Goal: Task Accomplishment & Management: Manage account settings

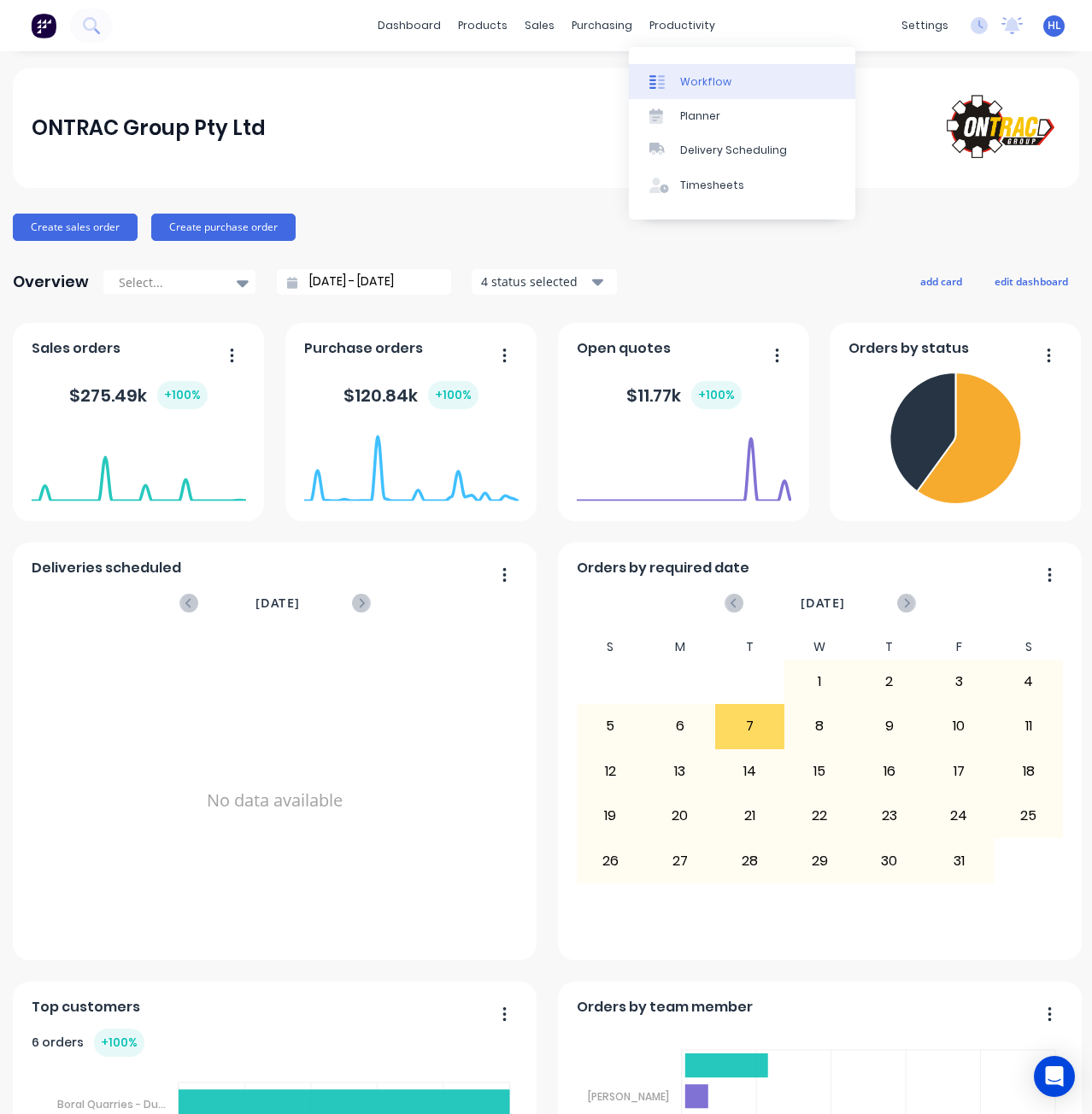
click at [710, 86] on div "Workflow" at bounding box center [706, 83] width 51 height 16
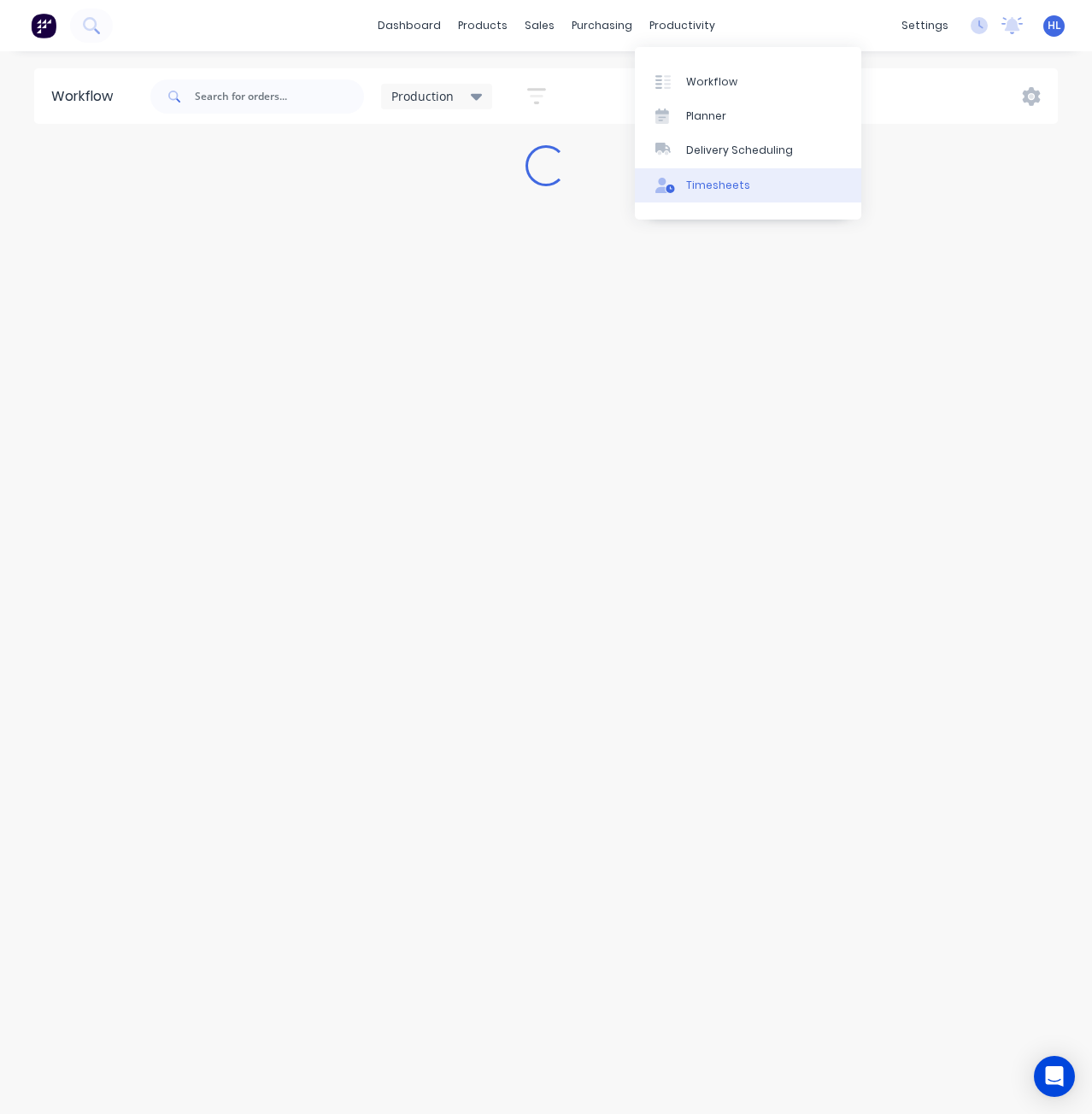
click at [720, 190] on div "Timesheets" at bounding box center [718, 185] width 64 height 16
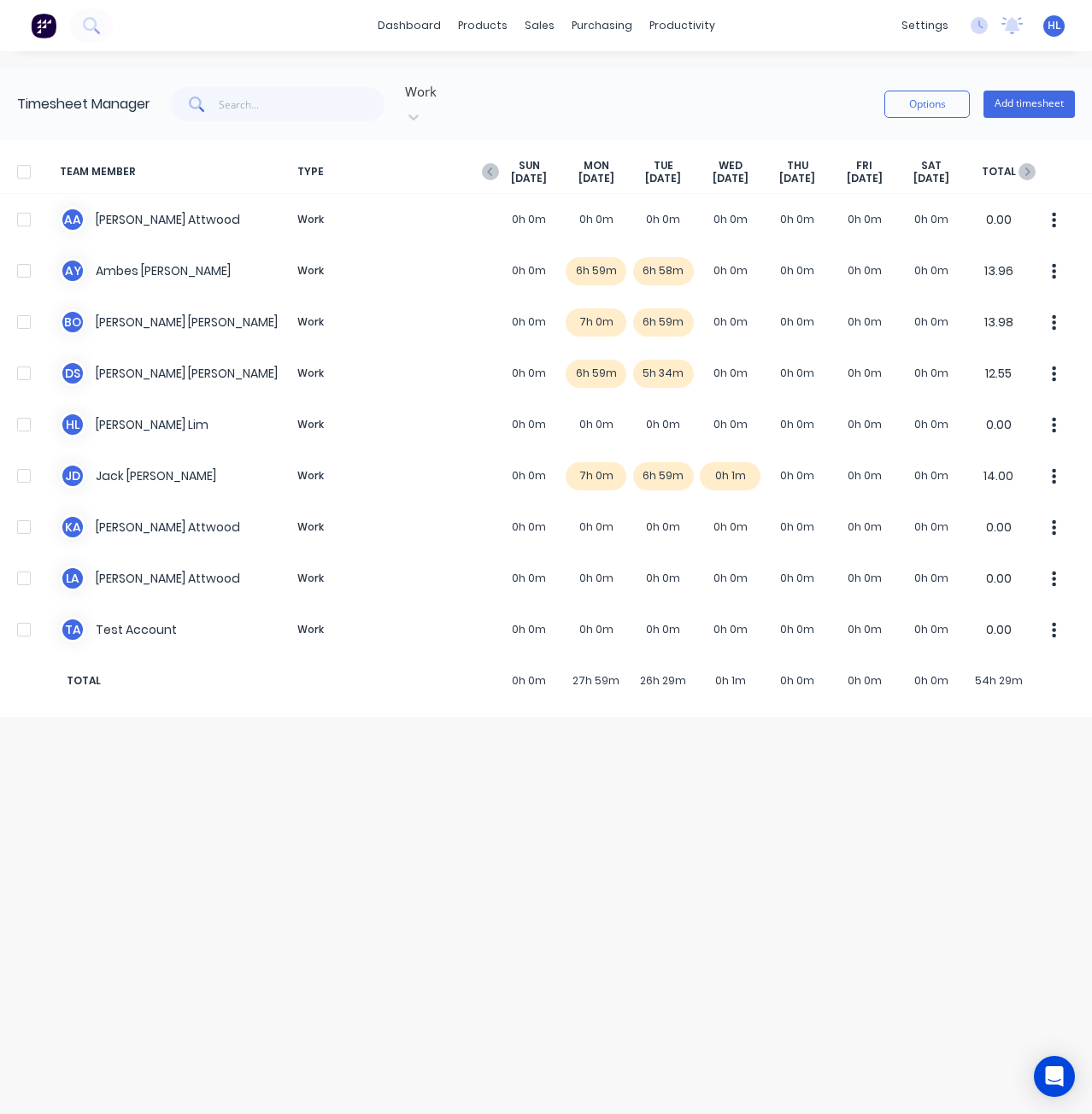
click at [1034, 79] on div "Options Add timesheet" at bounding box center [980, 104] width 190 height 51
click at [1033, 99] on button "Add timesheet" at bounding box center [1029, 104] width 91 height 27
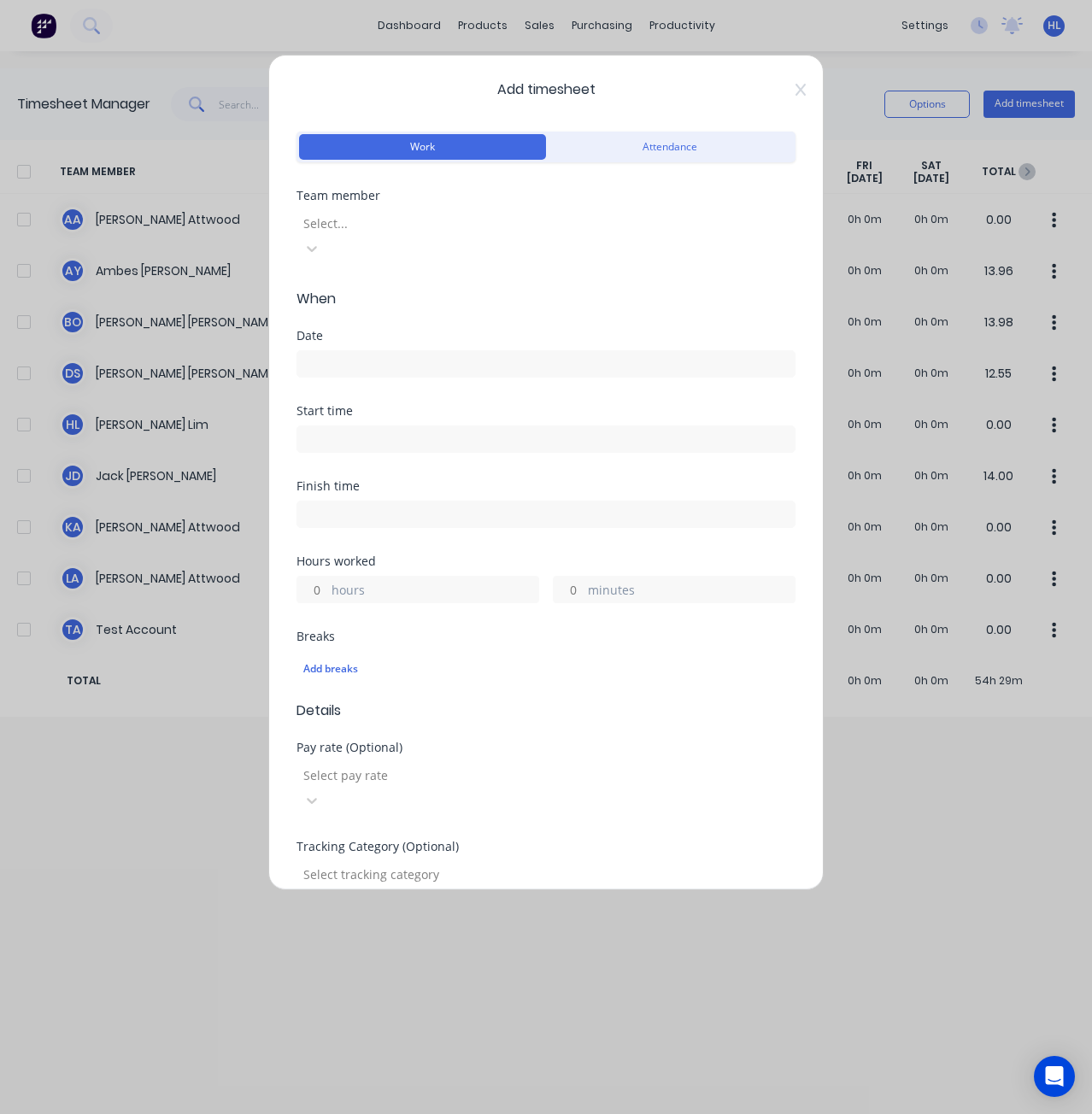
click at [454, 223] on div at bounding box center [425, 223] width 246 height 21
click at [385, 351] on input at bounding box center [546, 363] width 498 height 25
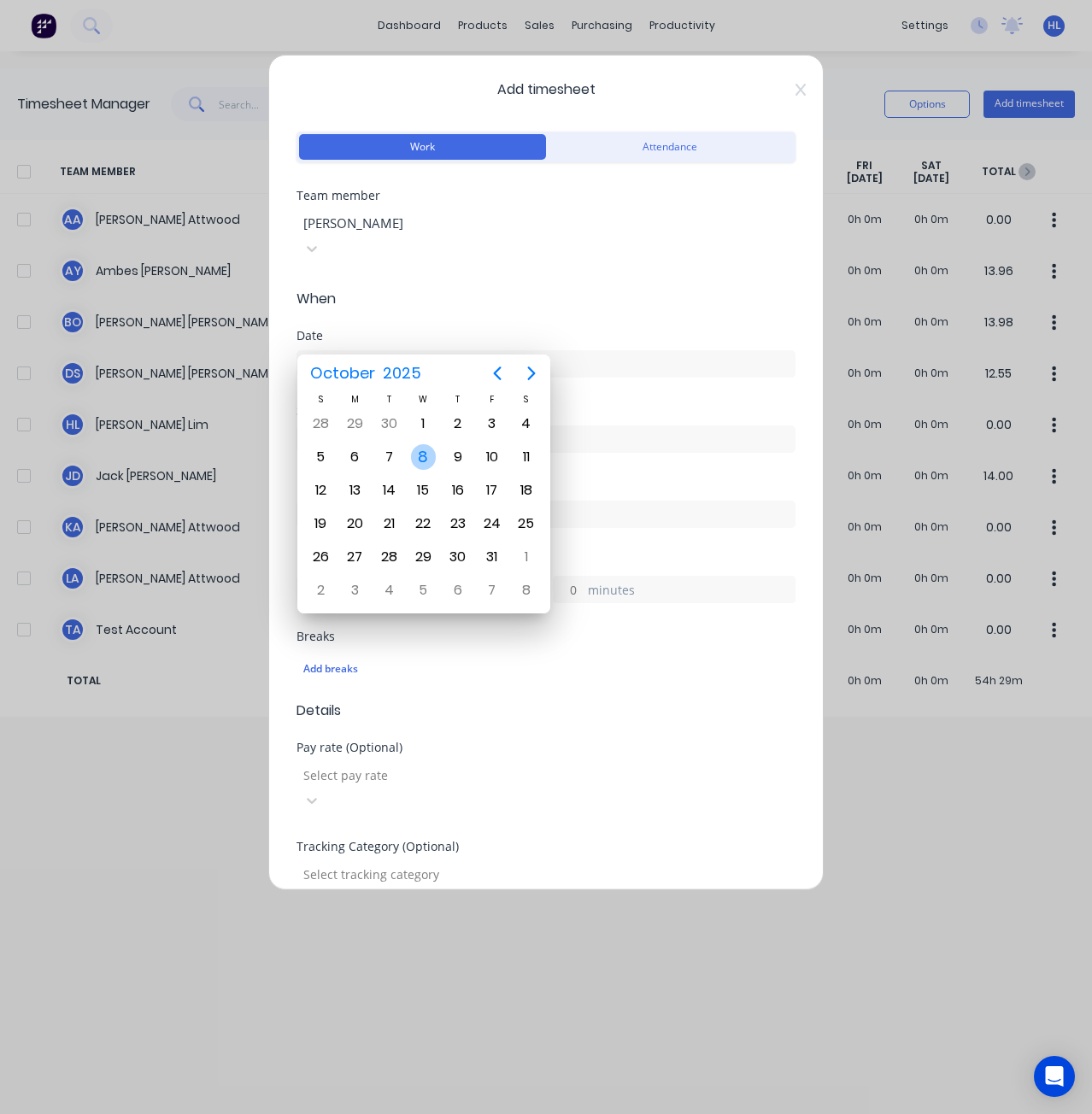
click at [434, 455] on div "8" at bounding box center [423, 456] width 25 height 25
type input "[DATE]"
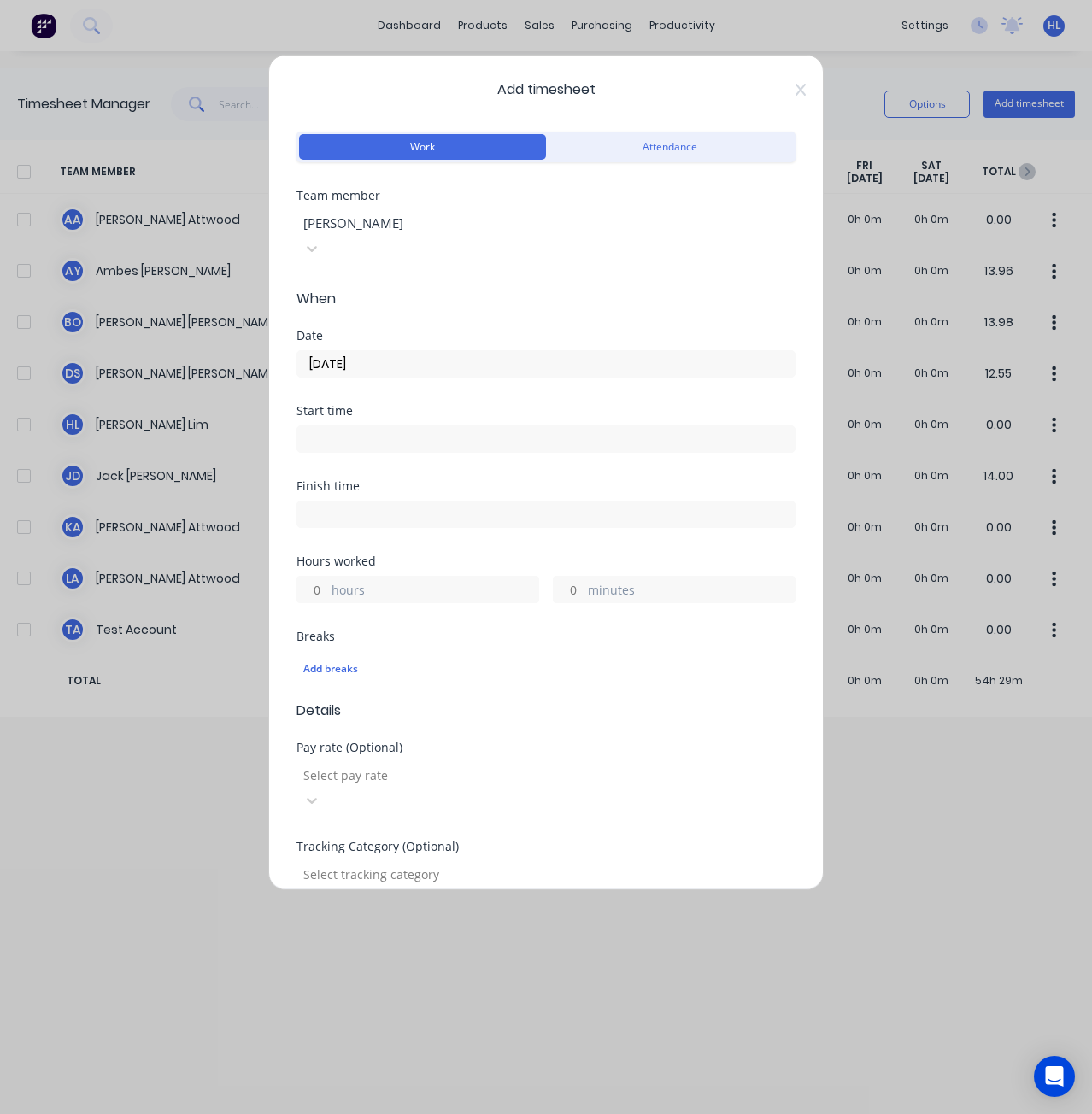
click at [392, 427] on input at bounding box center [546, 439] width 498 height 25
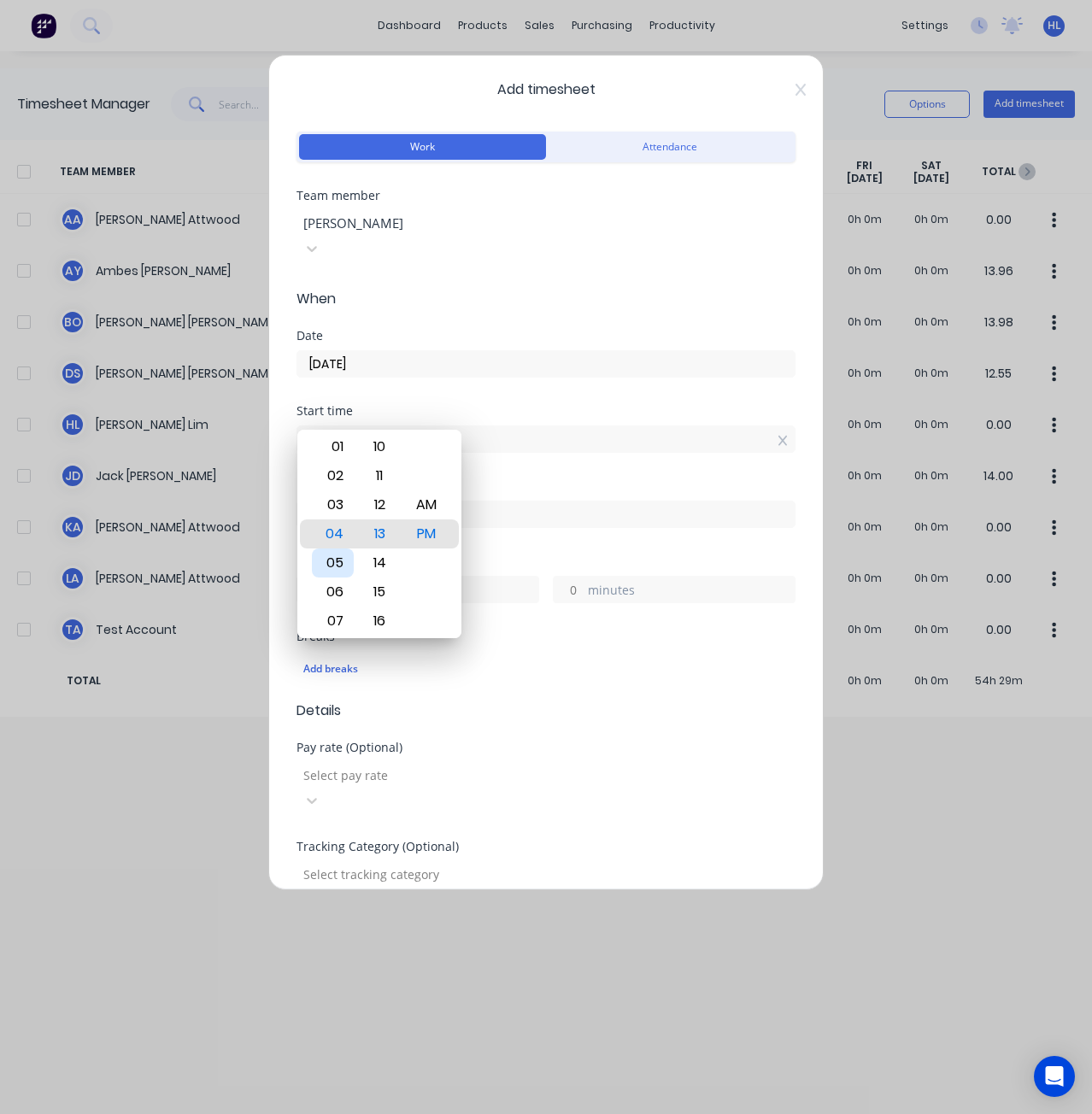
click at [352, 564] on div "05" at bounding box center [333, 563] width 42 height 29
click at [383, 477] on div "00" at bounding box center [380, 476] width 42 height 29
click at [418, 506] on div "AM" at bounding box center [427, 505] width 42 height 29
type input "05:00 AM"
click at [485, 480] on div "Finish time" at bounding box center [546, 486] width 499 height 12
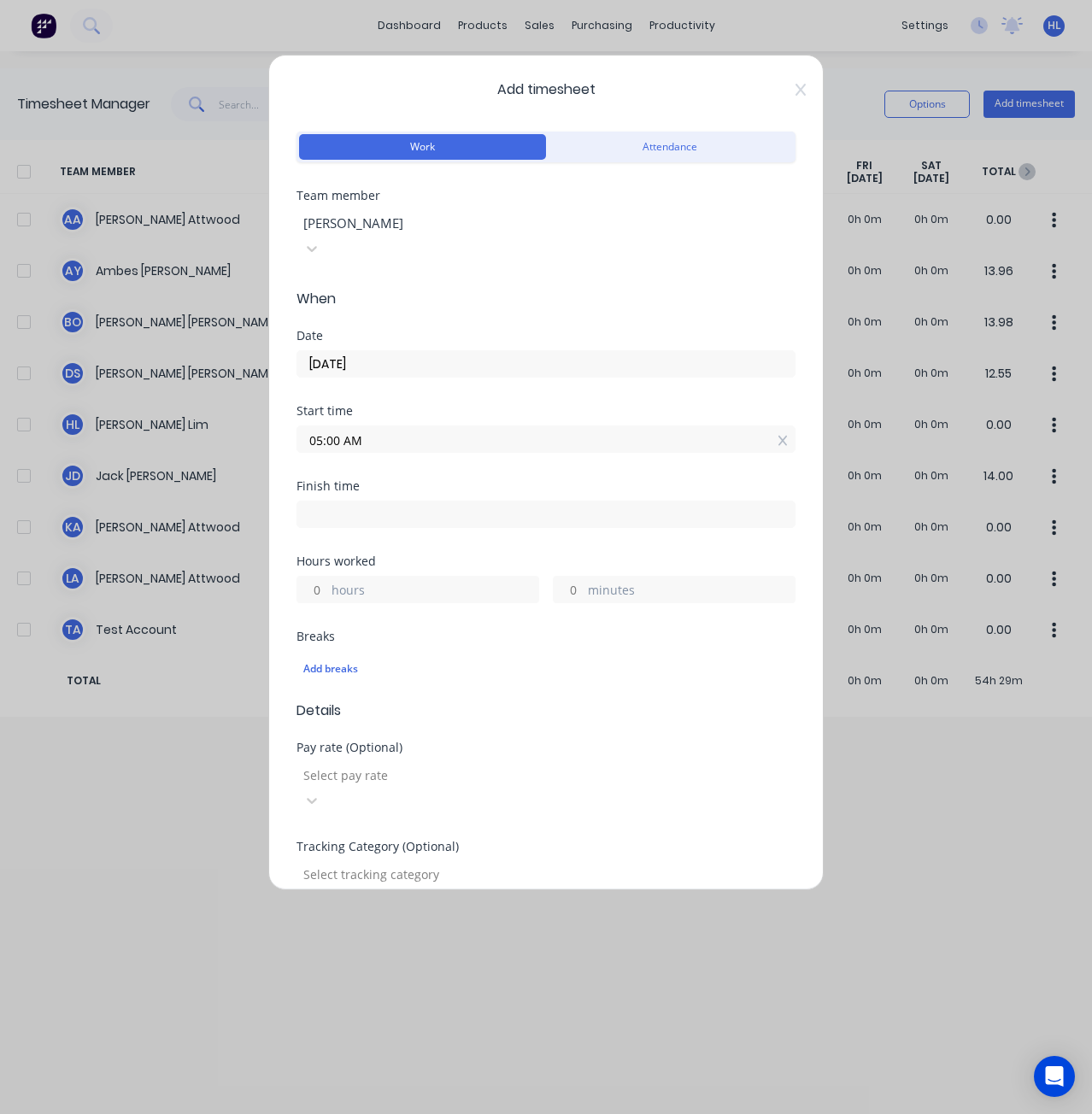
click at [476, 501] on input at bounding box center [546, 514] width 498 height 25
type input "12:14 PM"
type input "7"
type input "14"
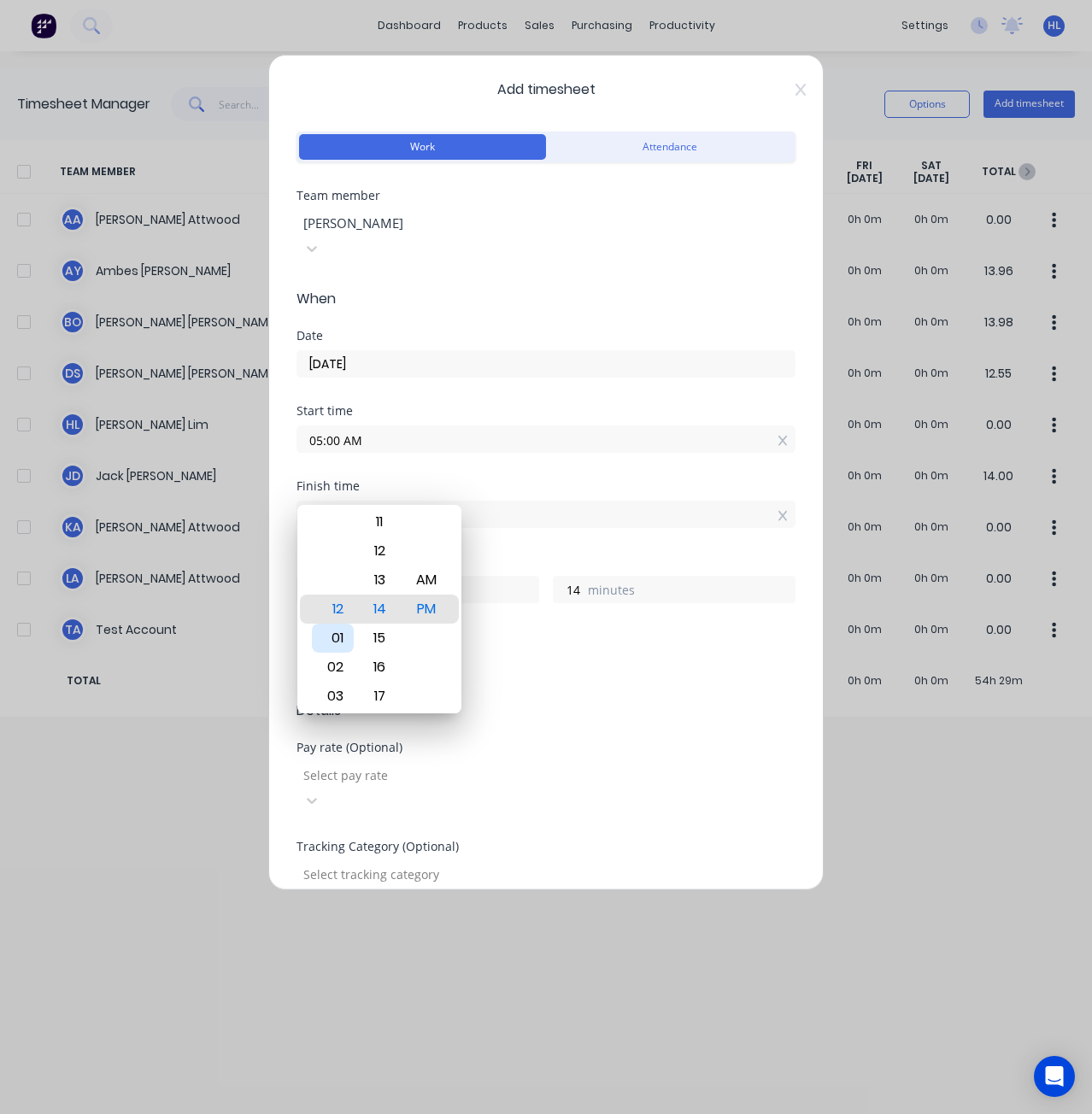
click at [344, 629] on div "01" at bounding box center [333, 638] width 42 height 29
type input "01:14 PM"
type input "8"
click at [339, 588] on div "12" at bounding box center [333, 579] width 42 height 29
type input "12:14 PM"
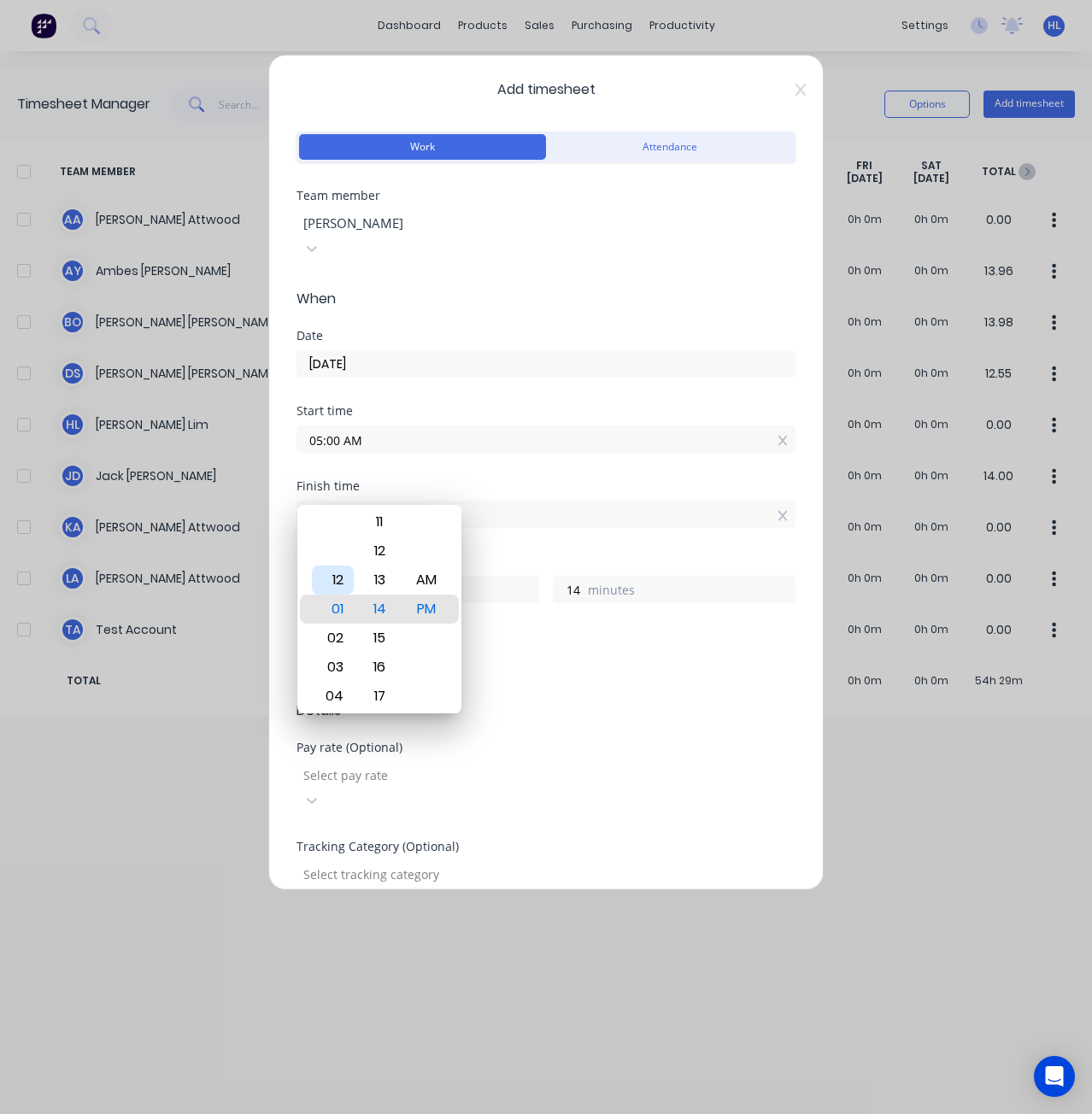
type input "7"
type input "12:16 PM"
type input "16"
type input "12:20 PM"
type input "20"
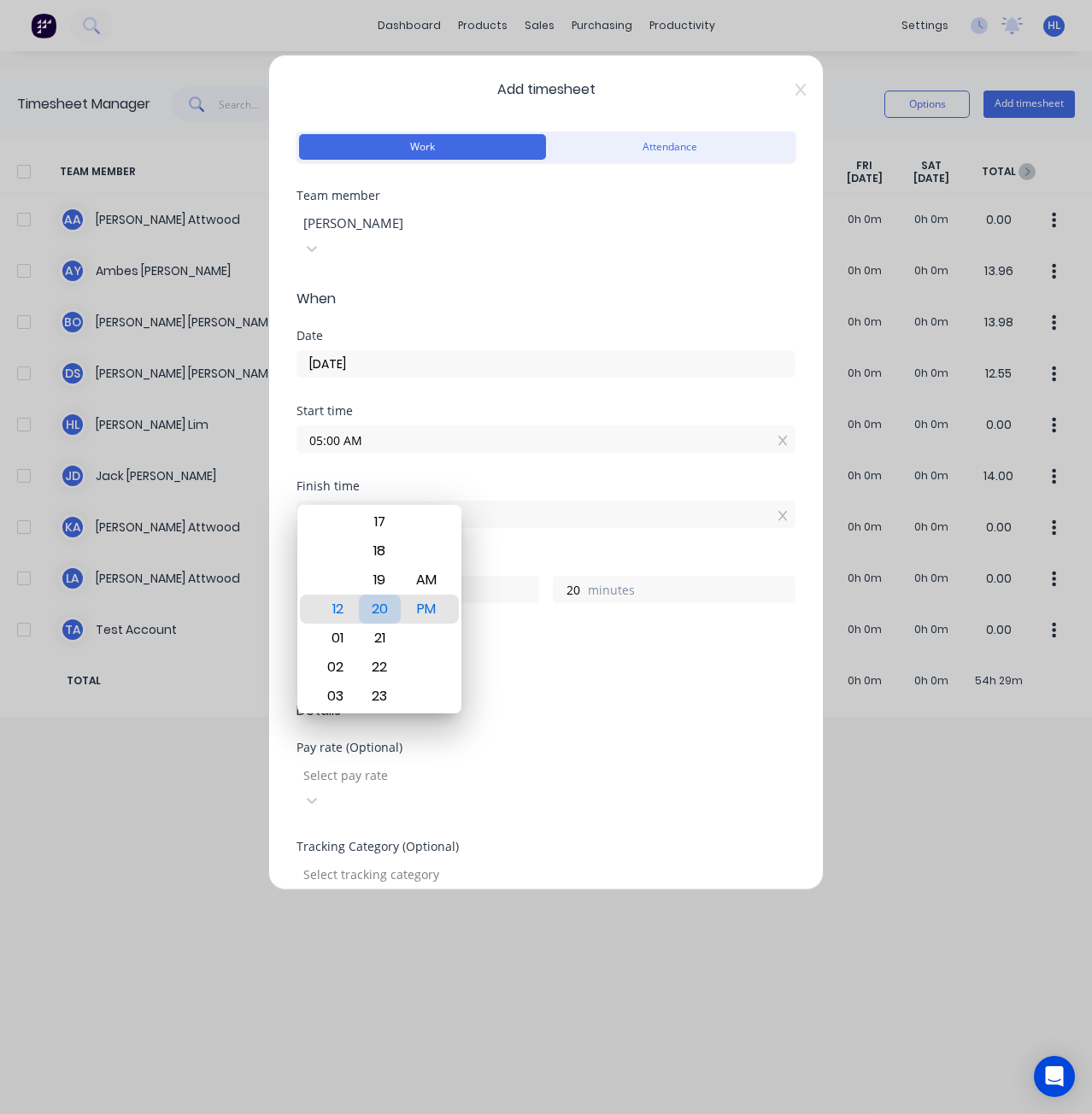
type input "12:21 PM"
type input "21"
type input "12:24 PM"
type input "24"
type input "12:26 PM"
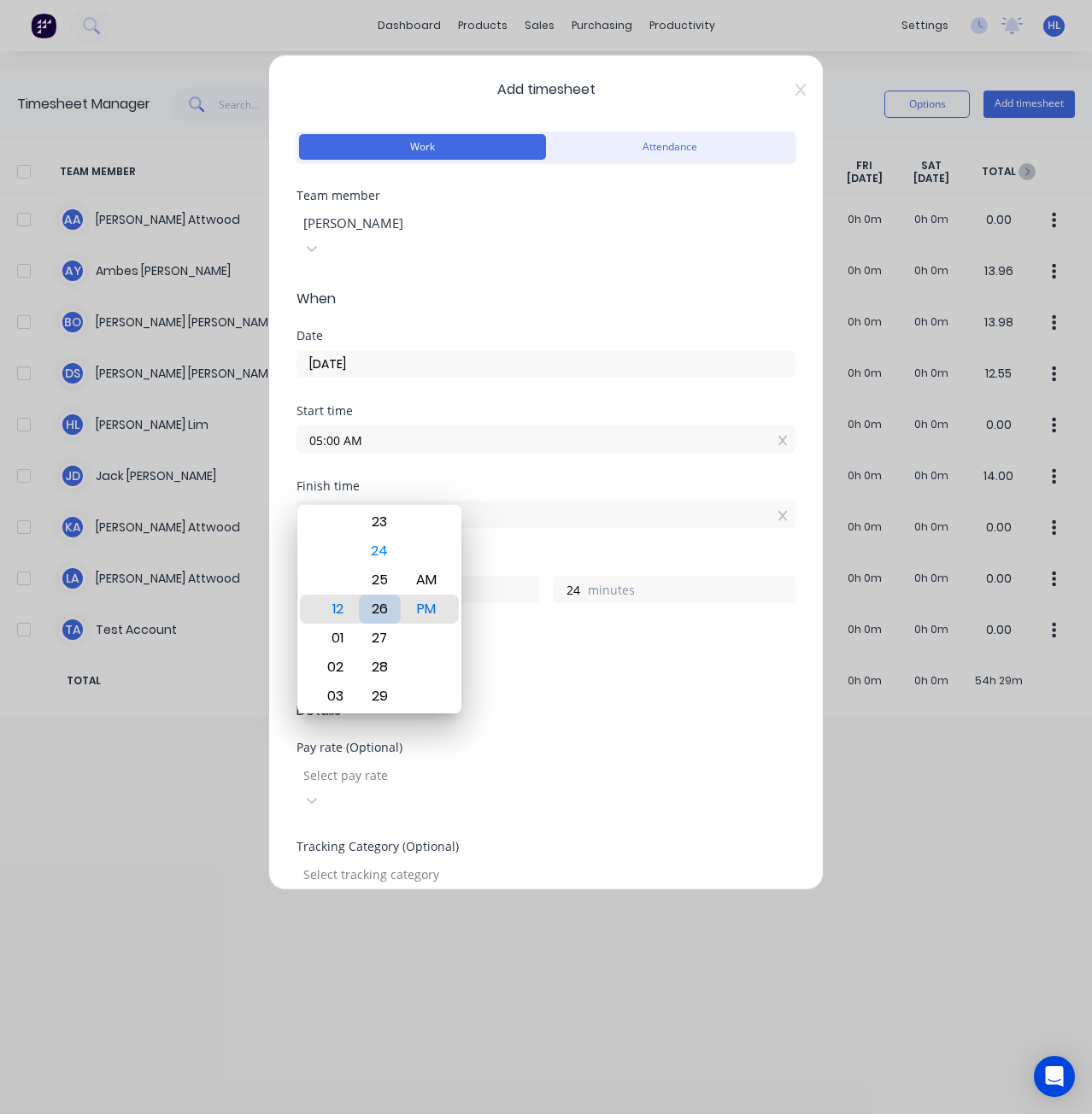
type input "26"
type input "12:28 PM"
type input "28"
click at [385, 670] on div "30" at bounding box center [380, 667] width 42 height 29
type input "12:30 PM"
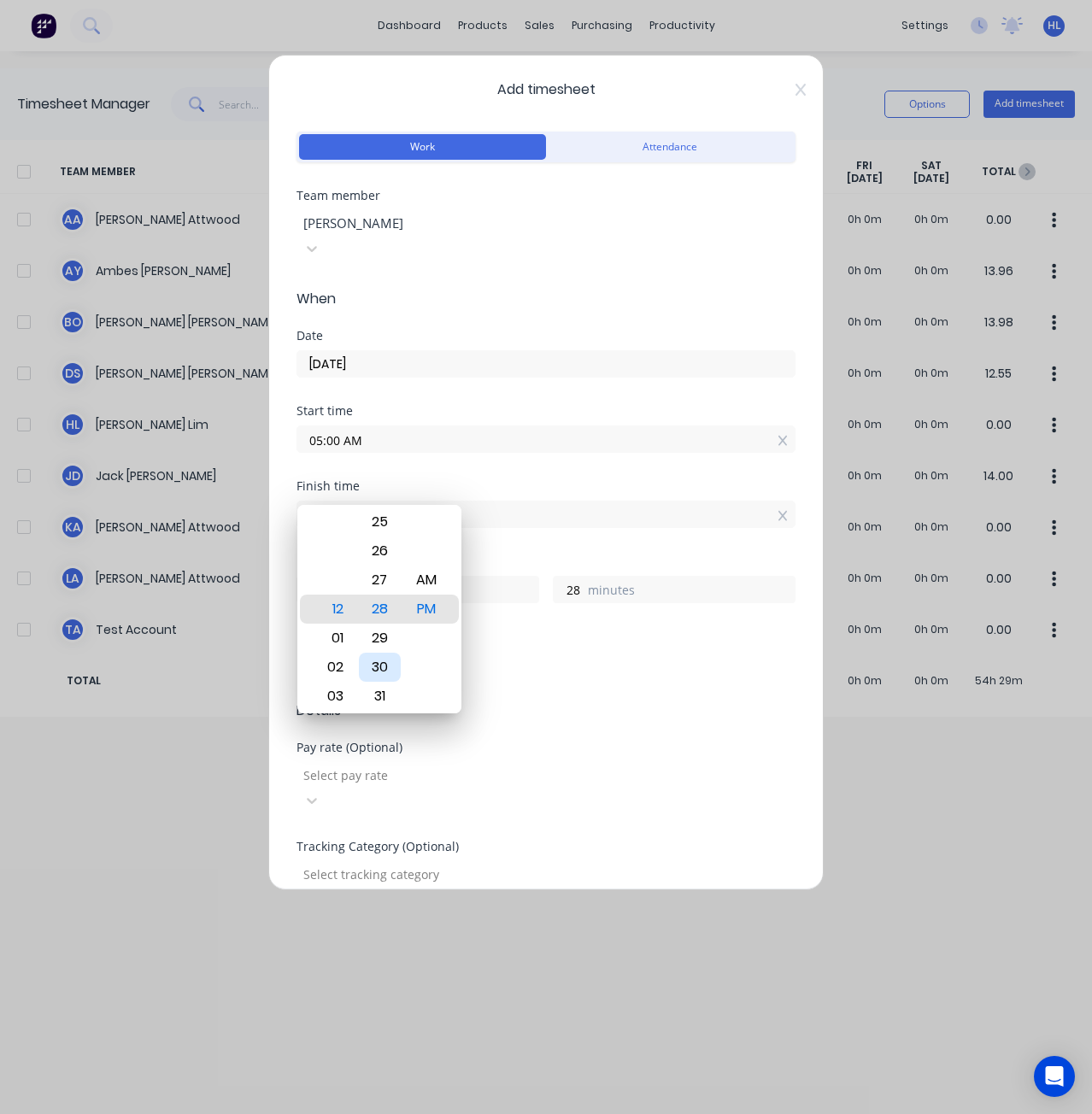
type input "30"
click at [504, 524] on div "Finish time 12:30 PM" at bounding box center [546, 518] width 499 height 75
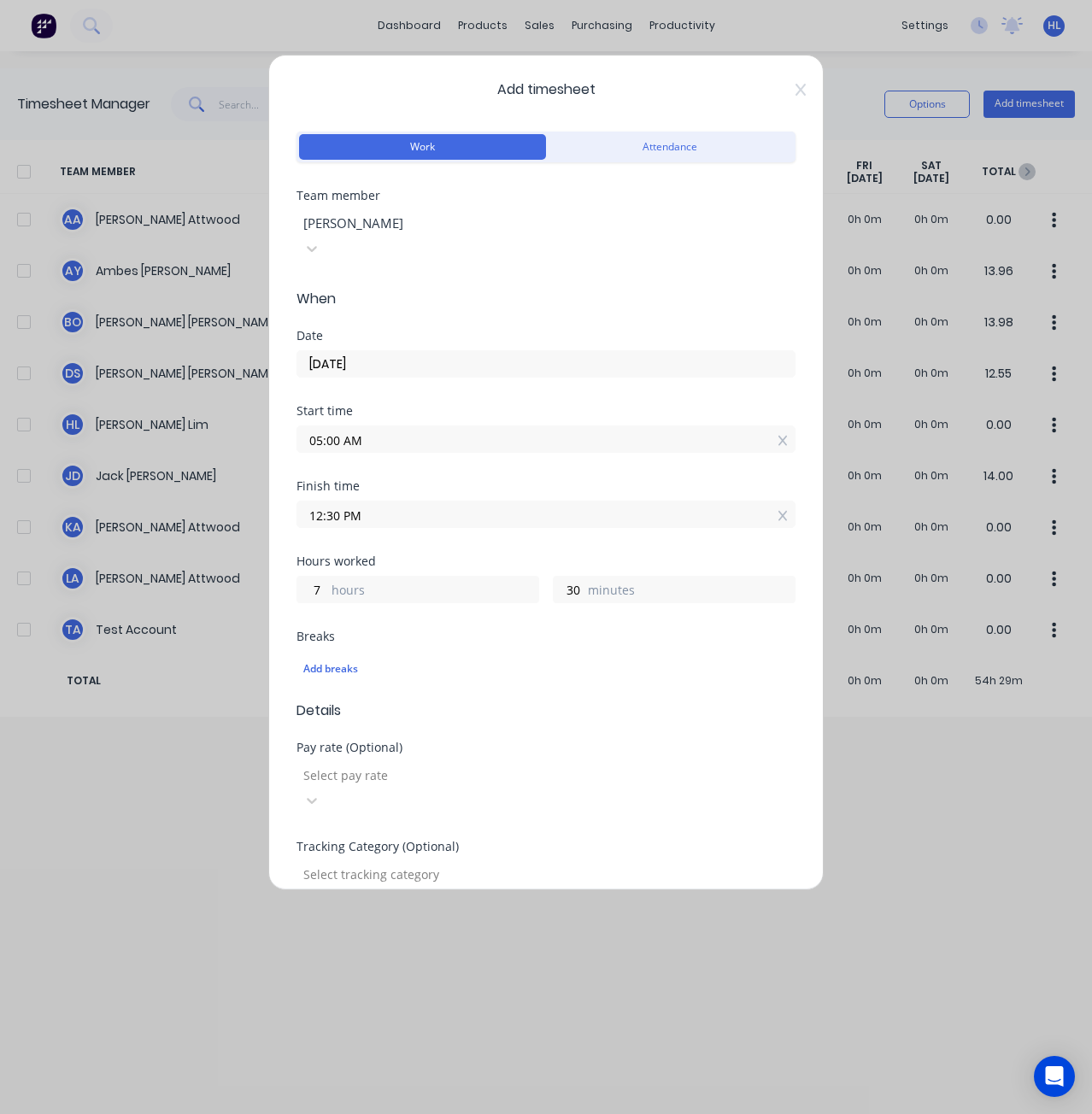
click at [334, 501] on input "12:30 PM" at bounding box center [546, 514] width 498 height 25
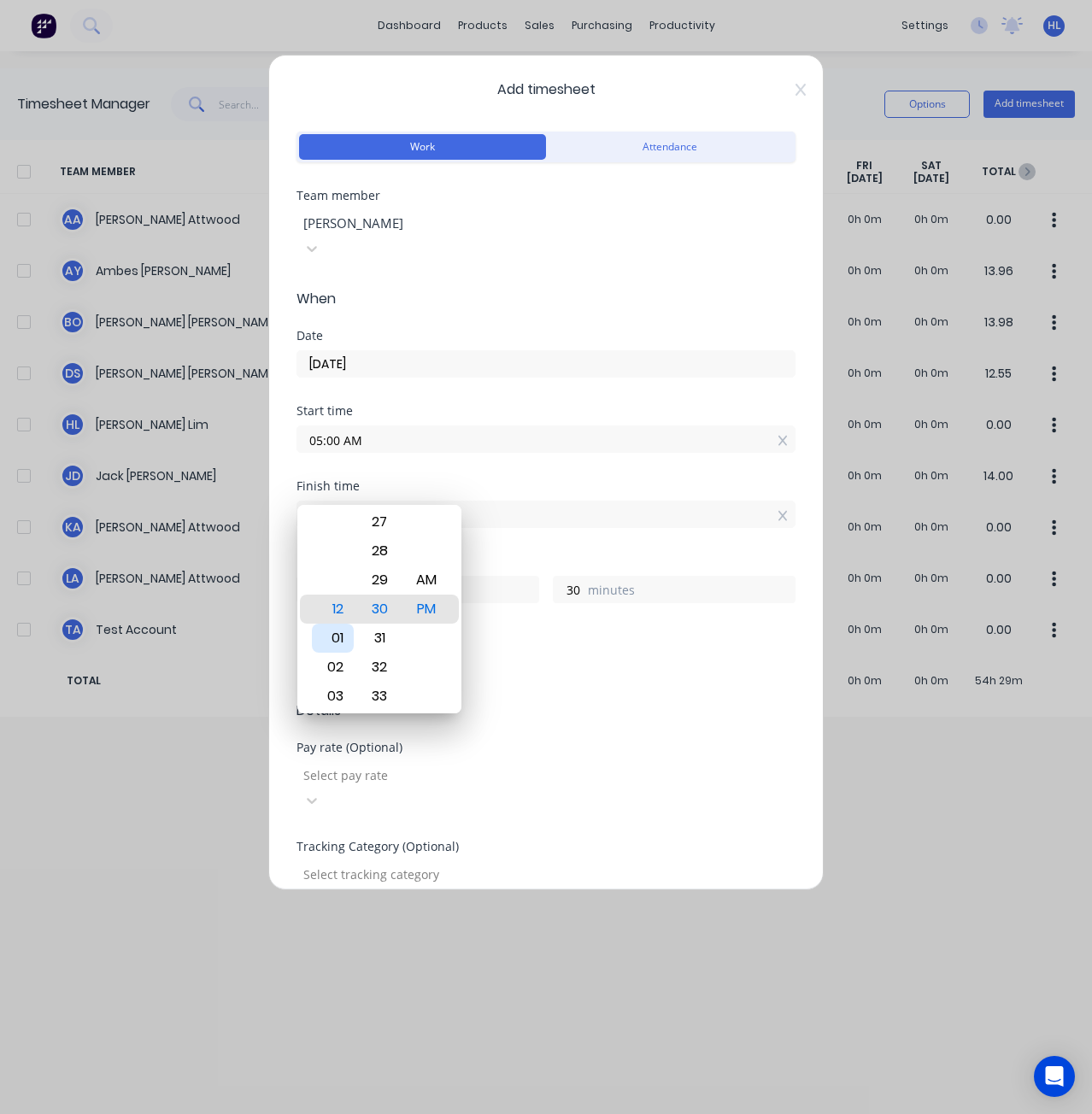
click at [340, 630] on div "01" at bounding box center [333, 638] width 42 height 29
type input "01:30 PM"
type input "8"
type input "01:06 PM"
type input "6"
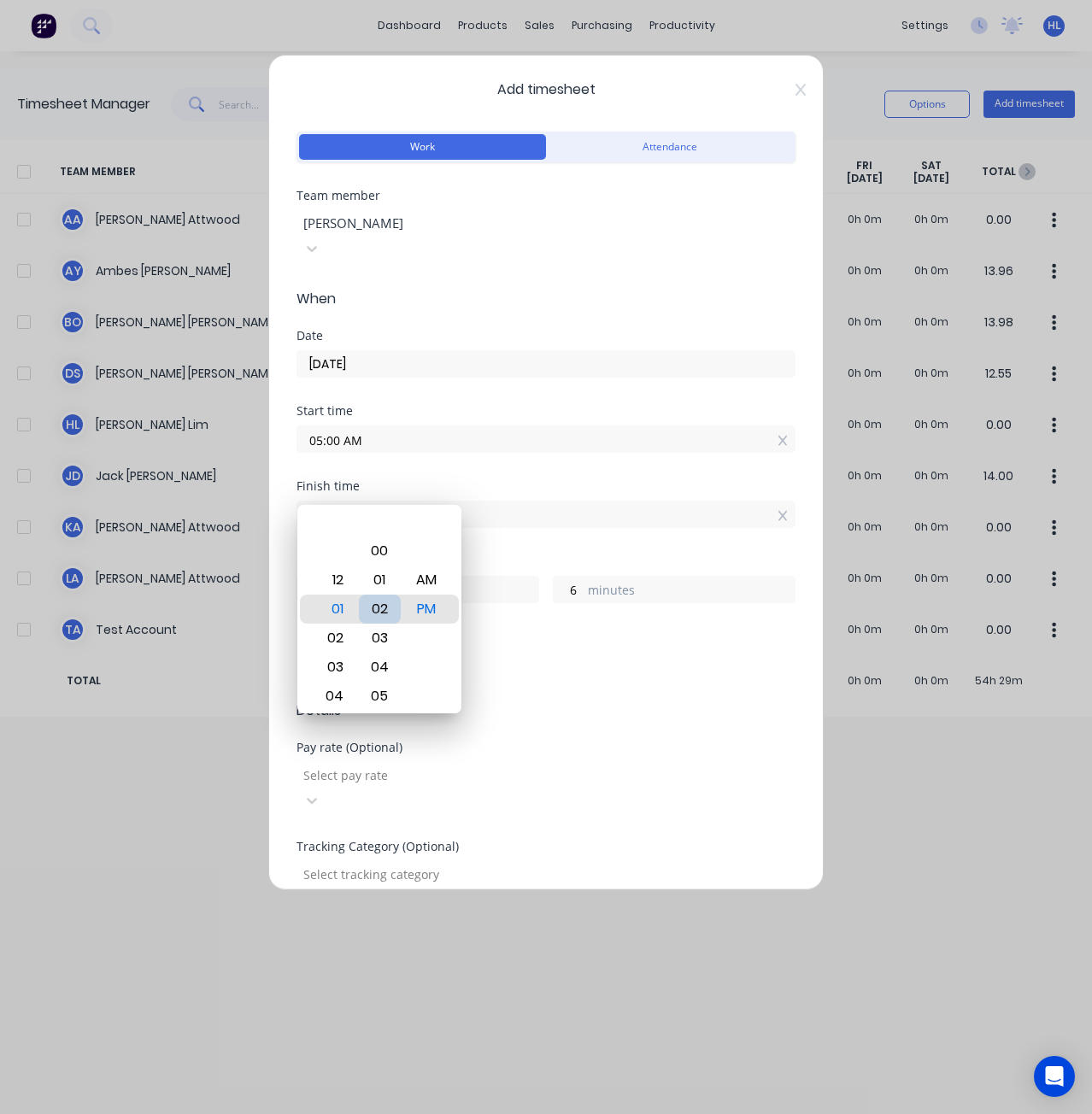
type input "01:02 PM"
type input "2"
click at [389, 546] on div "00" at bounding box center [380, 550] width 42 height 29
type input "01:00 PM"
type input "0"
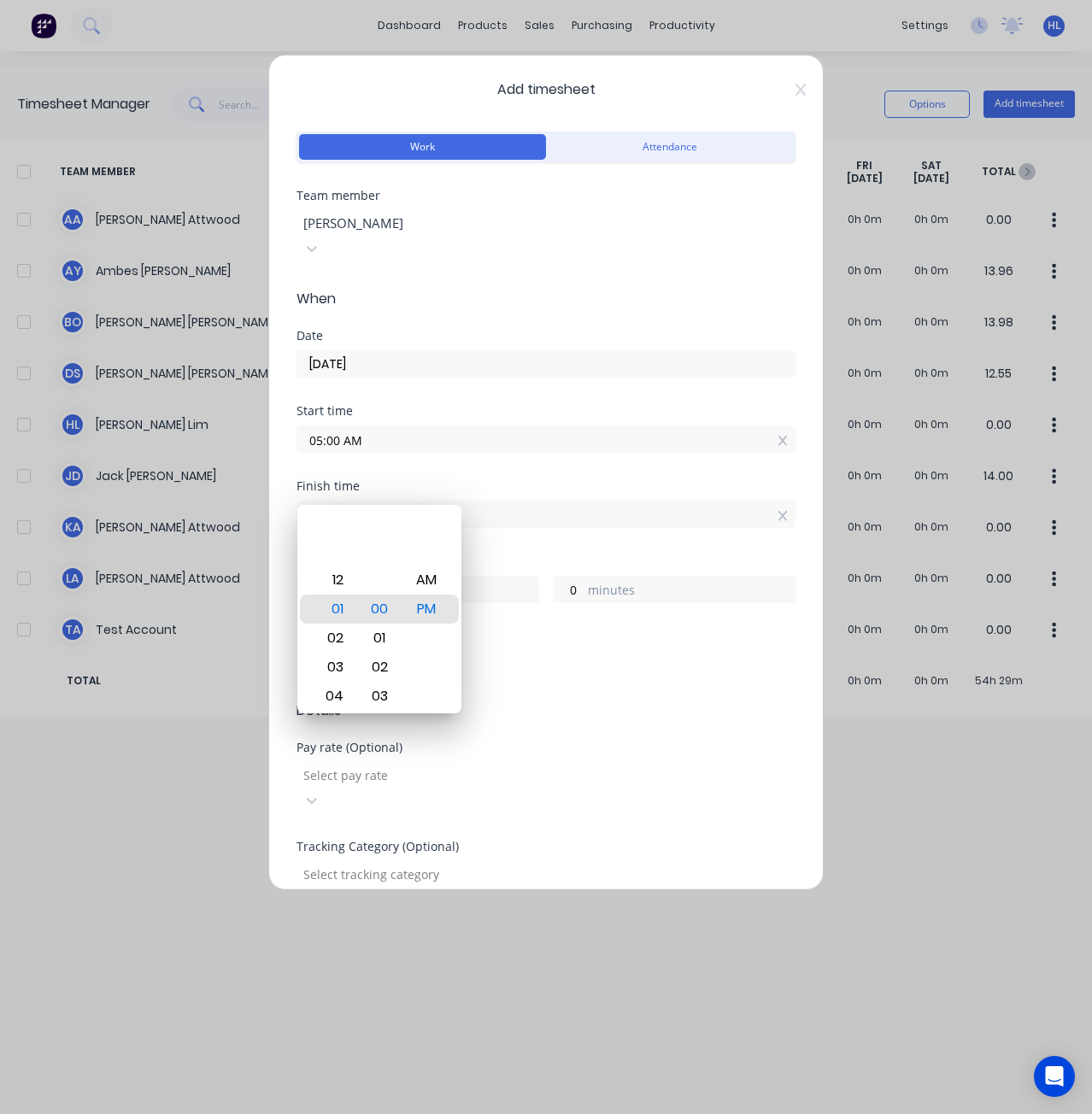
click at [484, 525] on div "Finish time 01:00 PM" at bounding box center [546, 518] width 499 height 75
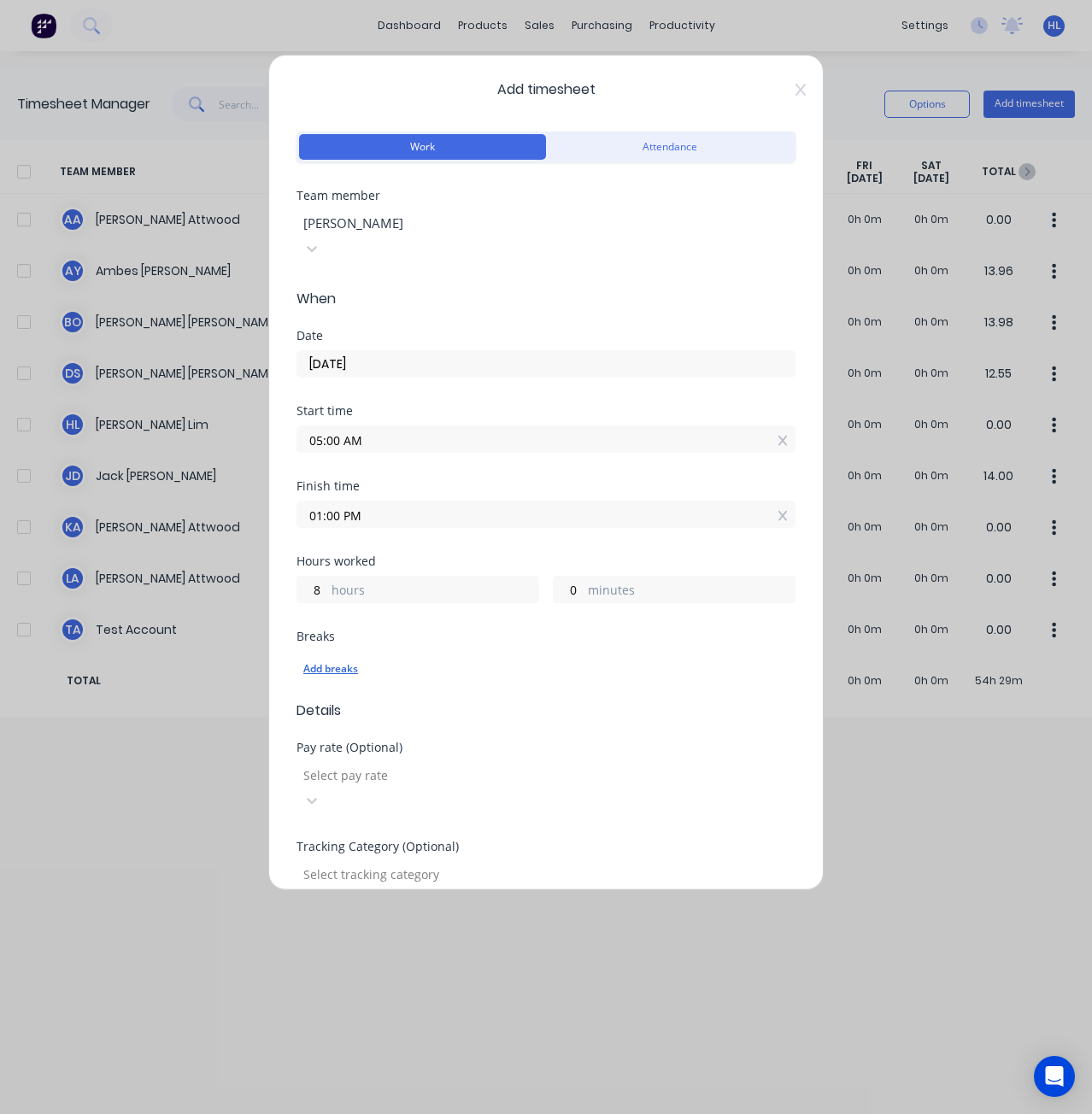
click at [332, 658] on div "Add breaks" at bounding box center [546, 669] width 485 height 22
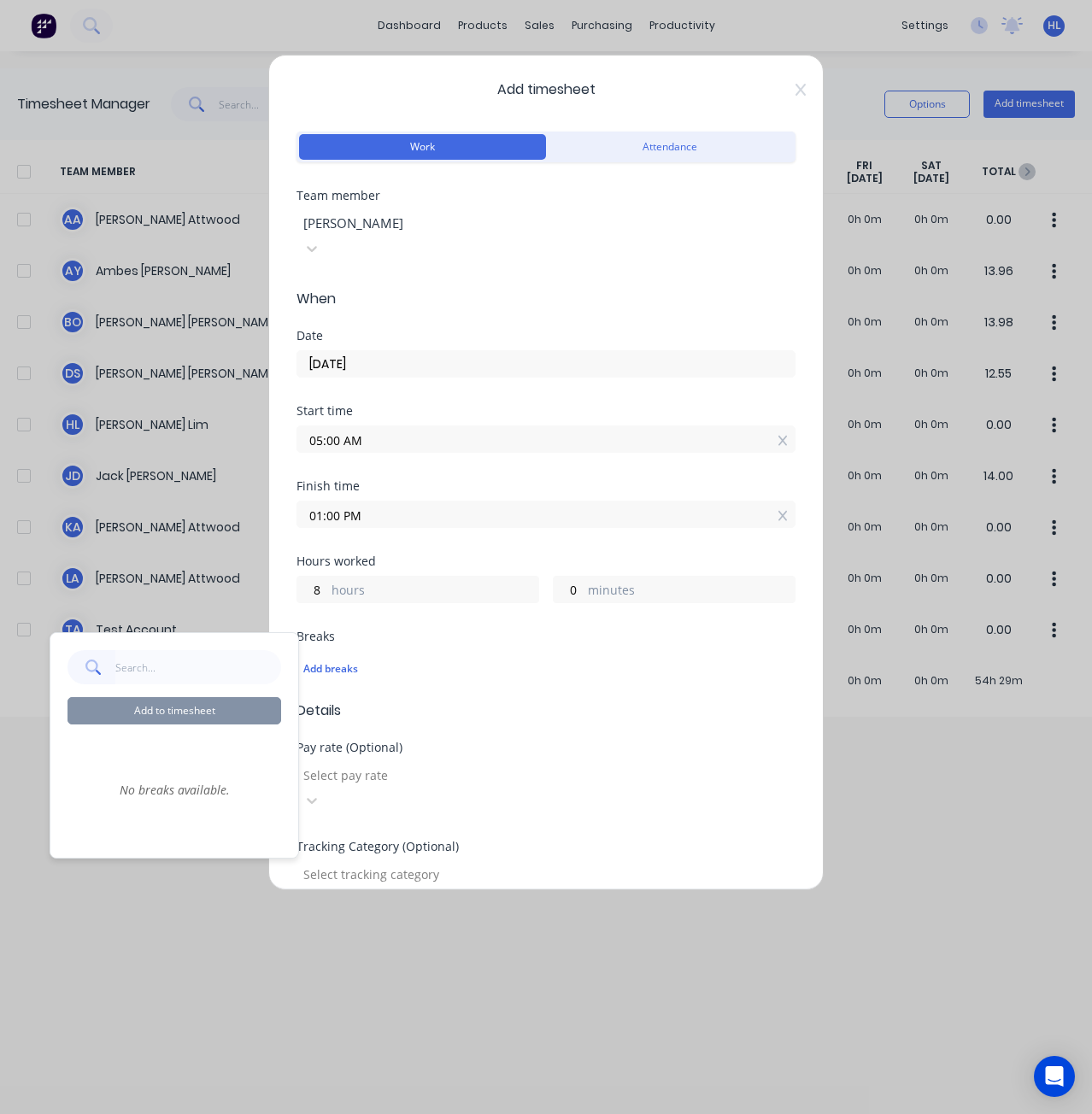
type input "3"
click at [72, 676] on div "3" at bounding box center [174, 667] width 213 height 34
click at [460, 651] on div "Add breaks" at bounding box center [546, 669] width 499 height 36
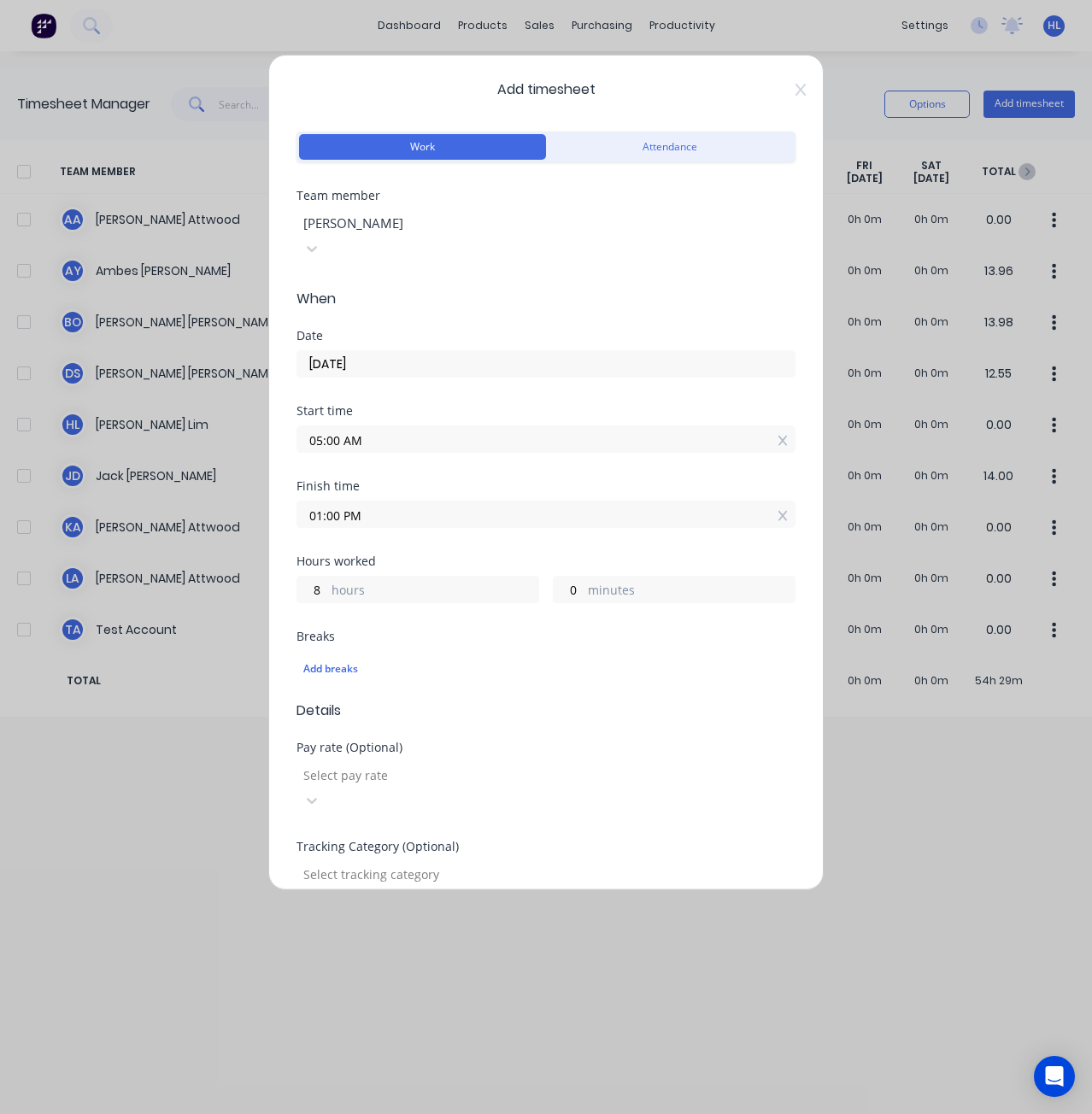
click at [352, 501] on input "01:00 PM" at bounding box center [546, 514] width 498 height 25
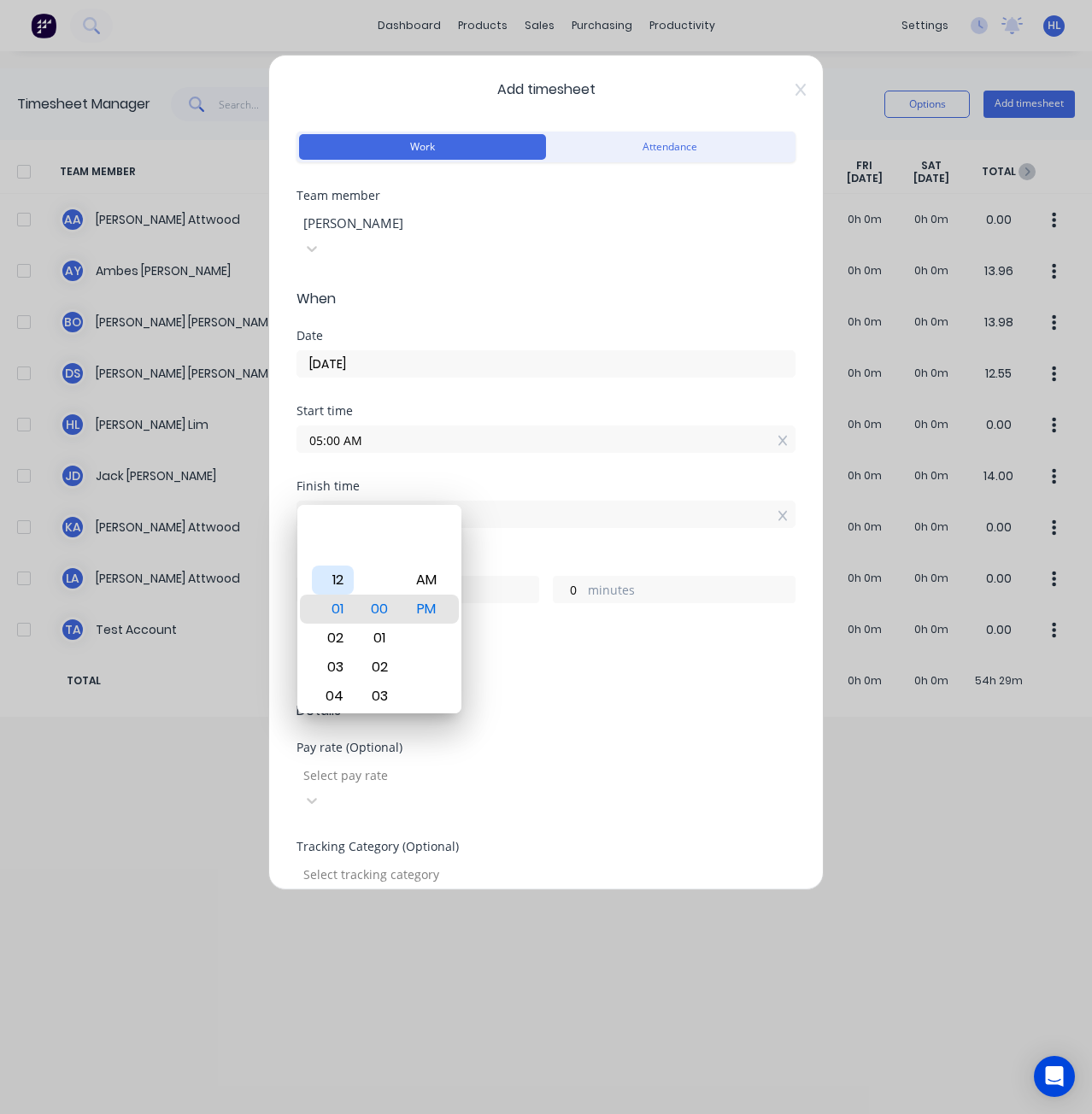
click at [338, 586] on div "12" at bounding box center [333, 579] width 42 height 29
type input "12:00 PM"
type input "7"
type input "12:25 PM"
type input "25"
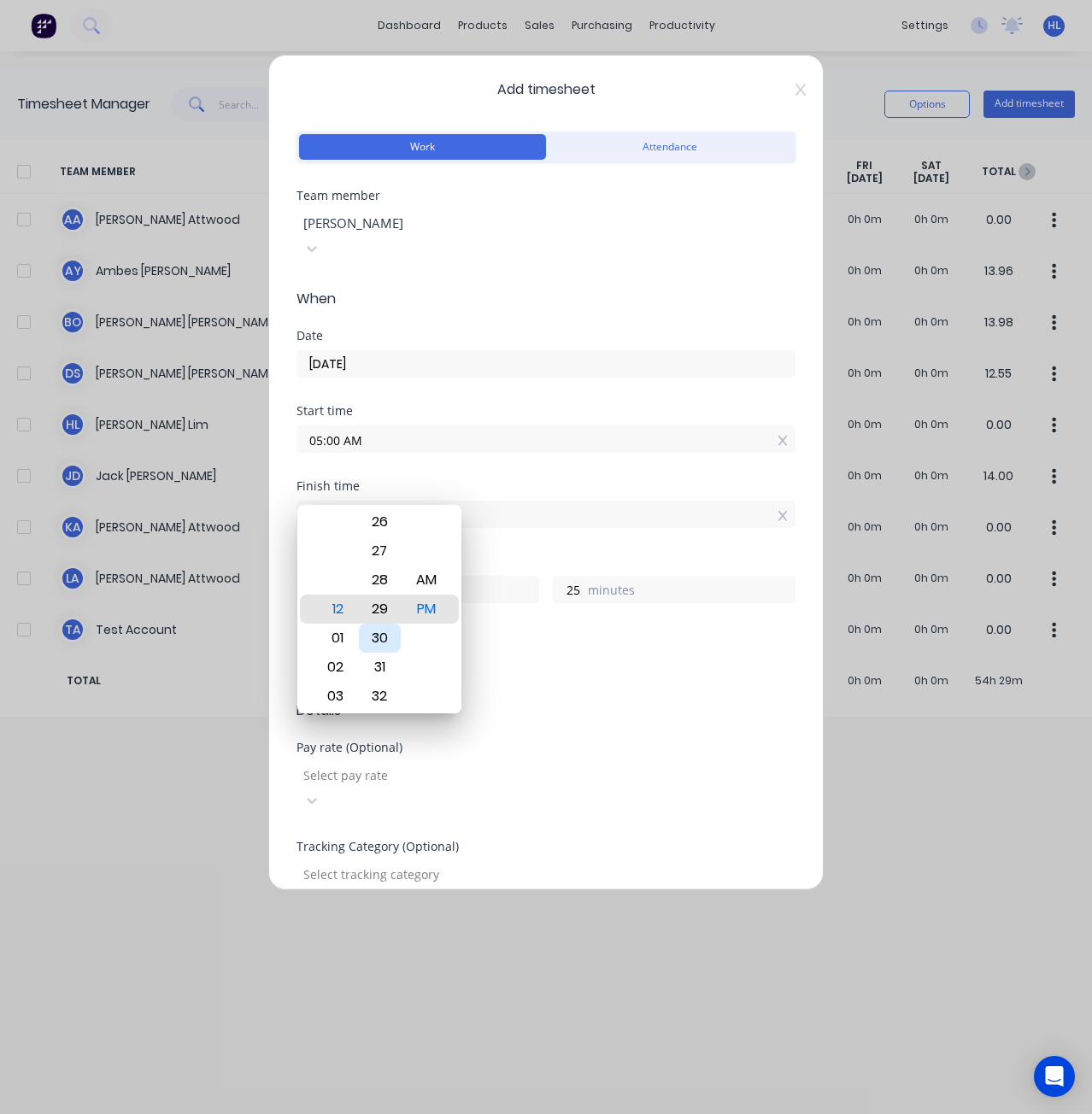
type input "12:29 PM"
type input "29"
click at [388, 643] on div "30" at bounding box center [380, 638] width 42 height 29
type input "12:30 PM"
type input "30"
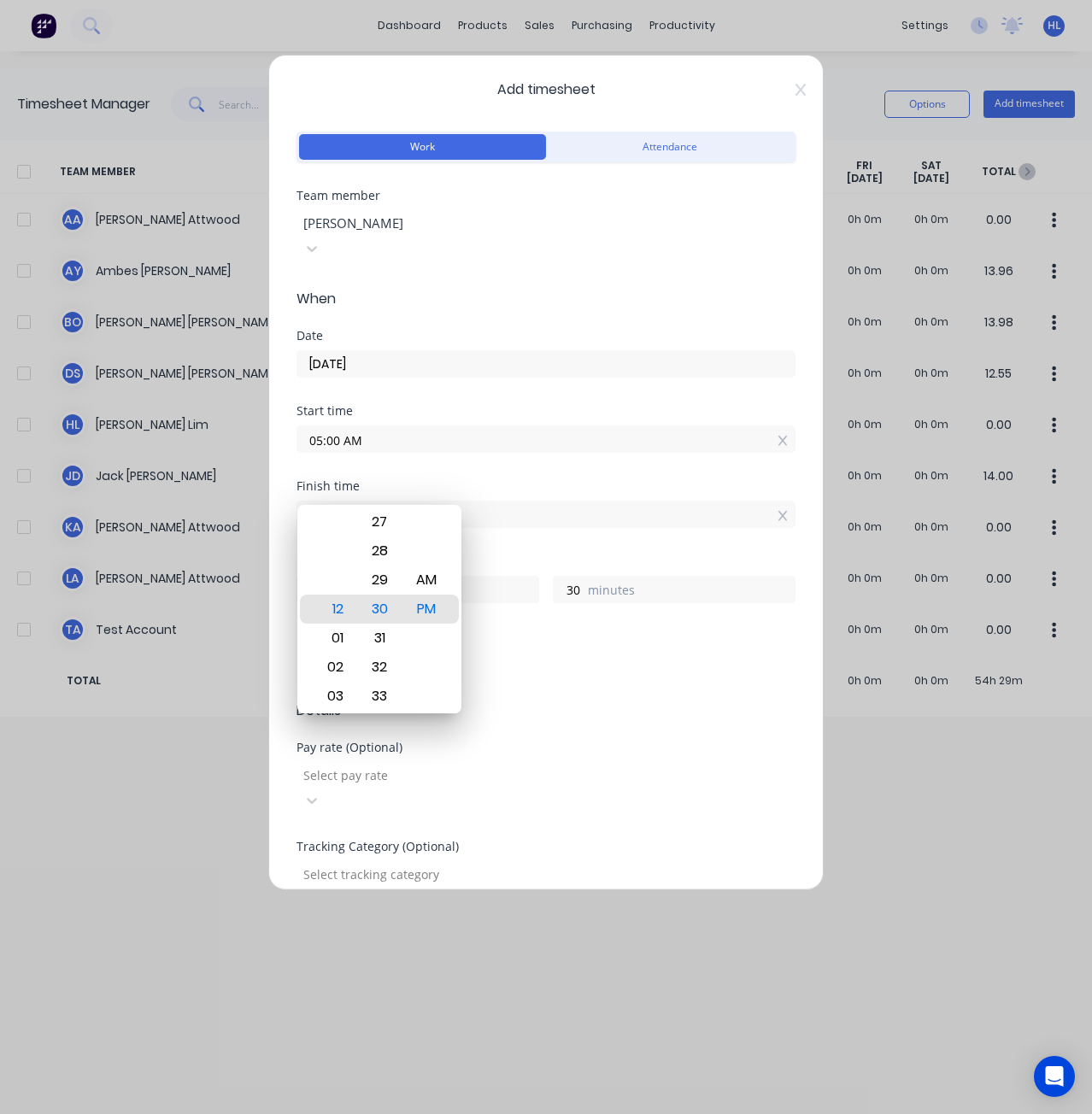
click at [508, 511] on div "Finish time 12:30 PM" at bounding box center [546, 518] width 499 height 75
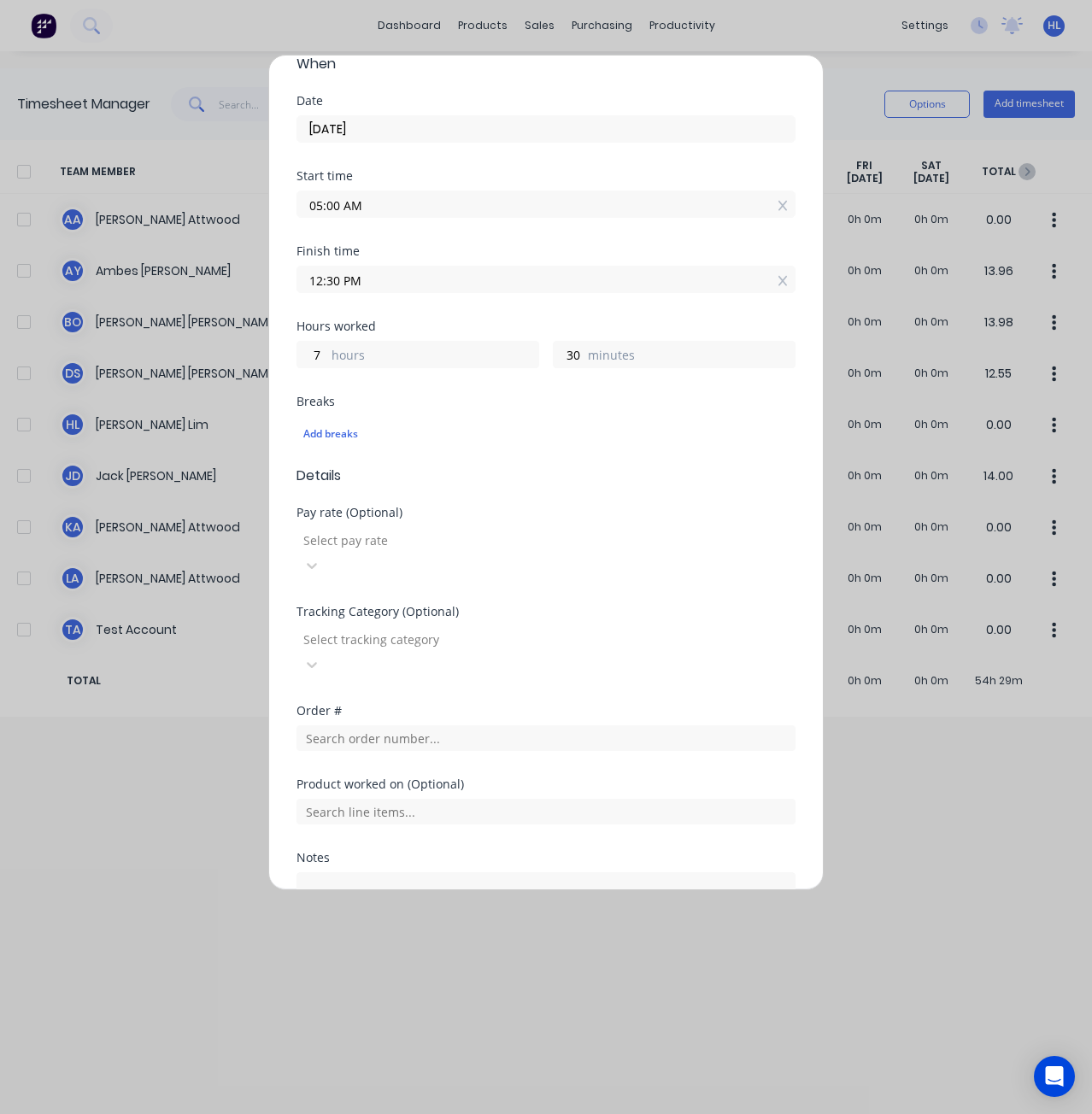
scroll to position [256, 0]
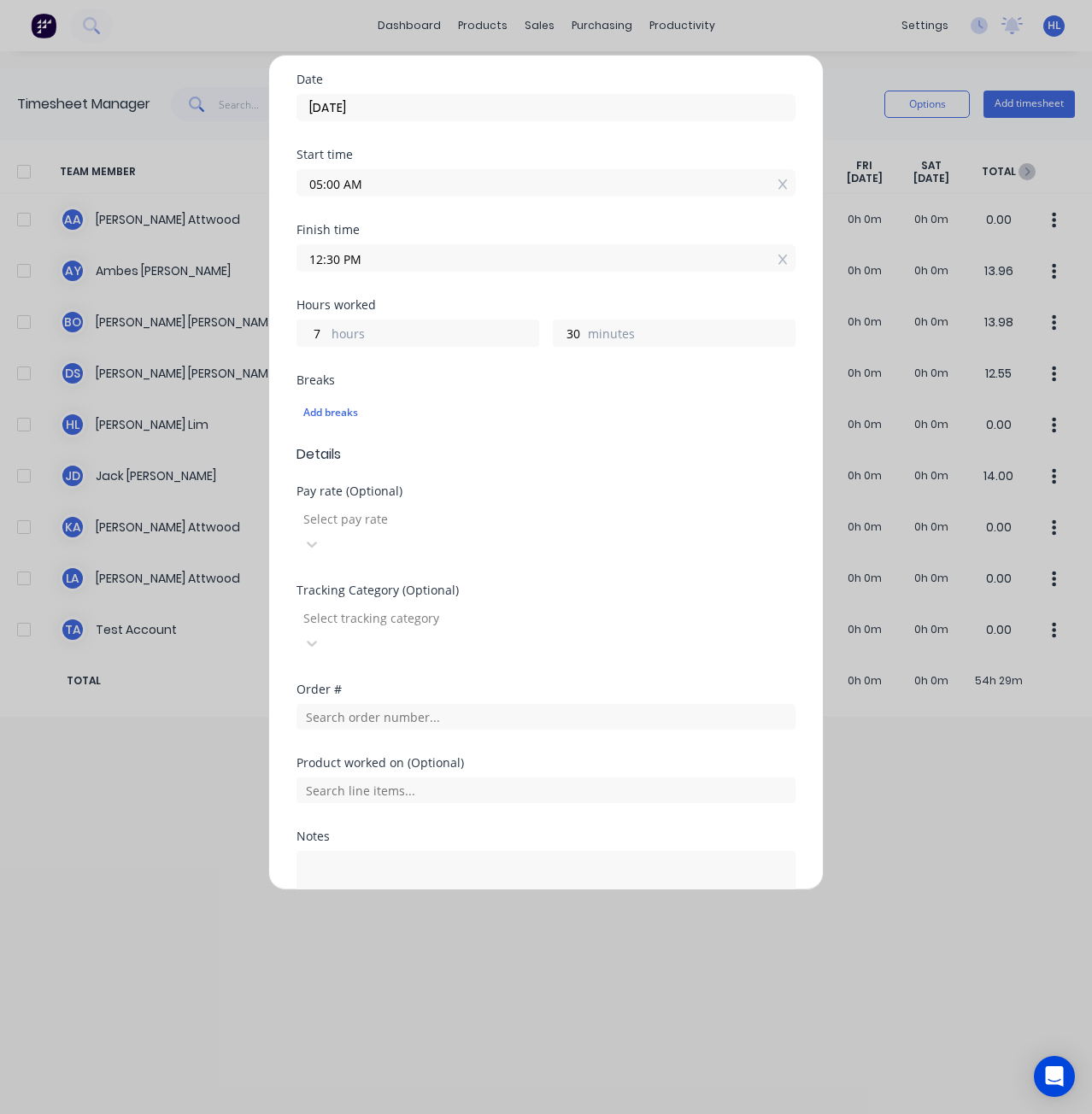
click at [447, 607] on div at bounding box center [425, 618] width 246 height 21
click at [797, 531] on div "Add timesheet Work Attendance Team member [PERSON_NAME] When Date [DATE] Start …" at bounding box center [546, 472] width 556 height 836
click at [497, 704] on input "text" at bounding box center [546, 716] width 499 height 25
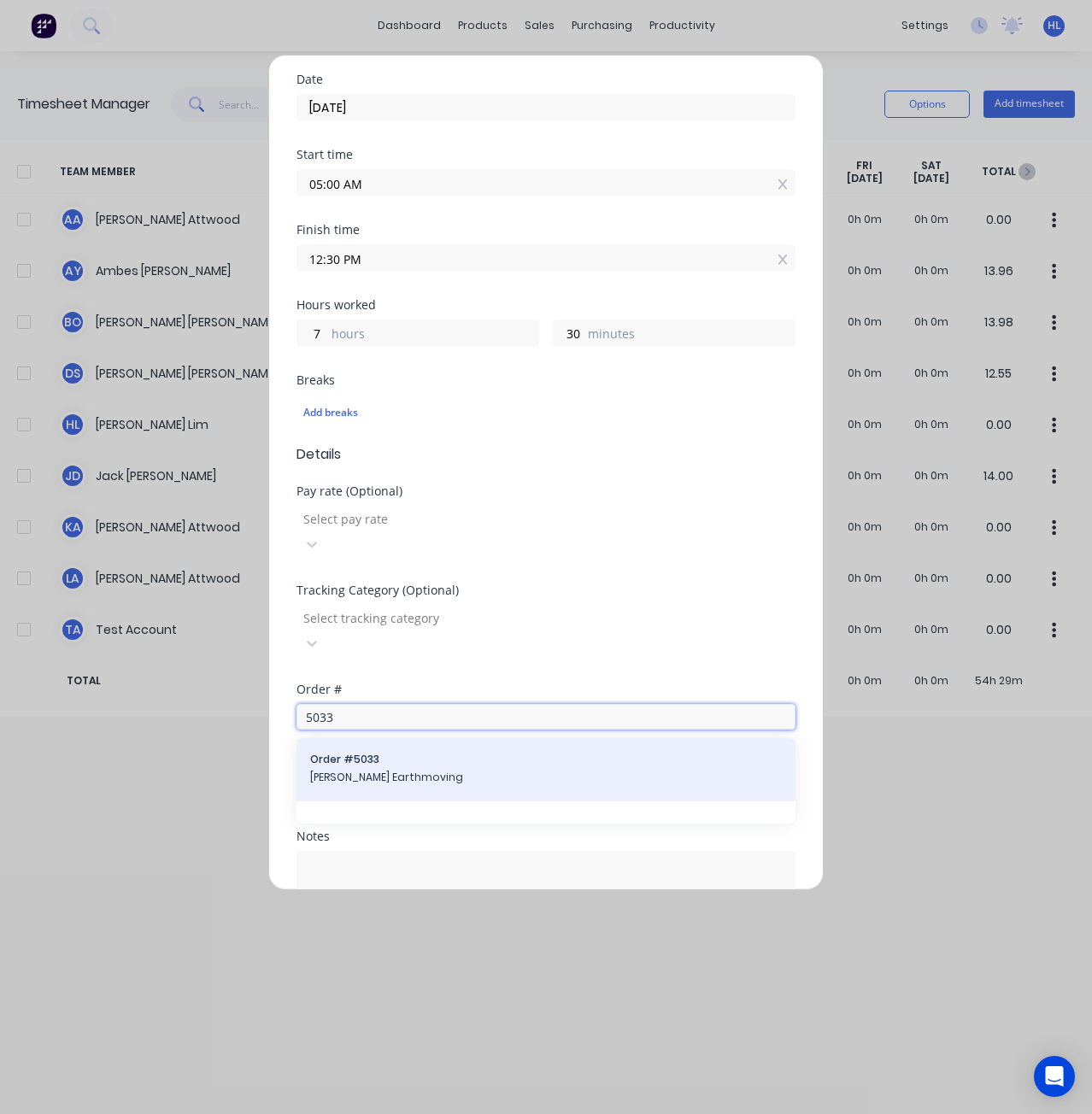
type input "5033"
click at [398, 738] on div "Order # 5033 [PERSON_NAME] Earthmoving" at bounding box center [546, 770] width 499 height 63
click at [364, 752] on span "Order # 5033" at bounding box center [545, 760] width 471 height 16
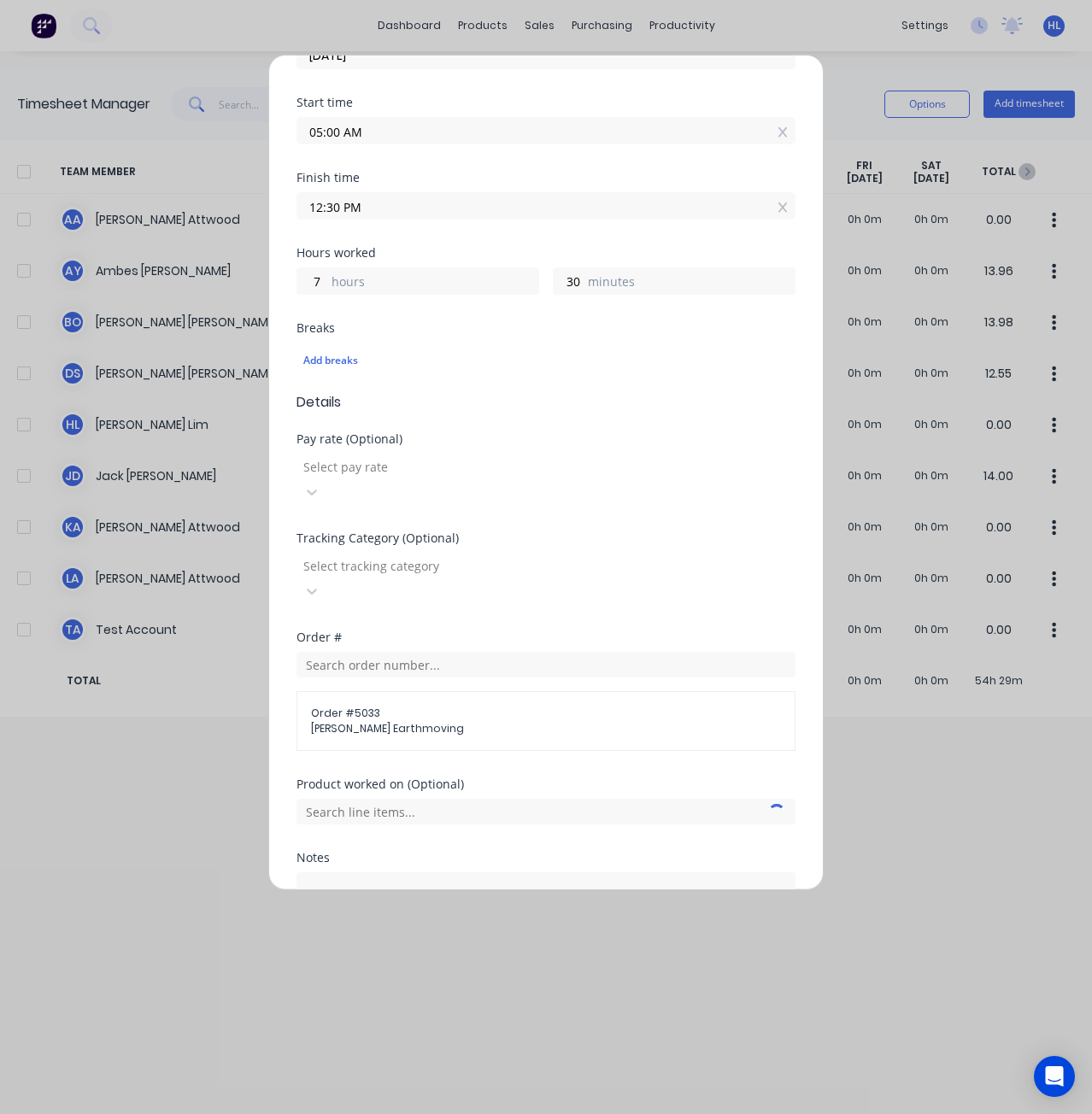
scroll to position [384, 0]
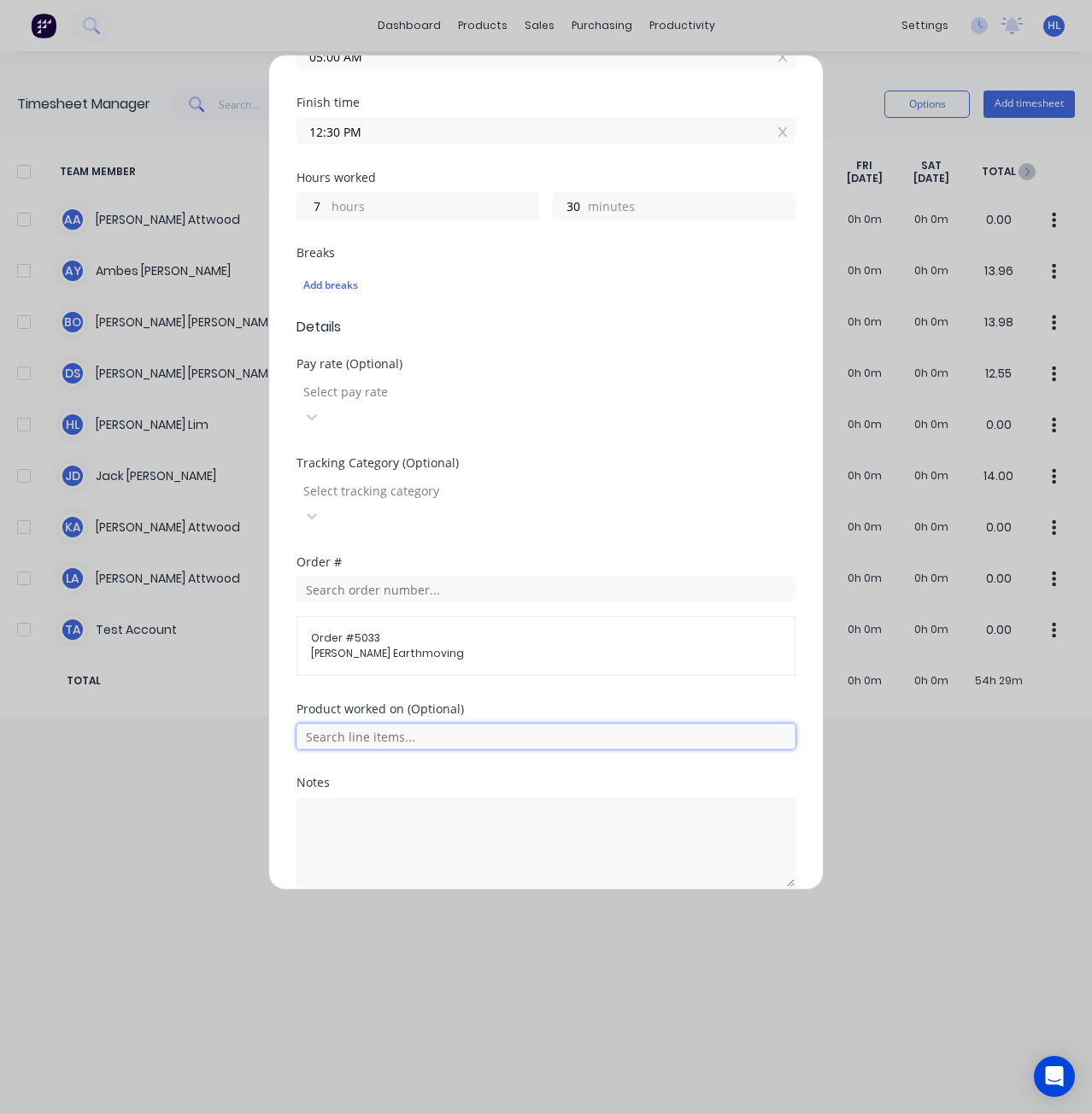
click at [409, 724] on input "text" at bounding box center [546, 737] width 499 height 25
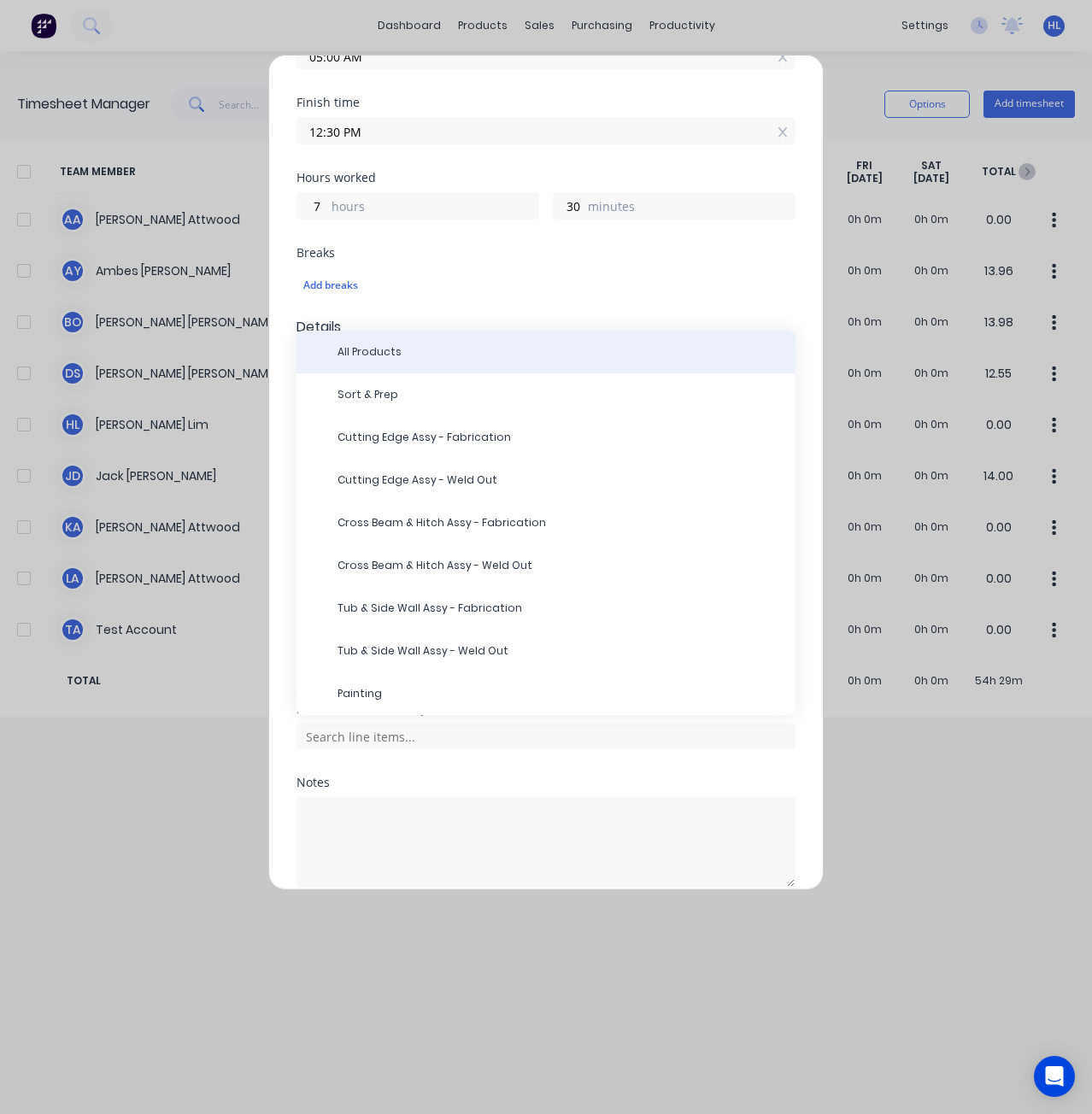
click at [416, 331] on div "All Products" at bounding box center [546, 352] width 499 height 43
click at [391, 344] on span "All Products" at bounding box center [560, 352] width 444 height 16
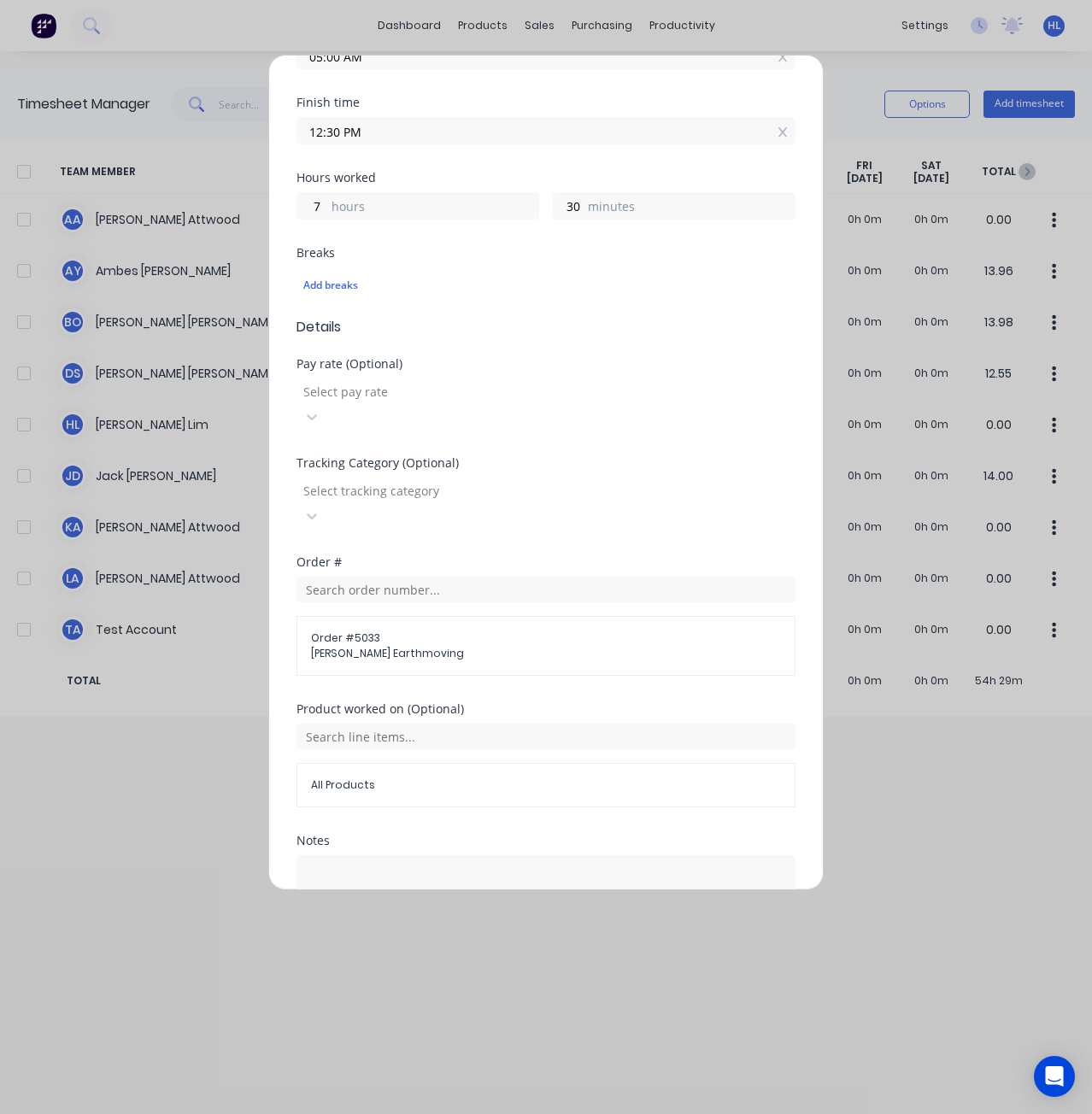
click at [435, 751] on div "Product worked on (Optional) All Products" at bounding box center [546, 769] width 499 height 132
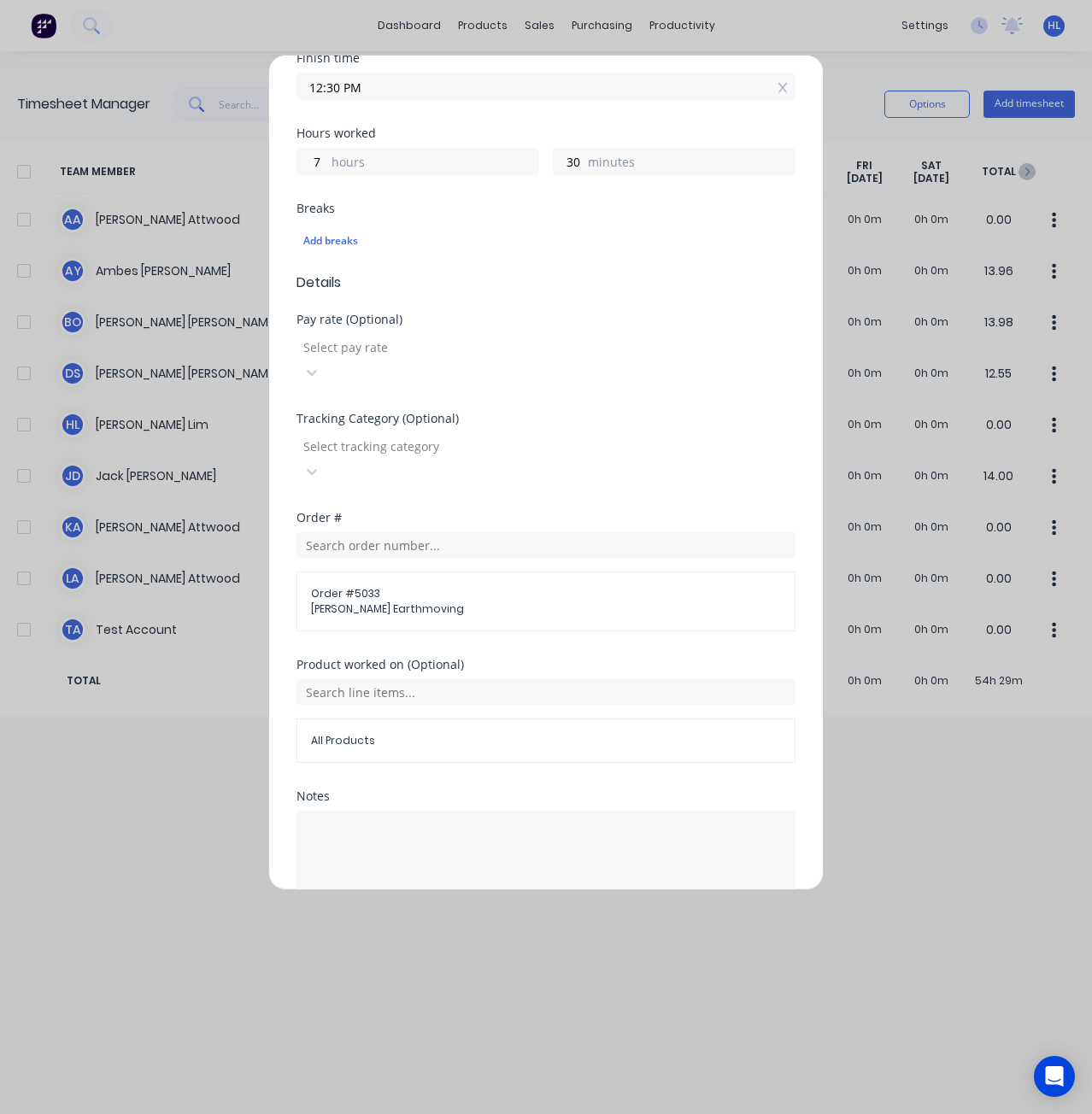
scroll to position [442, 0]
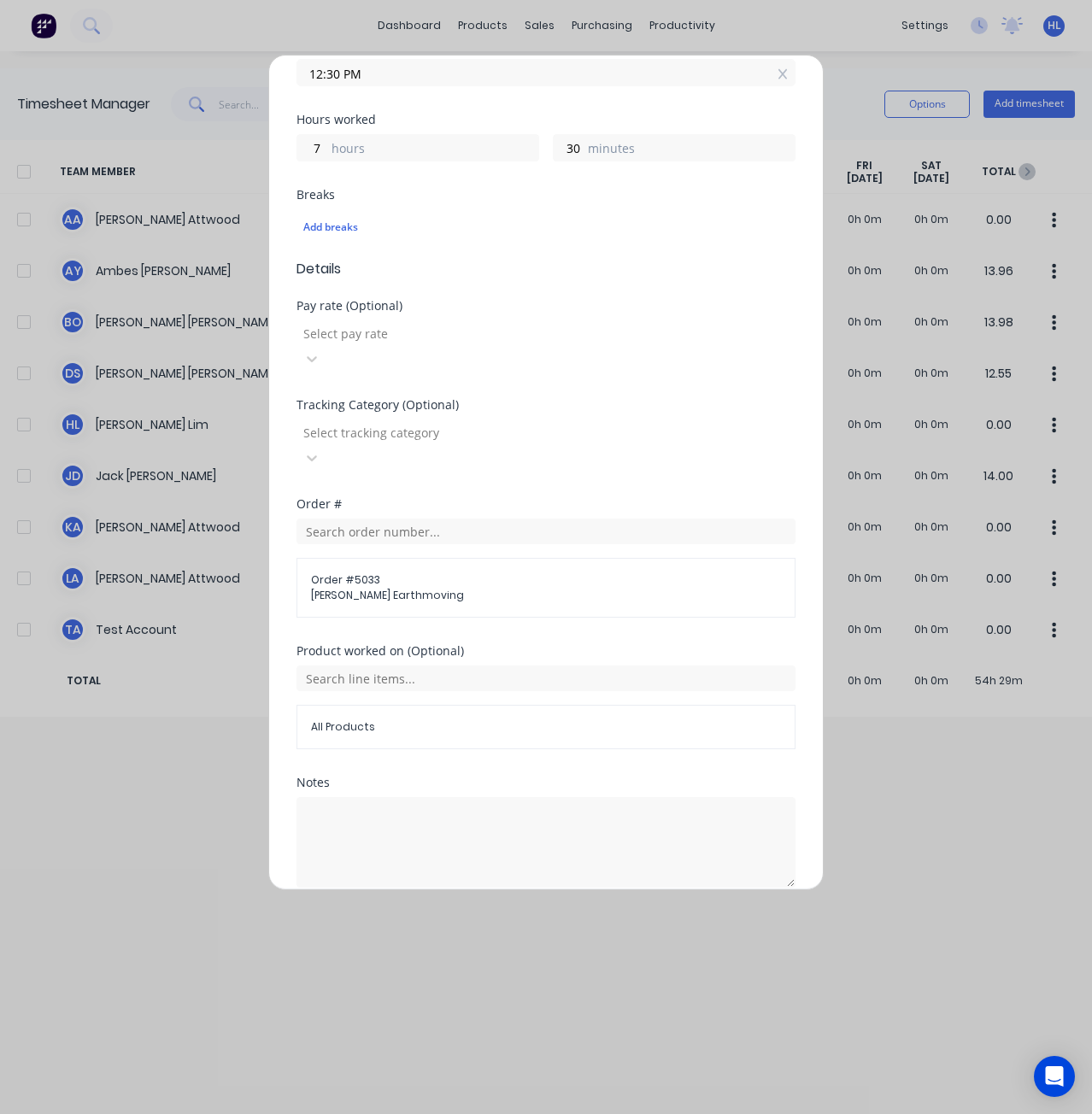
click at [534, 916] on button "Add manual time entry" at bounding box center [506, 929] width 145 height 27
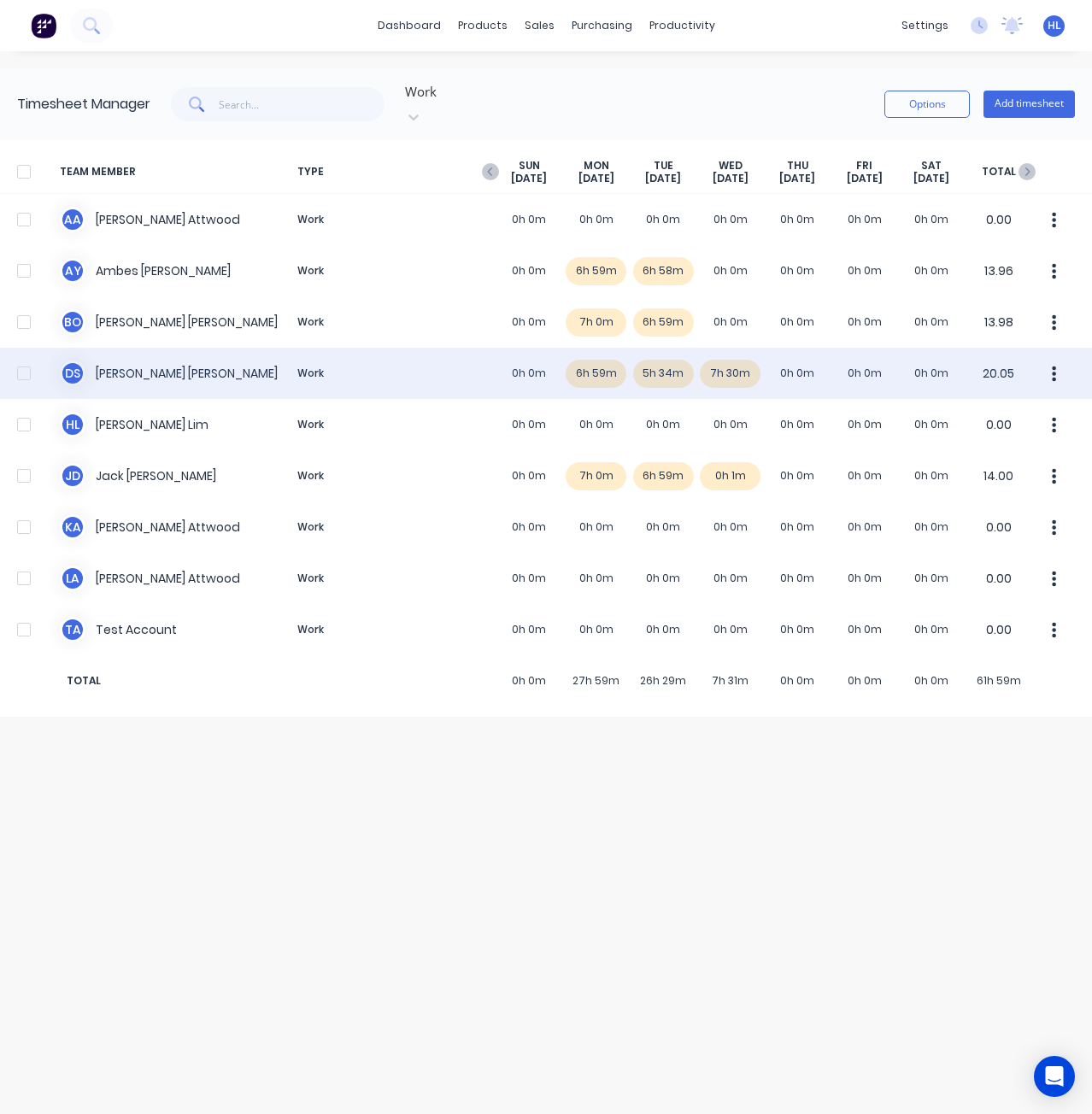
click at [1047, 361] on button "button" at bounding box center [1054, 373] width 36 height 34
click at [1047, 360] on button "button" at bounding box center [1054, 373] width 36 height 34
click at [713, 353] on div "D S [PERSON_NAME] Work 0h 0m 6h 59m 5h 34m 7h 30m 0h 0m 0h 0m 0h 0m 20.05" at bounding box center [546, 373] width 1092 height 51
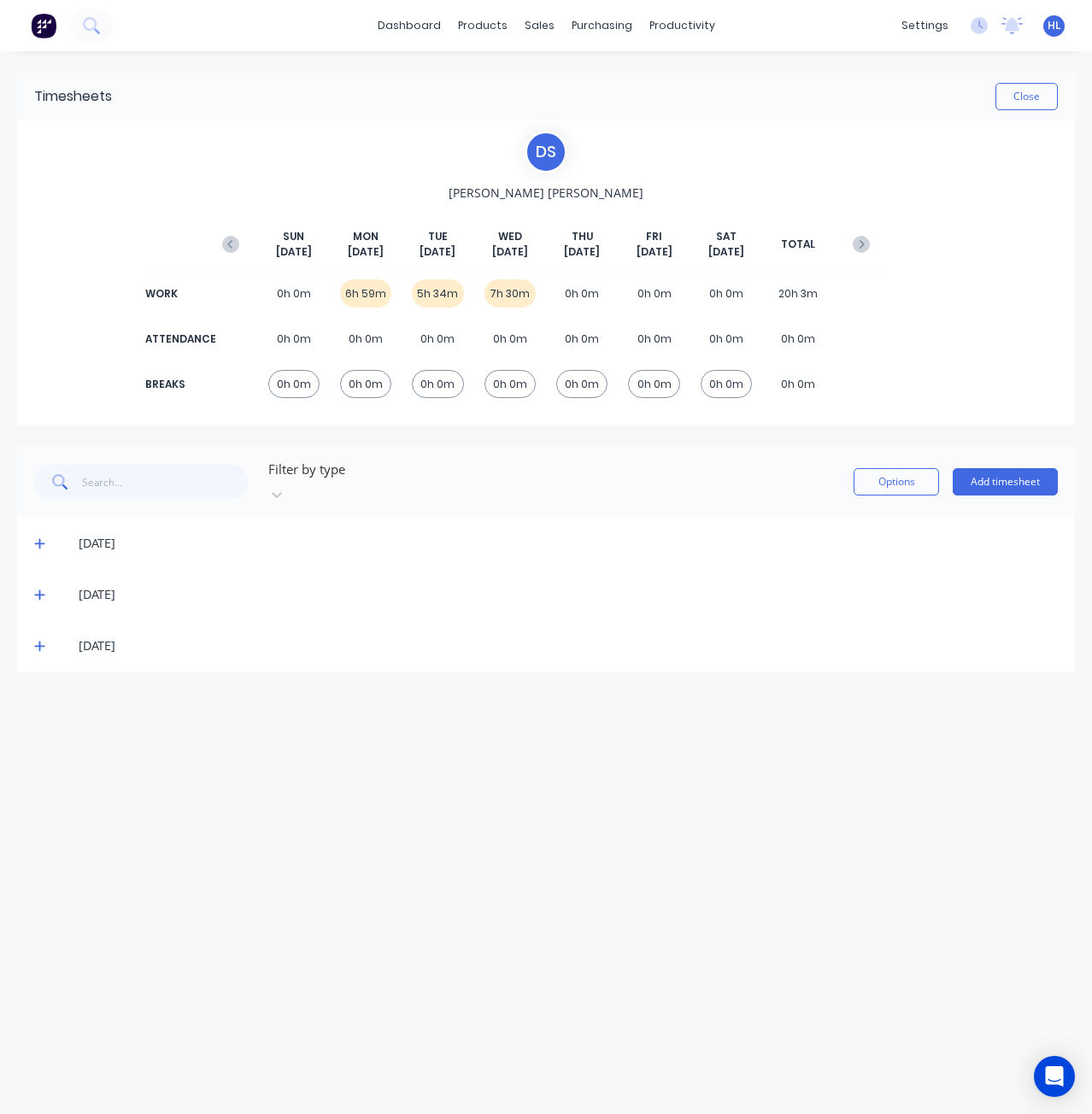
click at [40, 642] on icon at bounding box center [40, 647] width 11 height 11
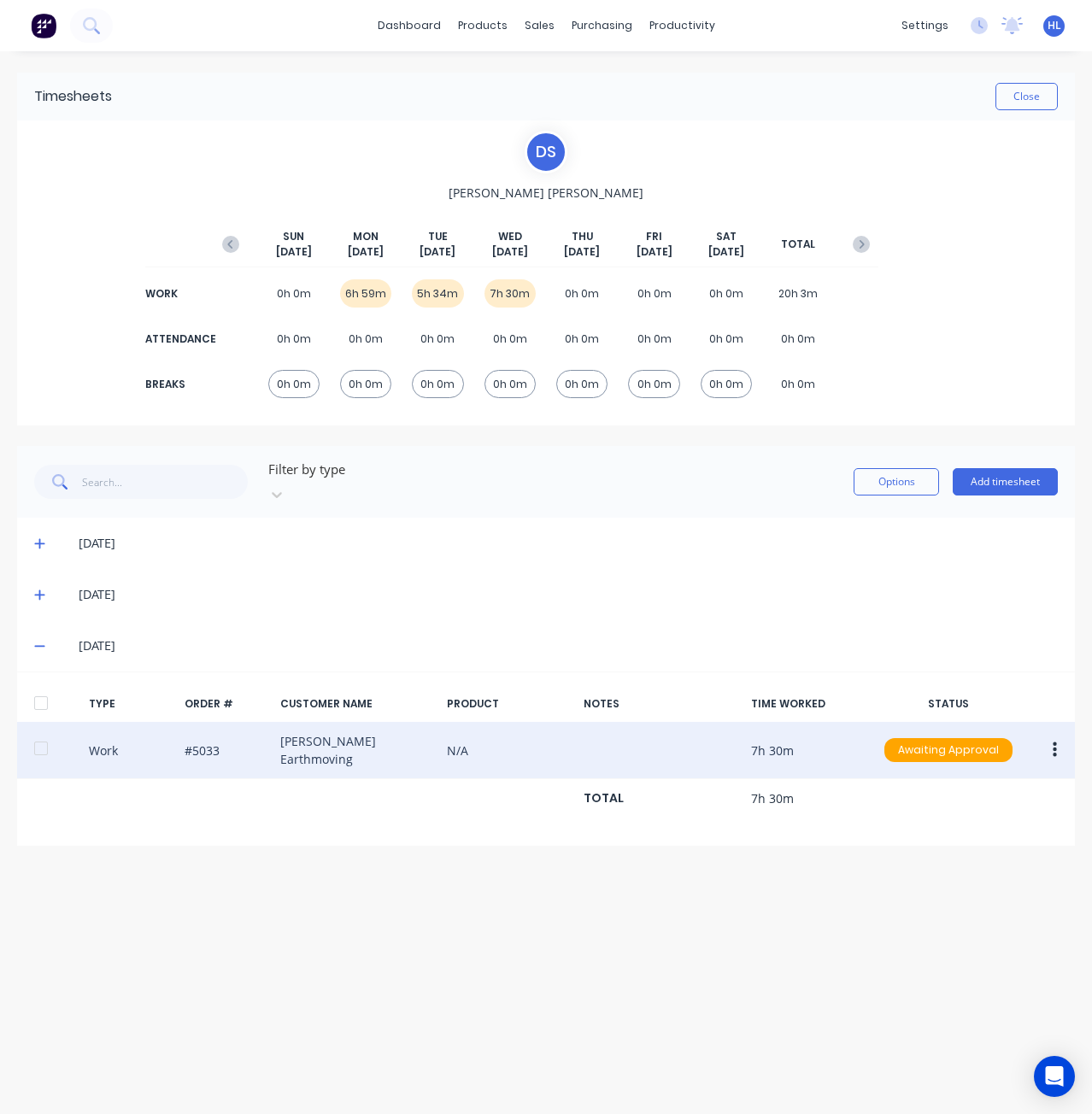
click at [1047, 735] on button "button" at bounding box center [1055, 750] width 40 height 31
click at [983, 708] on div "Duplicate" at bounding box center [994, 721] width 132 height 25
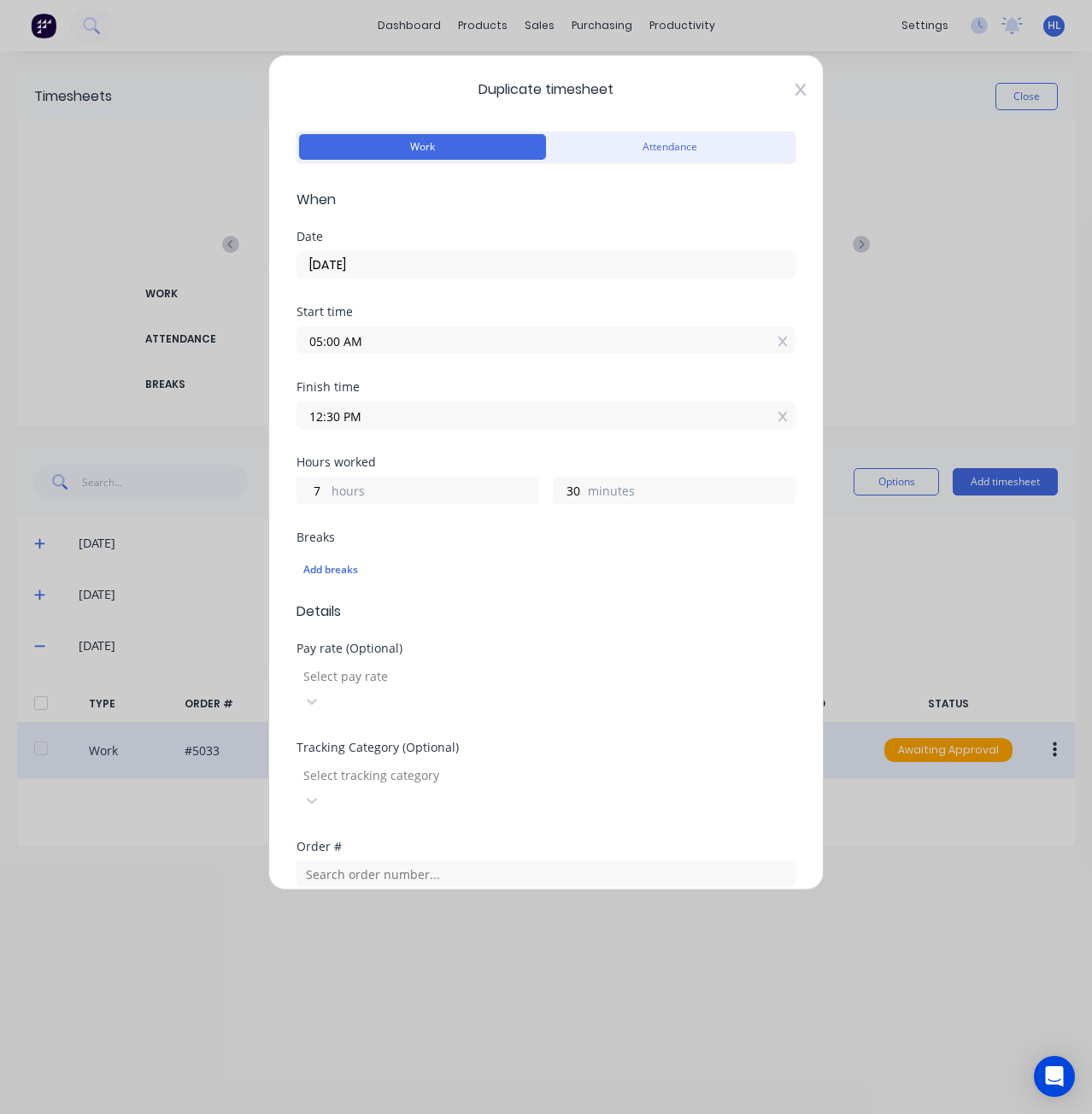
click at [795, 86] on icon at bounding box center [801, 90] width 11 height 12
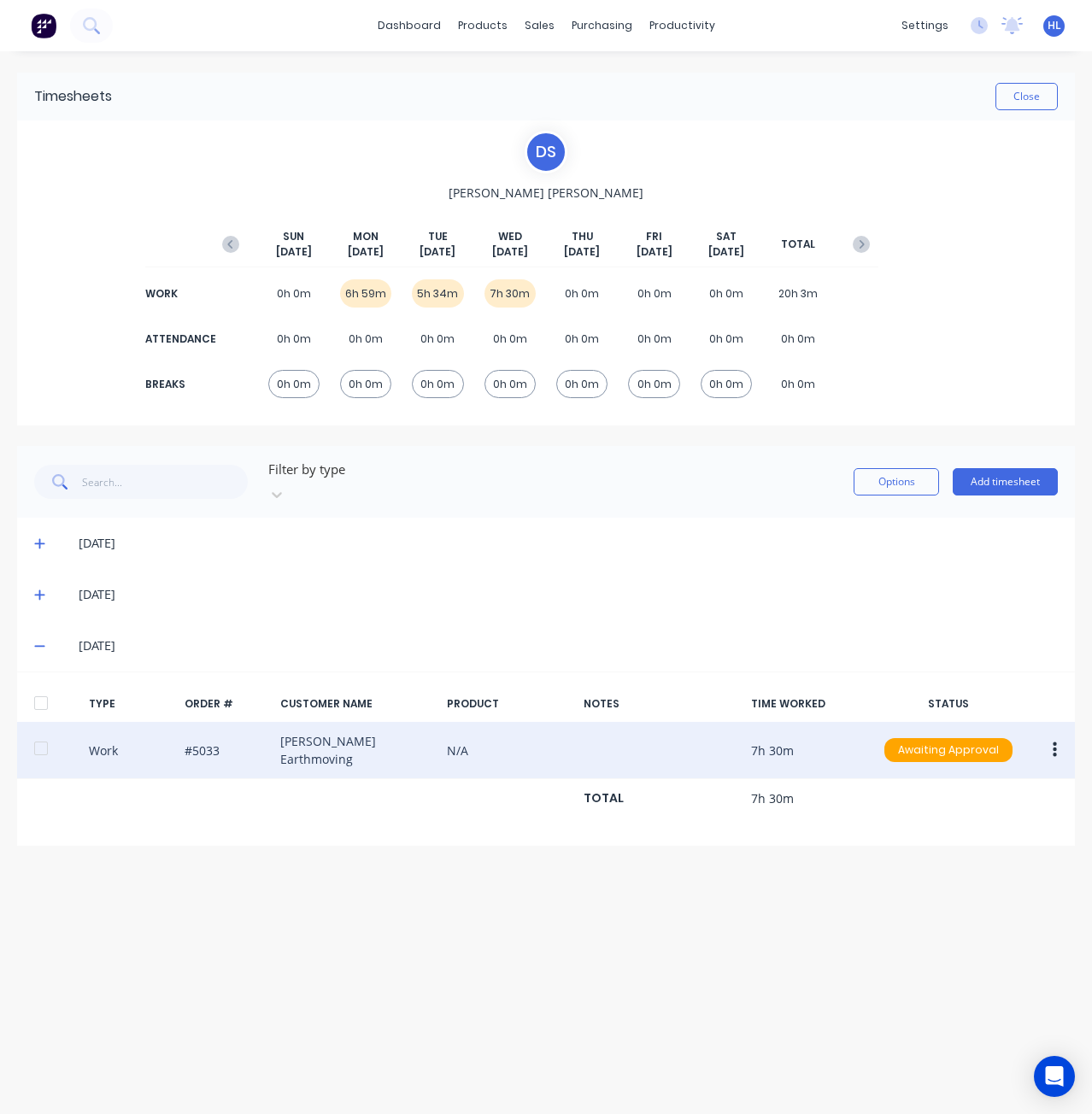
click at [644, 979] on div "Timesheets Close D S [PERSON_NAME] [DATE] [DATE] [DATE] [DATE] [DATE] [DATE] [D…" at bounding box center [546, 565] width 1092 height 1029
click at [723, 85] on div "Workflow" at bounding box center [712, 83] width 51 height 16
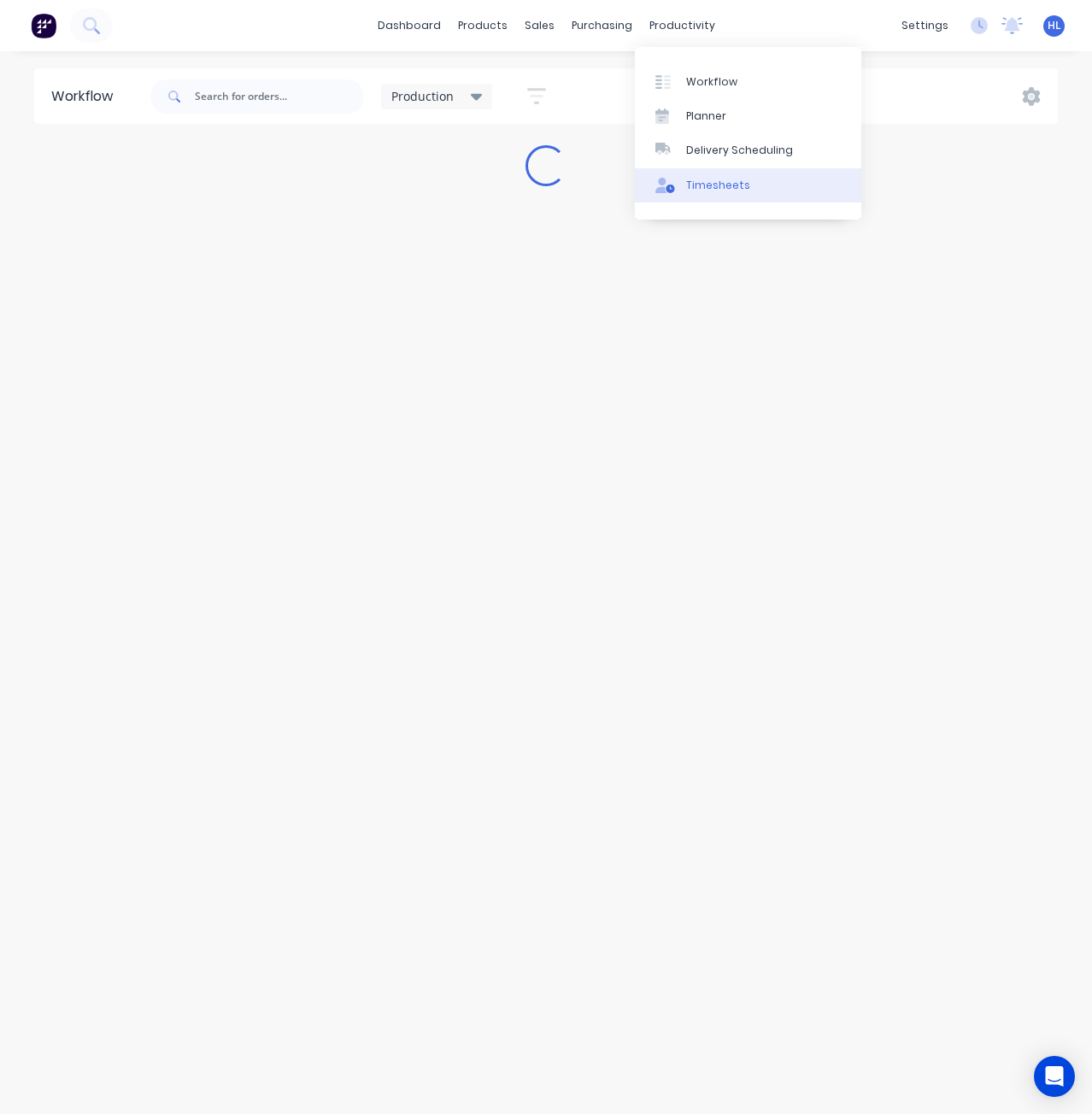
click at [725, 181] on div "Timesheets" at bounding box center [718, 185] width 64 height 16
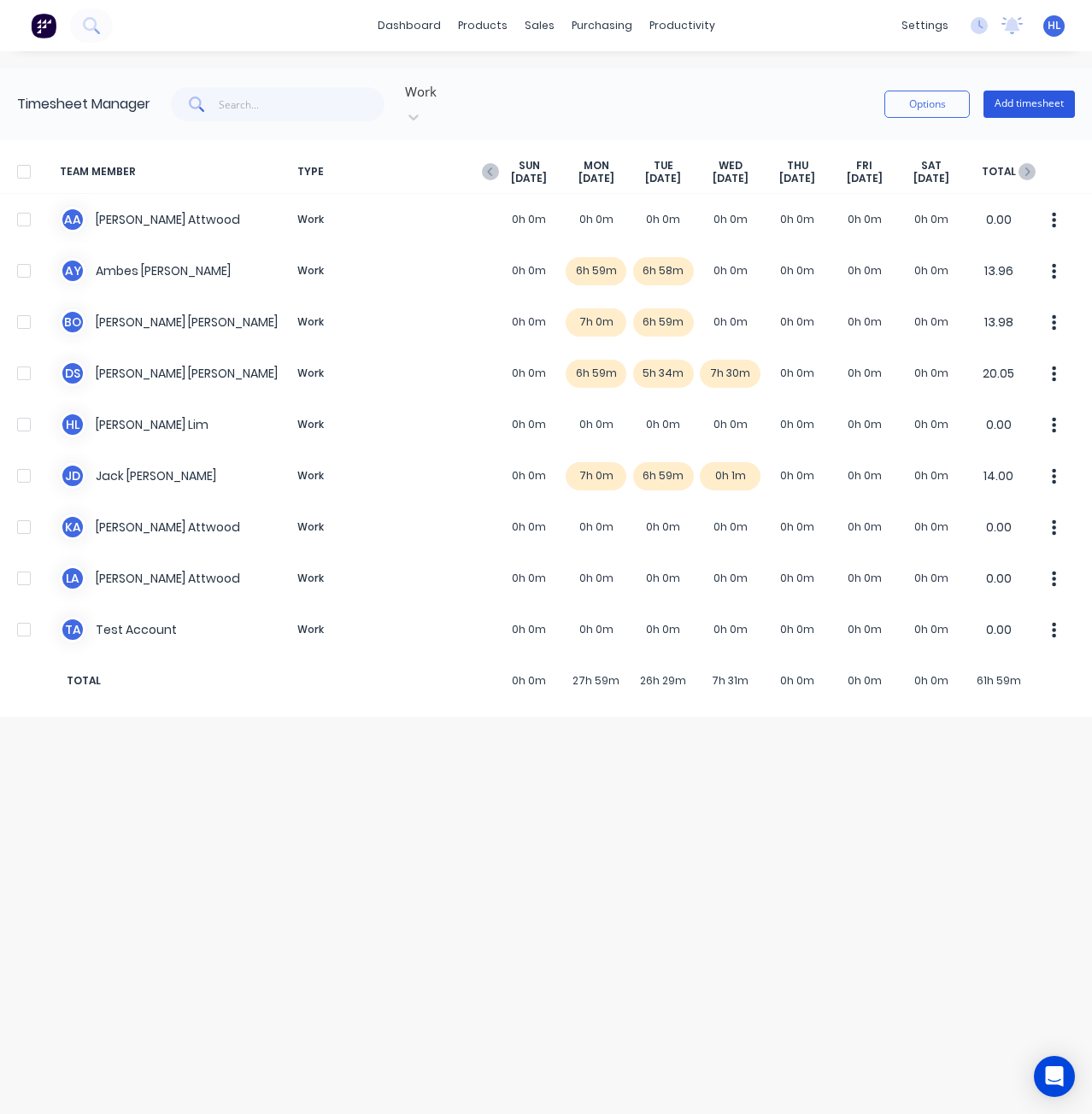
click at [1036, 102] on button "Add timesheet" at bounding box center [1029, 104] width 91 height 27
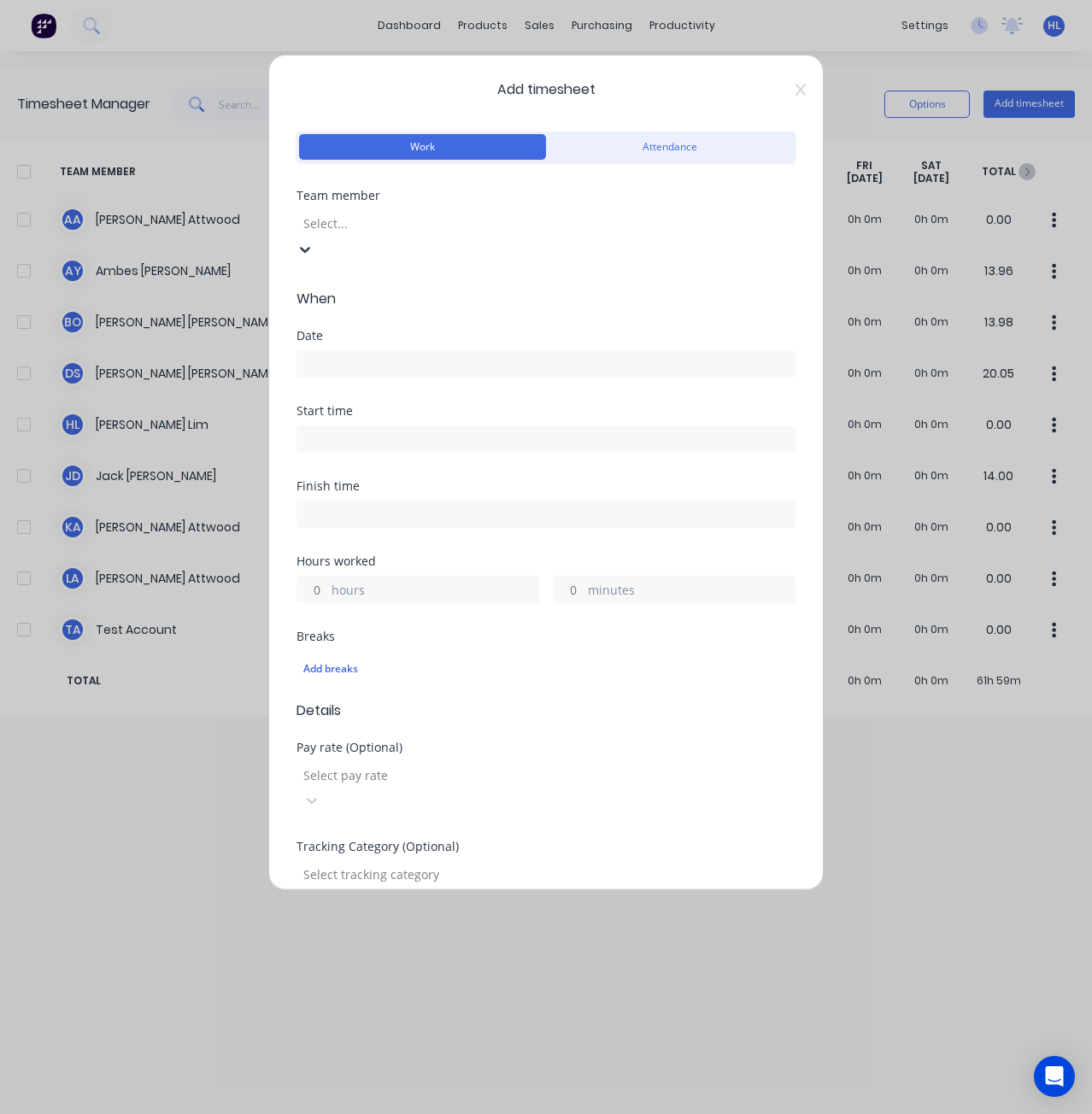
click at [392, 226] on div at bounding box center [425, 223] width 246 height 21
click at [379, 351] on input at bounding box center [546, 363] width 498 height 25
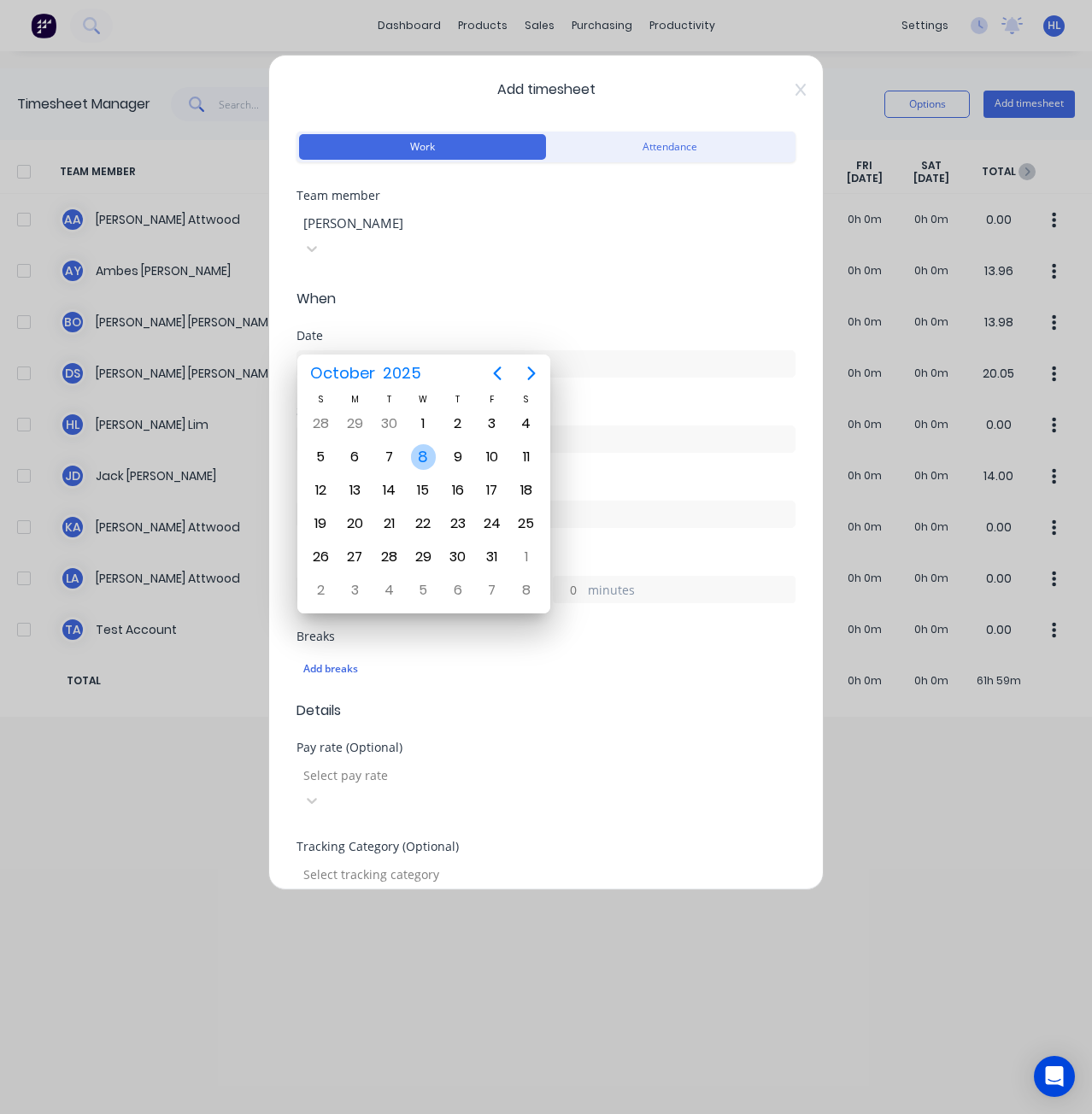
click at [429, 467] on div "8" at bounding box center [423, 456] width 25 height 25
type input "[DATE]"
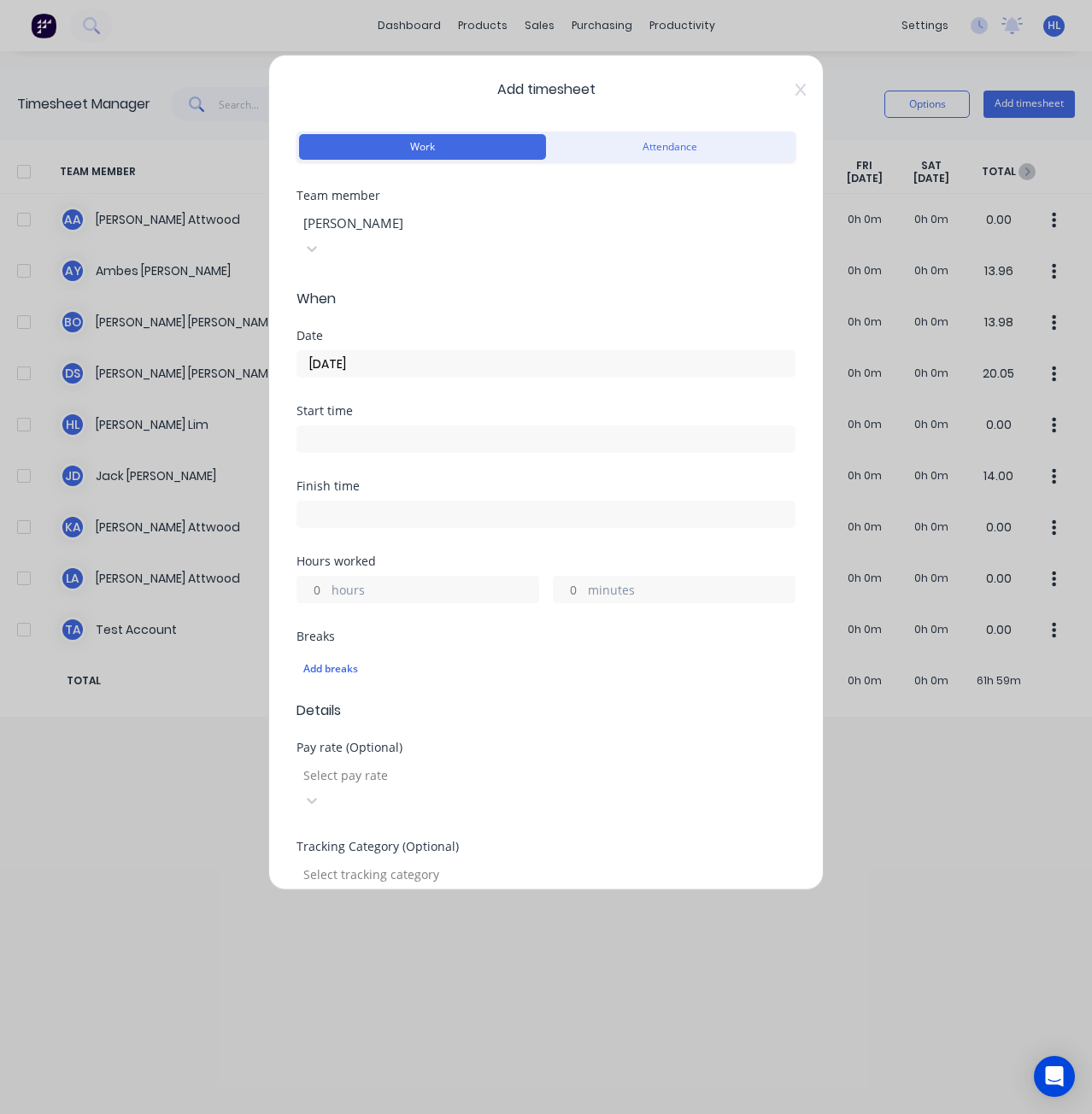
click at [401, 427] on input at bounding box center [546, 439] width 498 height 25
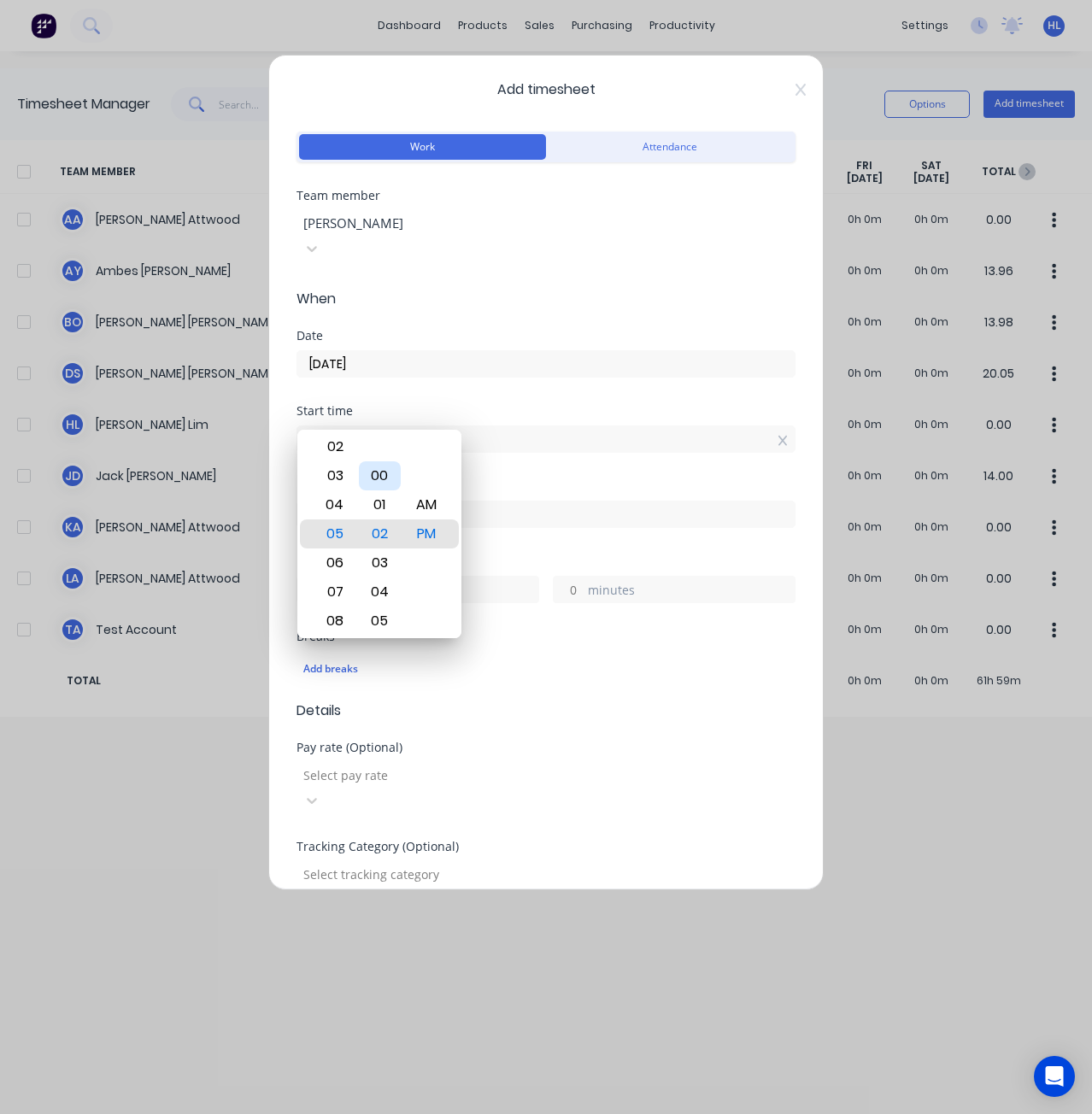
click at [382, 471] on div "00" at bounding box center [380, 476] width 42 height 29
click at [419, 500] on div "AM" at bounding box center [427, 505] width 42 height 29
type input "05:00 AM"
click at [555, 480] on div "Finish time" at bounding box center [546, 486] width 499 height 12
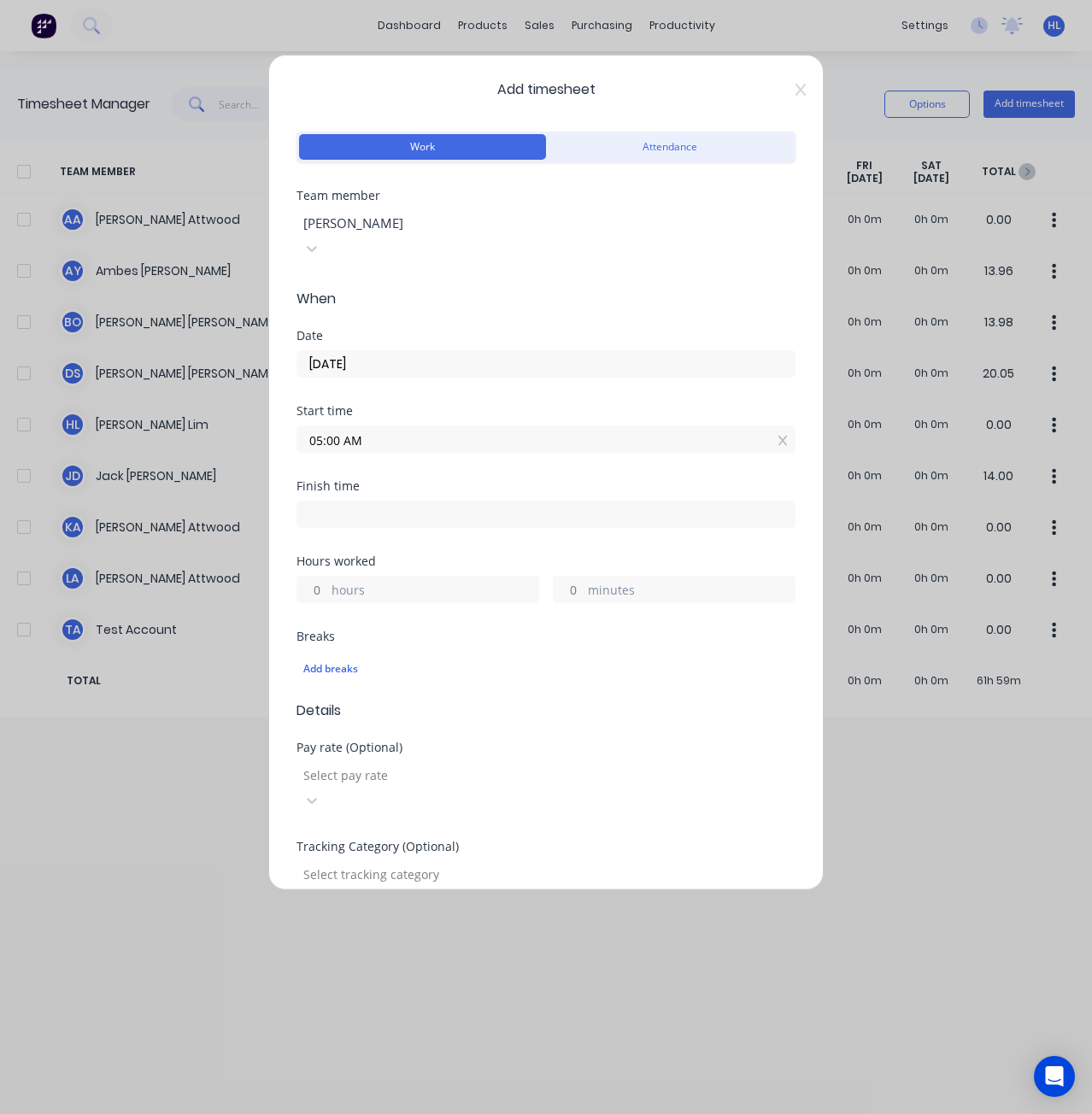
click at [452, 501] on input at bounding box center [546, 514] width 498 height 25
type input "12:16 PM"
type input "7"
type input "16"
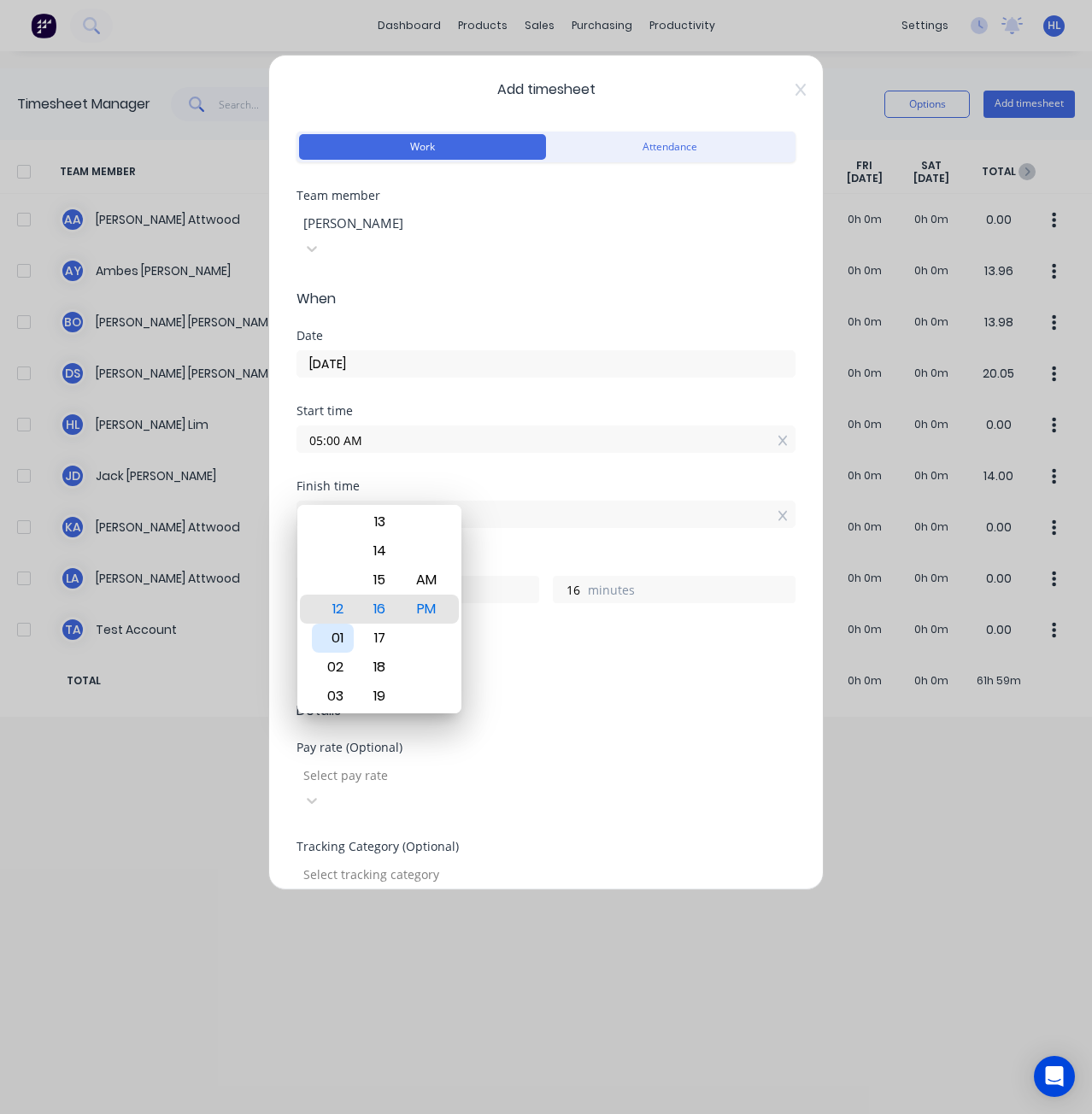
click at [341, 630] on div "01" at bounding box center [333, 638] width 42 height 29
type input "01:16 PM"
type input "8"
type input "01:09 PM"
type input "9"
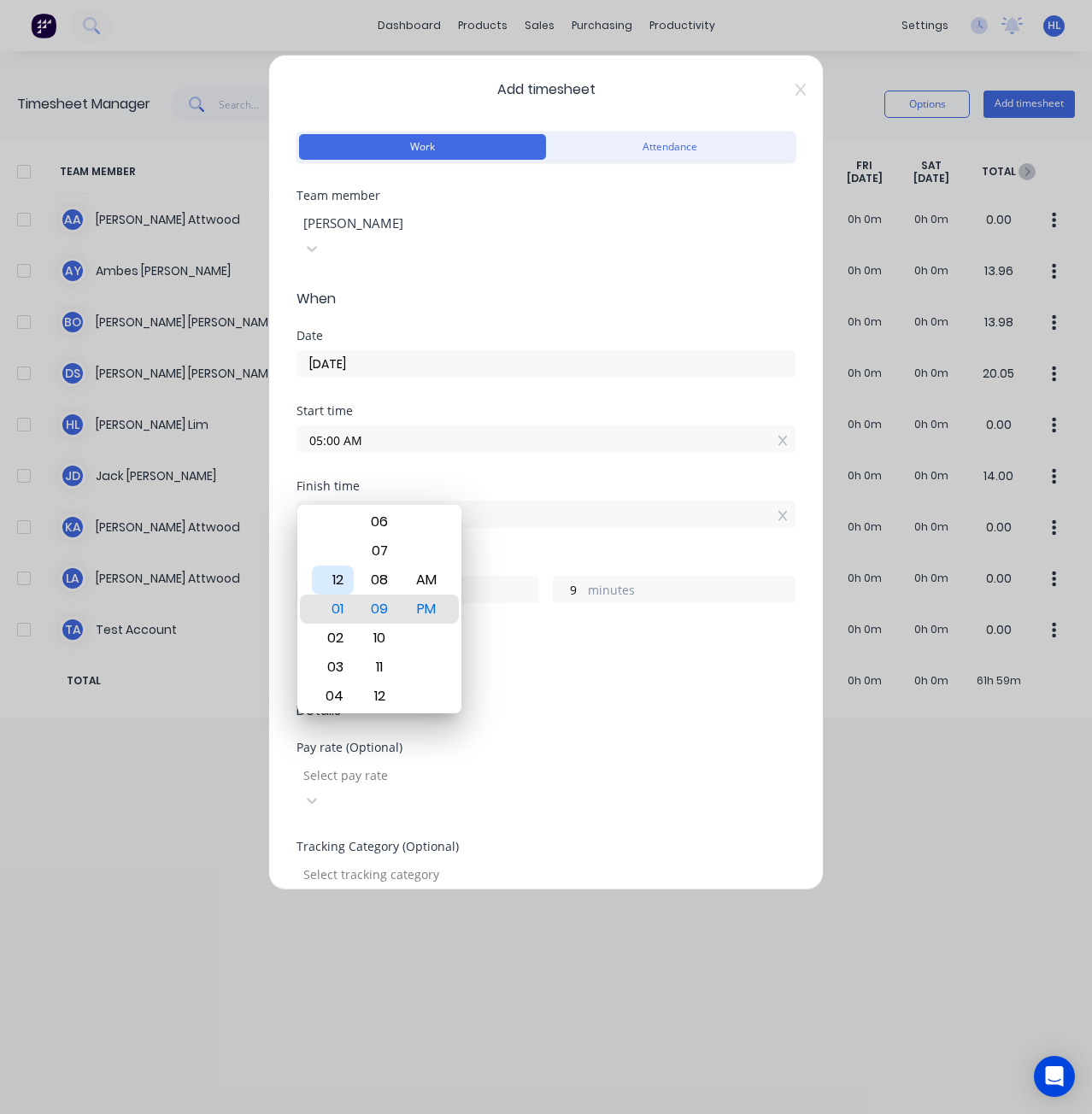
click at [344, 585] on div "12" at bounding box center [333, 579] width 42 height 29
type input "12:09 PM"
type input "7"
type input "12:20 PM"
type input "20"
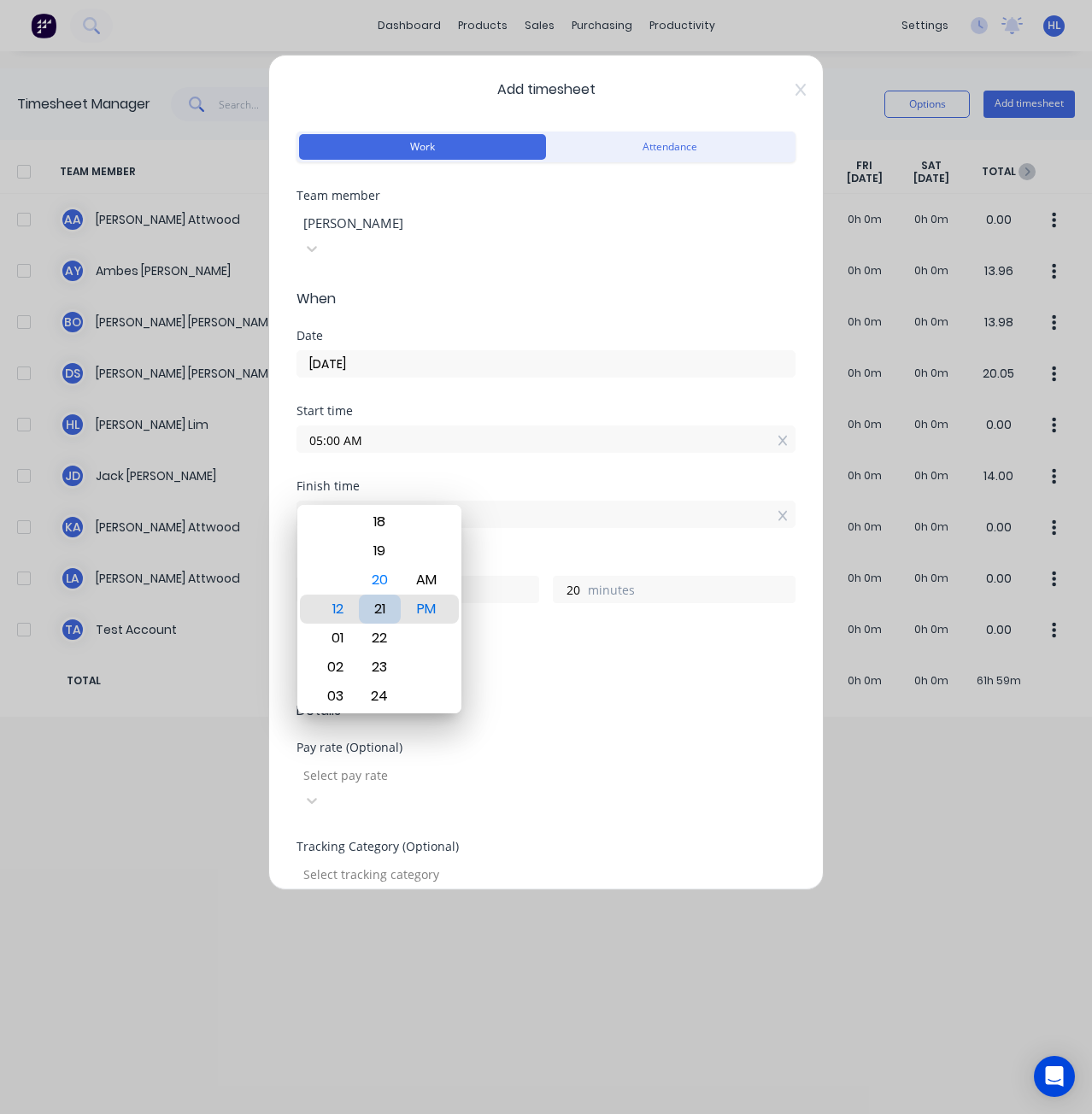
type input "12:21 PM"
type input "21"
type input "12:25 PM"
type input "25"
type input "12:30 PM"
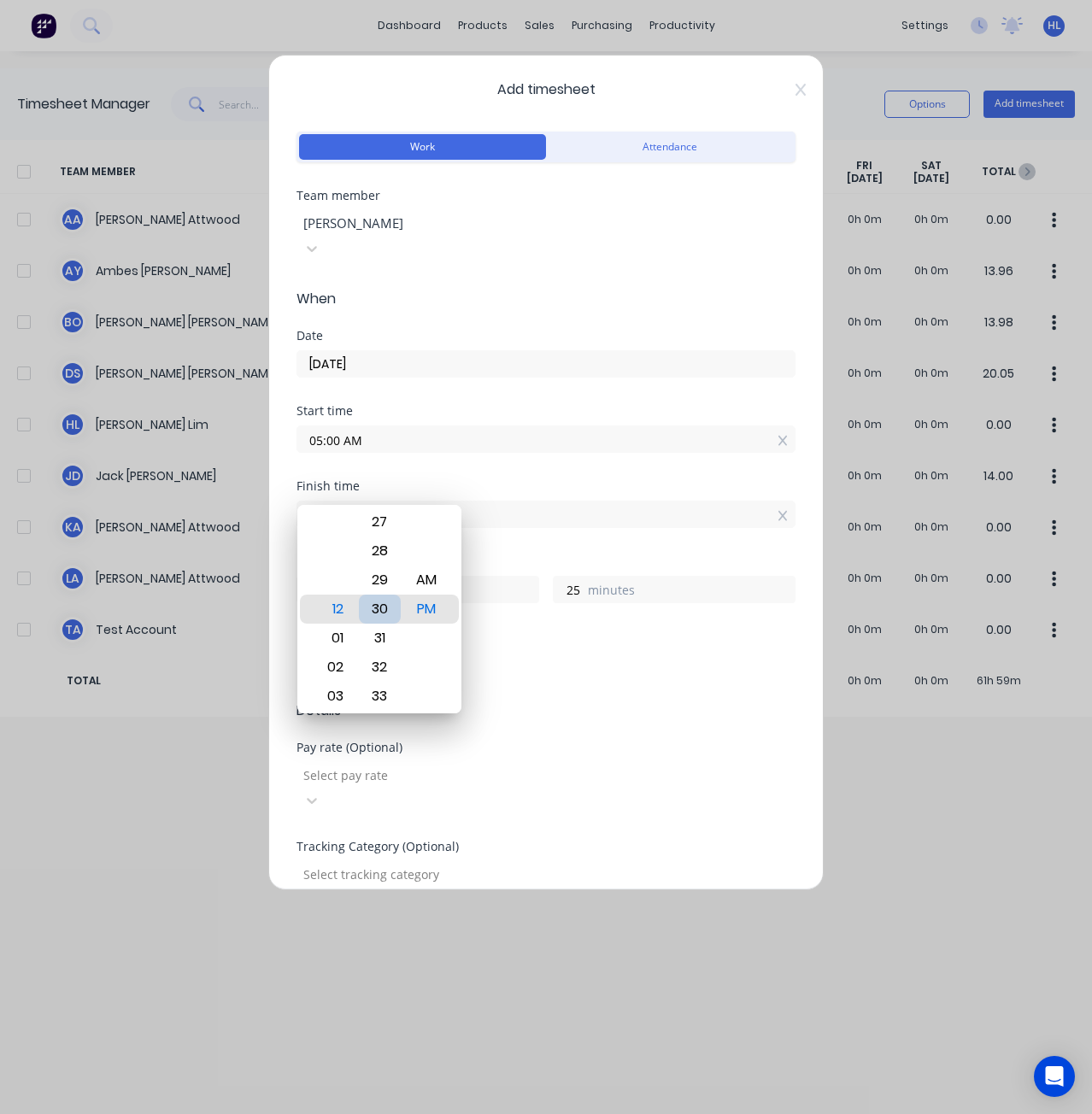
type input "30"
click at [389, 617] on div "30" at bounding box center [380, 609] width 42 height 29
click at [515, 508] on div "Finish time 12:30 PM" at bounding box center [546, 518] width 499 height 75
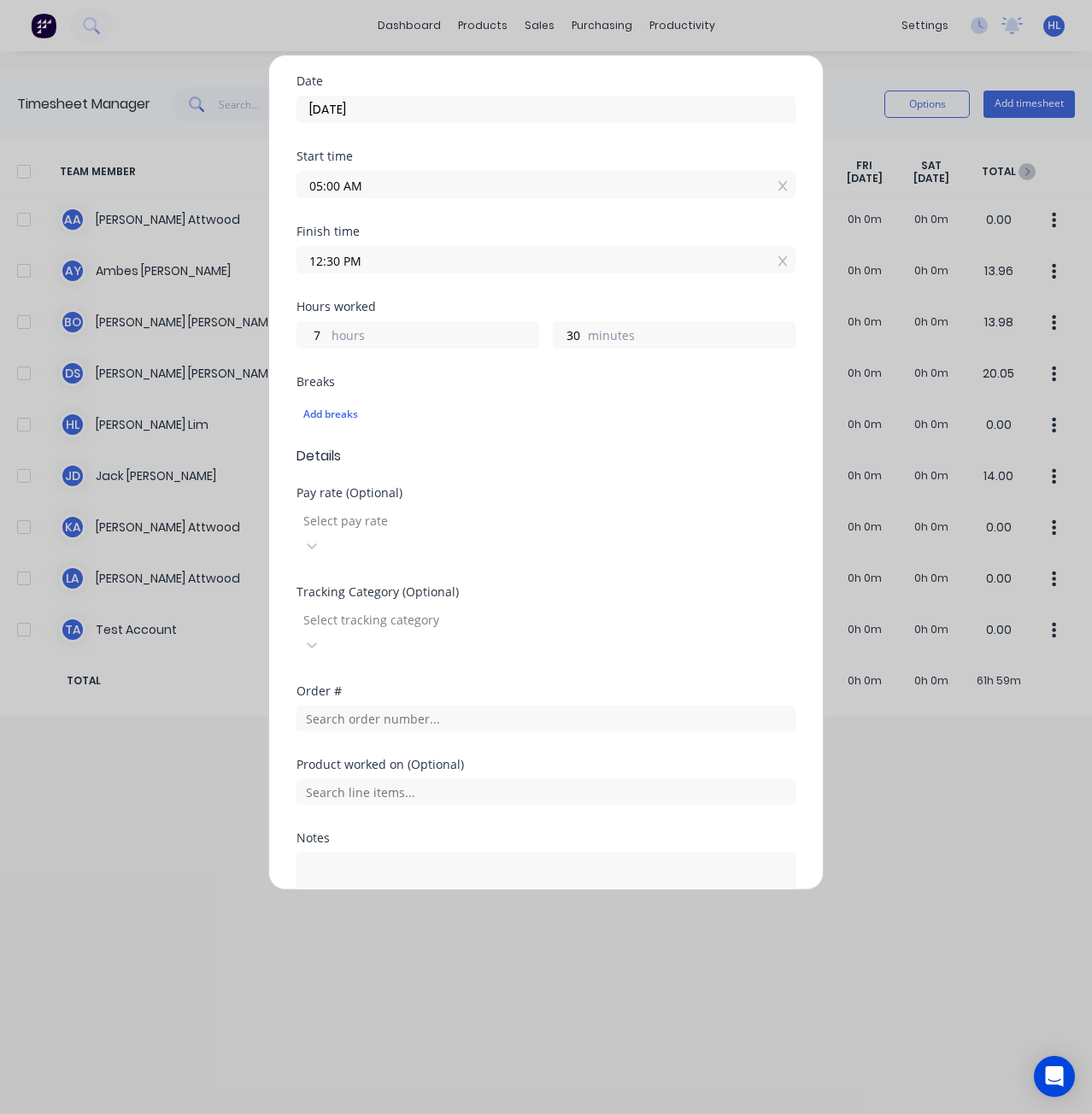
scroll to position [256, 0]
click at [403, 508] on div at bounding box center [425, 519] width 246 height 21
click at [407, 508] on div at bounding box center [425, 519] width 246 height 21
click at [377, 704] on input "text" at bounding box center [546, 716] width 499 height 25
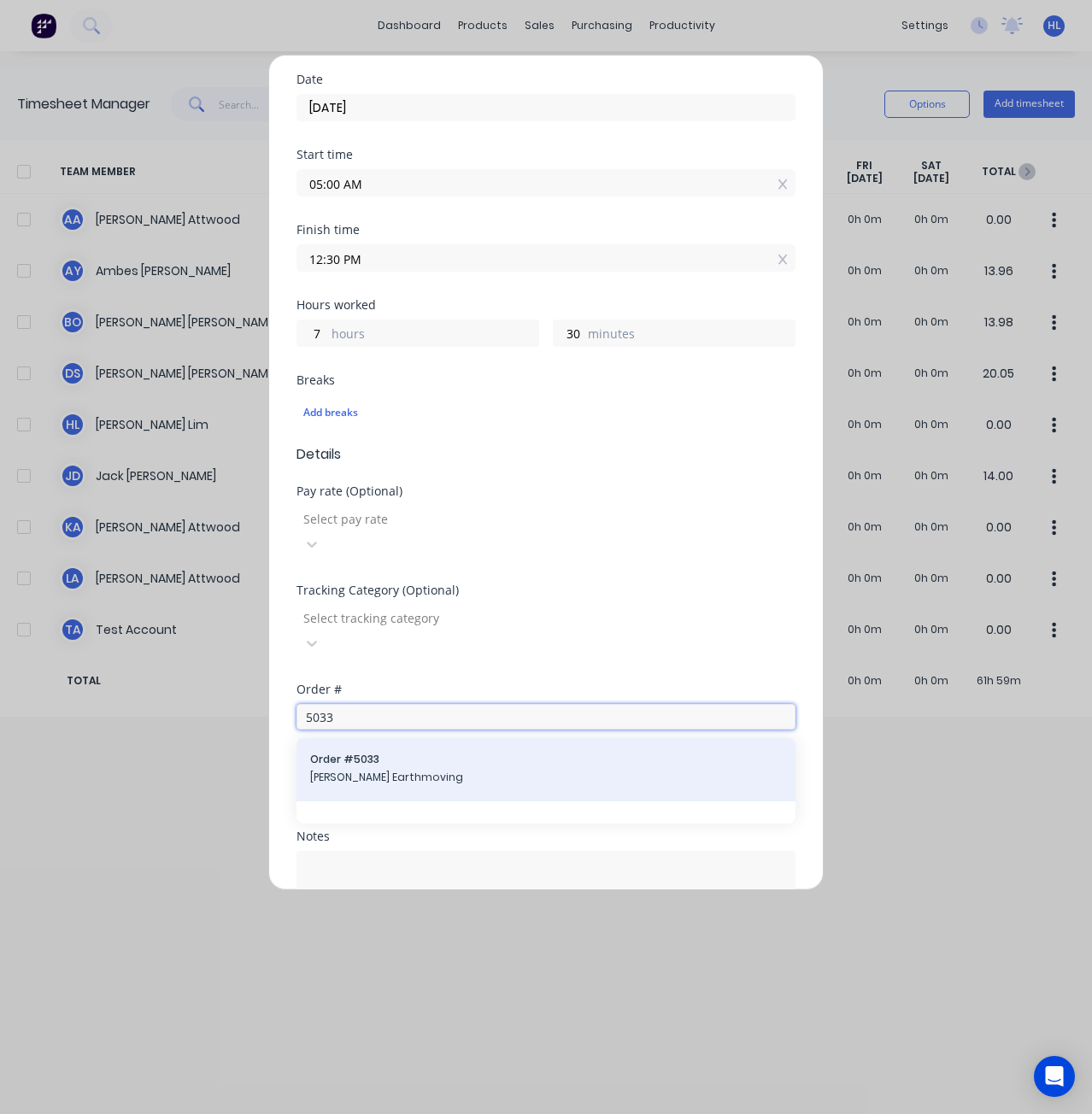
type input "5033"
click at [411, 770] on span "[PERSON_NAME] Earthmoving" at bounding box center [545, 778] width 471 height 16
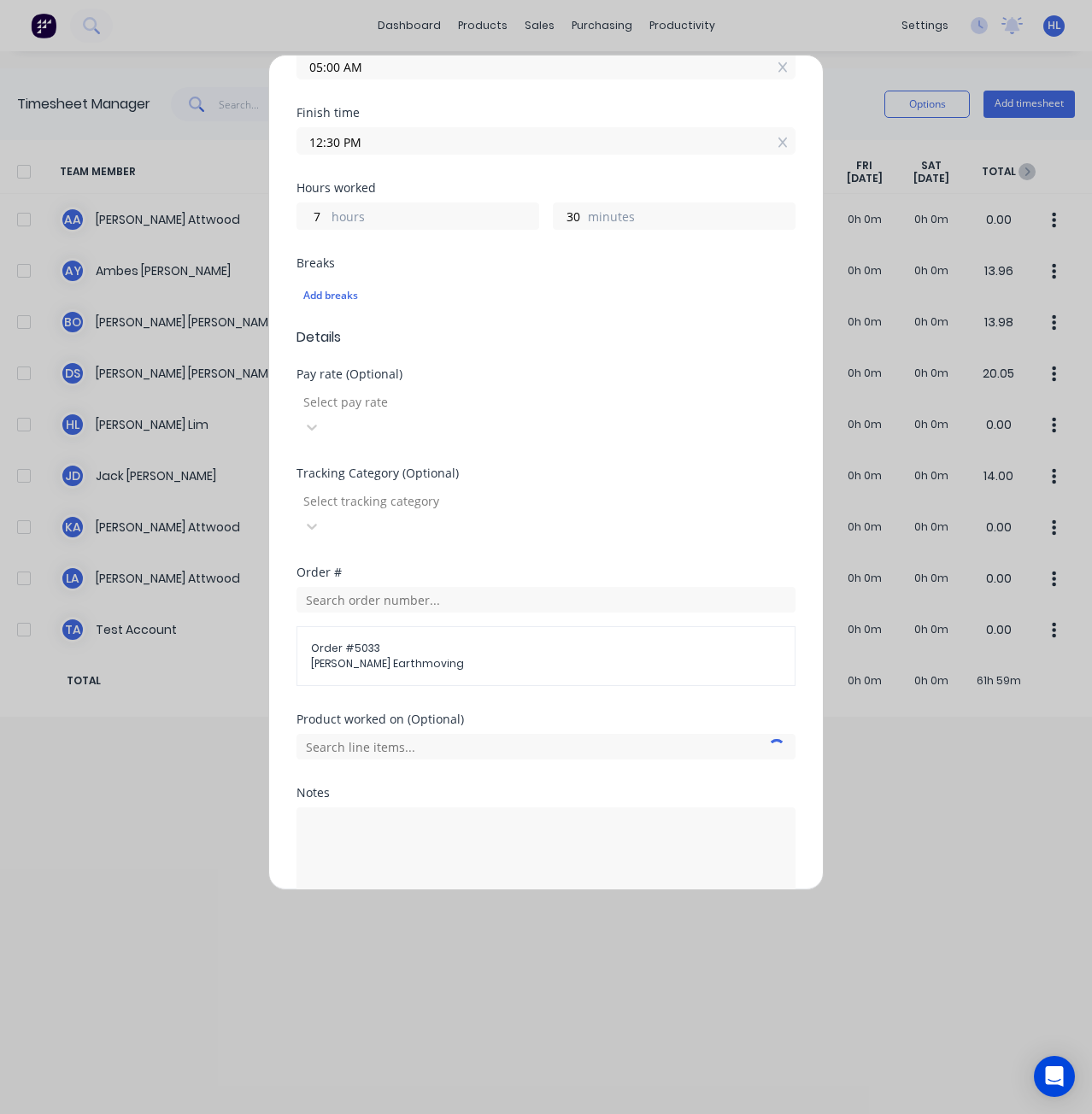
scroll to position [384, 0]
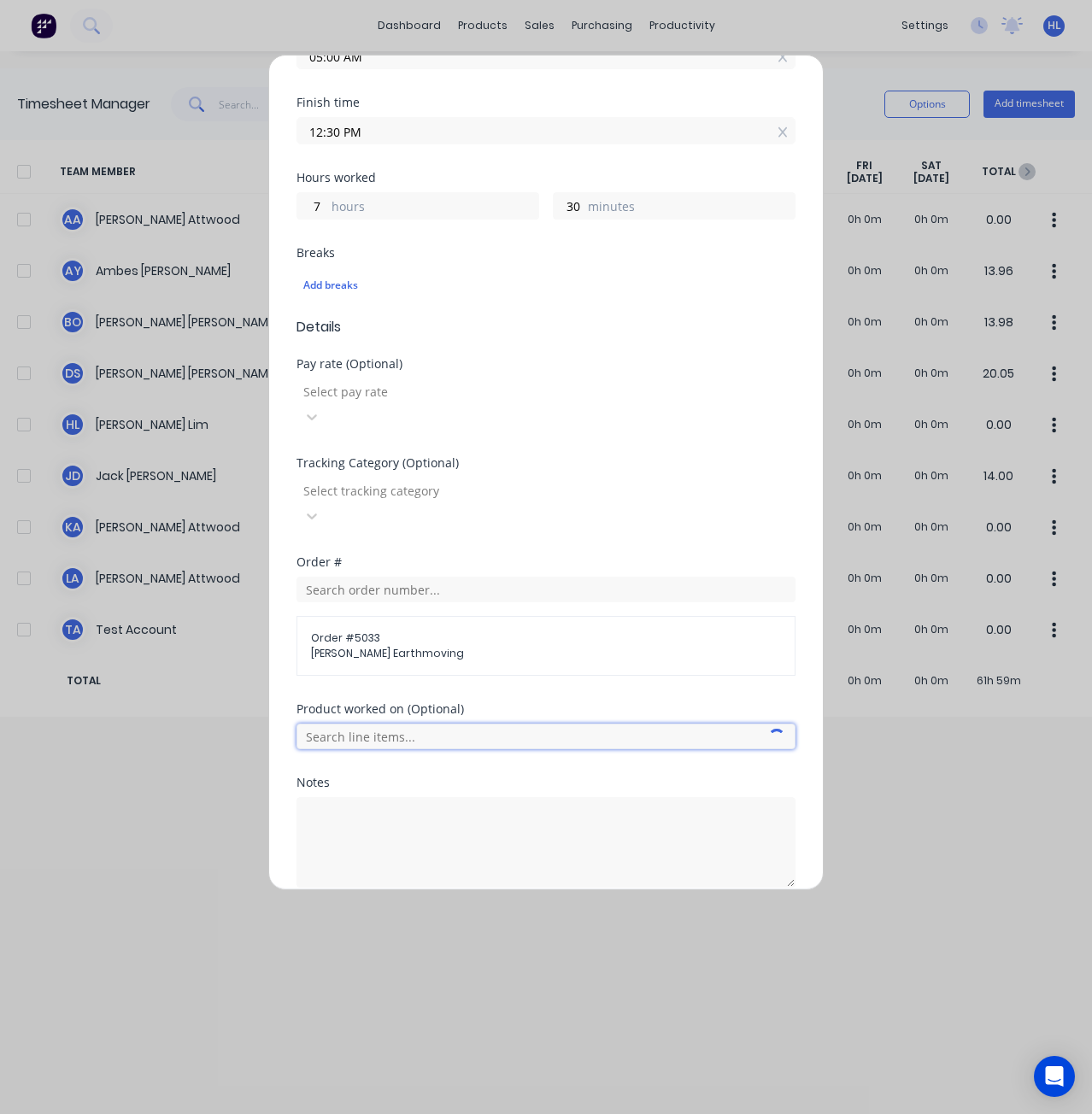
click at [423, 724] on input "text" at bounding box center [546, 737] width 499 height 25
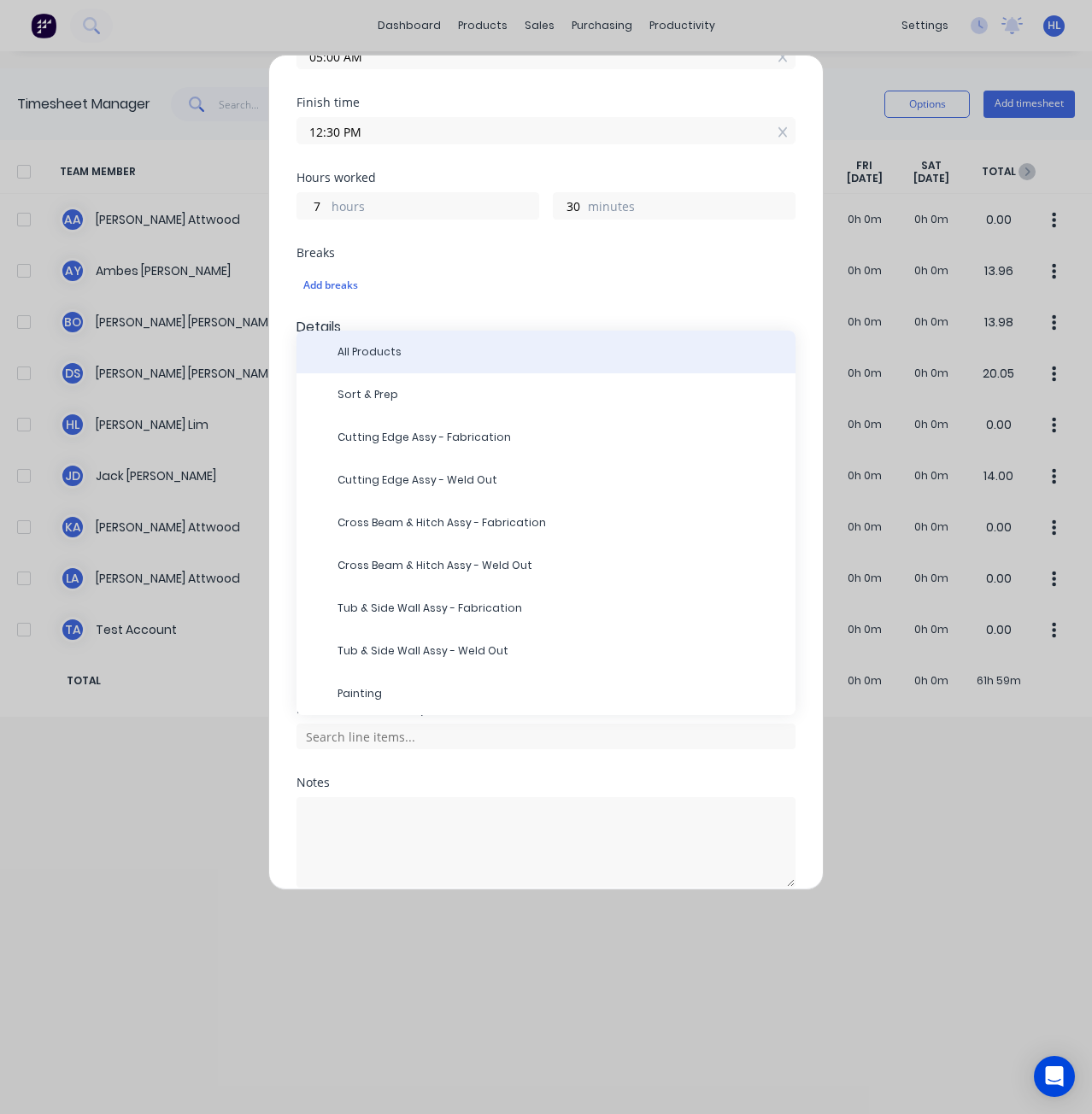
click at [422, 331] on div "All Products" at bounding box center [546, 352] width 499 height 43
click at [376, 344] on span "All Products" at bounding box center [560, 352] width 444 height 16
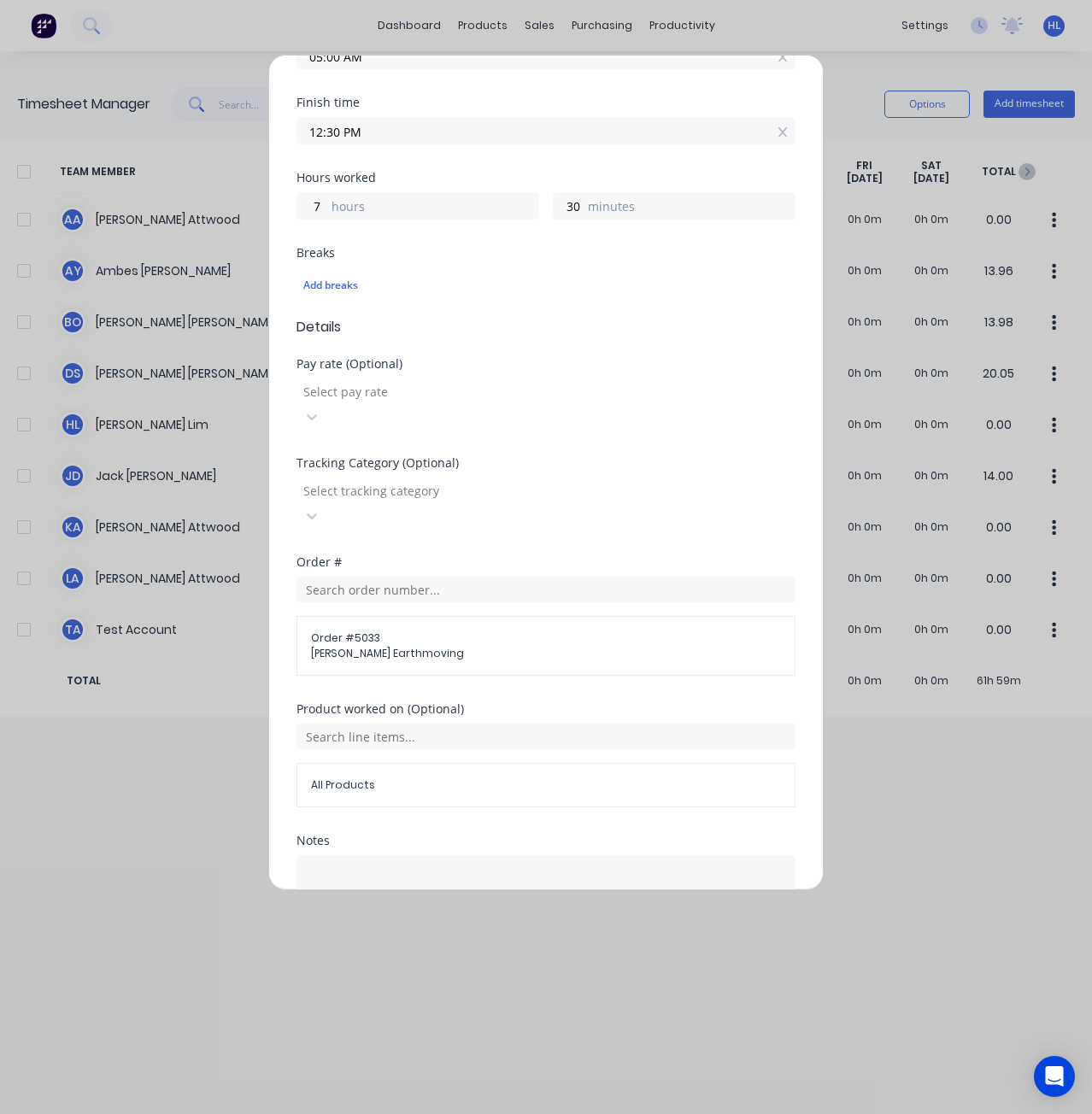
click at [554, 743] on div "Product worked on (Optional) All Products" at bounding box center [546, 769] width 499 height 132
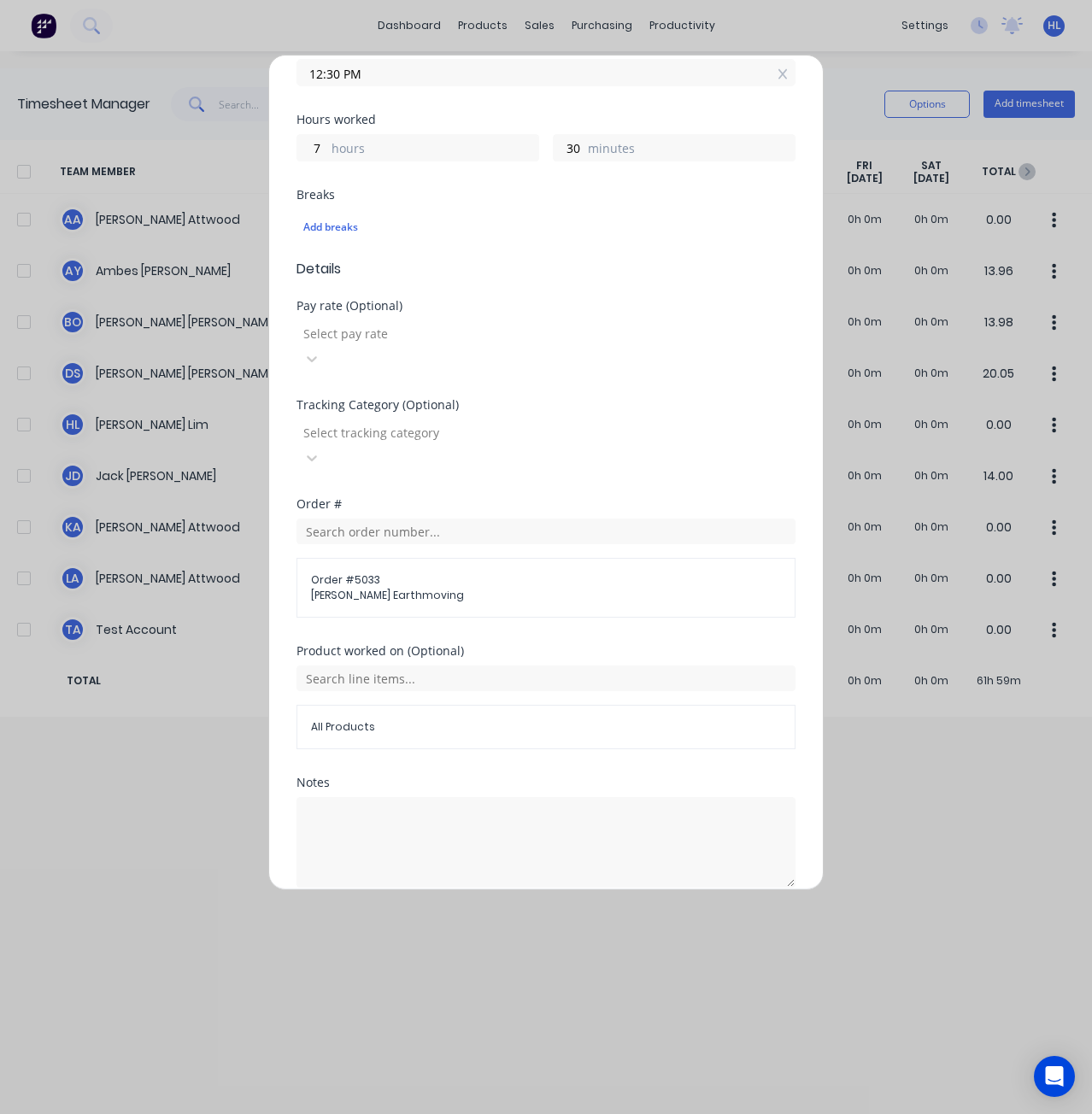
click at [531, 916] on button "Add manual time entry" at bounding box center [506, 929] width 145 height 27
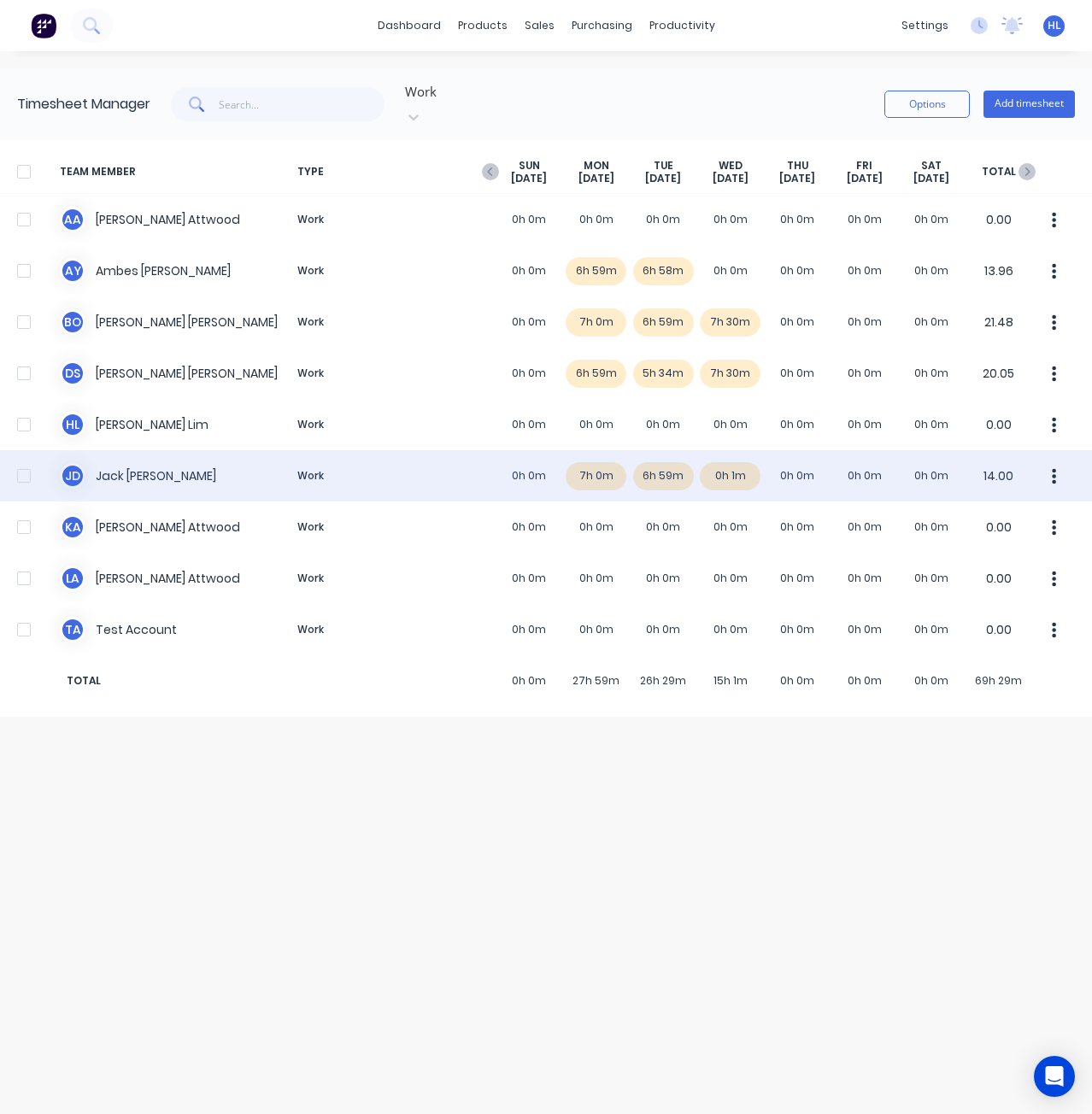
click at [741, 457] on div "[PERSON_NAME] [PERSON_NAME] Work 0h 0m 7h 0m 6h 59m 0h 1m 0h 0m 0h 0m 0h 0m 14.…" at bounding box center [546, 476] width 1092 height 51
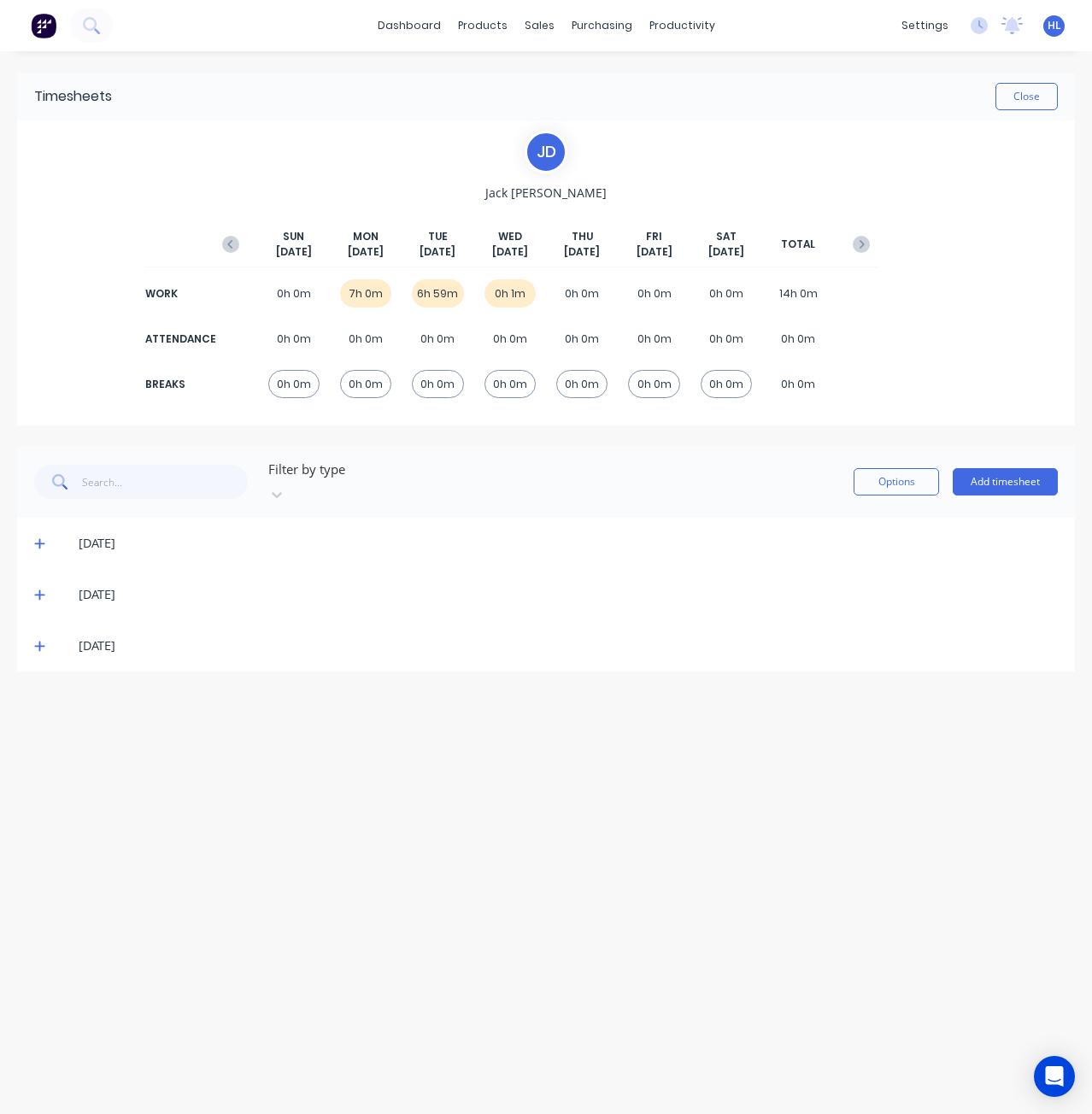
click at [39, 640] on icon at bounding box center [40, 646] width 11 height 12
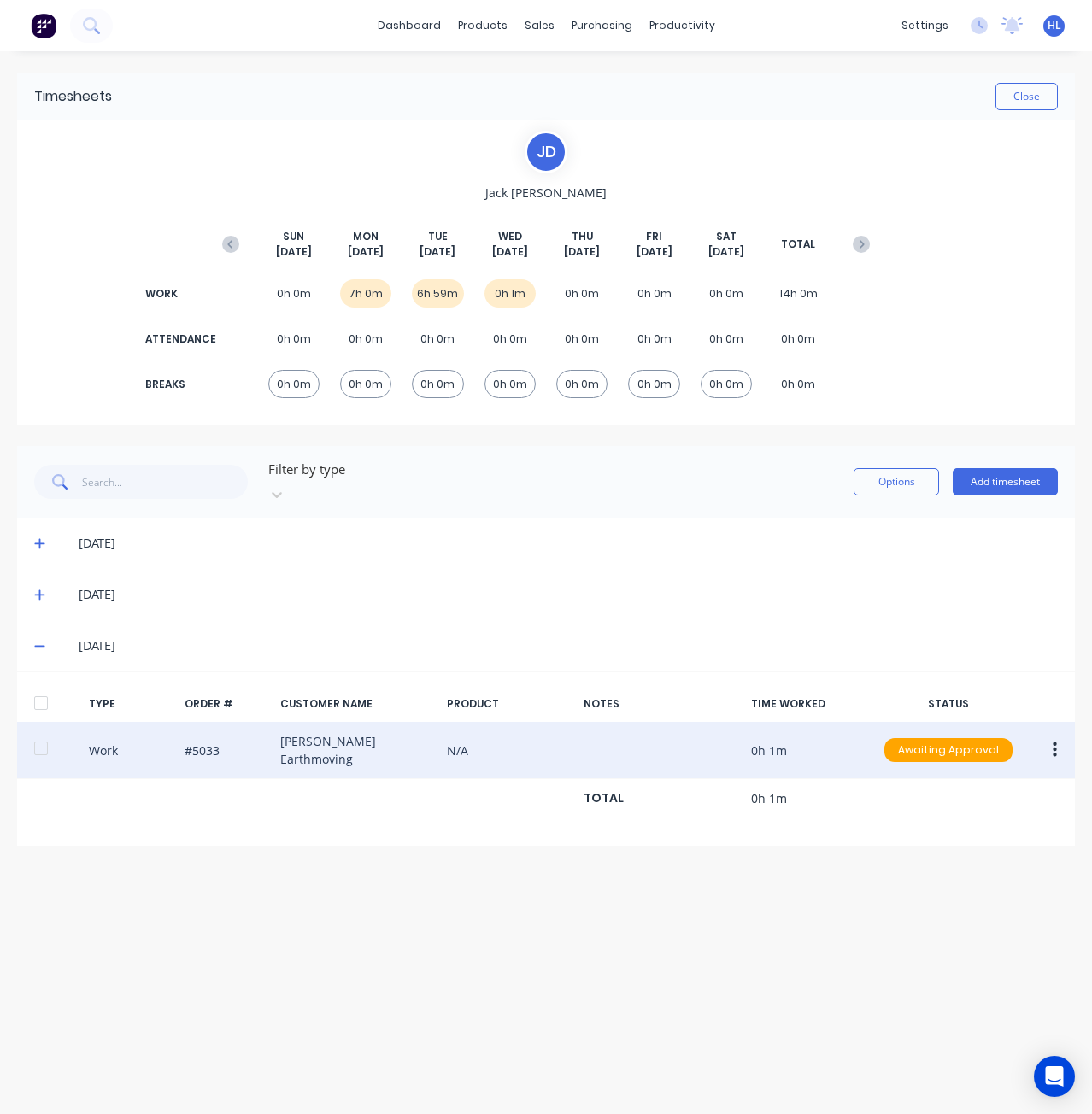
click at [1054, 743] on icon "button" at bounding box center [1054, 751] width 4 height 16
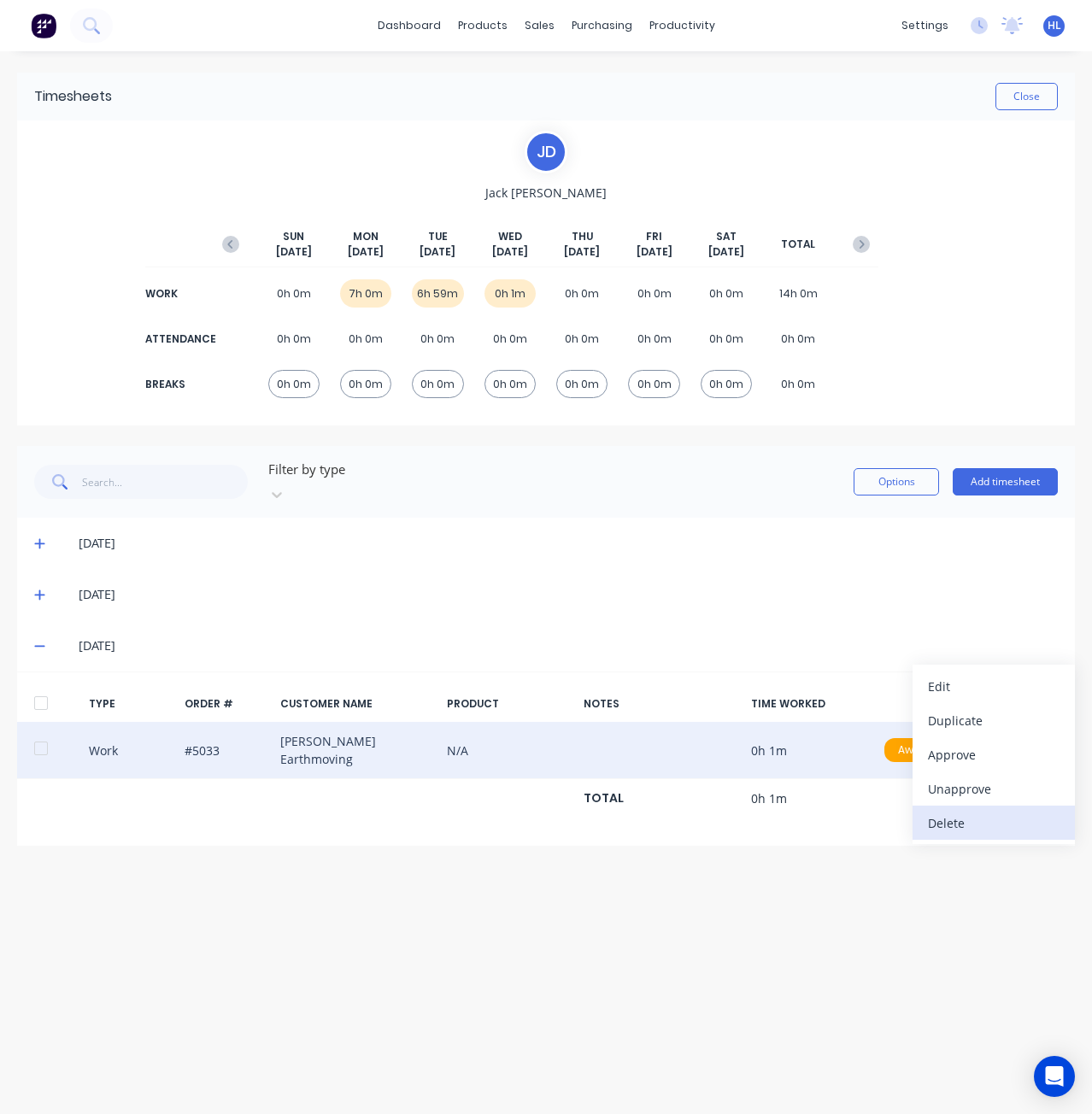
click at [1023, 811] on div "Delete" at bounding box center [994, 823] width 132 height 25
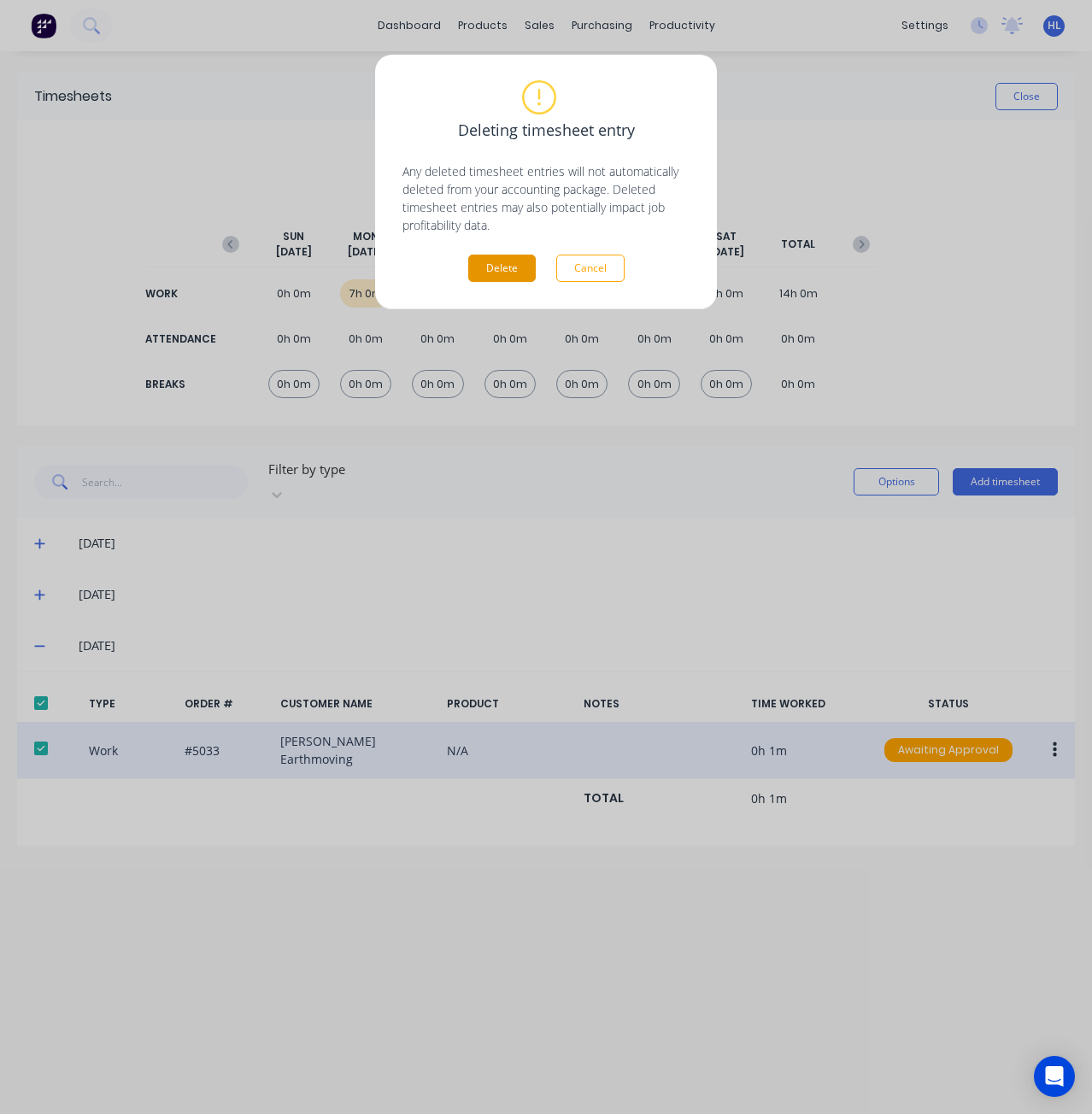
click at [510, 264] on button "Delete" at bounding box center [501, 268] width 68 height 27
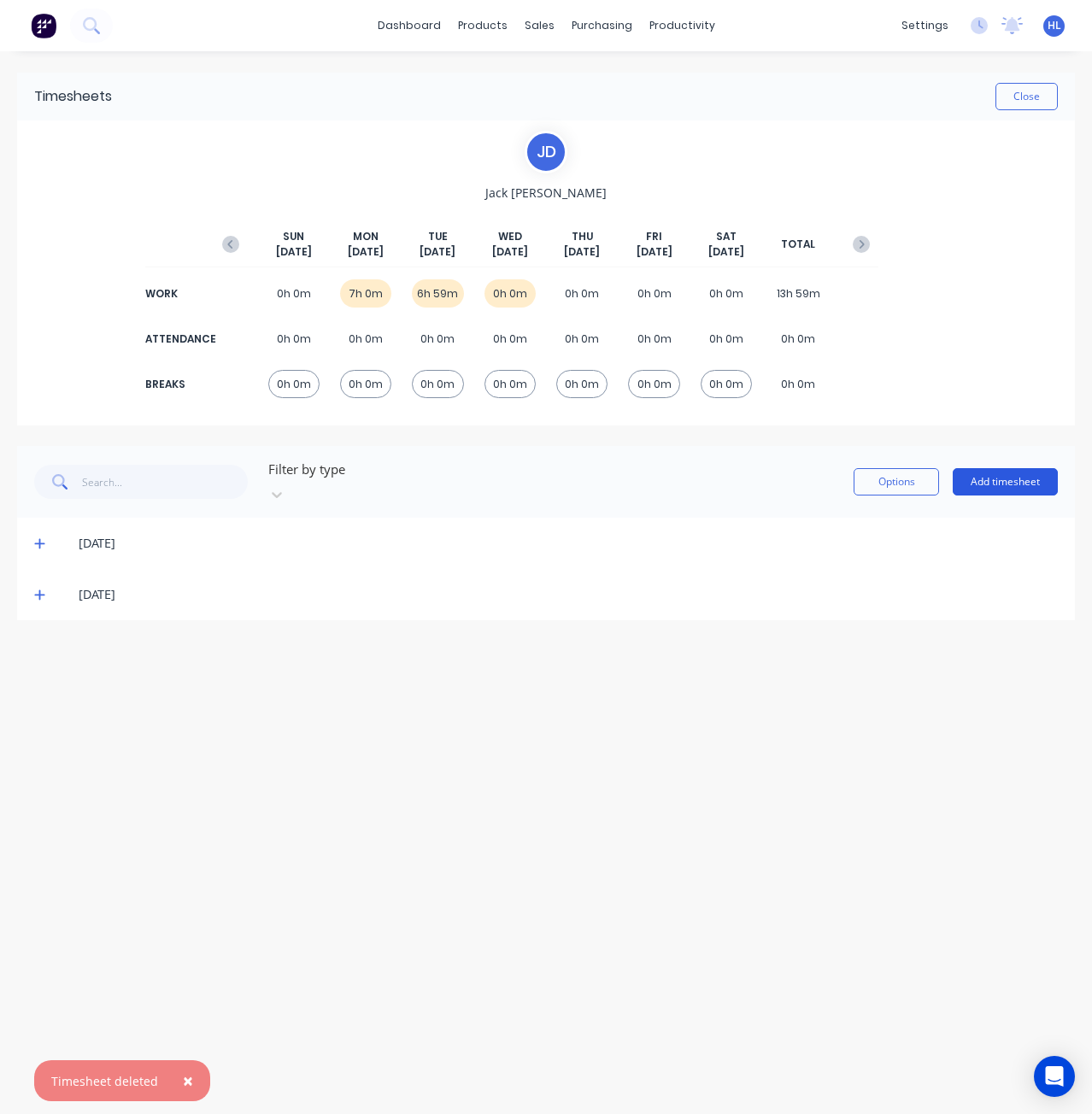
click at [1024, 477] on button "Add timesheet" at bounding box center [1005, 481] width 105 height 27
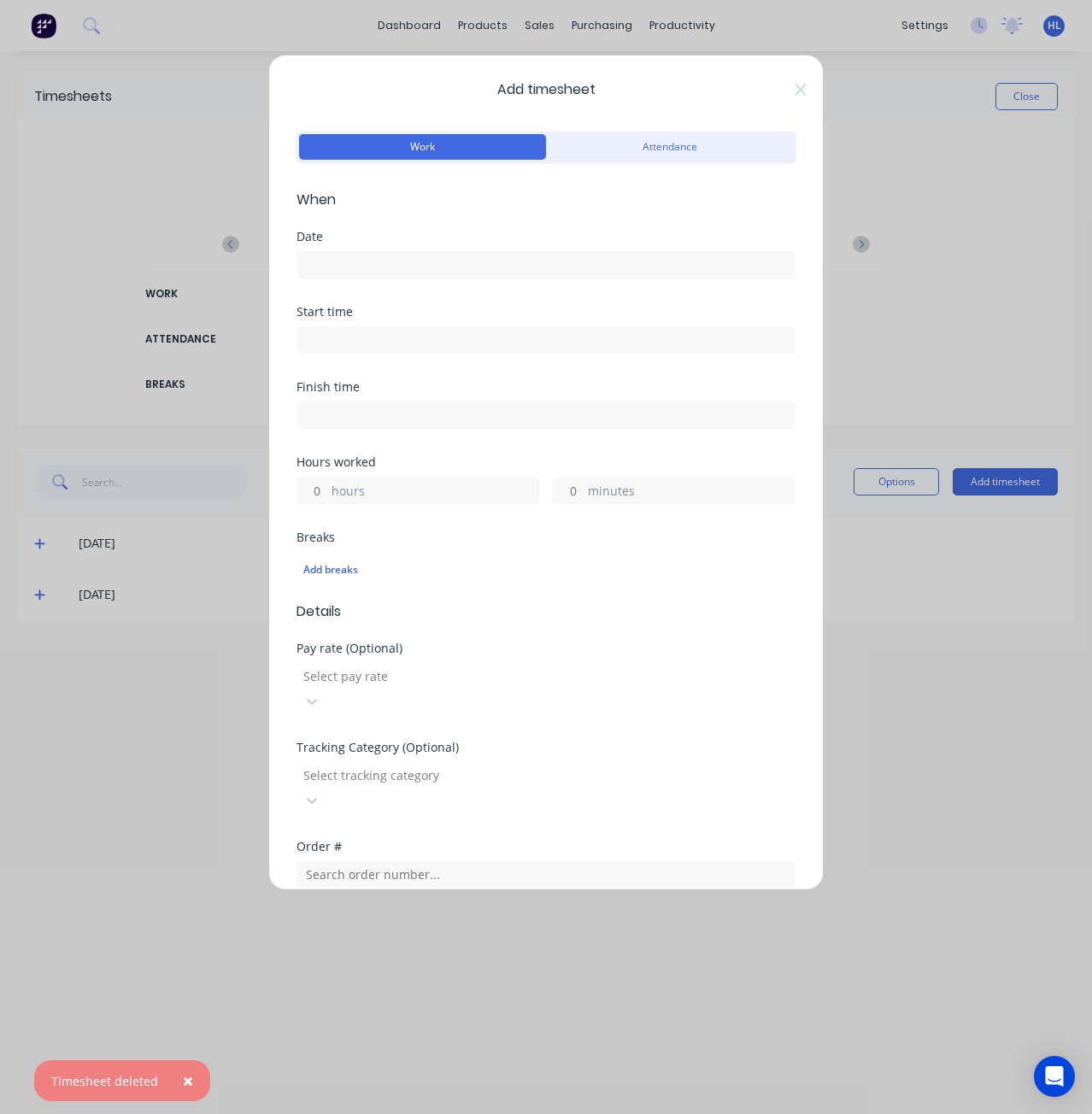
click at [951, 500] on div "Add timesheet Work Attendance When Date Start time Finish time Hours worked hou…" at bounding box center [546, 557] width 1092 height 1114
click at [795, 90] on icon at bounding box center [801, 90] width 11 height 14
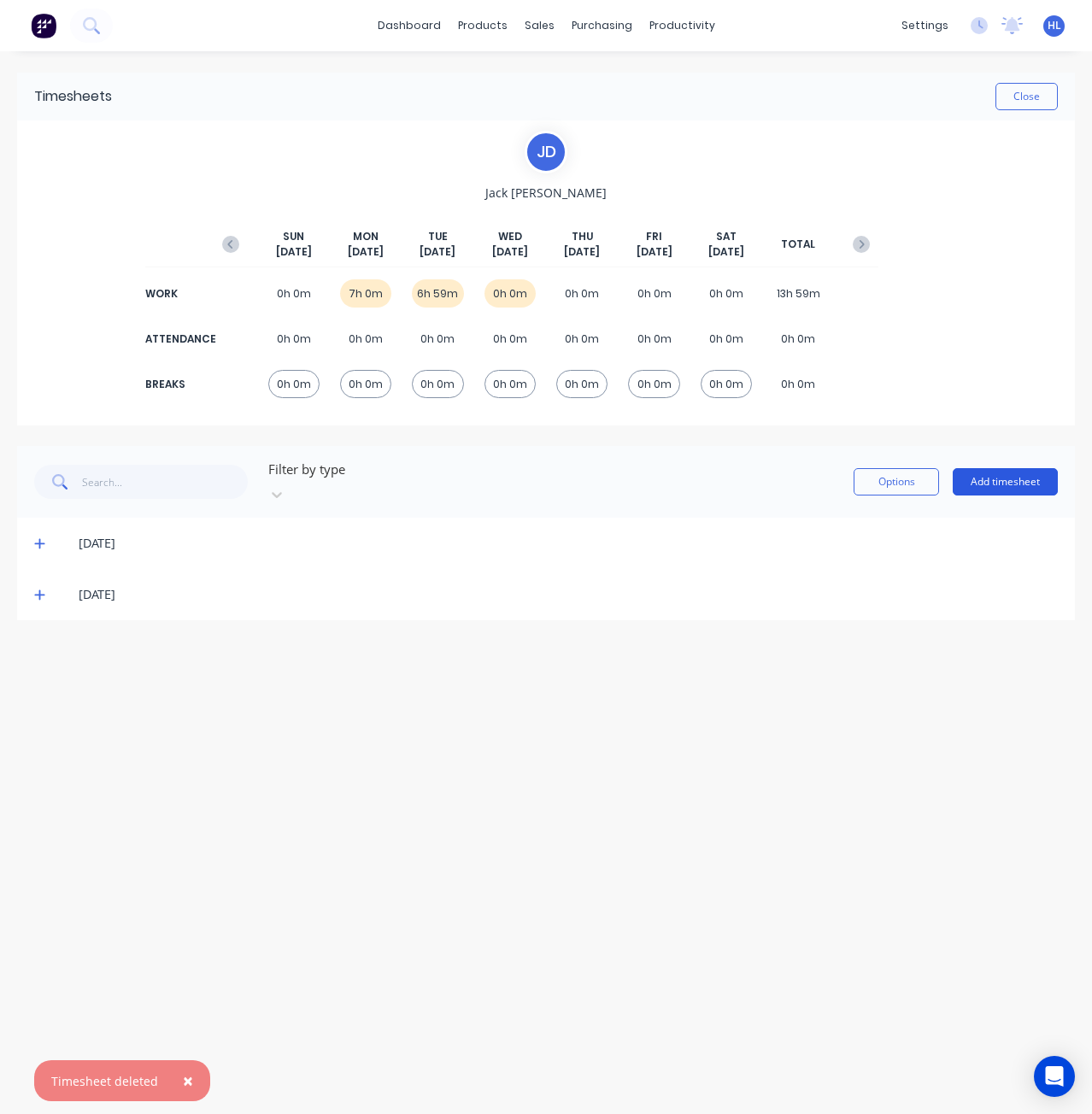
click at [1033, 473] on button "Add timesheet" at bounding box center [1005, 481] width 105 height 27
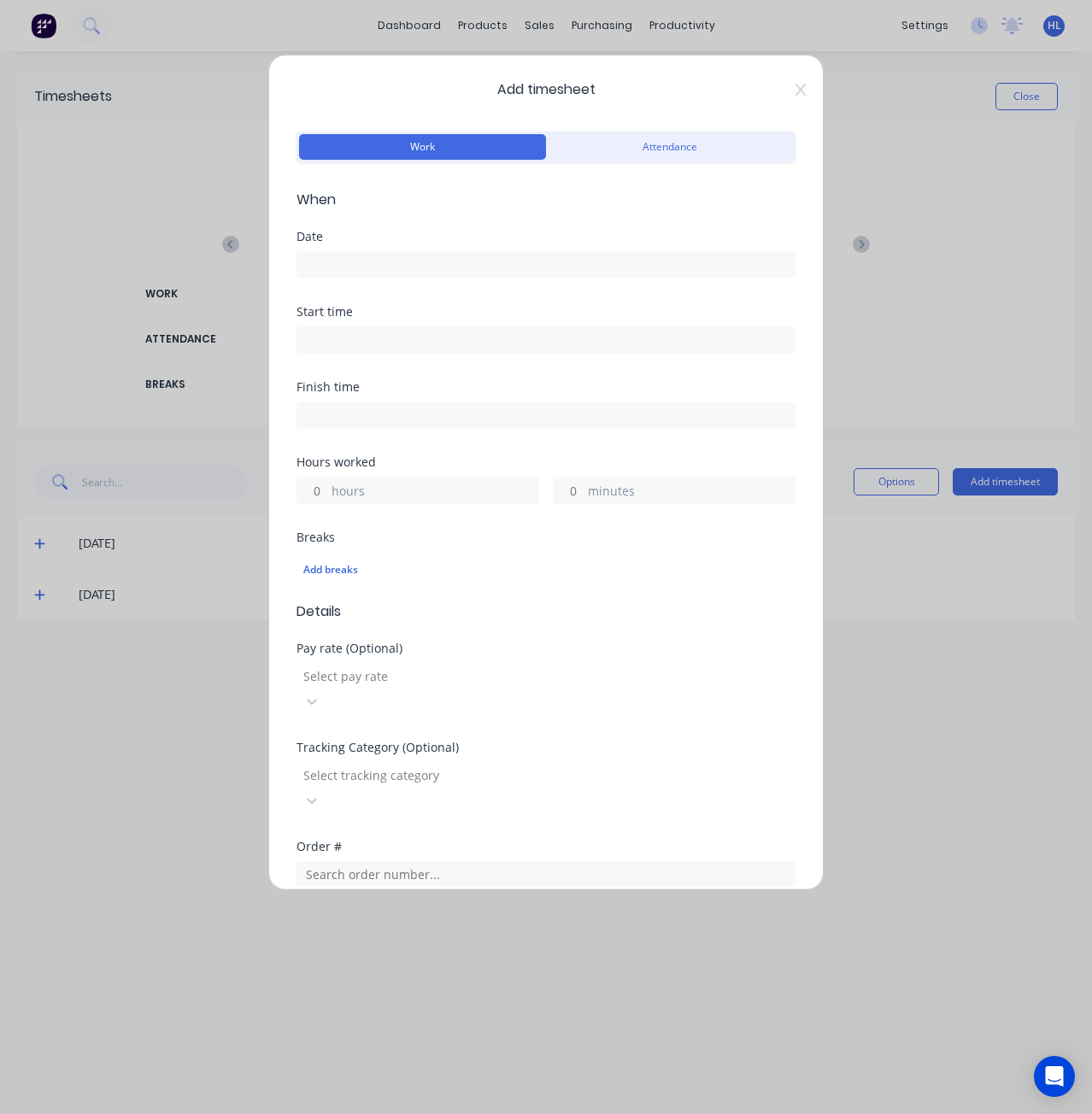
click at [409, 268] on input at bounding box center [546, 264] width 498 height 25
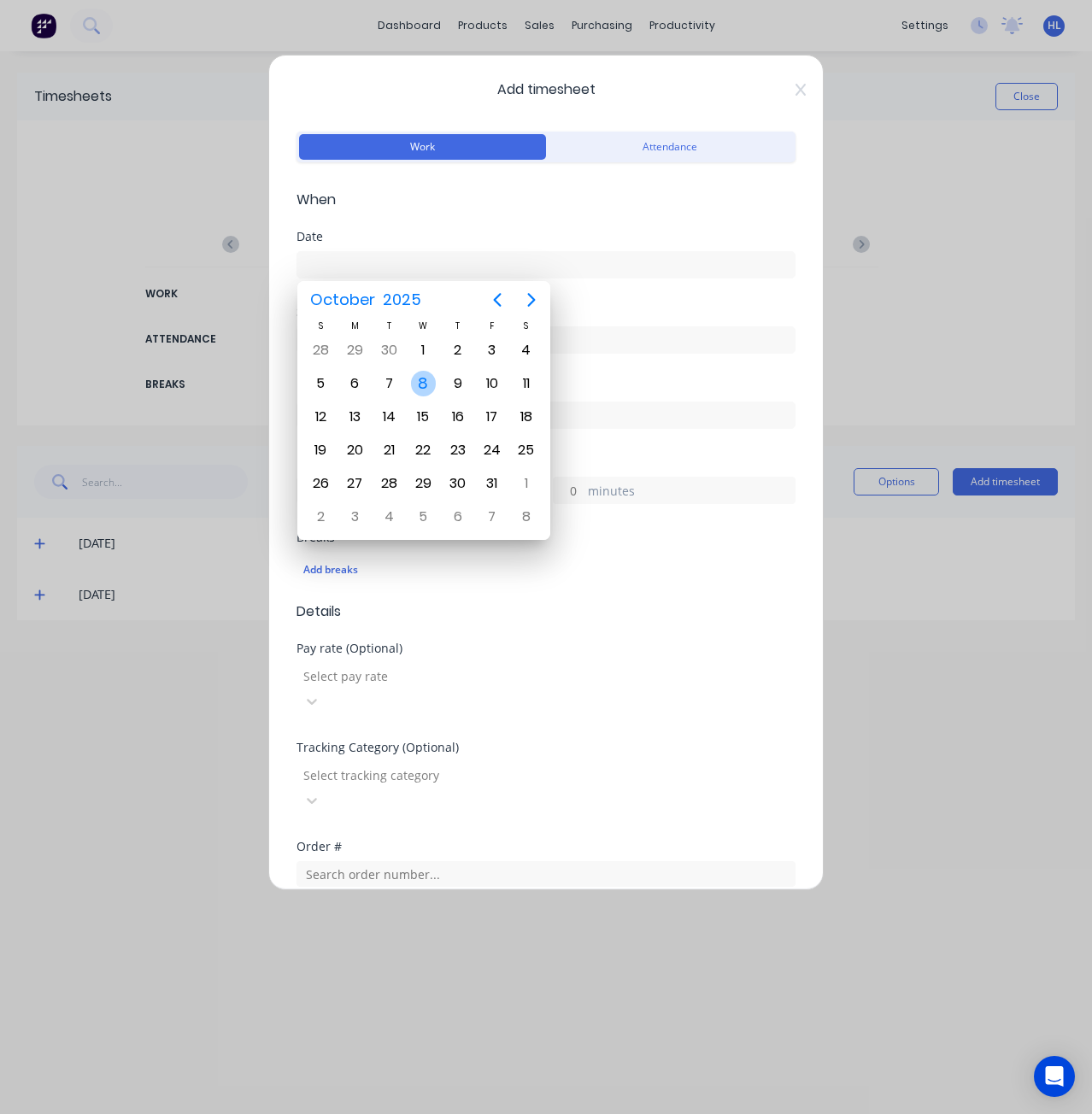
click at [424, 380] on div "8" at bounding box center [423, 383] width 25 height 25
type input "[DATE]"
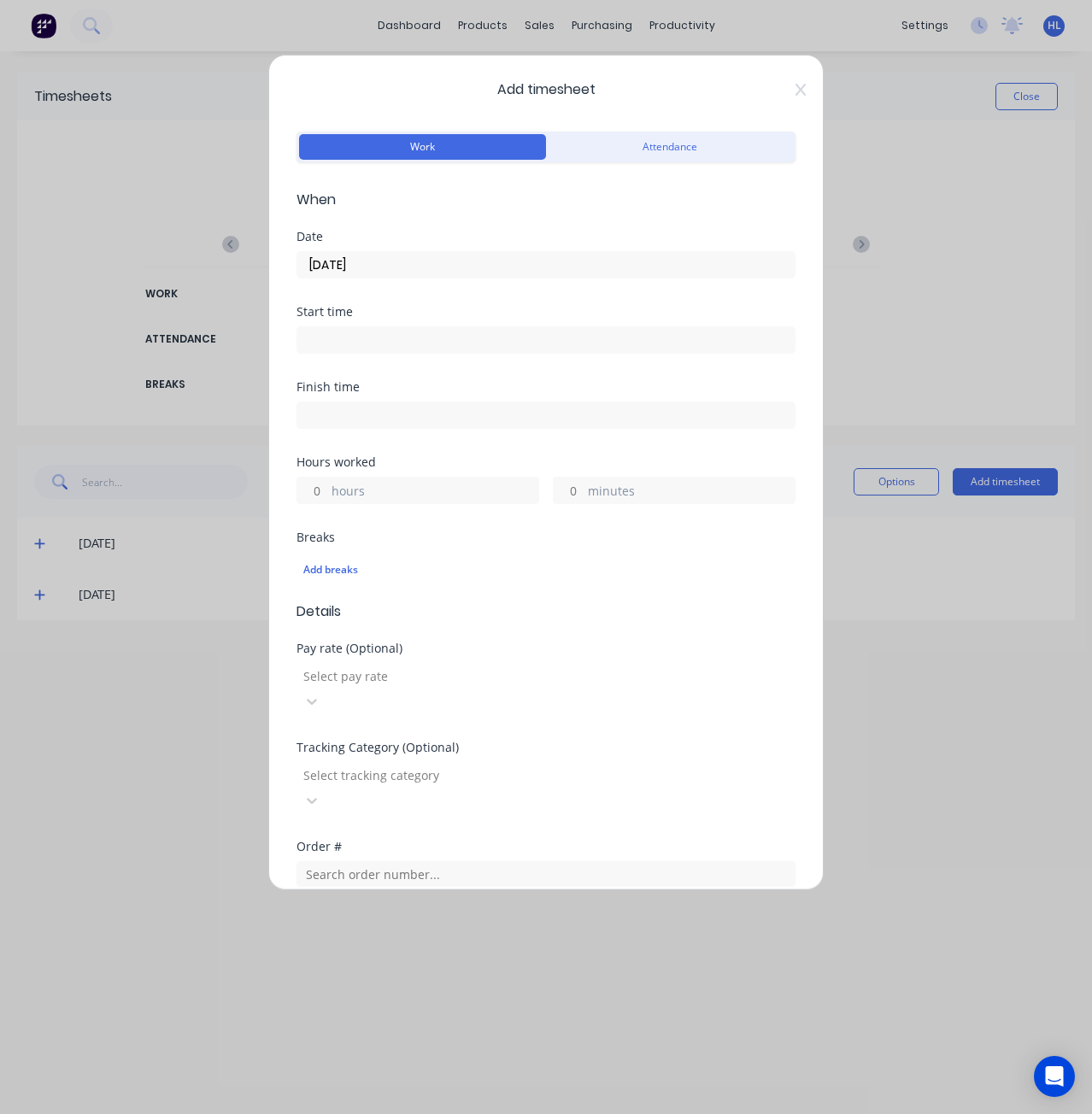
click at [390, 345] on input at bounding box center [546, 340] width 498 height 25
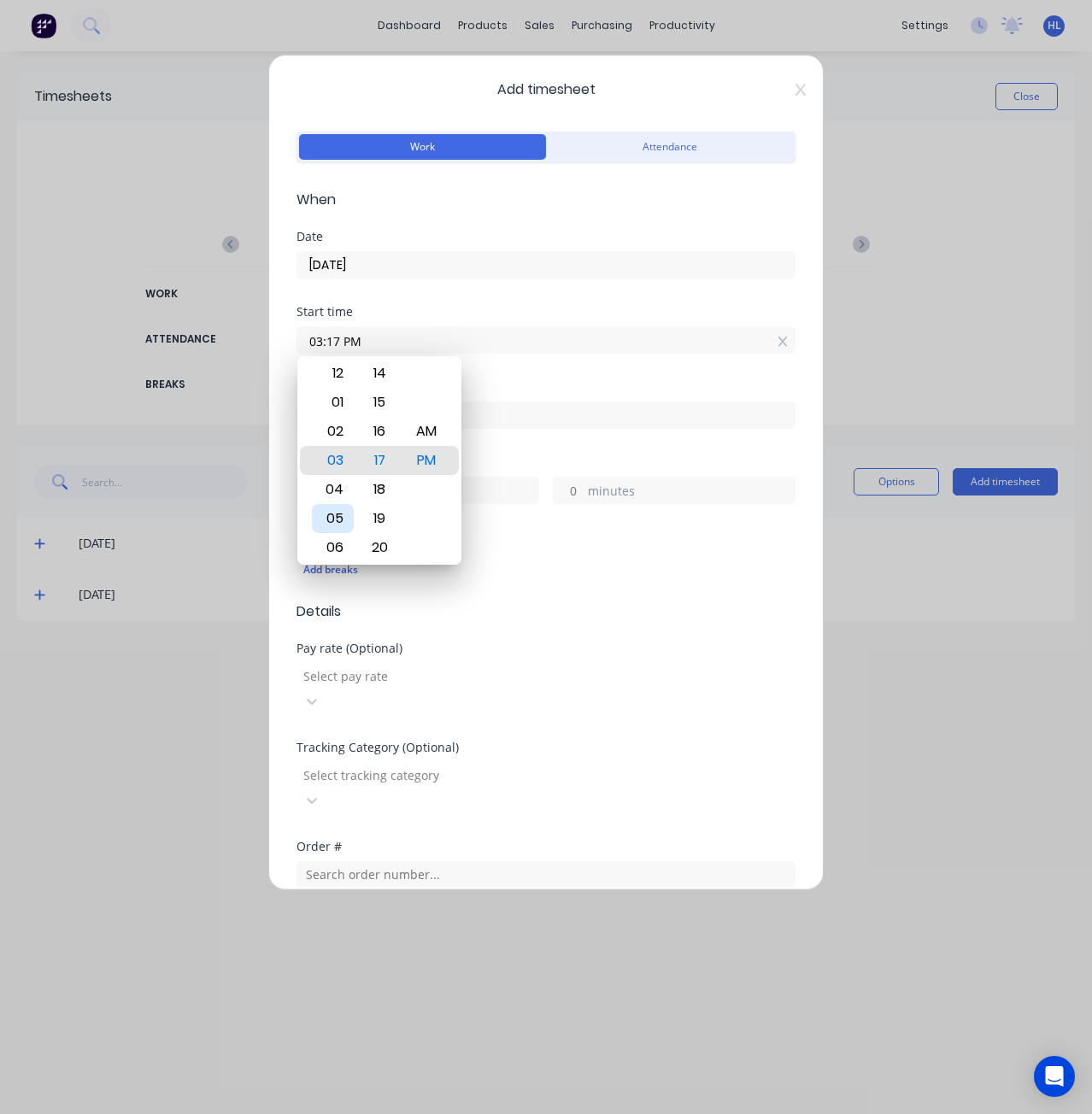
click at [340, 517] on div "05" at bounding box center [333, 518] width 42 height 29
click at [389, 463] on div "00" at bounding box center [380, 460] width 42 height 29
click at [434, 435] on div "AM" at bounding box center [427, 431] width 42 height 29
type input "05:00 AM"
click at [582, 452] on div "Finish time" at bounding box center [546, 419] width 499 height 75
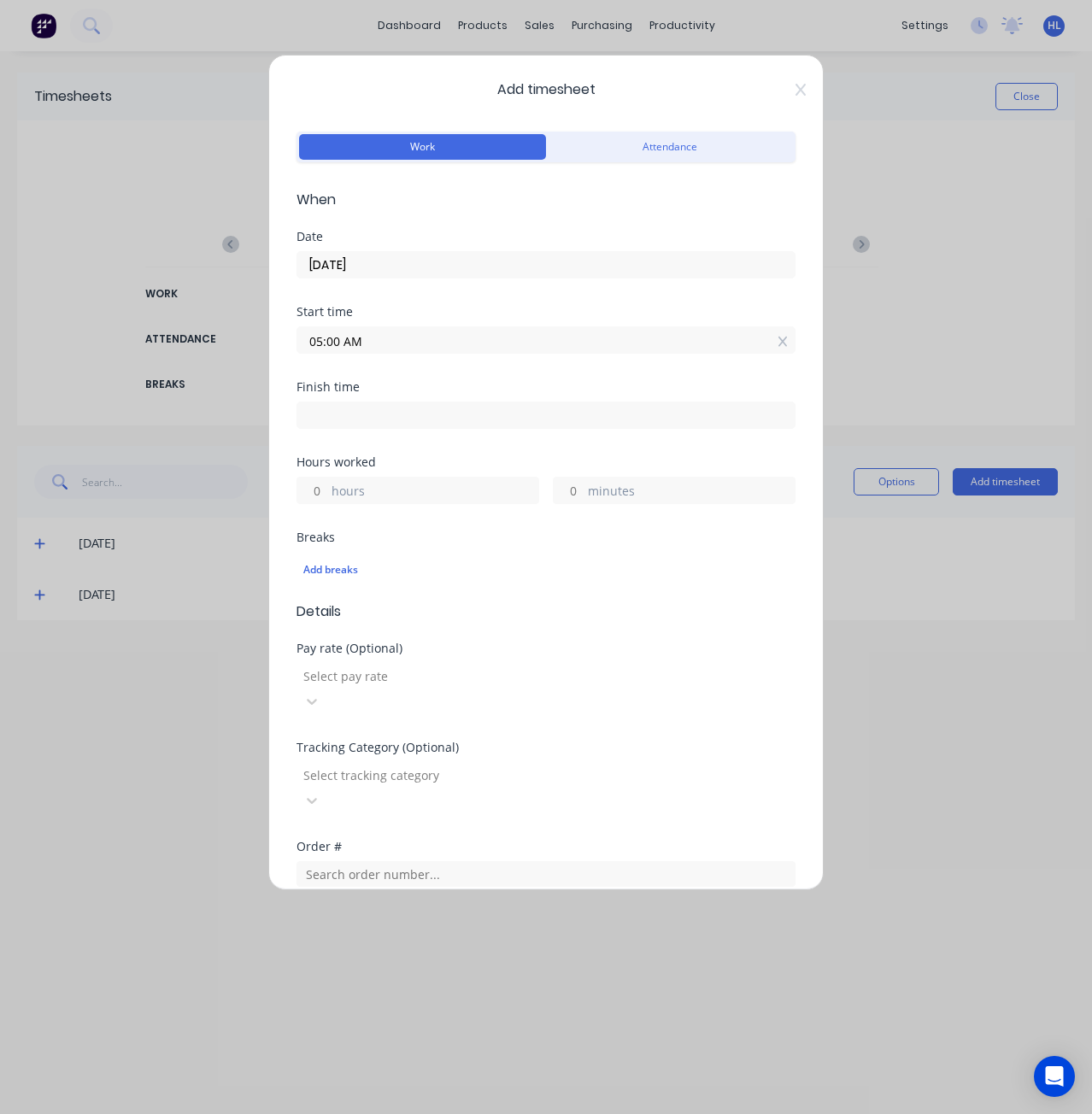
click at [499, 409] on input at bounding box center [546, 415] width 498 height 25
type input "12:17 PM"
type input "7"
type input "17"
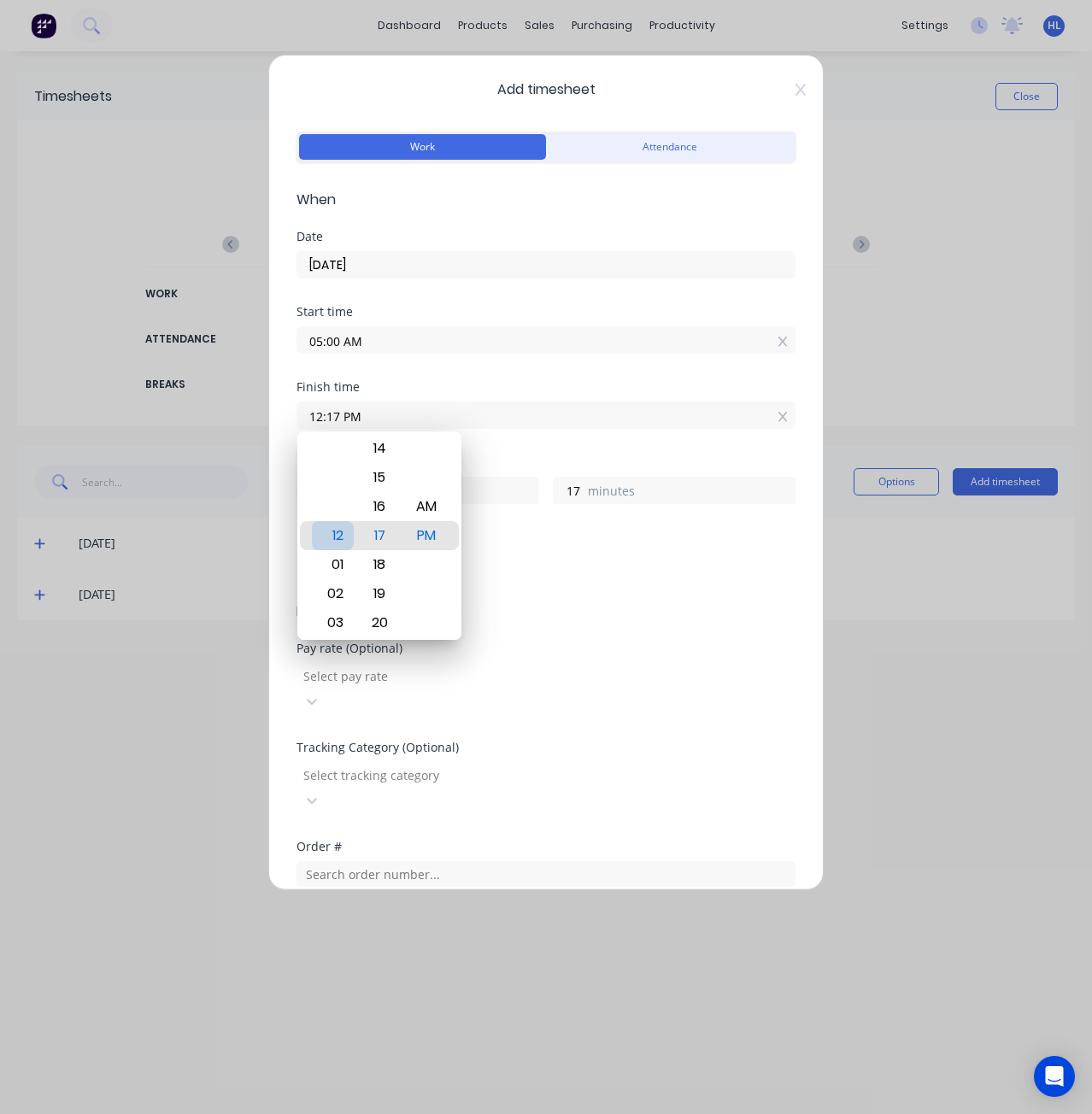
click at [336, 538] on div "12" at bounding box center [333, 535] width 42 height 29
type input "12:23 PM"
type input "23"
type input "12:27 PM"
type input "27"
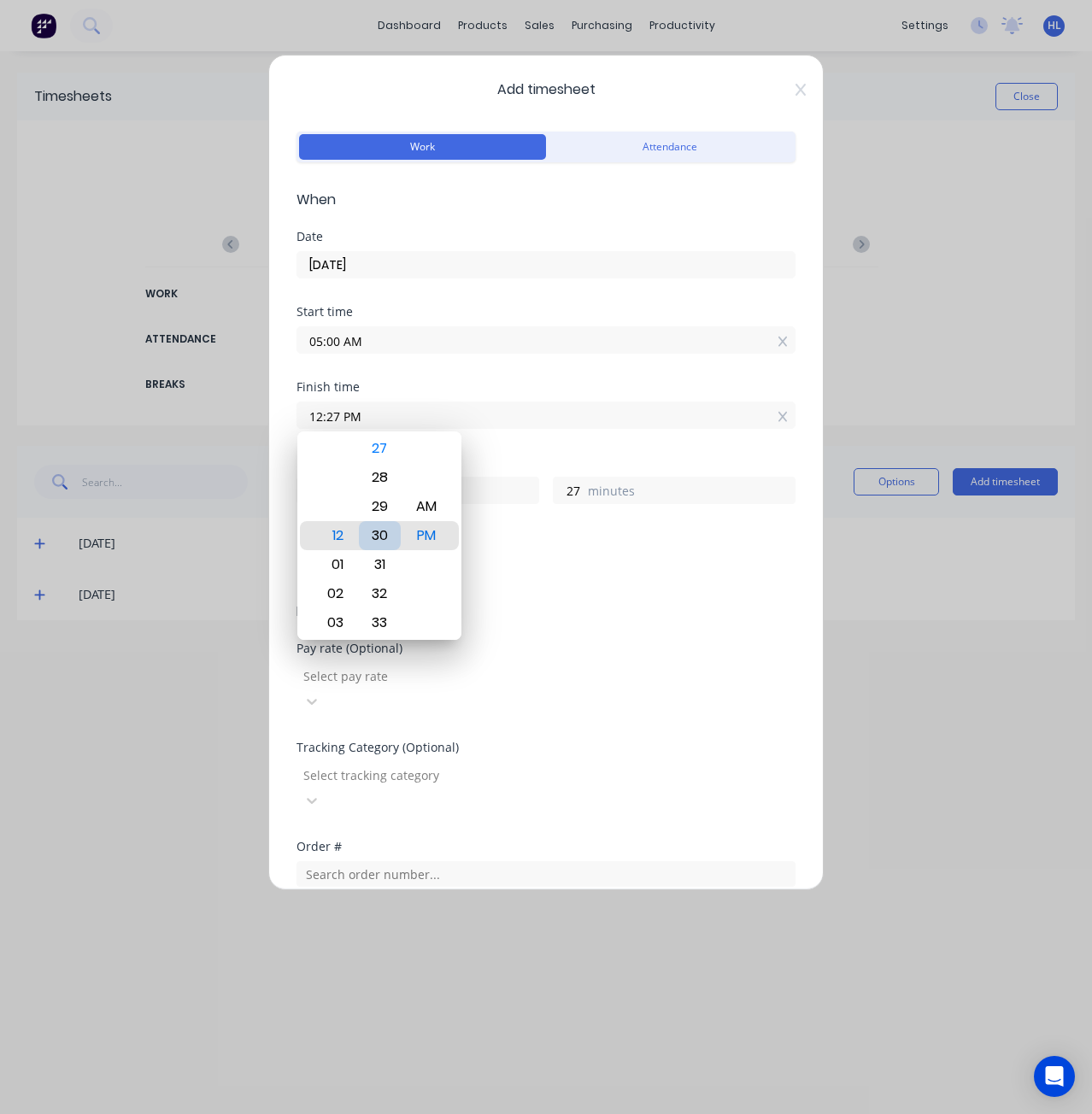
type input "12:30 PM"
type input "30"
click at [385, 536] on div "30" at bounding box center [380, 535] width 42 height 29
click at [511, 451] on div "Finish time 12:30 PM" at bounding box center [546, 419] width 499 height 75
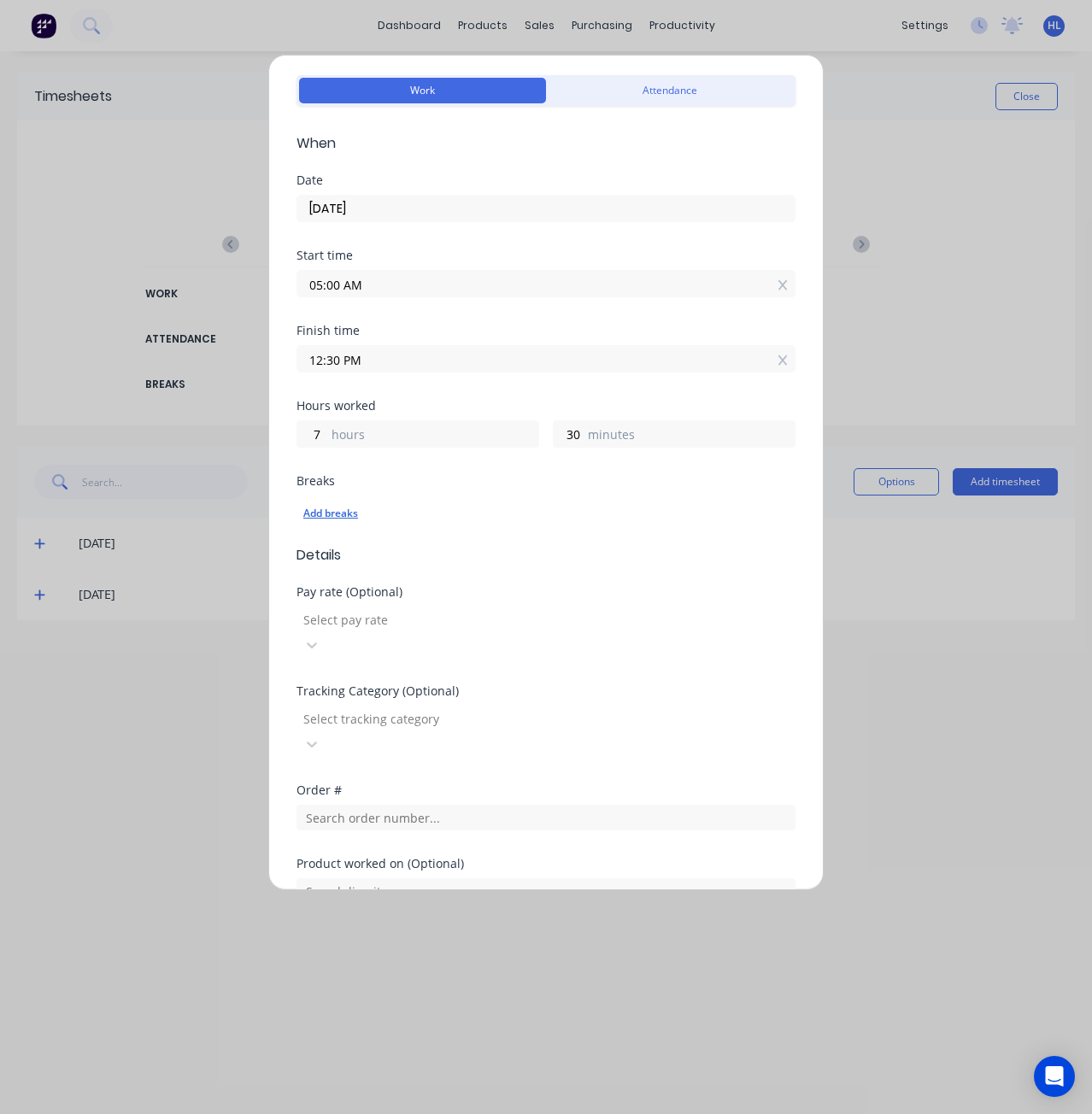
scroll to position [237, 0]
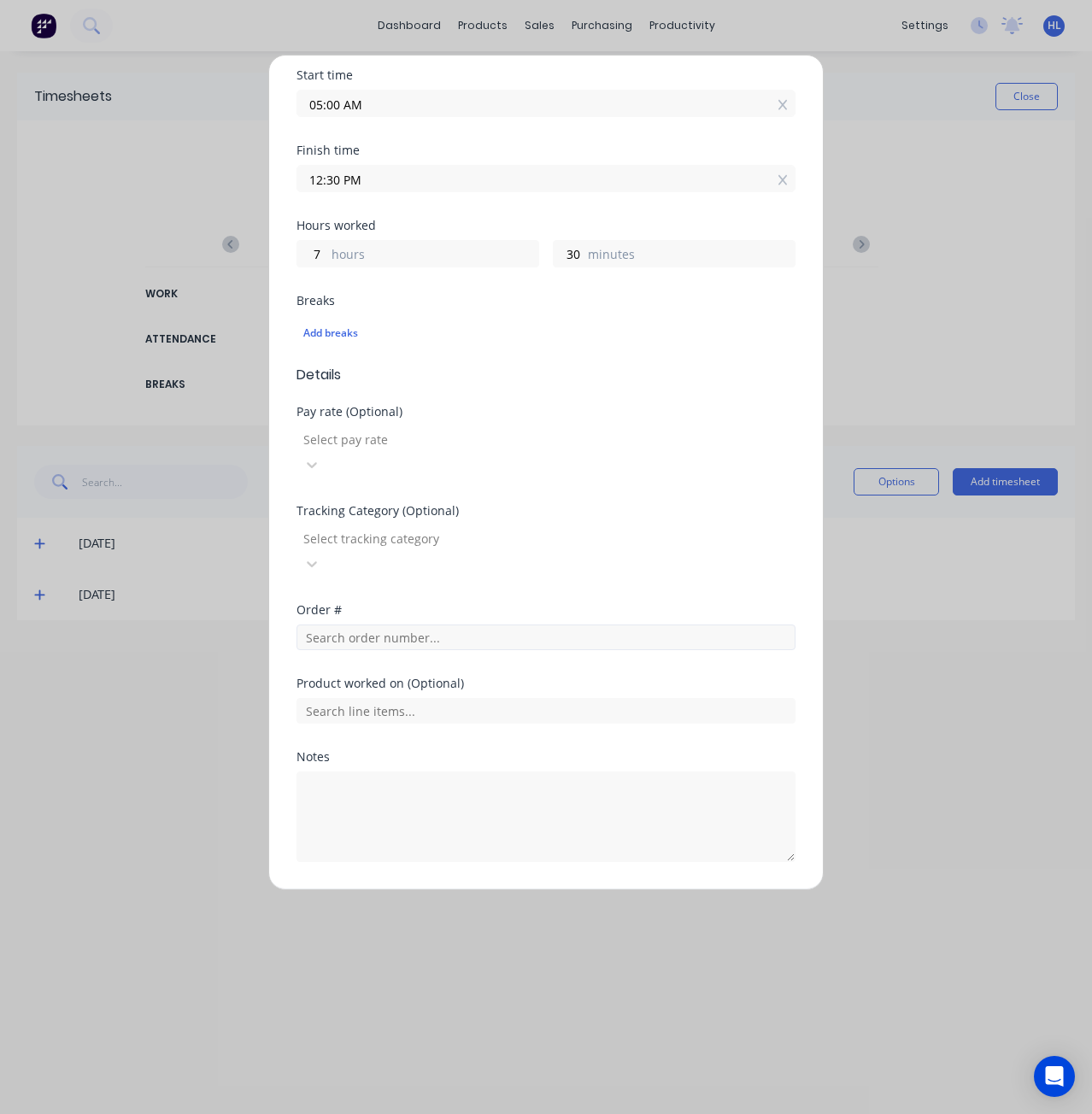
click at [467, 604] on div "Order #" at bounding box center [546, 641] width 499 height 74
click at [471, 625] on input "text" at bounding box center [546, 637] width 499 height 25
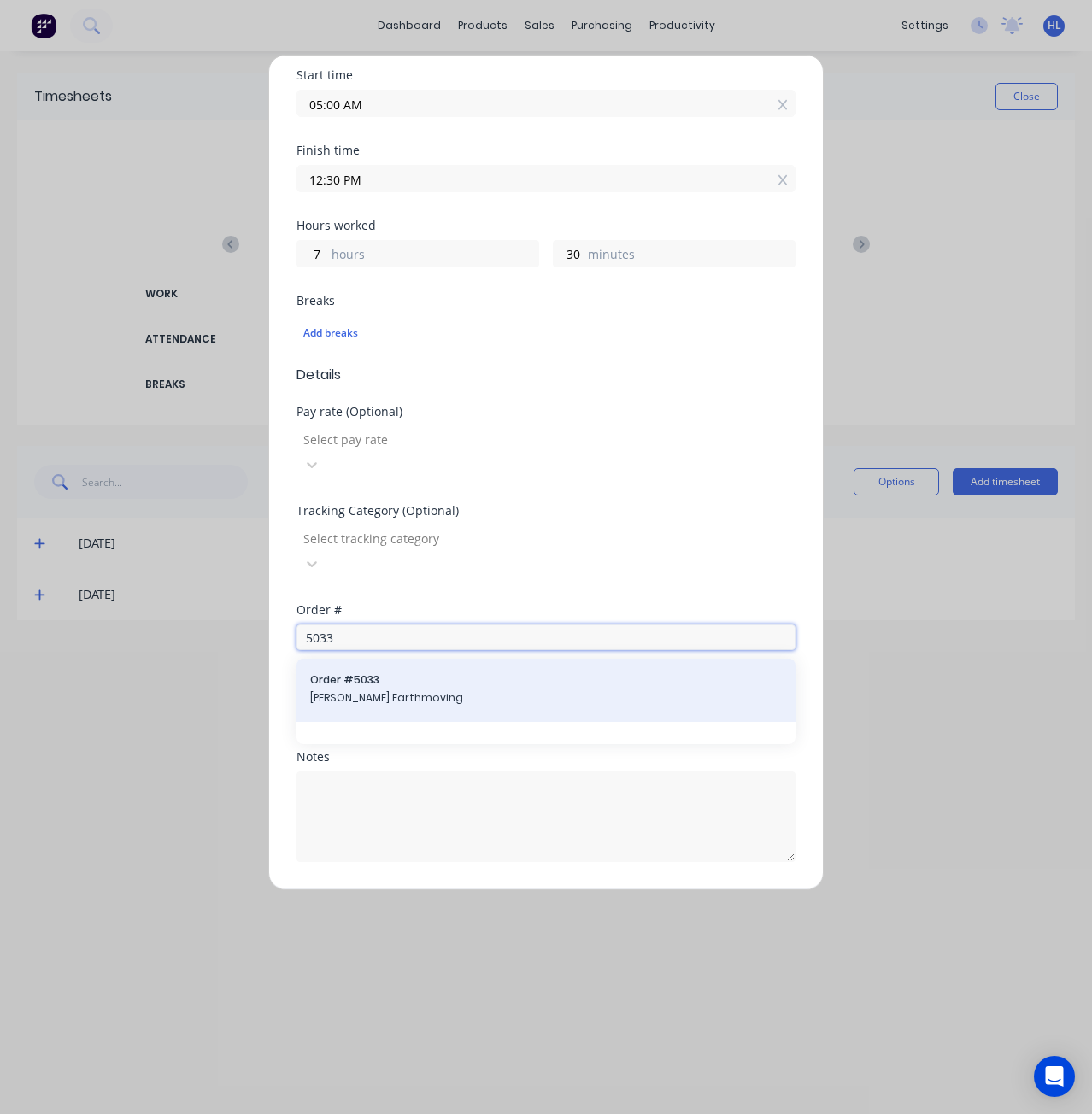
type input "5033"
click at [416, 691] on span "[PERSON_NAME] Earthmoving" at bounding box center [545, 699] width 471 height 16
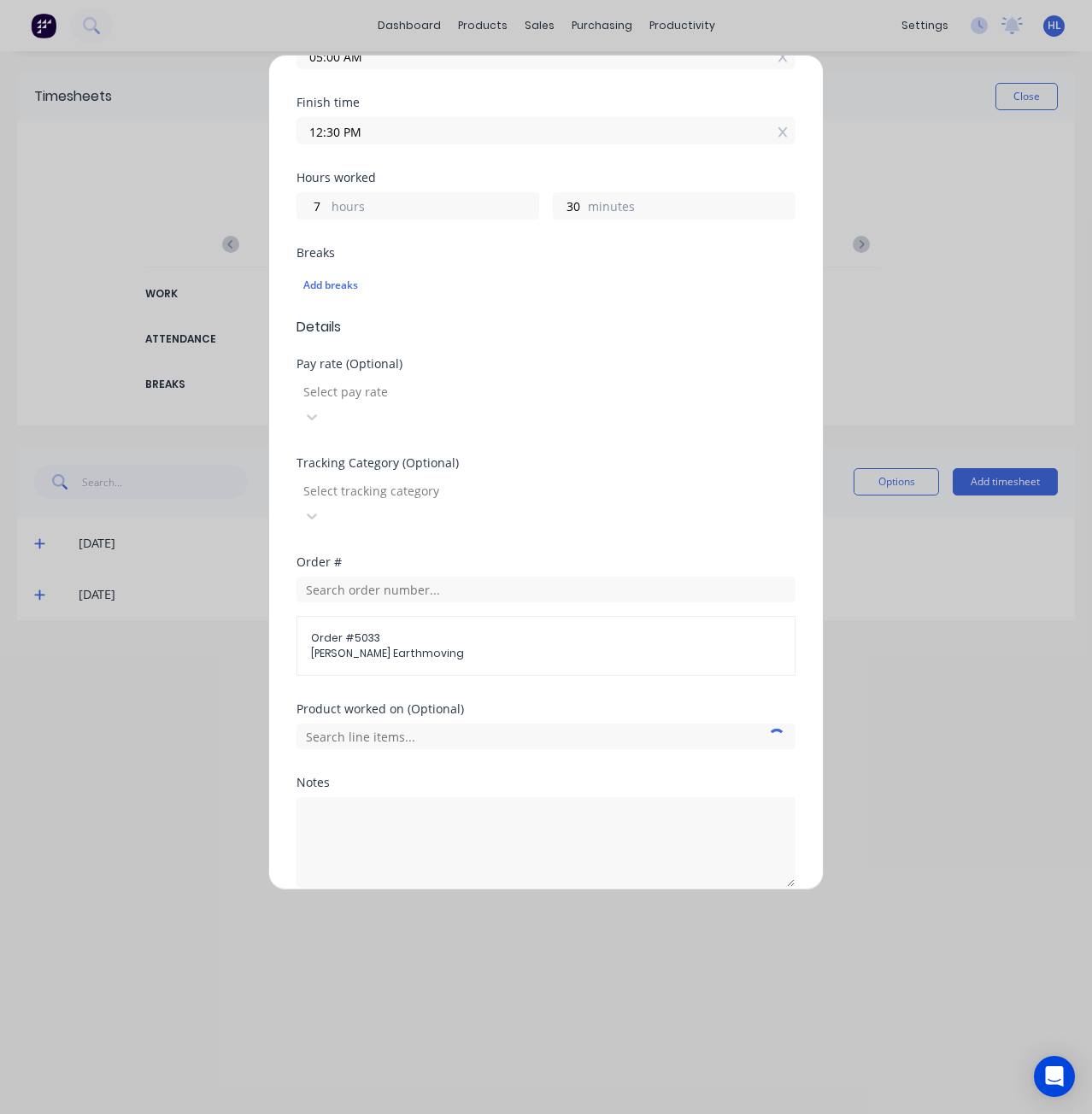
scroll to position [310, 0]
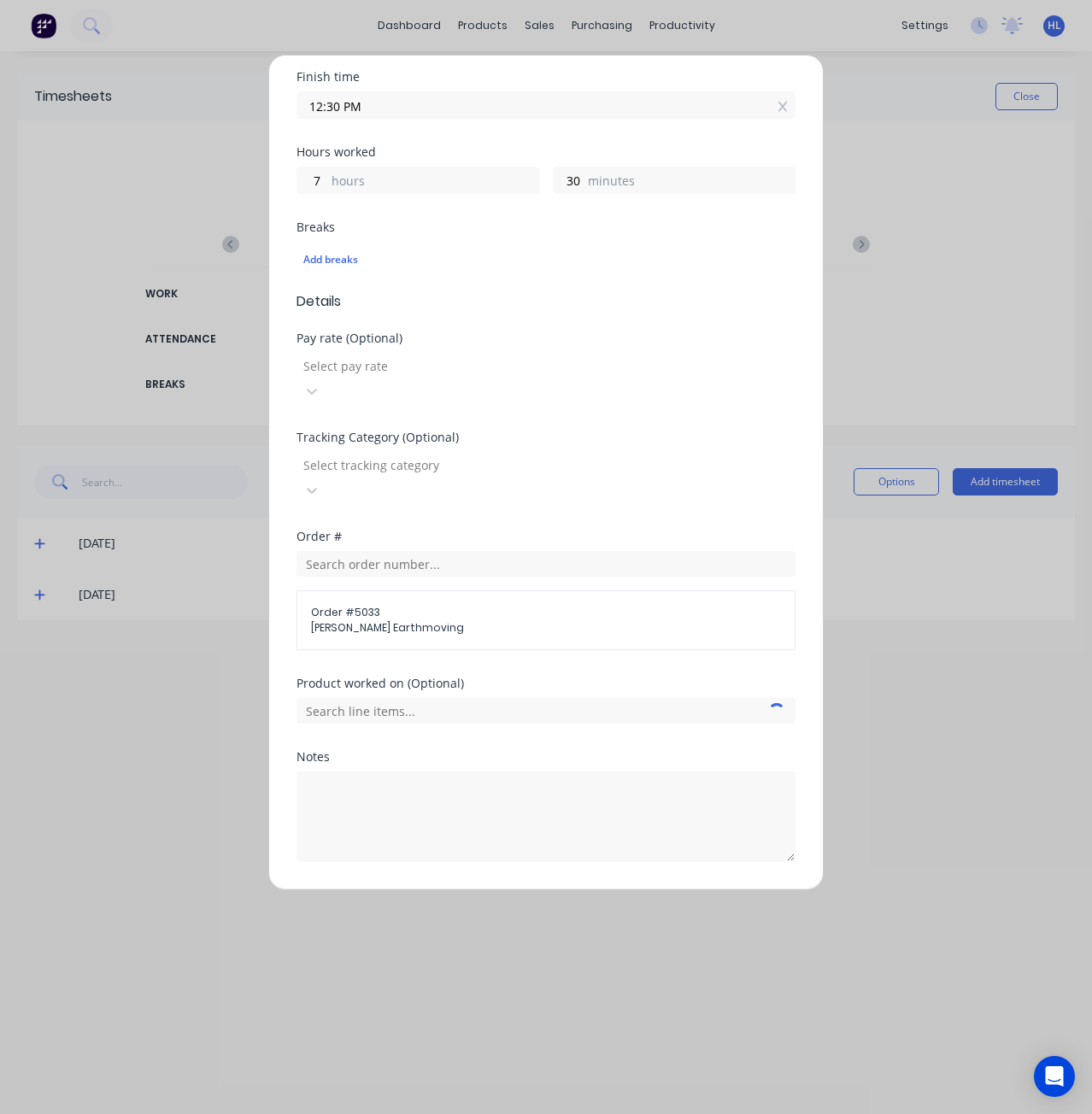
click at [434, 678] on div "Product worked on (Optional)" at bounding box center [546, 715] width 499 height 74
click at [432, 698] on input "text" at bounding box center [546, 710] width 499 height 25
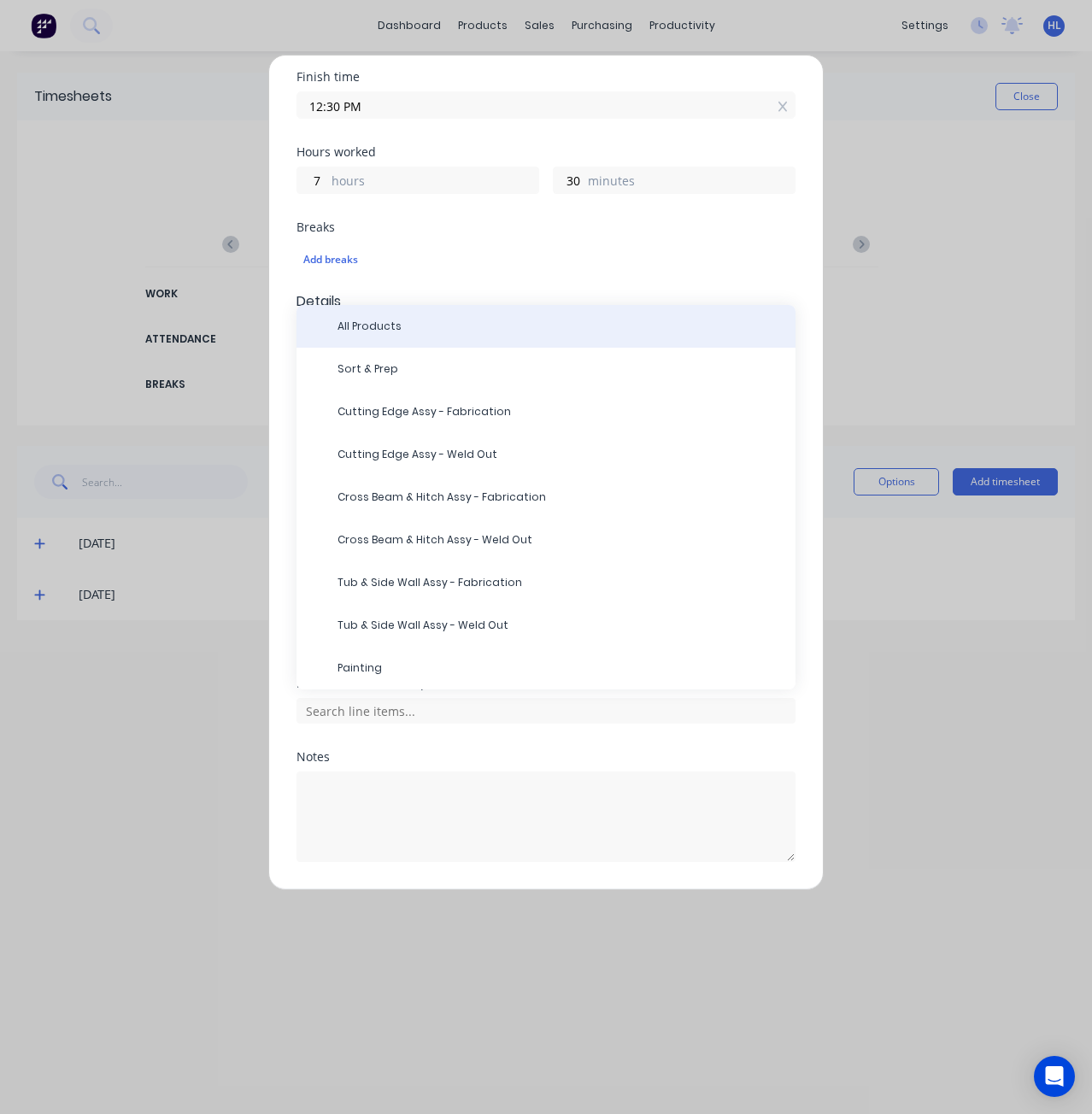
click at [403, 319] on span "All Products" at bounding box center [560, 327] width 444 height 16
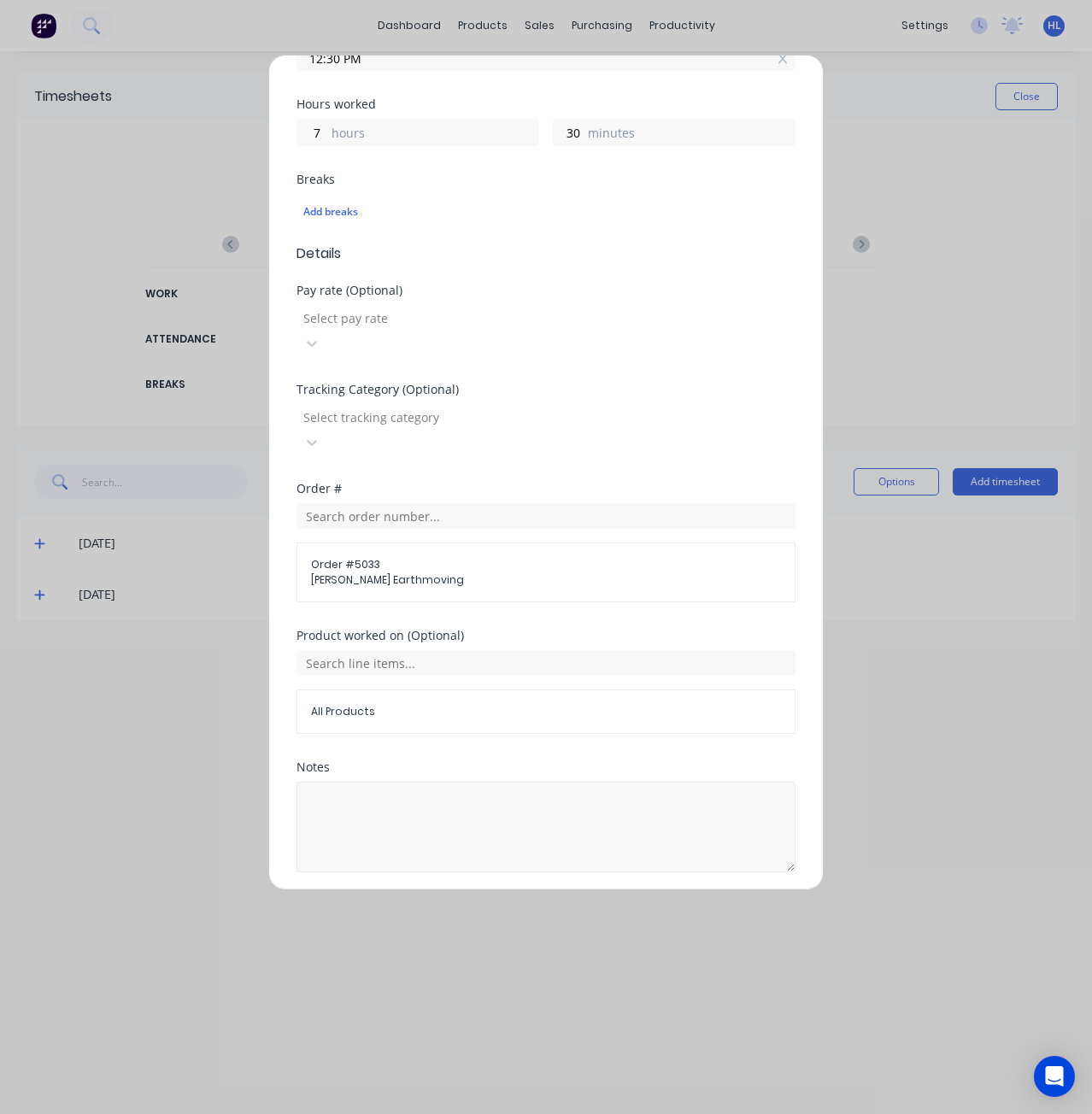
scroll to position [369, 0]
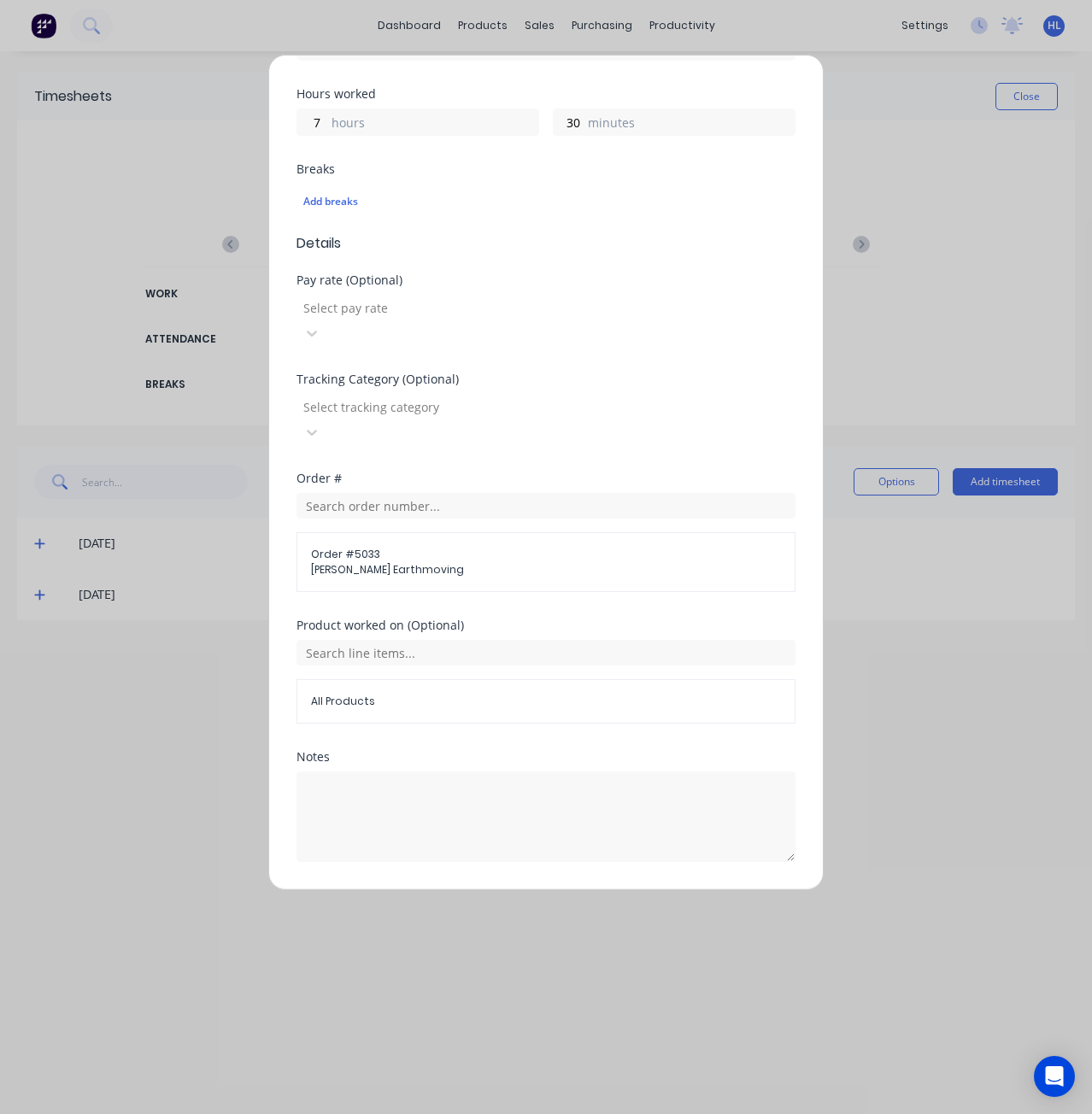
click at [492, 889] on button "Add manual time entry" at bounding box center [506, 902] width 145 height 27
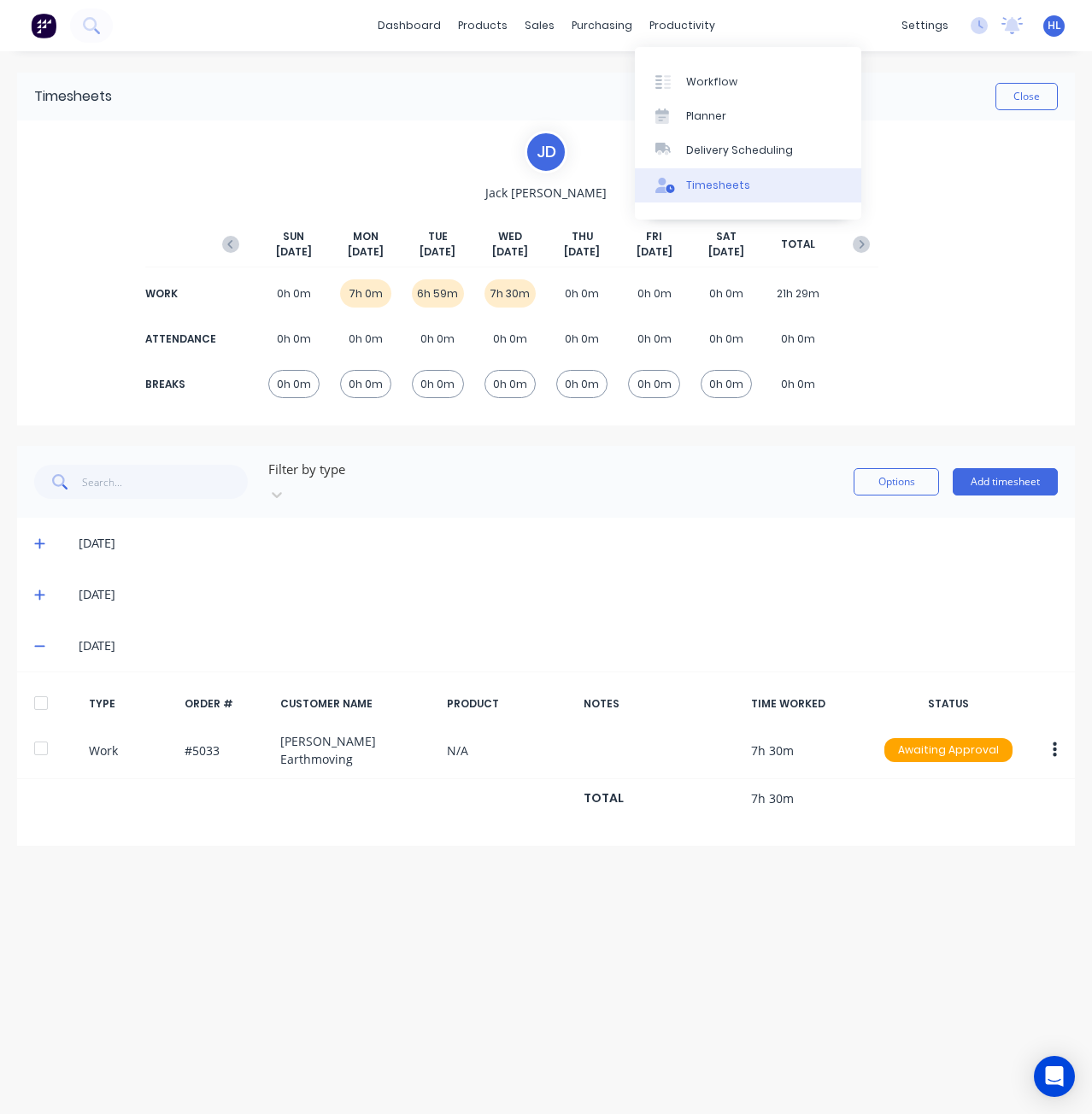
click at [735, 182] on div "Timesheets" at bounding box center [718, 185] width 64 height 16
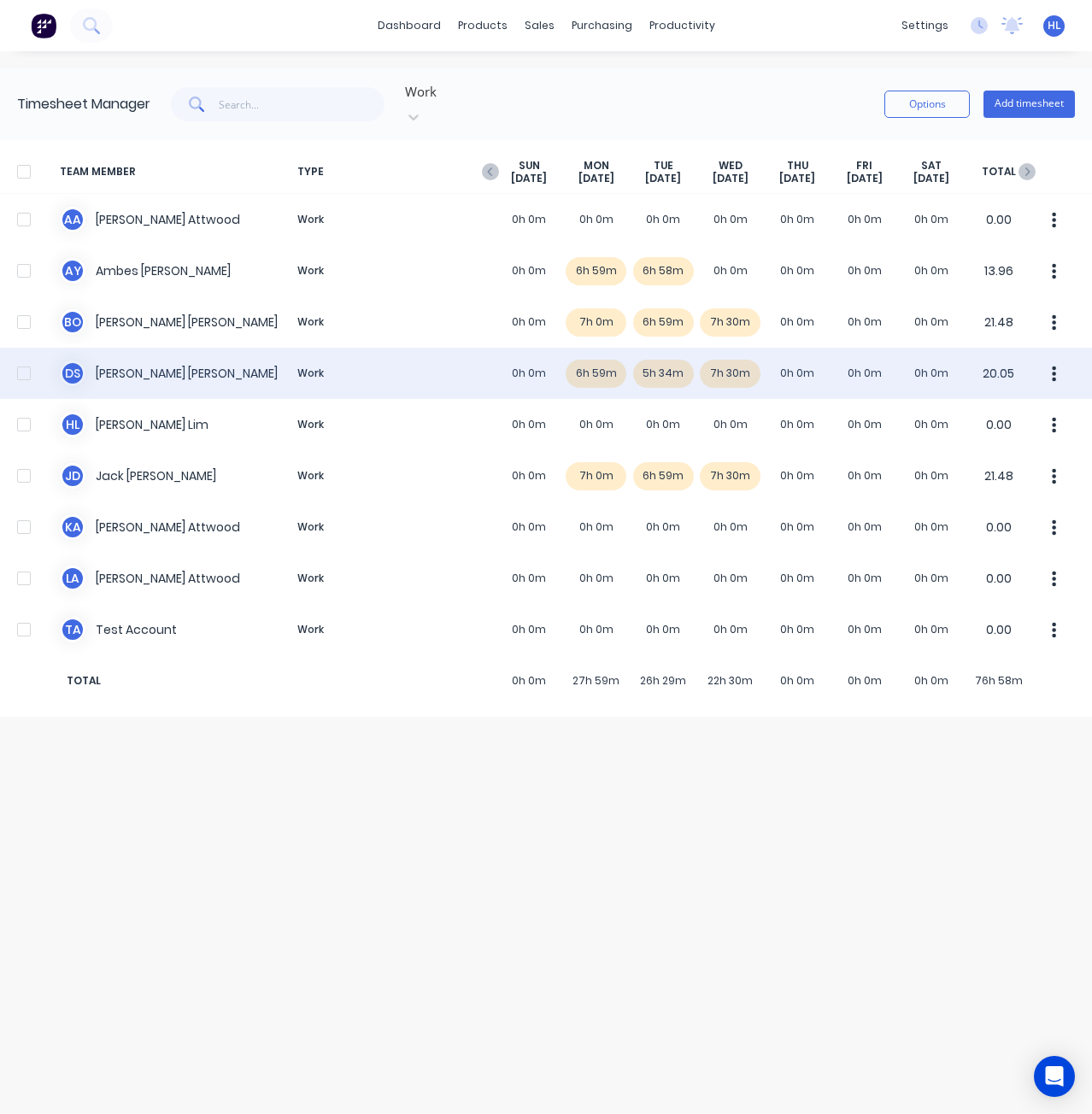
click at [730, 357] on div "D S [PERSON_NAME] Work 0h 0m 6h 59m 5h 34m 7h 30m 0h 0m 0h 0m 0h 0m 20.05" at bounding box center [546, 373] width 1092 height 51
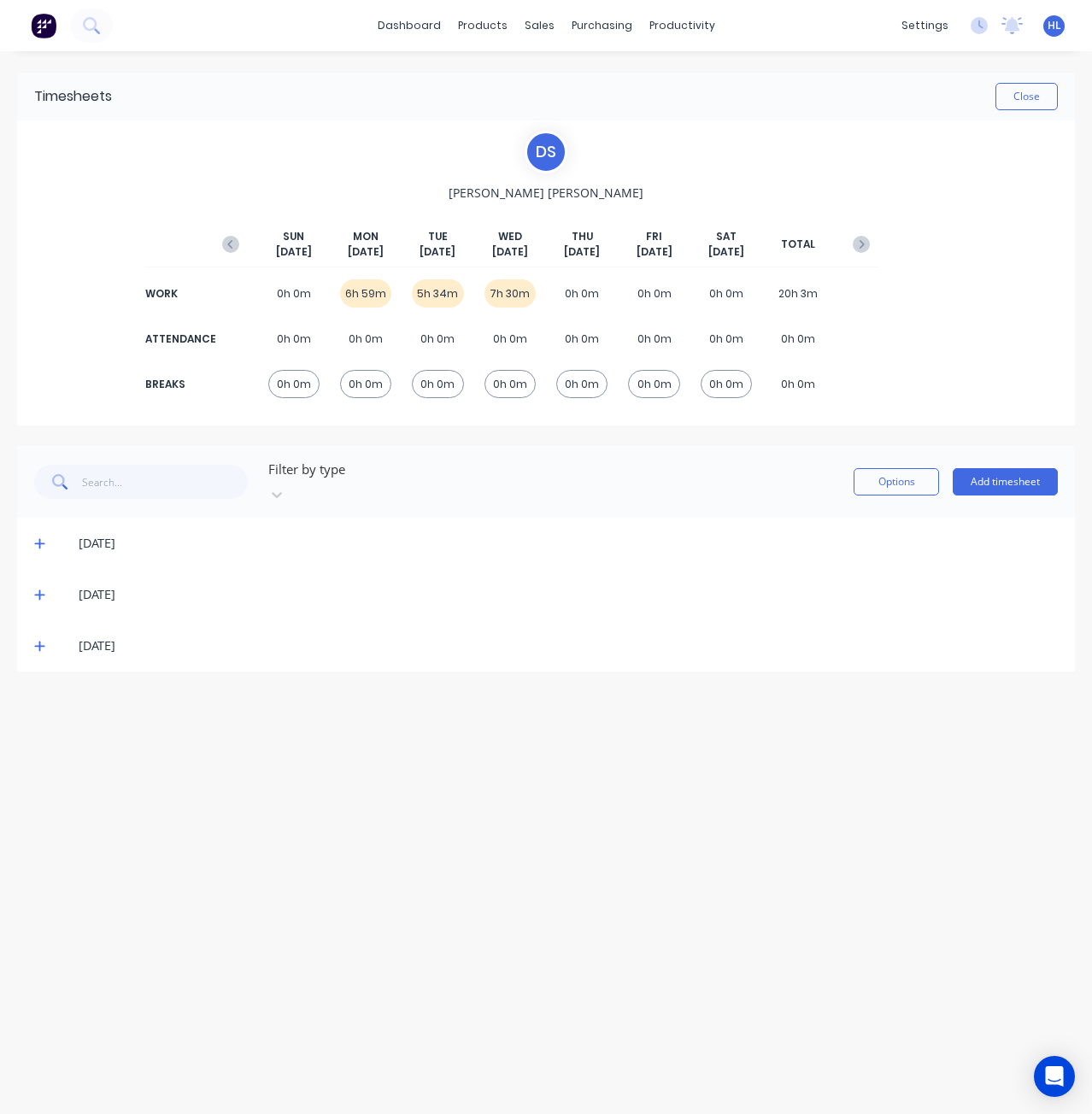
click at [48, 638] on div "[DATE]" at bounding box center [545, 646] width 1058 height 51
click at [46, 637] on span at bounding box center [42, 645] width 17 height 17
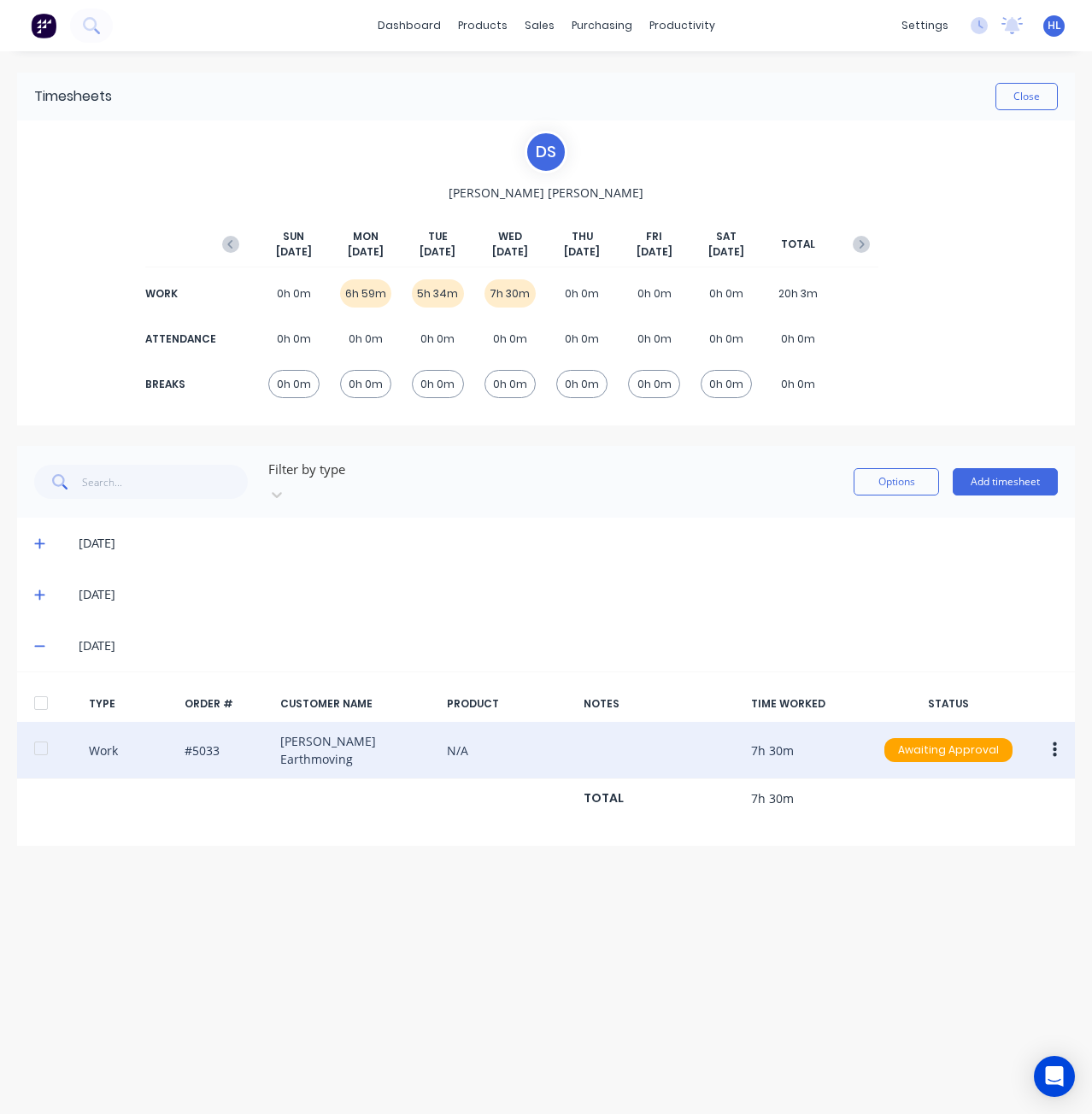
click at [1054, 736] on button "button" at bounding box center [1055, 750] width 40 height 31
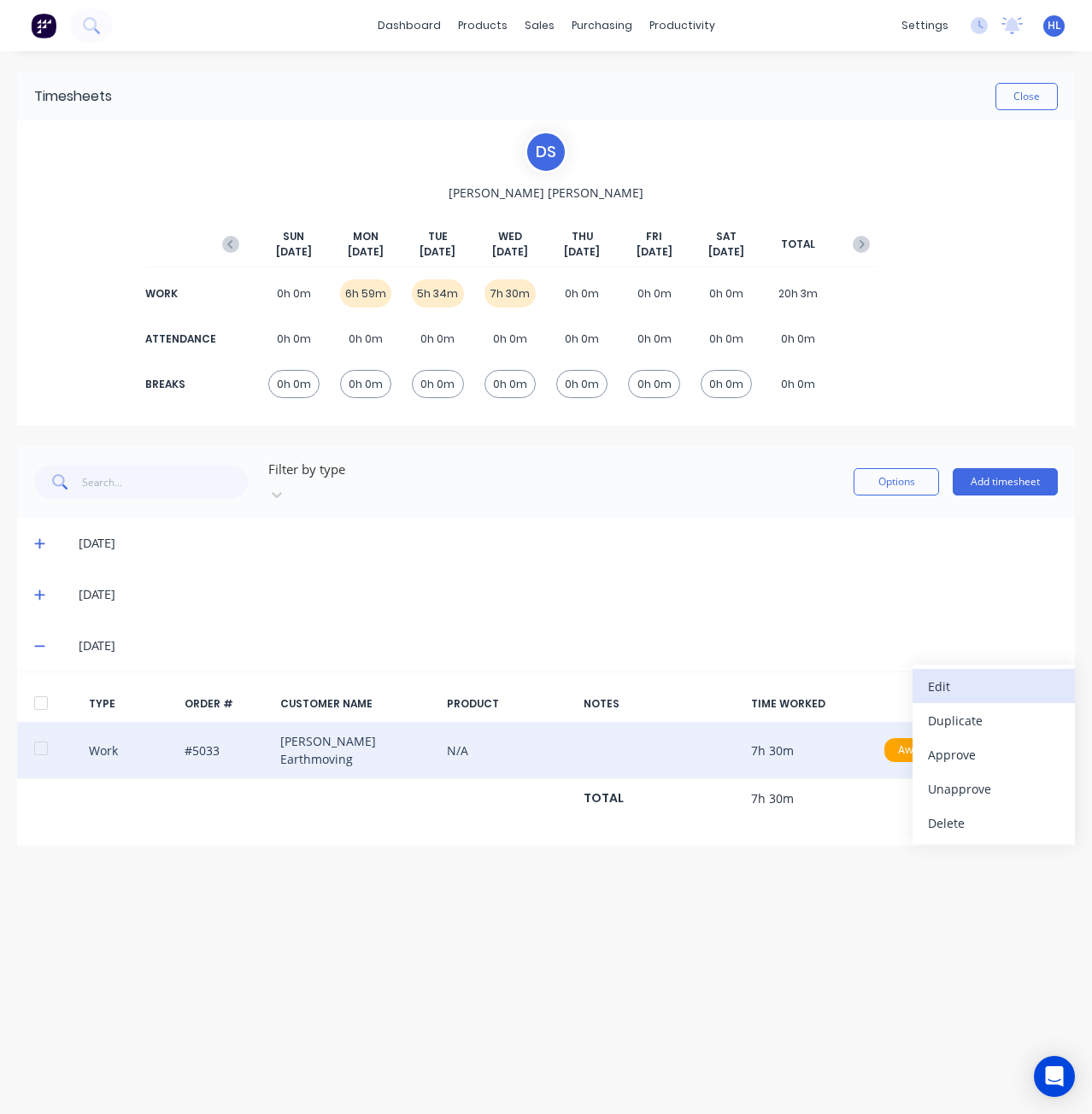
click at [992, 680] on button "Edit" at bounding box center [994, 686] width 162 height 34
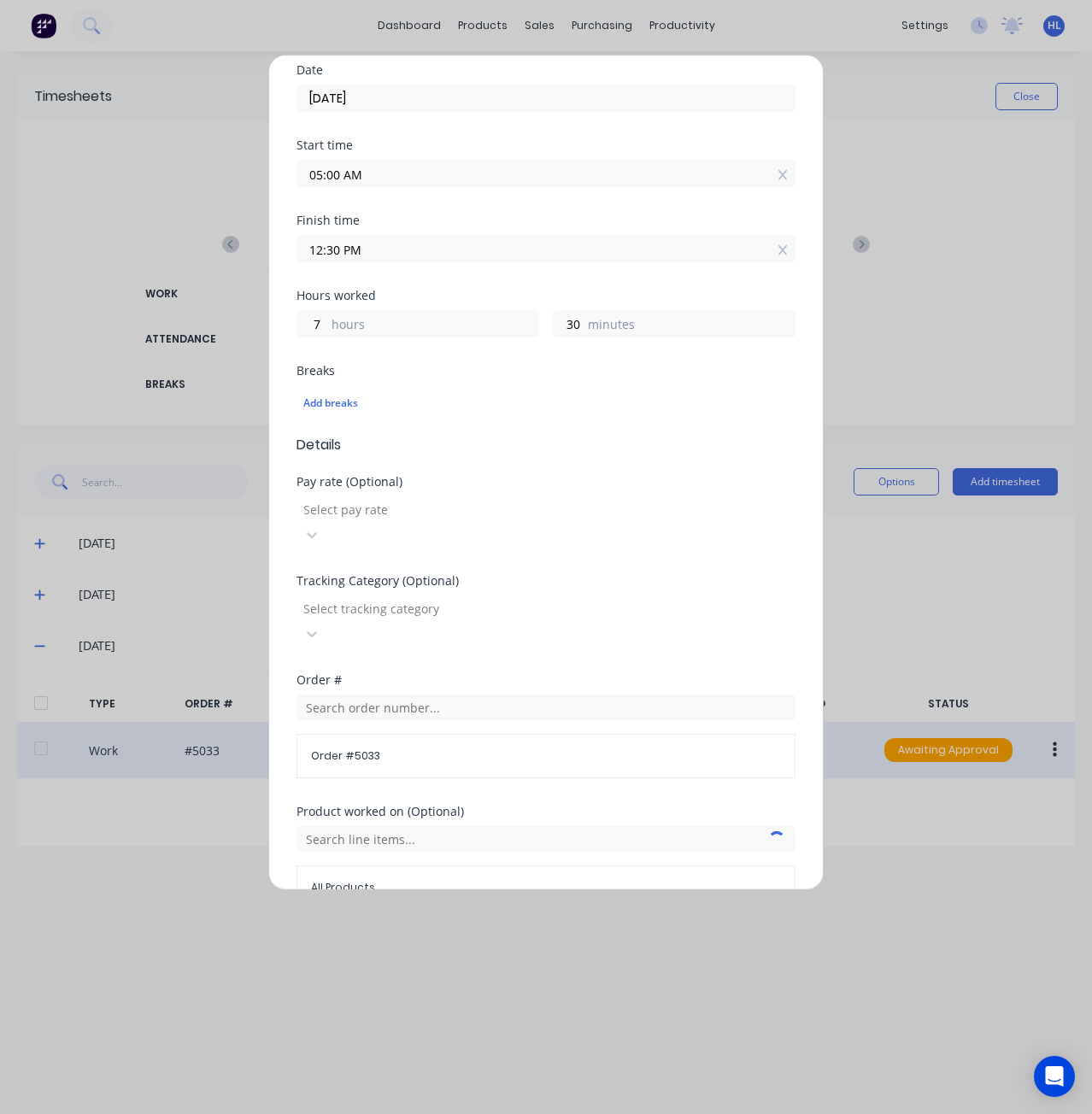
scroll to position [171, 0]
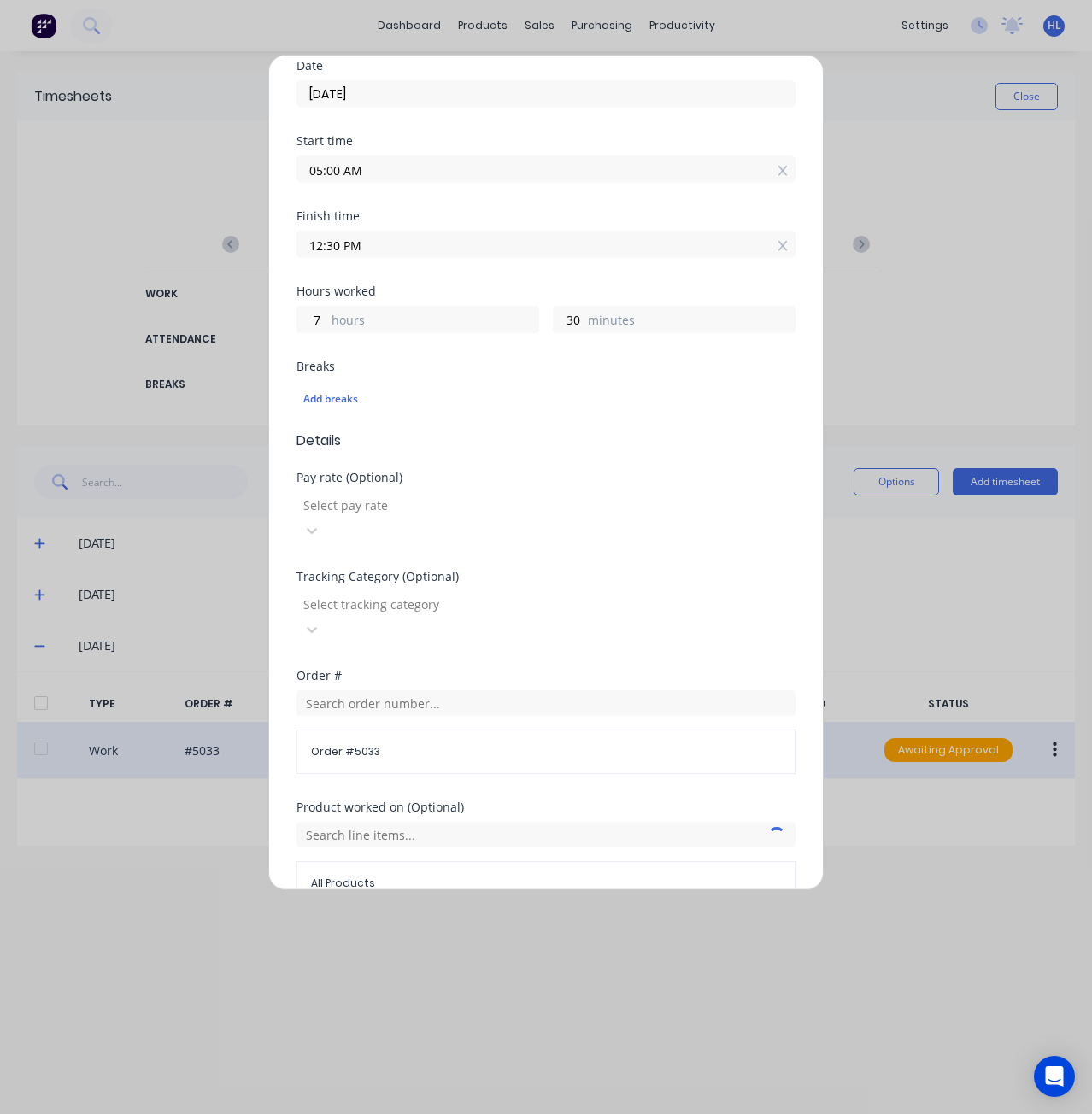
click at [403, 729] on div "Order # 5033" at bounding box center [546, 751] width 499 height 45
click at [370, 691] on input "text" at bounding box center [546, 703] width 499 height 25
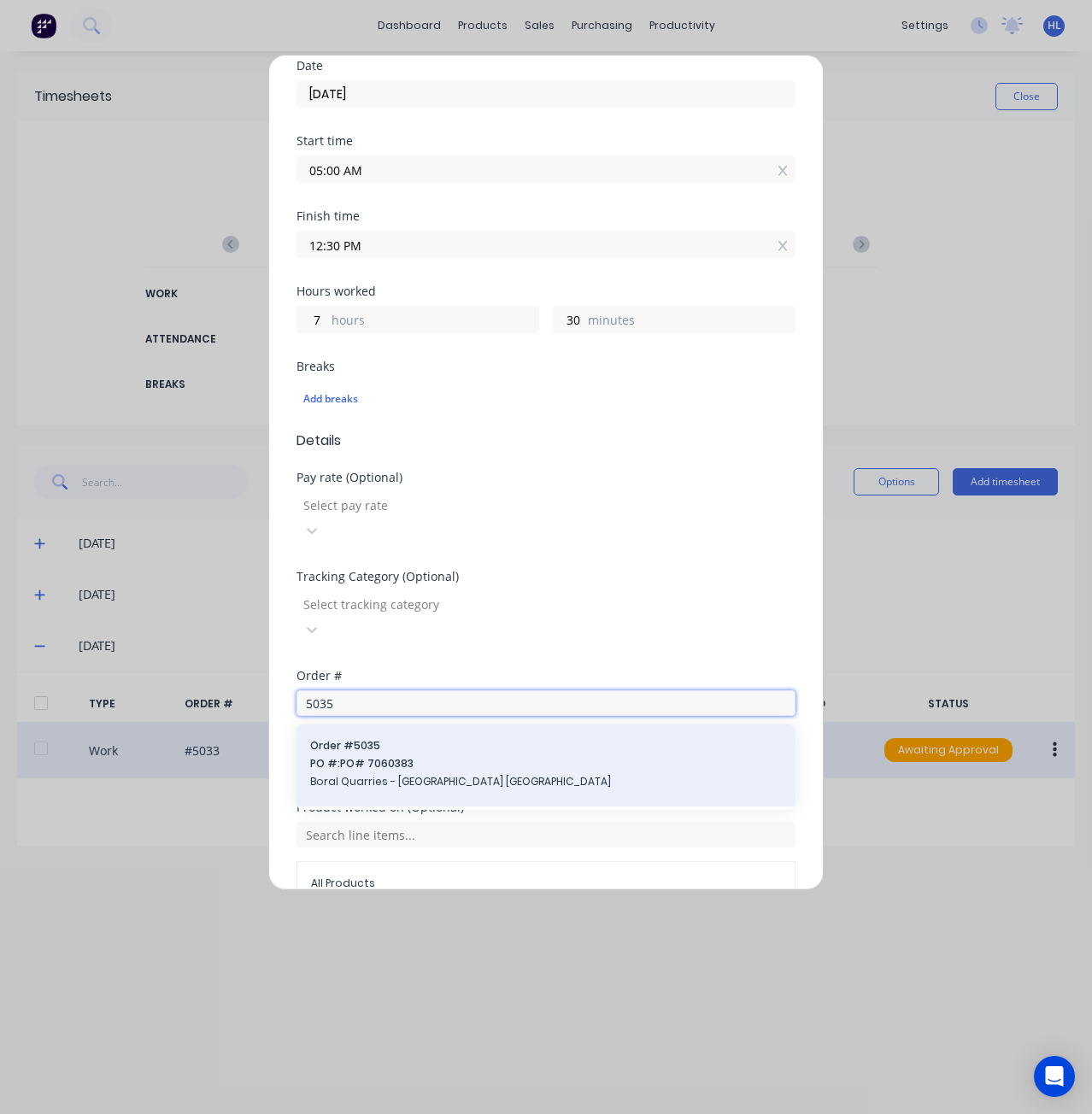
type input "5035"
click at [399, 757] on span "PO #: PO# 7060383" at bounding box center [545, 765] width 471 height 16
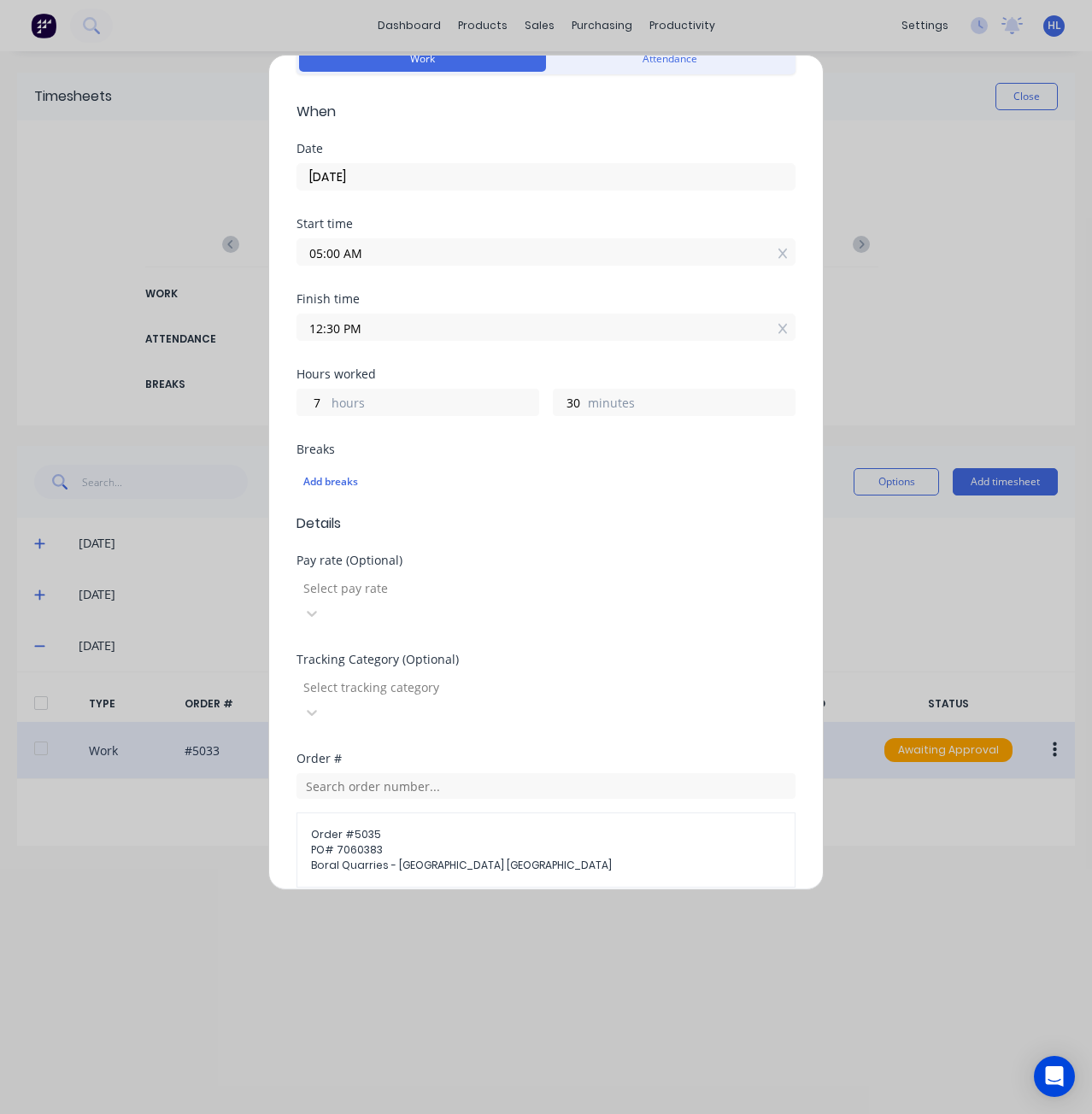
scroll to position [0, 0]
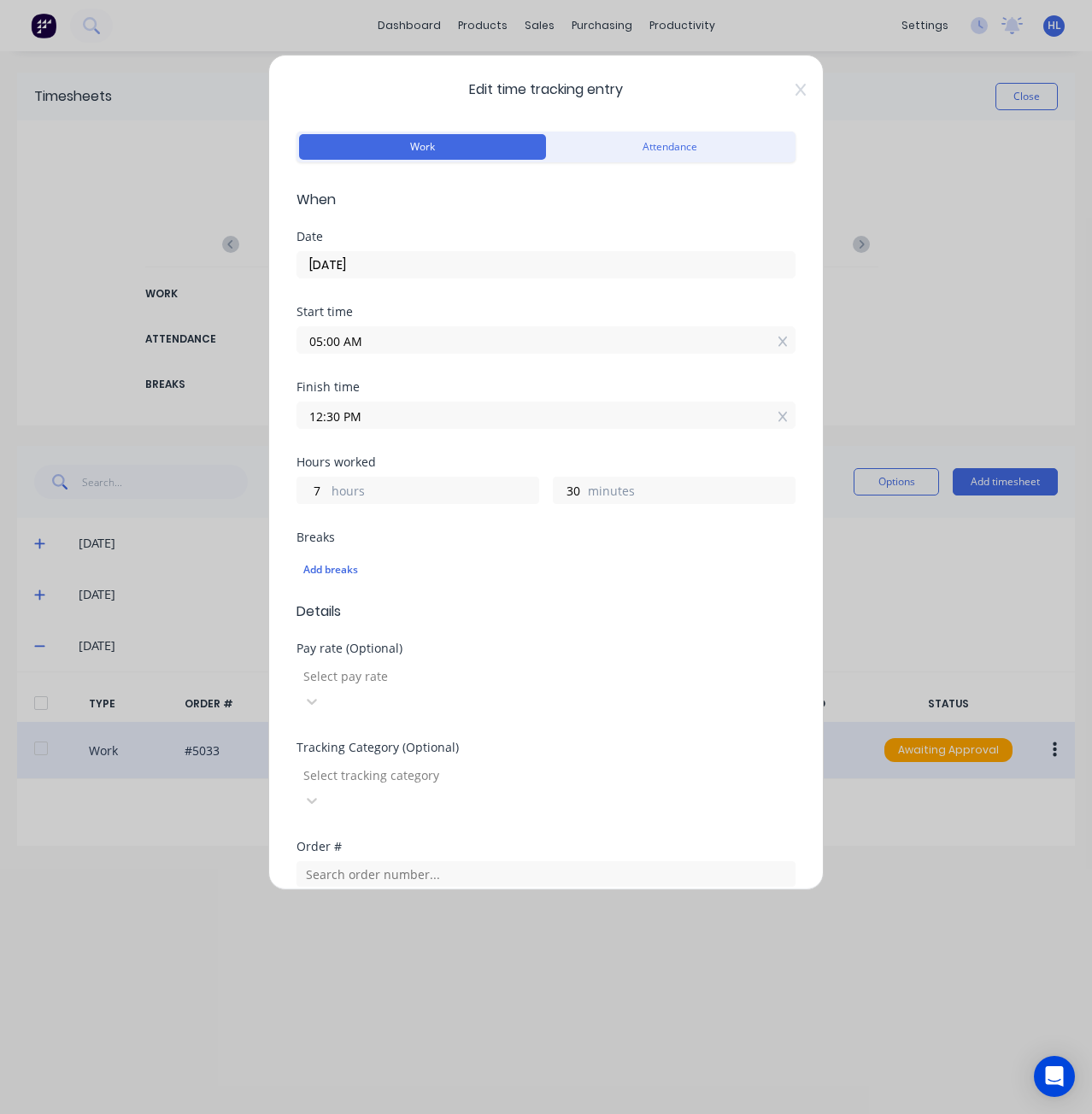
click at [334, 488] on label "hours" at bounding box center [435, 492] width 207 height 21
click at [327, 488] on input "7" at bounding box center [313, 490] width 30 height 25
click at [352, 406] on input "12:30 PM" at bounding box center [546, 415] width 498 height 25
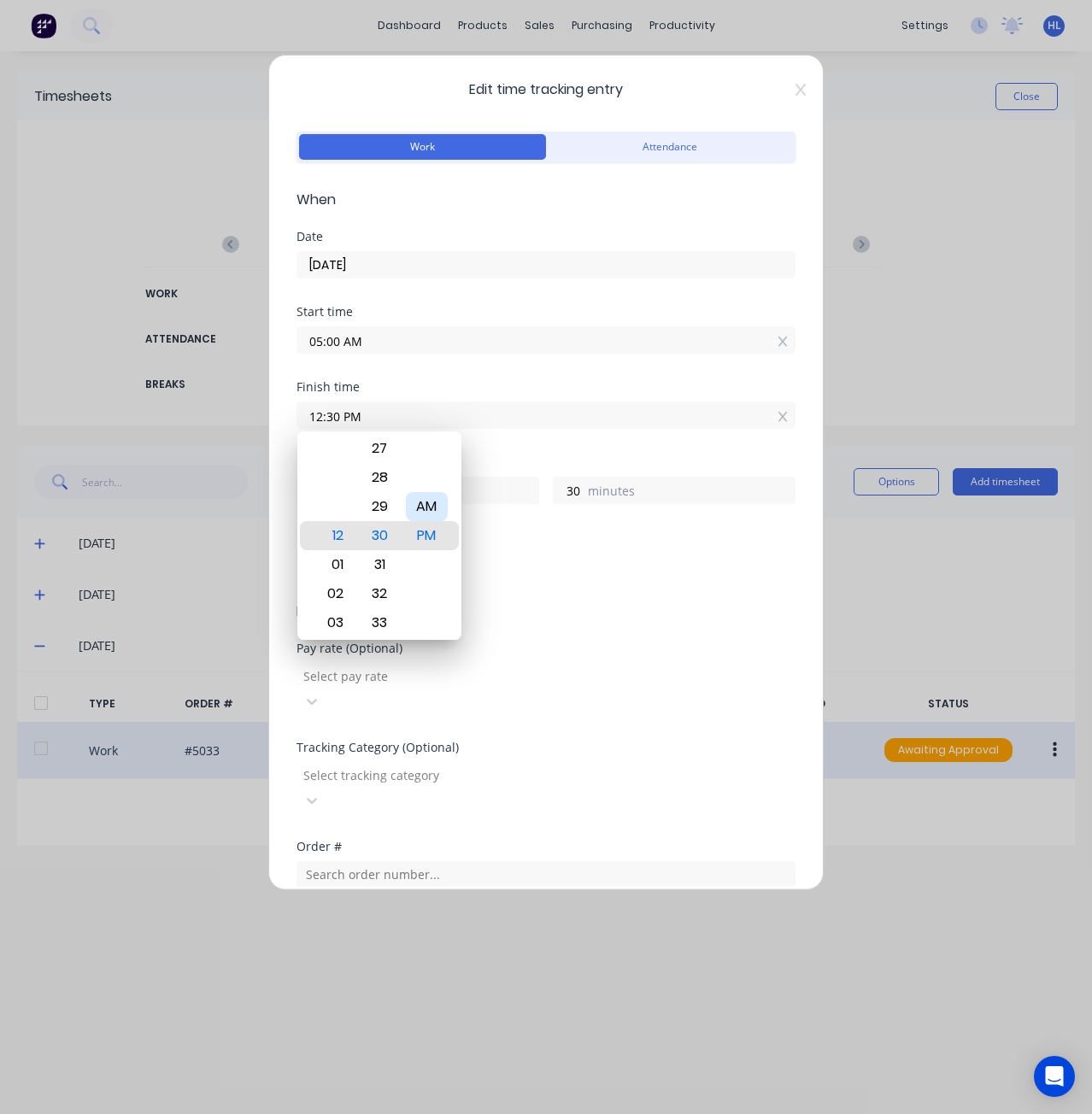
click at [442, 503] on div "AM" at bounding box center [427, 507] width 42 height 29
type input "12:30 AM"
type input "19"
type input "01:30 AM"
type input "20"
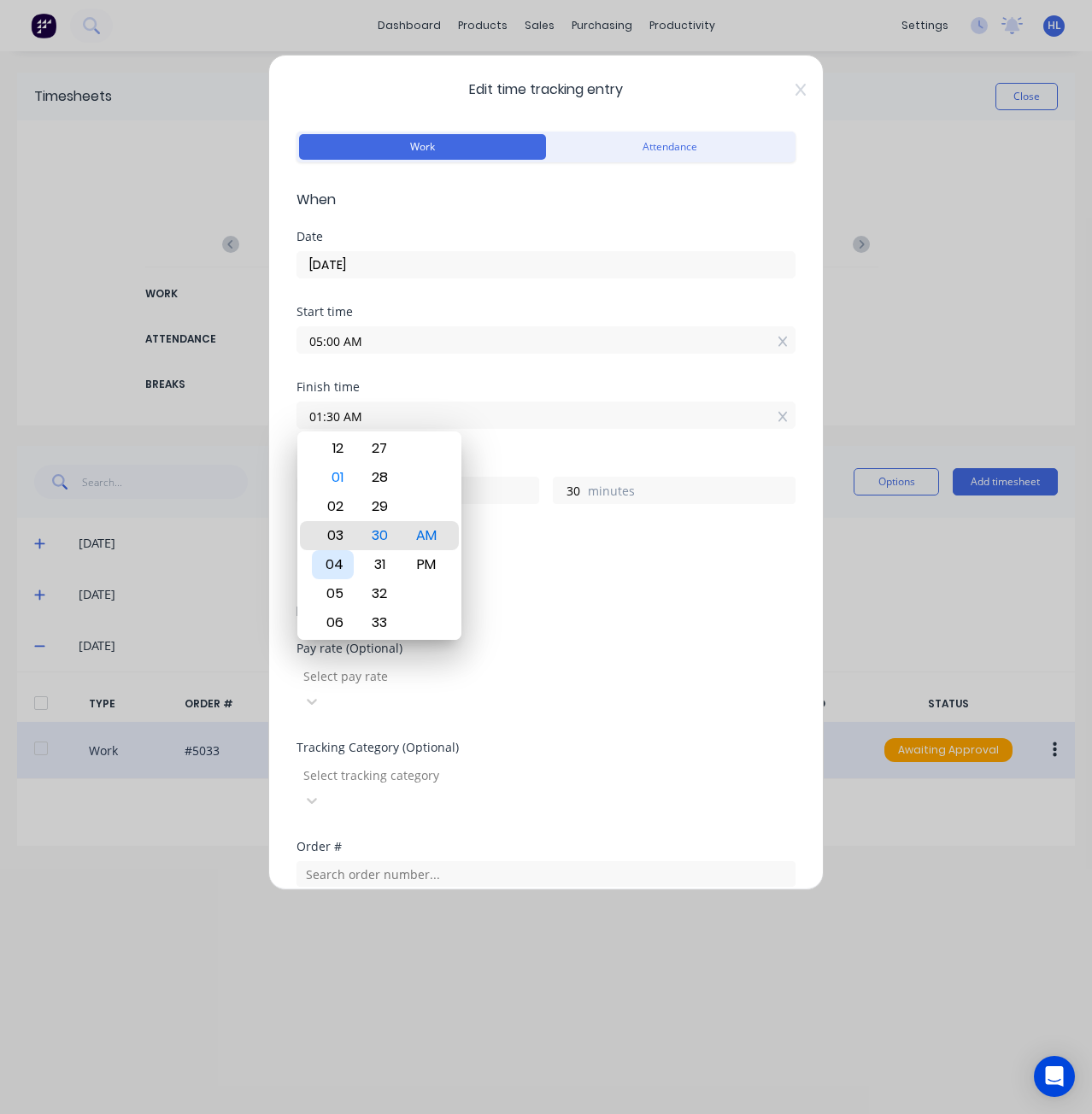
type input "03:30 AM"
type input "22"
type input "06:30 AM"
type input "1"
type input "11:30 AM"
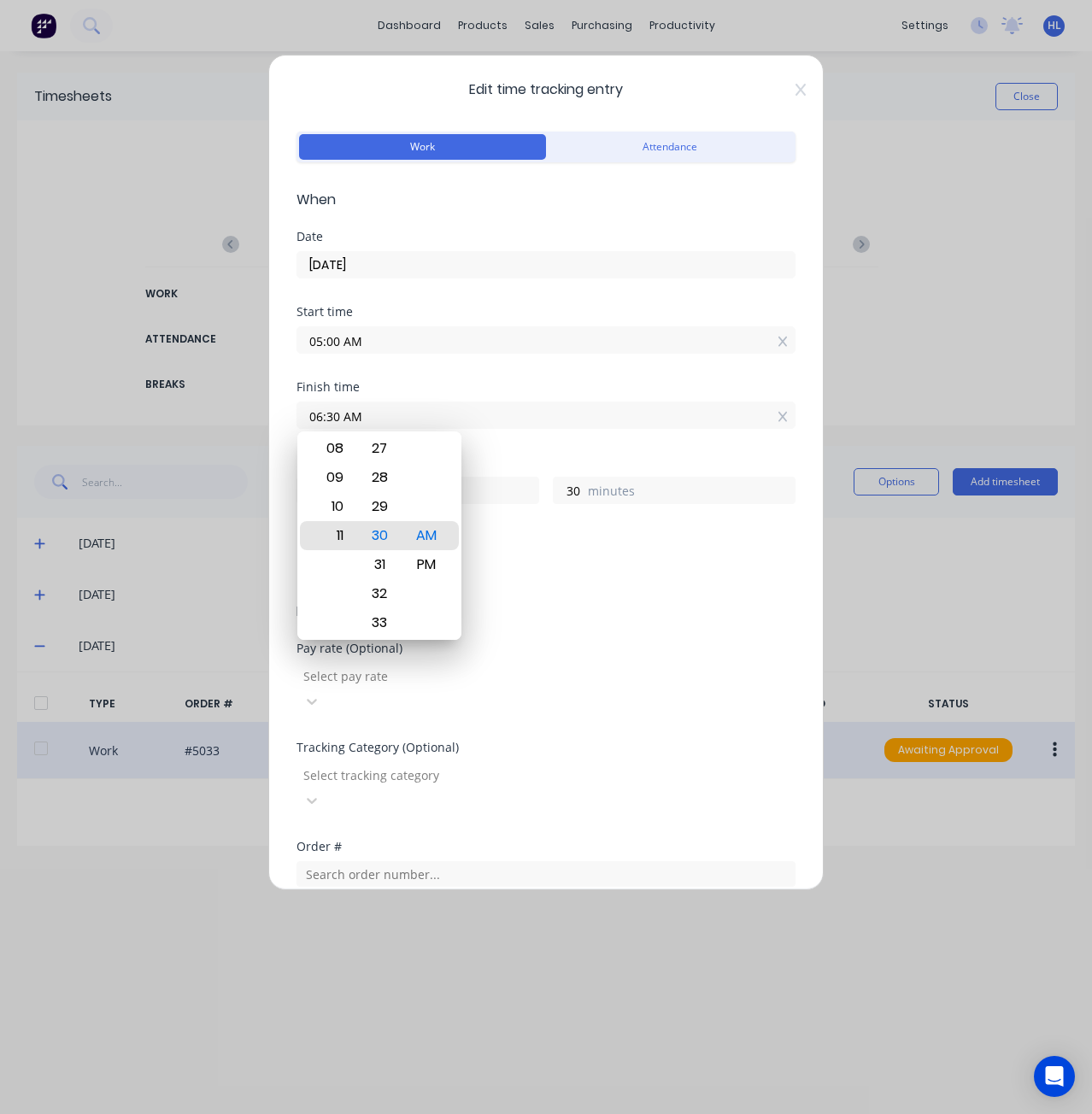
type input "6"
type input "06:30 AM"
type input "1"
click at [336, 621] on div "09" at bounding box center [333, 622] width 42 height 29
type input "09:30 AM"
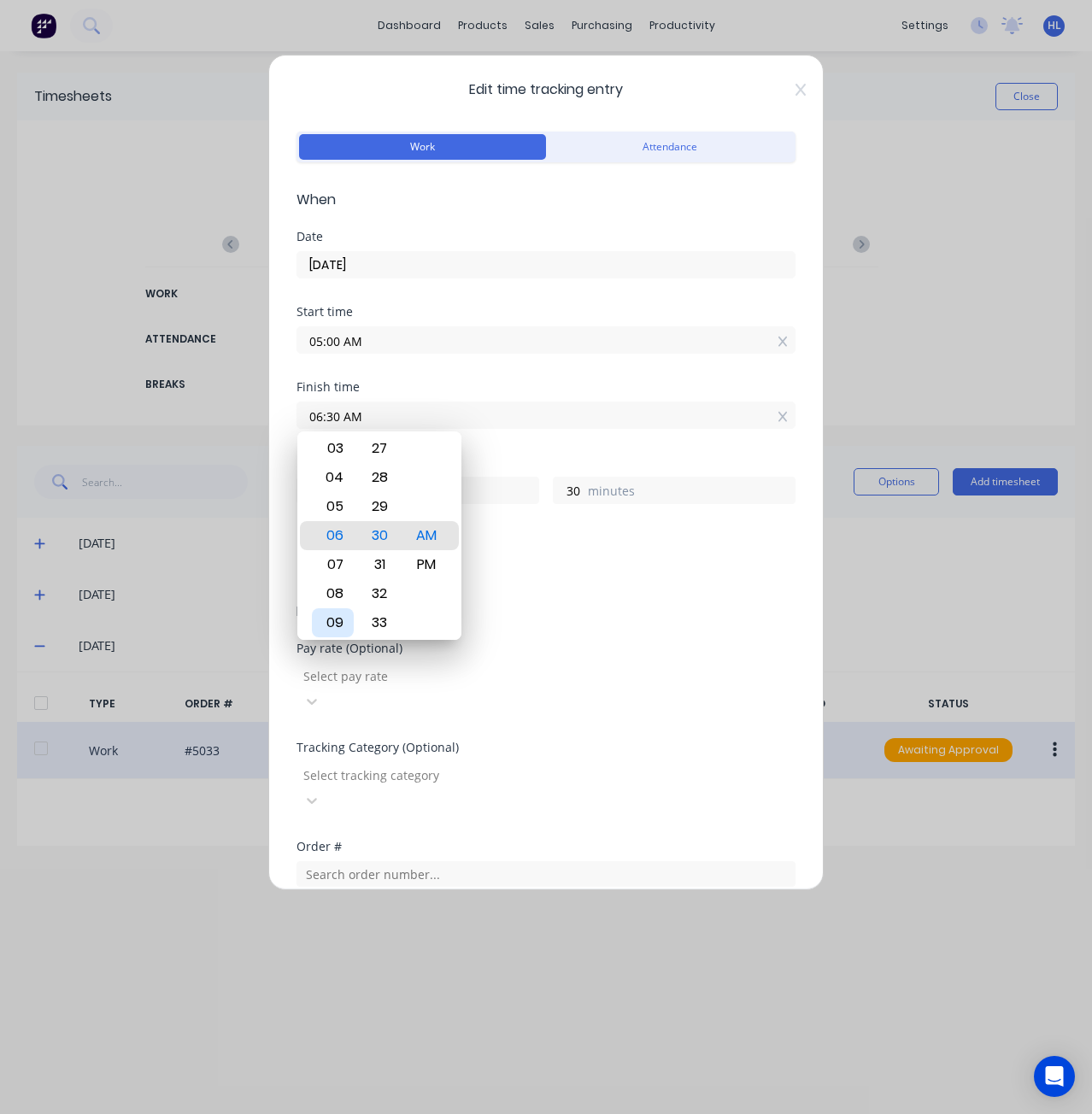
type input "4"
click at [553, 576] on div "Add breaks" at bounding box center [546, 570] width 485 height 22
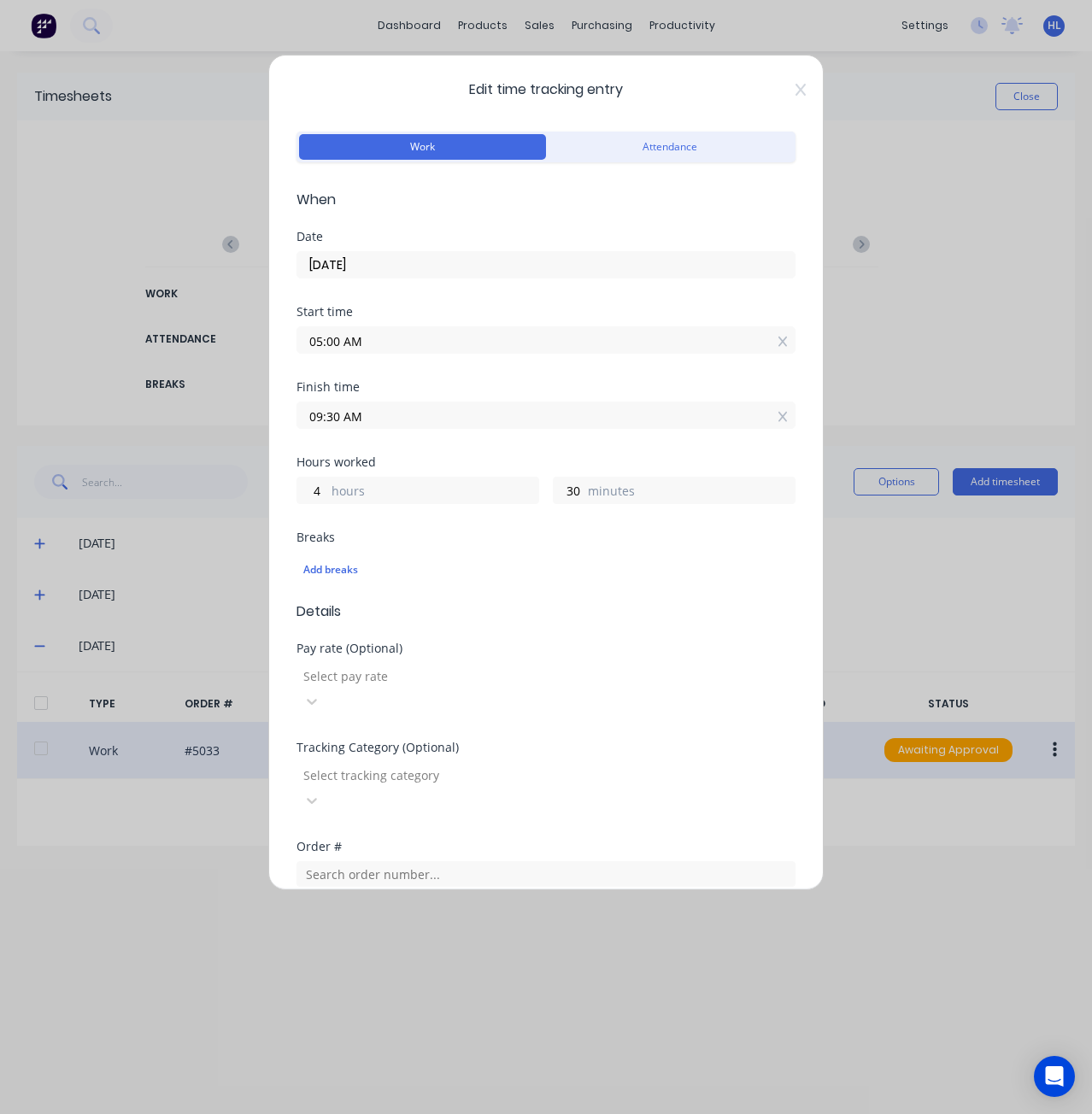
click at [447, 456] on div "Finish time 09:30 AM" at bounding box center [546, 419] width 499 height 75
click at [345, 407] on input "09:30 AM" at bounding box center [546, 415] width 498 height 25
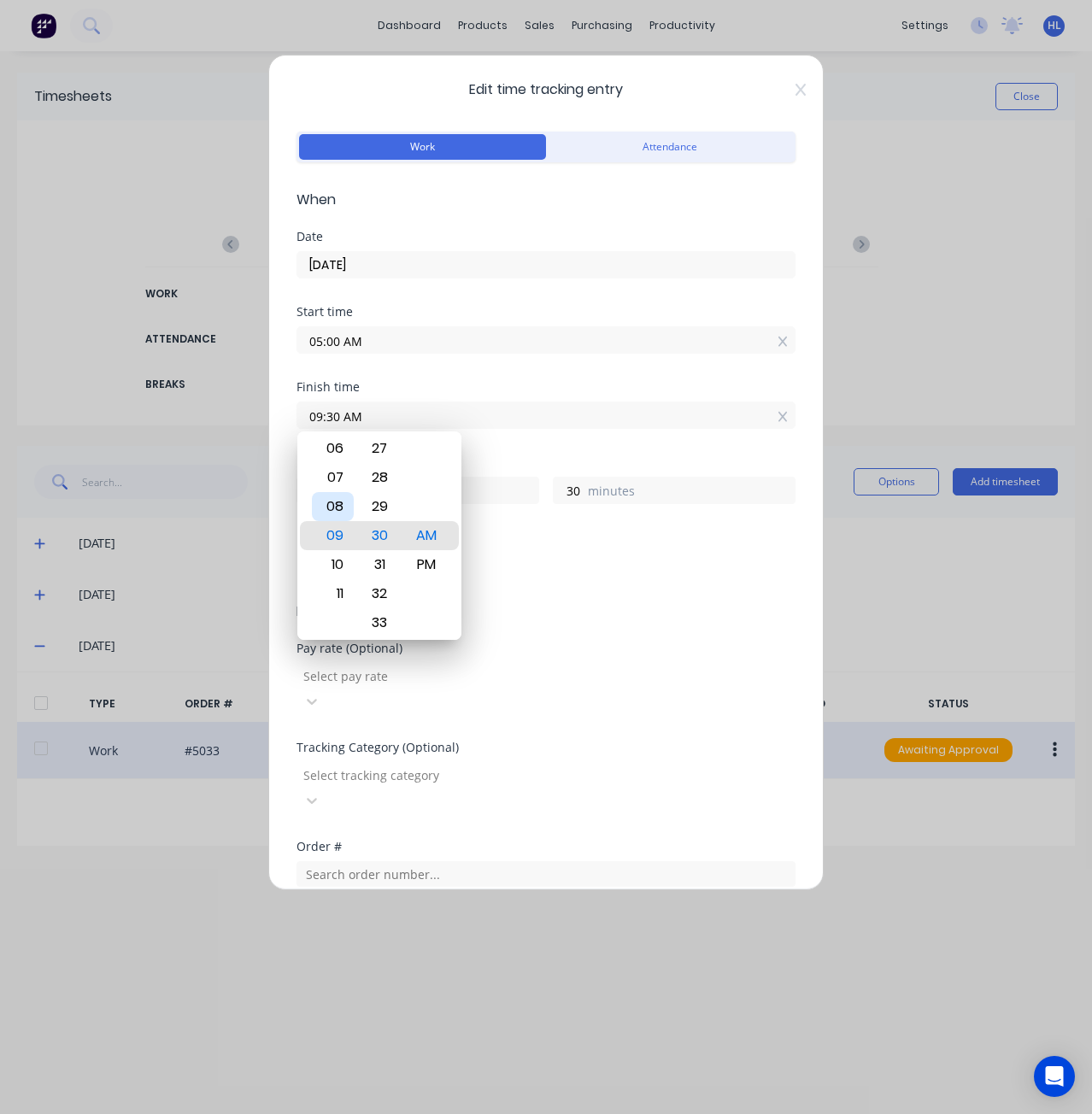
click at [334, 507] on div "08" at bounding box center [333, 507] width 42 height 29
type input "08:30 AM"
type input "3"
click at [551, 467] on div "Hours worked" at bounding box center [546, 463] width 499 height 12
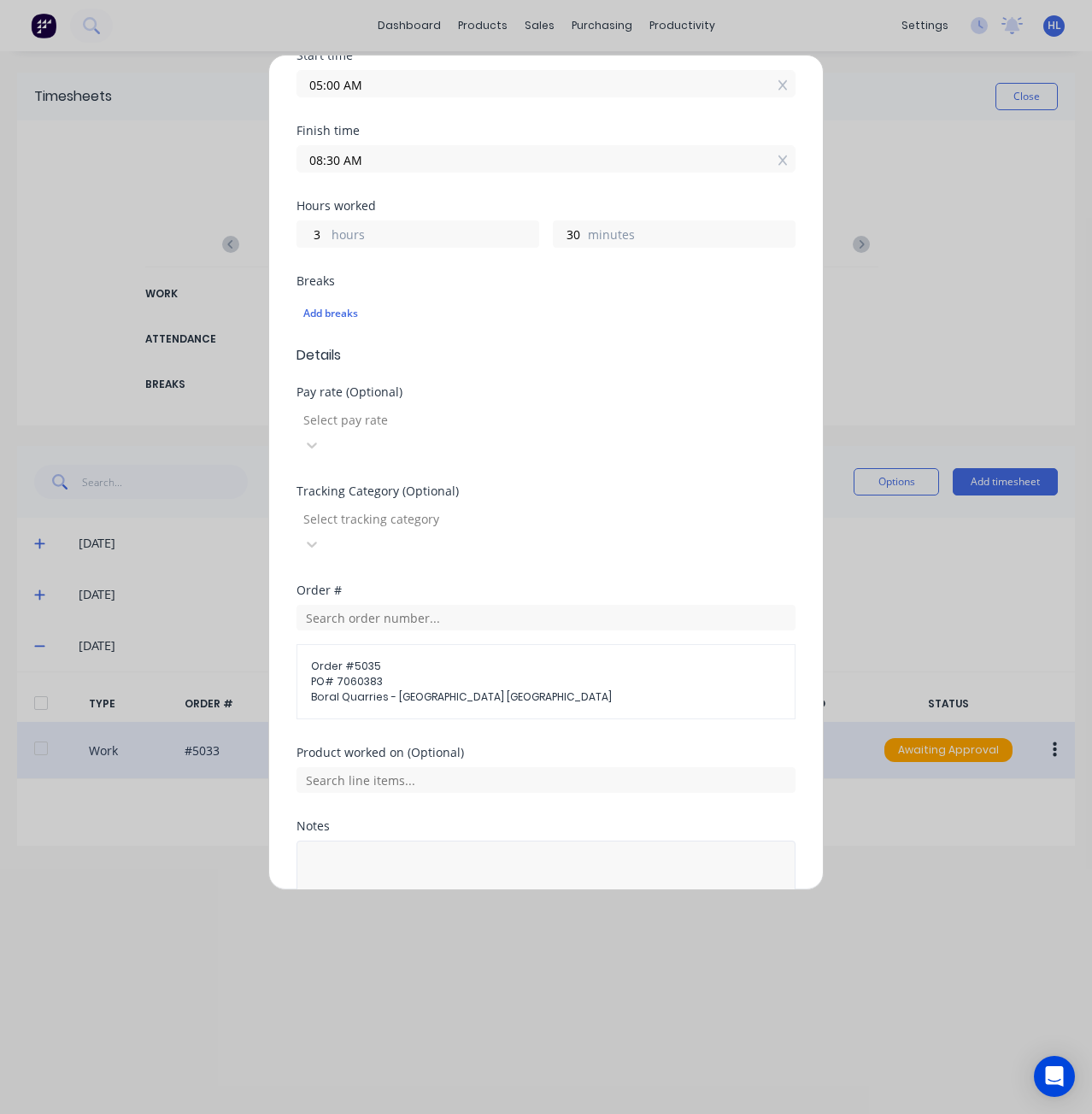
scroll to position [326, 0]
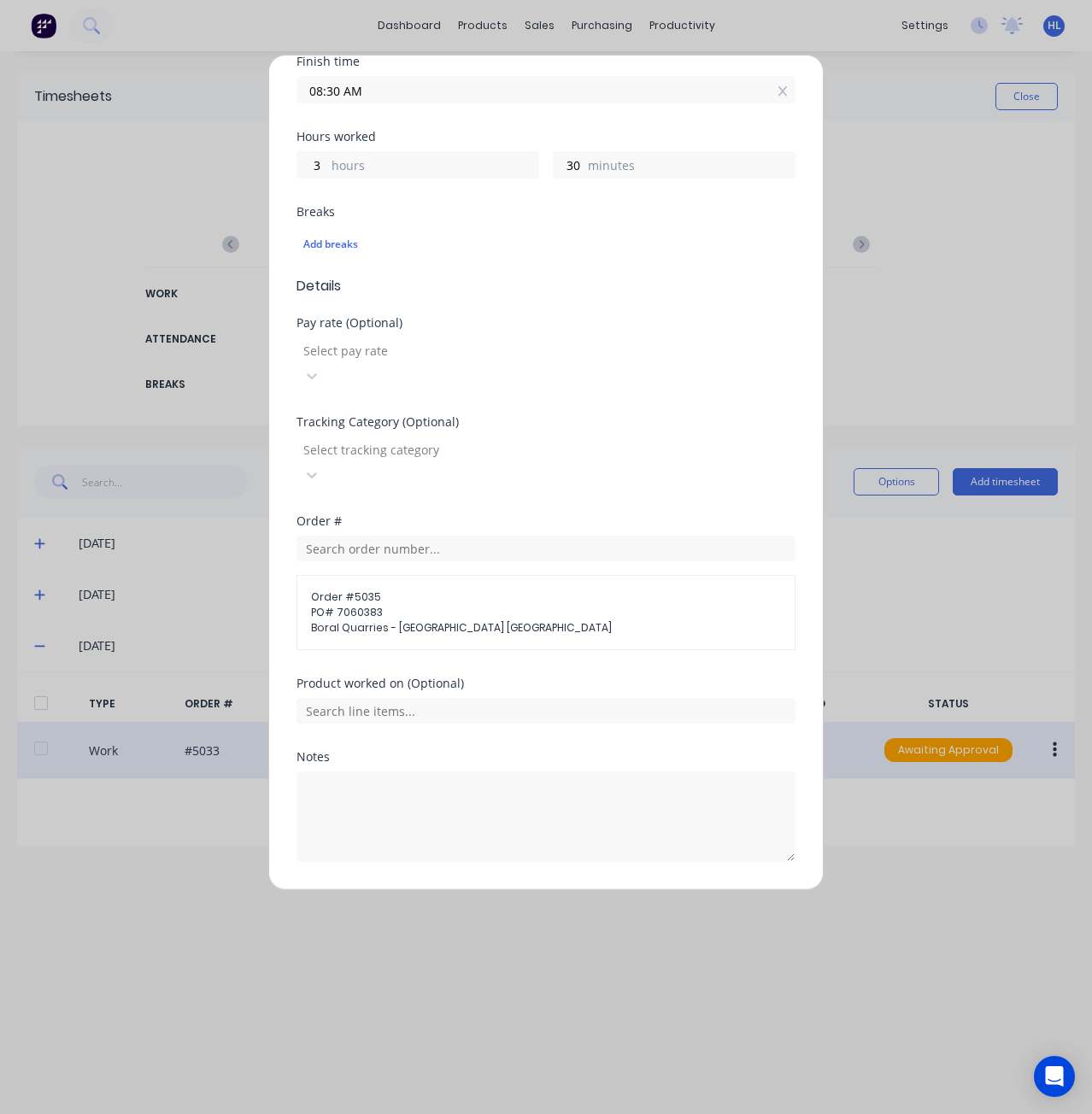
click at [466, 889] on button "Edit time tracking entry" at bounding box center [506, 902] width 146 height 27
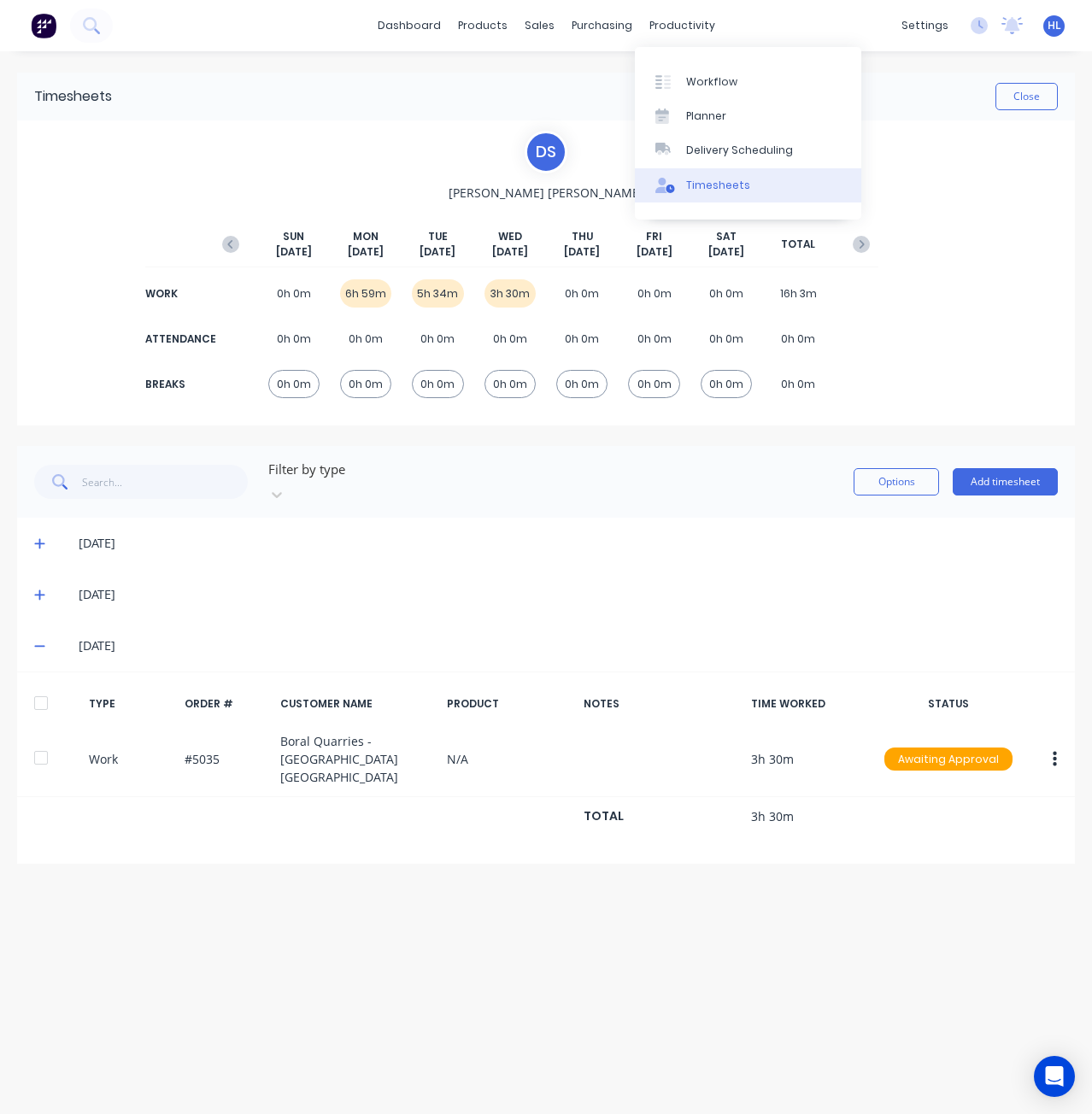
click at [734, 177] on div "Timesheets" at bounding box center [718, 185] width 64 height 16
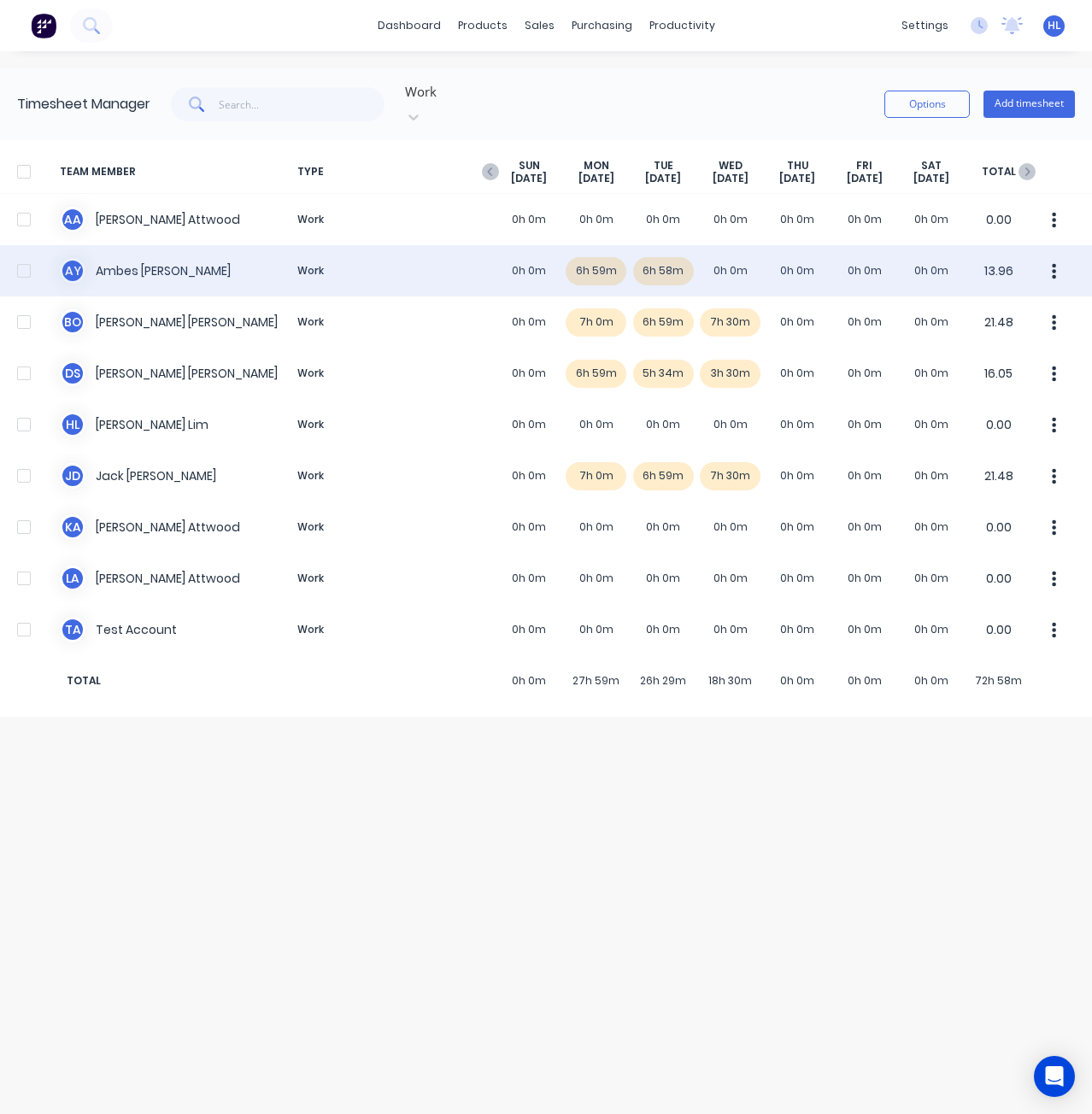
click at [736, 250] on div "A Y Ambes [PERSON_NAME] Work 0h 0m 6h 59m 6h 58m 0h 0m 0h 0m 0h 0m 0h 0m 13.96" at bounding box center [546, 270] width 1092 height 51
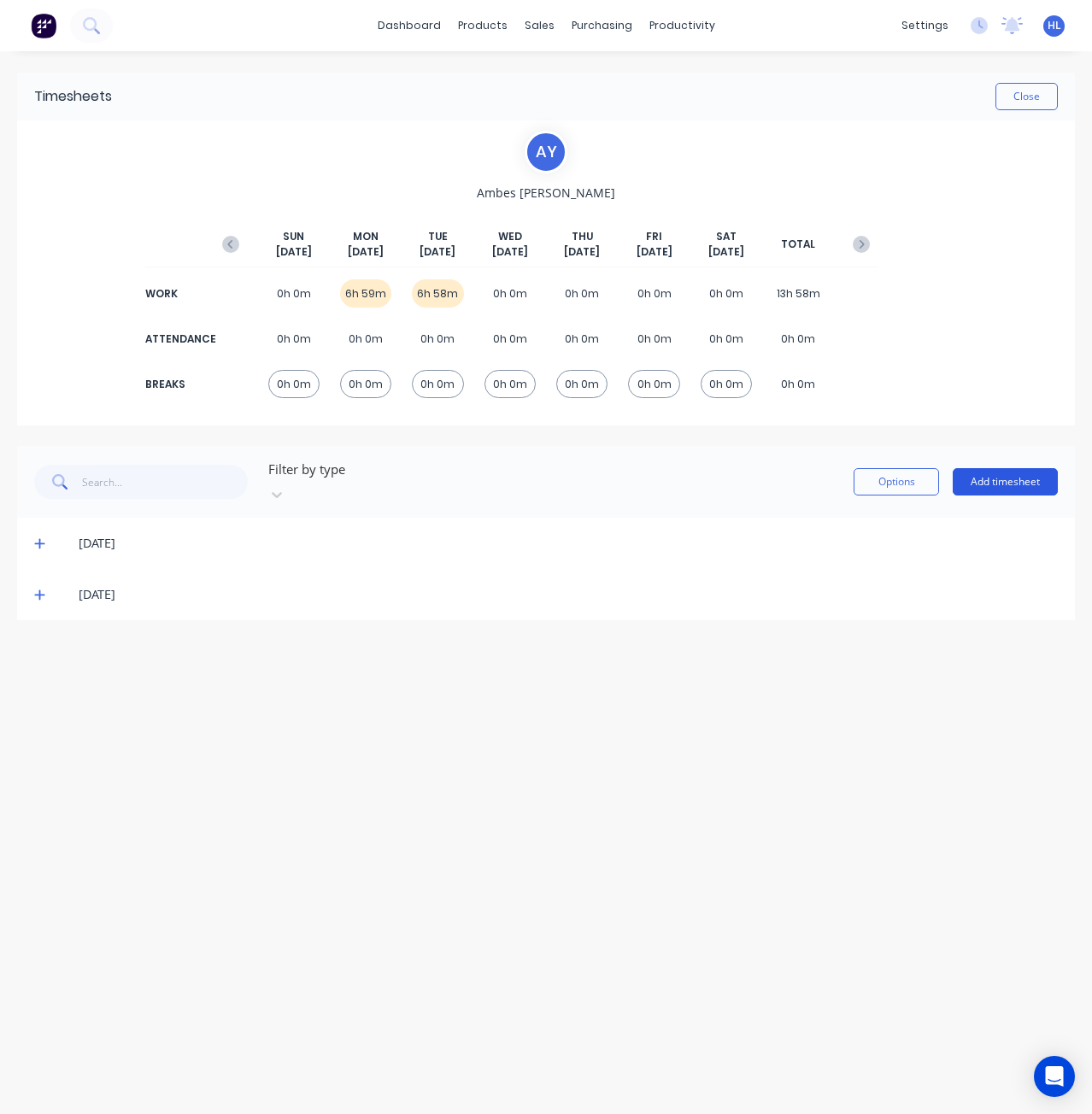
click at [1040, 483] on button "Add timesheet" at bounding box center [1005, 481] width 105 height 27
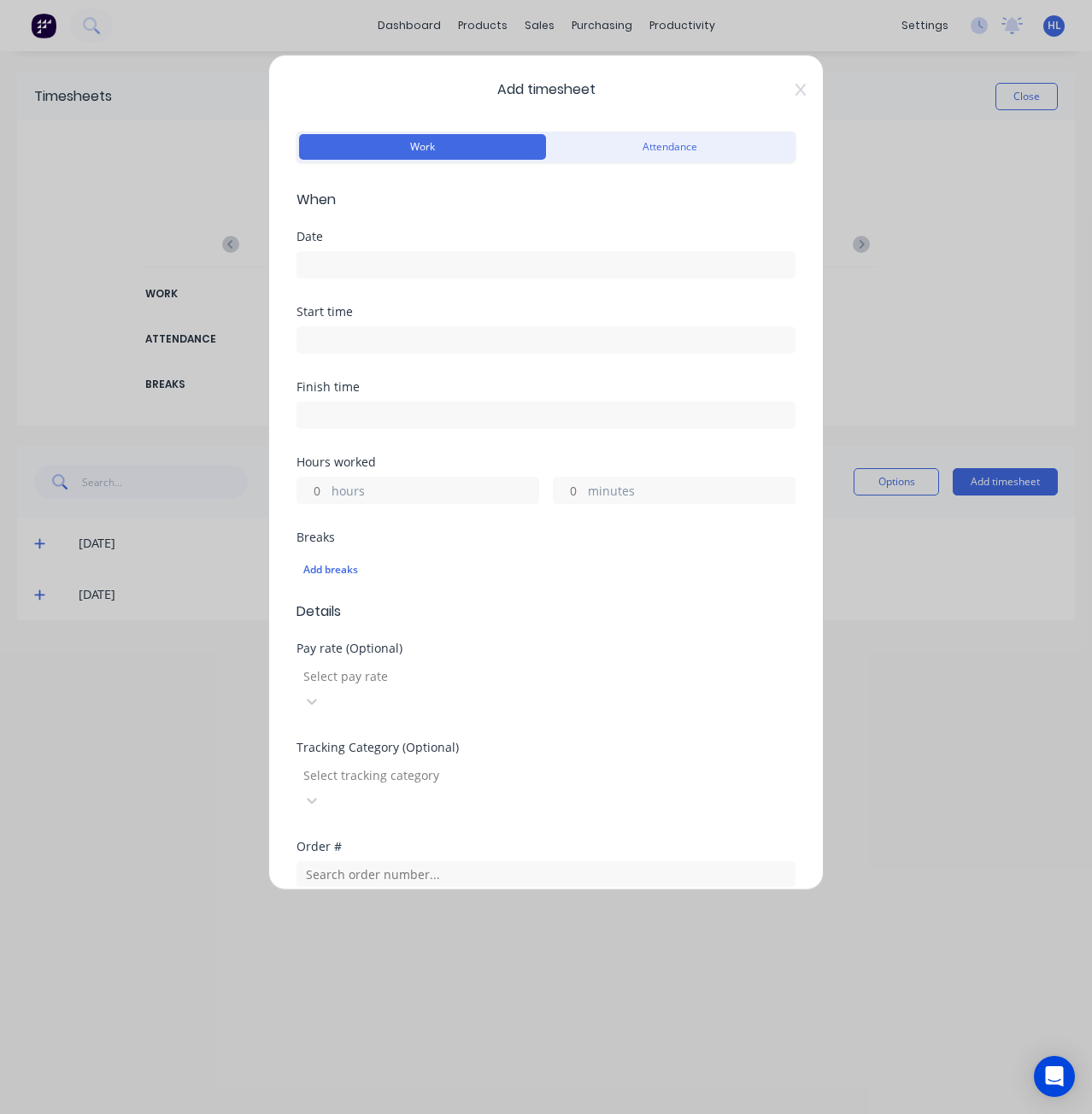
click at [417, 264] on input at bounding box center [546, 264] width 498 height 25
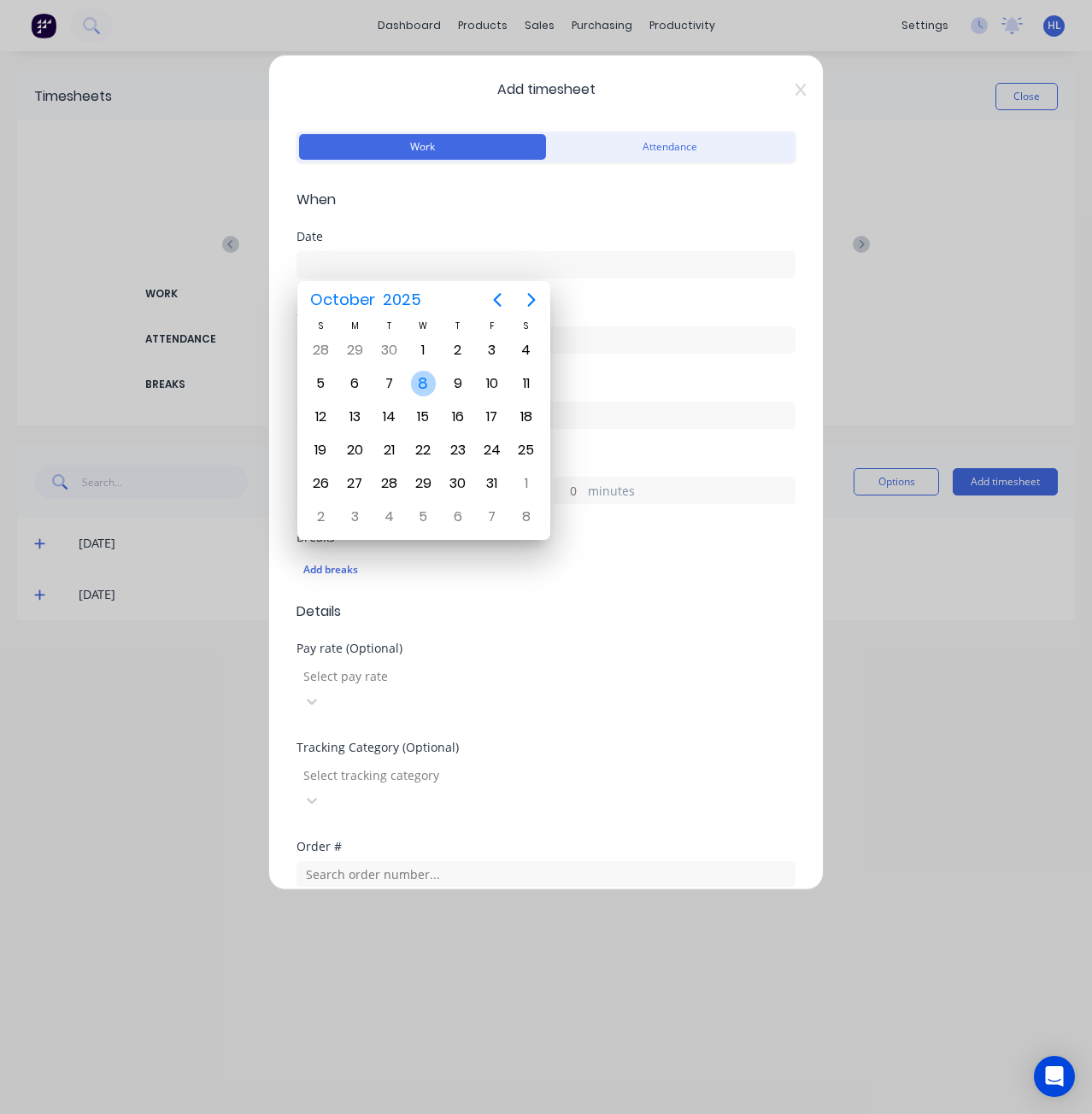
click at [415, 374] on div "8" at bounding box center [423, 383] width 25 height 25
type input "[DATE]"
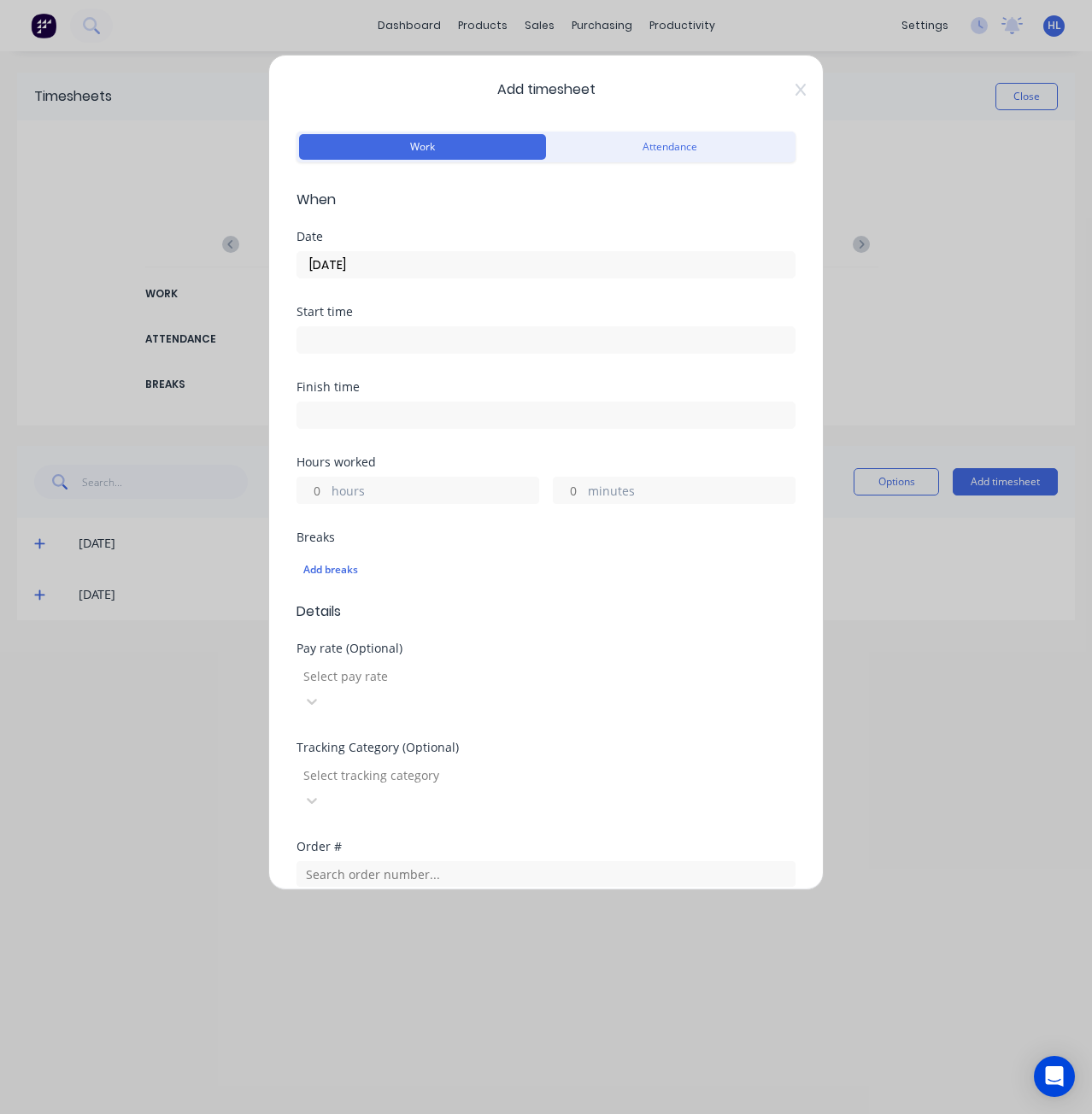
click at [421, 328] on input at bounding box center [546, 340] width 498 height 25
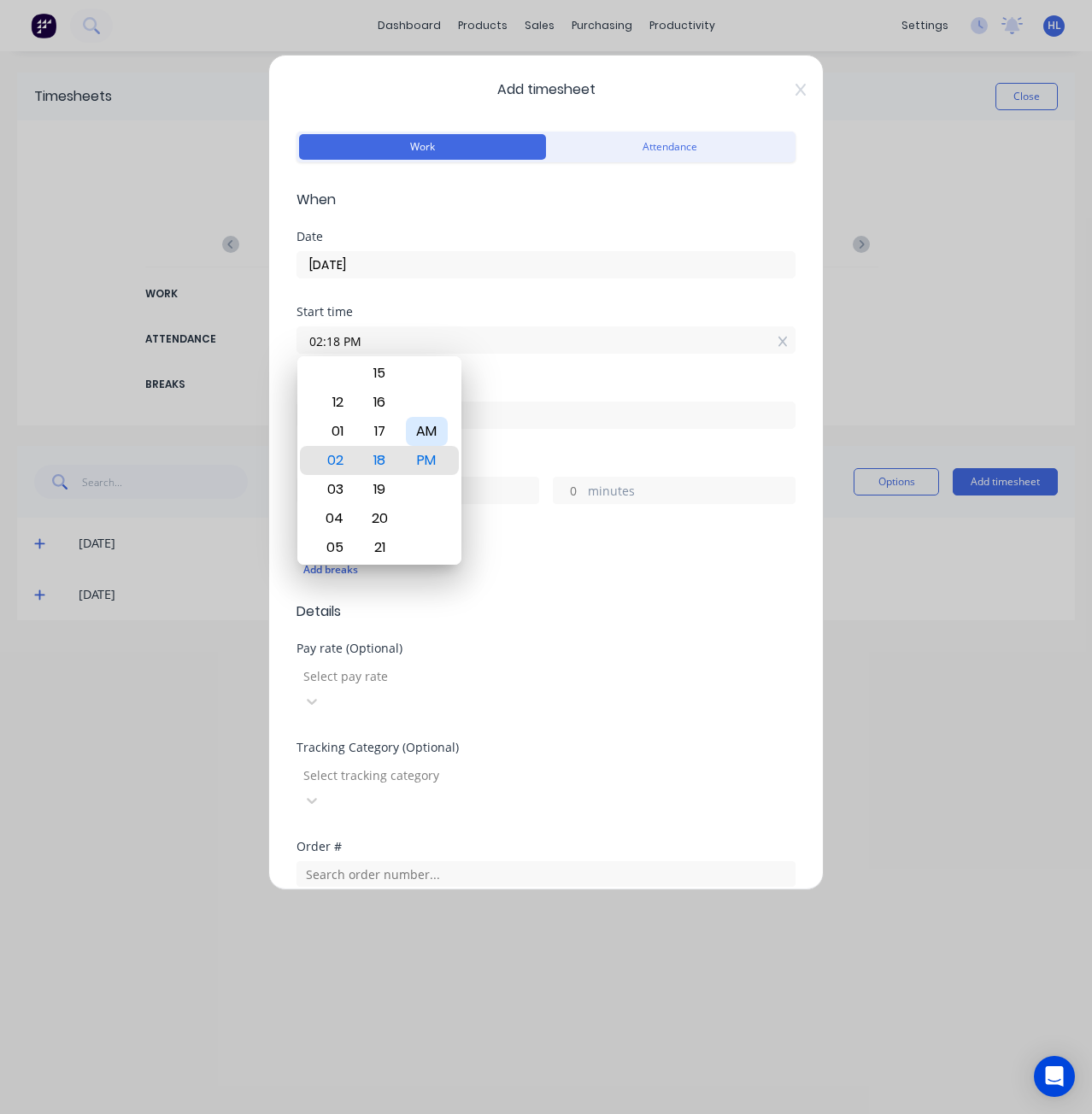
click at [433, 428] on div "AM" at bounding box center [427, 431] width 42 height 29
click at [332, 546] on div "05" at bounding box center [333, 547] width 42 height 29
type input "05:00 AM"
click at [387, 417] on div "Minute" at bounding box center [380, 431] width 42 height 29
click at [383, 454] on div "00" at bounding box center [380, 460] width 42 height 29
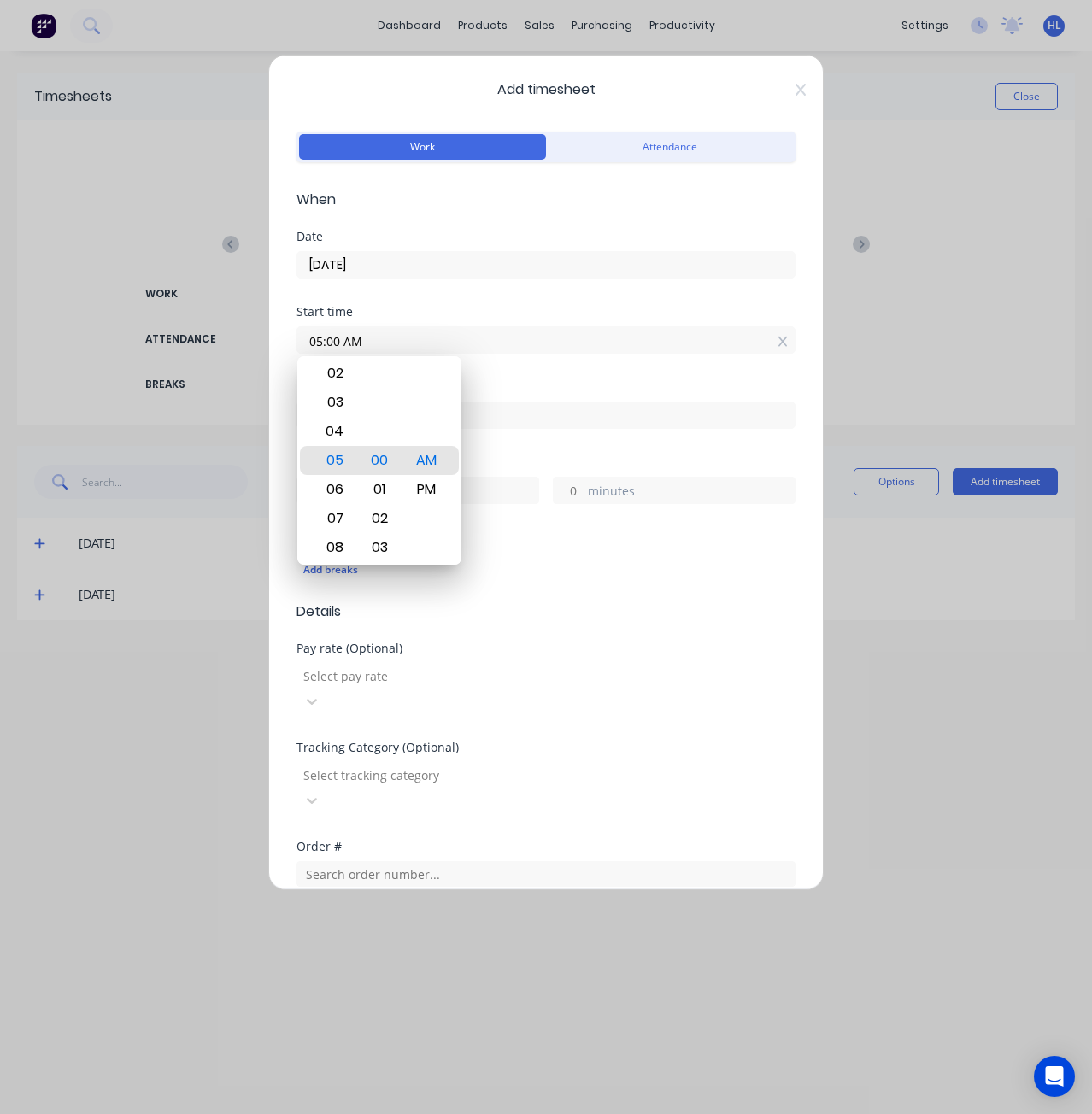
click at [502, 386] on div "Finish time" at bounding box center [546, 387] width 499 height 12
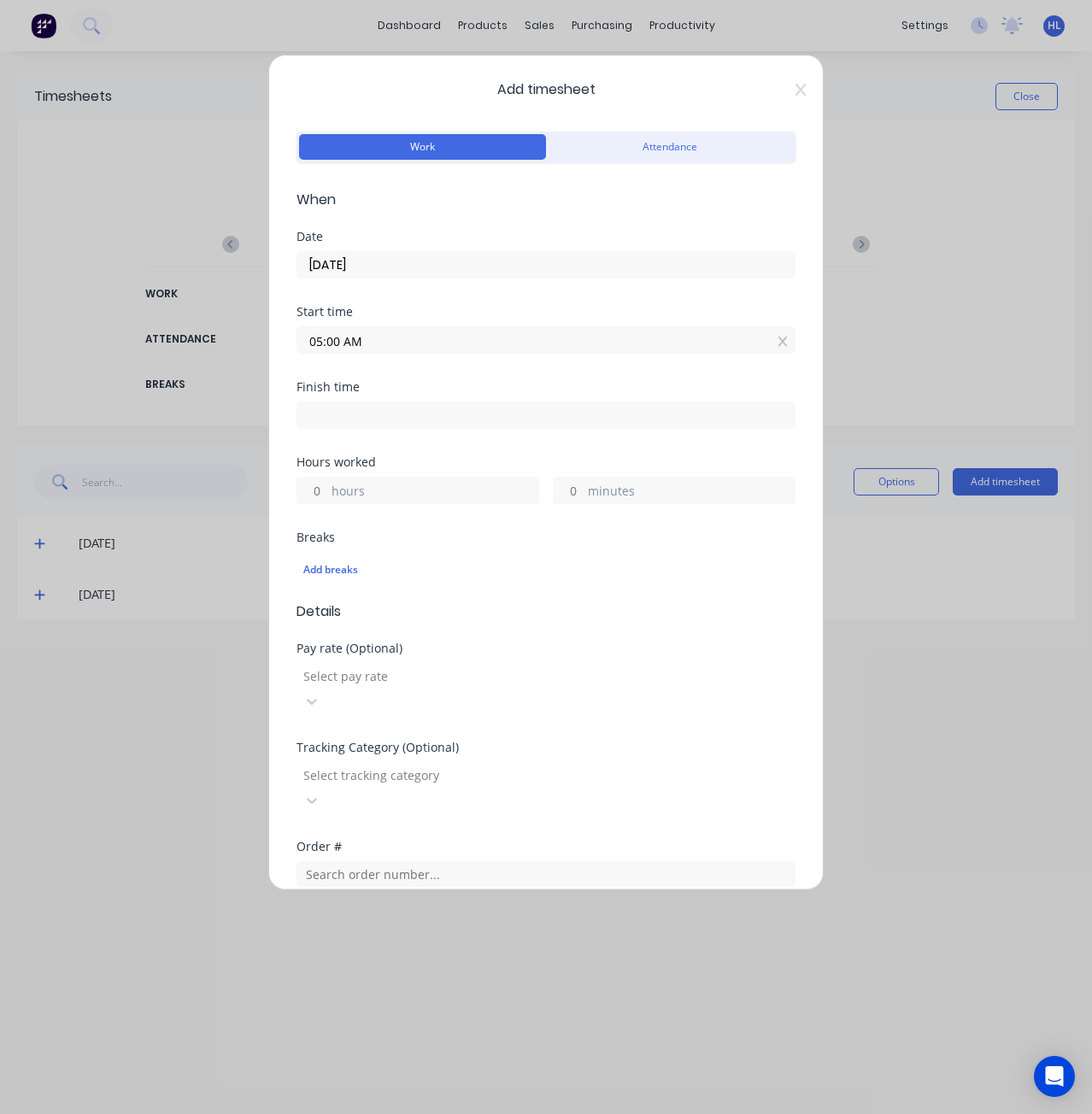
click at [432, 424] on input at bounding box center [546, 415] width 498 height 25
type input "12:19 PM"
type input "7"
type input "19"
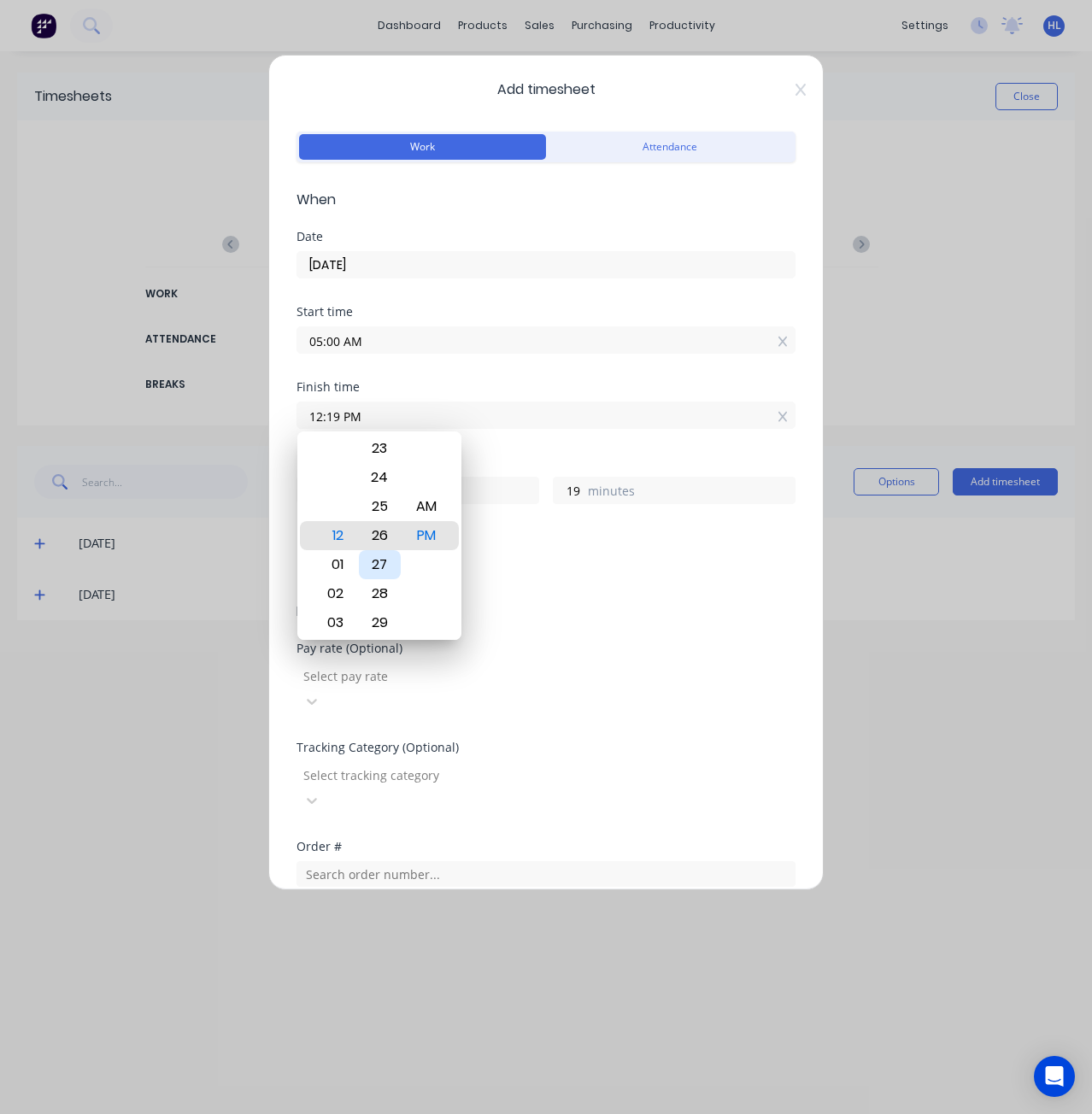
type input "12:26 PM"
type input "26"
type input "12:29 PM"
type input "29"
drag, startPoint x: 384, startPoint y: 564, endPoint x: 403, endPoint y: 521, distance: 47.0
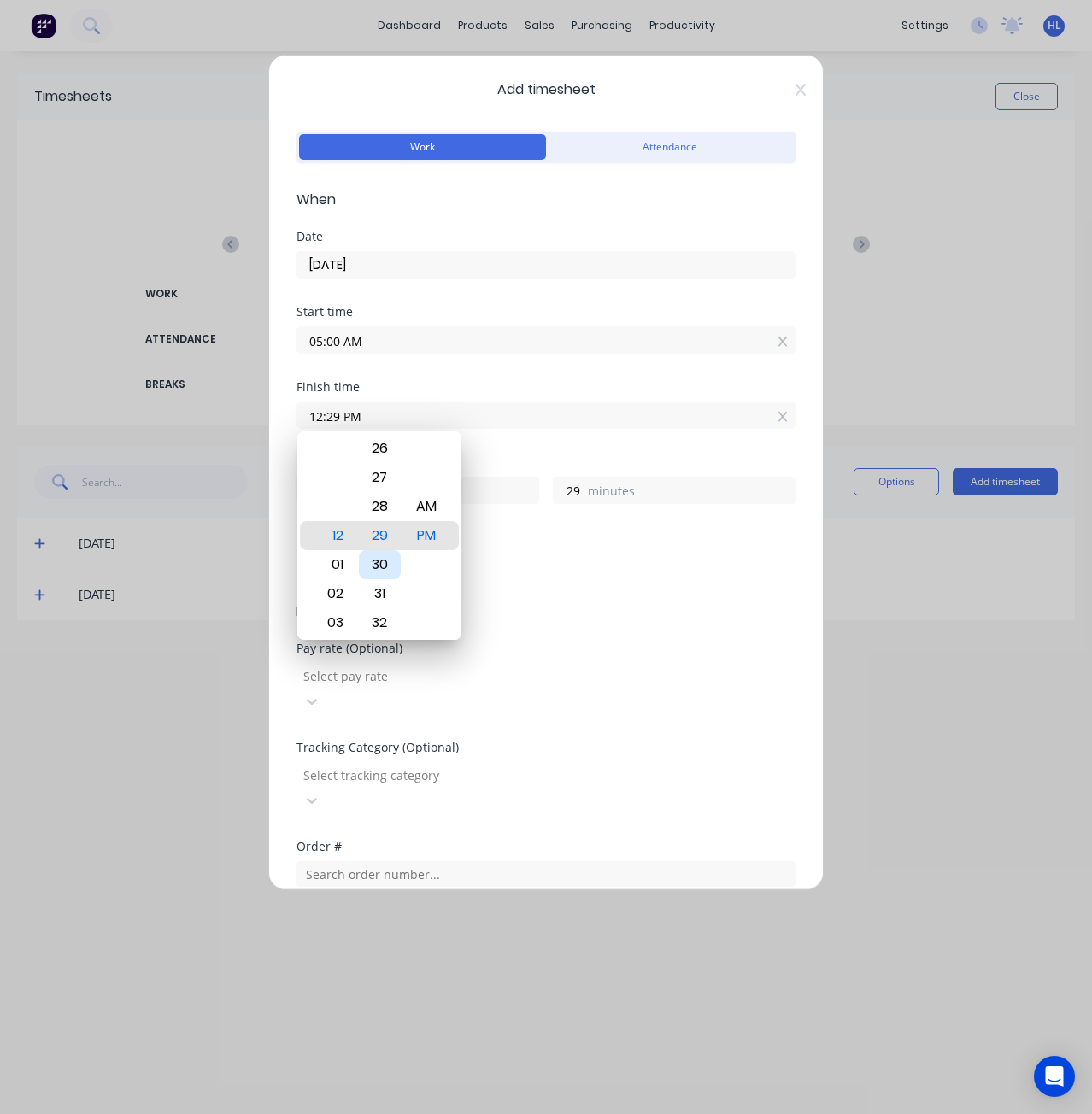
click at [383, 563] on div "30" at bounding box center [380, 564] width 42 height 29
type input "12:30 PM"
type input "30"
click at [515, 400] on div "12:30 PM" at bounding box center [546, 413] width 499 height 32
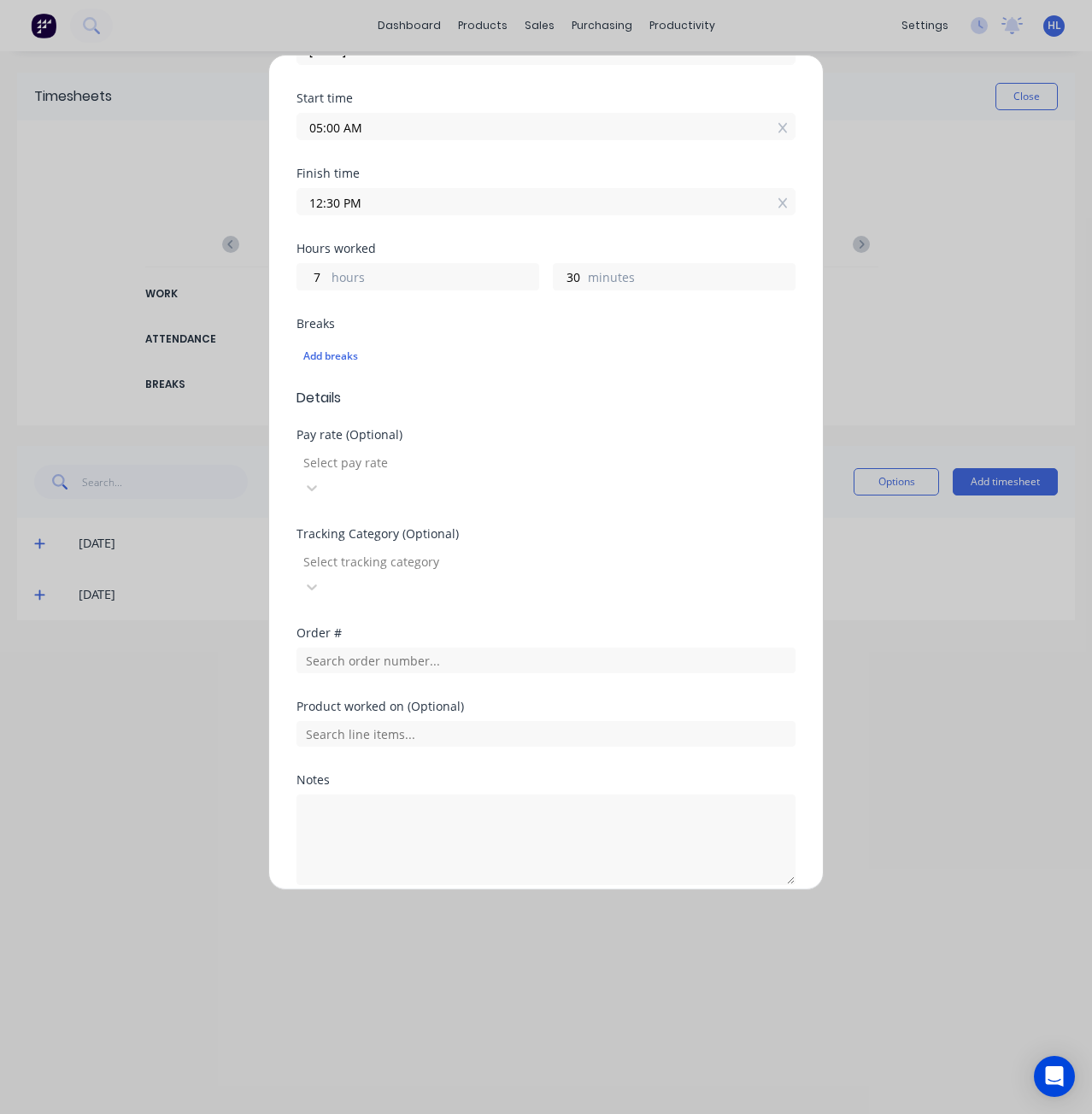
scroll to position [237, 0]
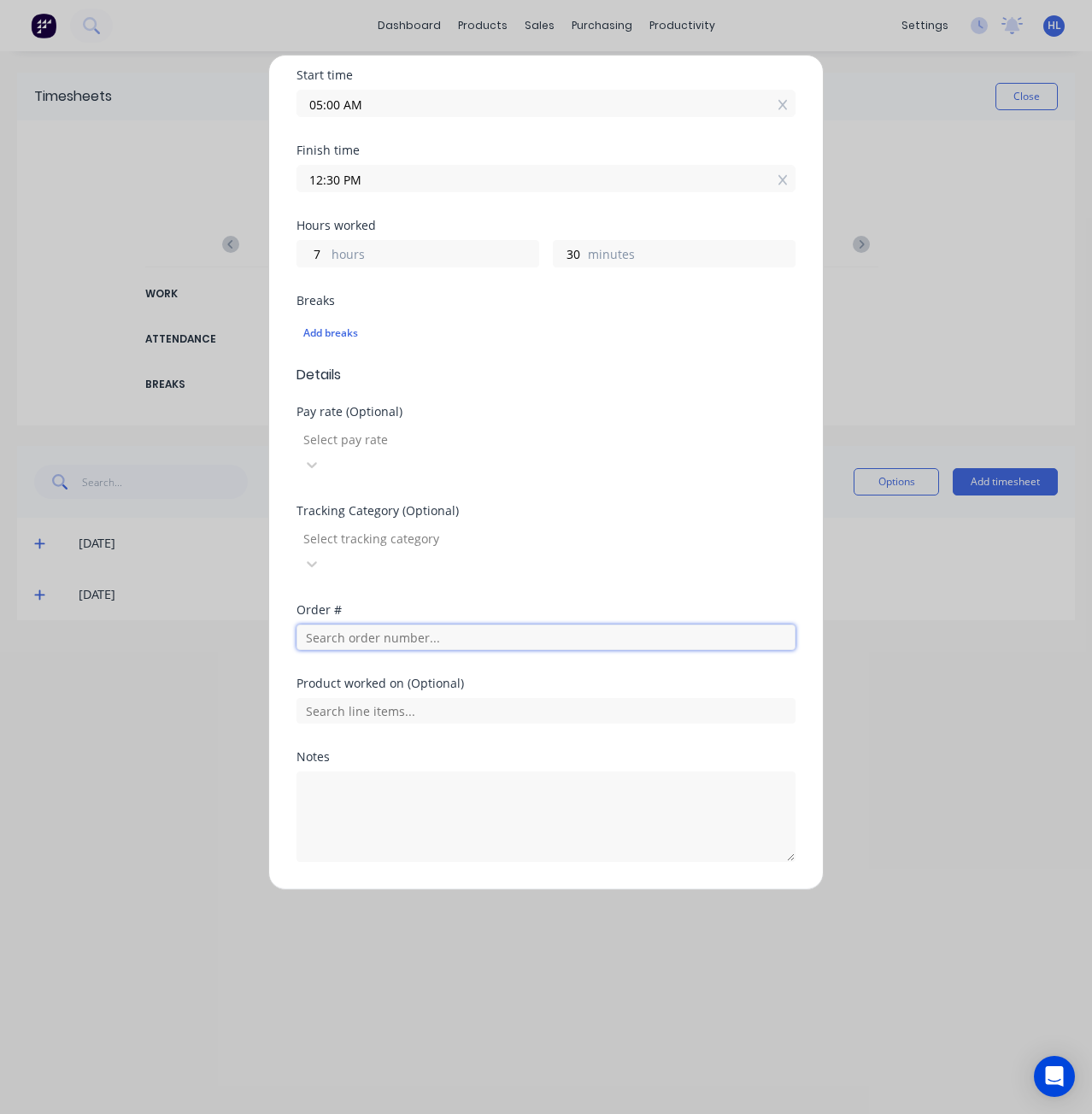
click at [377, 625] on input "text" at bounding box center [546, 637] width 499 height 25
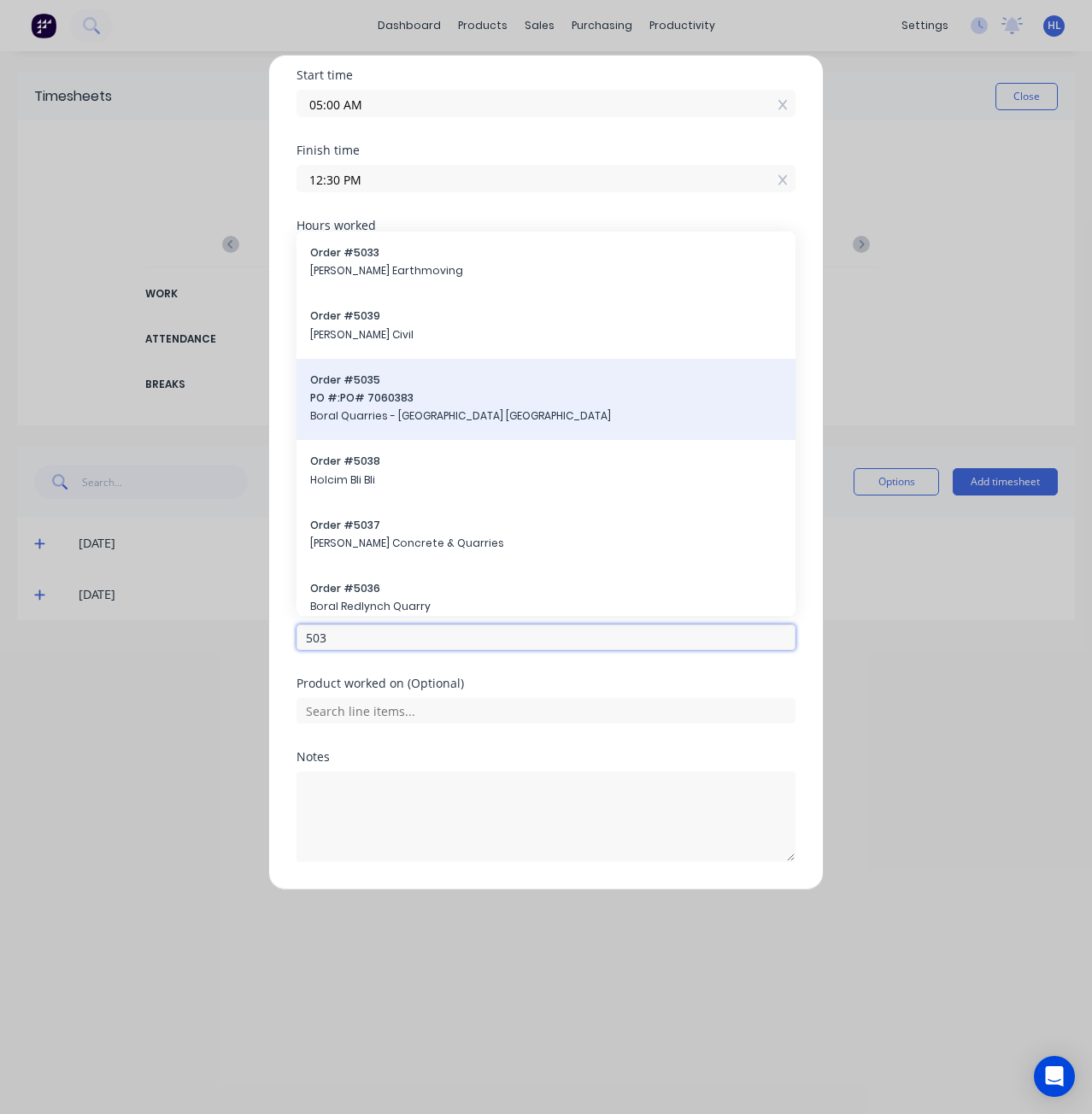
type input "503"
click at [413, 408] on span "Boral Quarries - [GEOGRAPHIC_DATA] [GEOGRAPHIC_DATA]" at bounding box center [545, 416] width 471 height 16
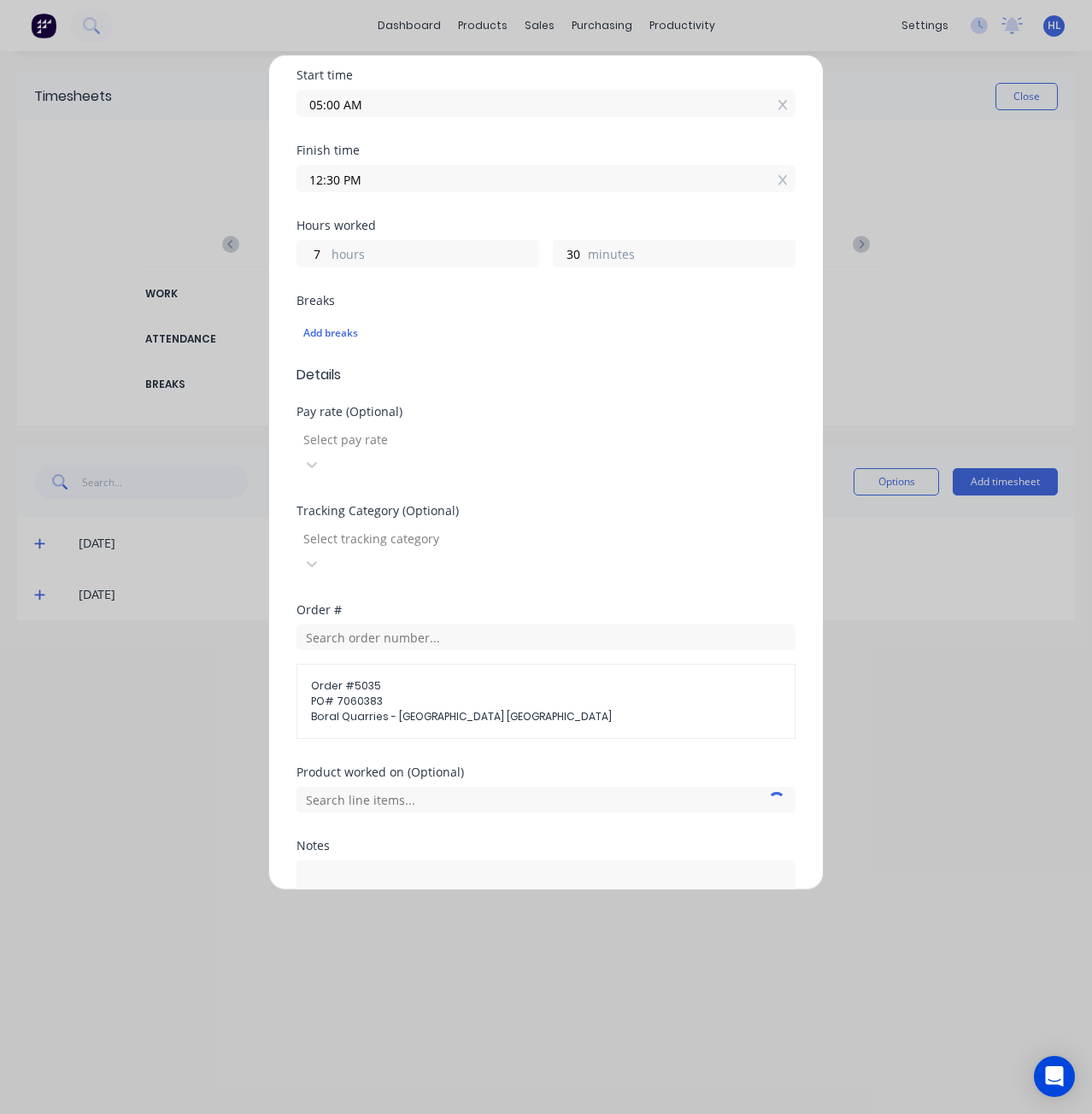
scroll to position [326, 0]
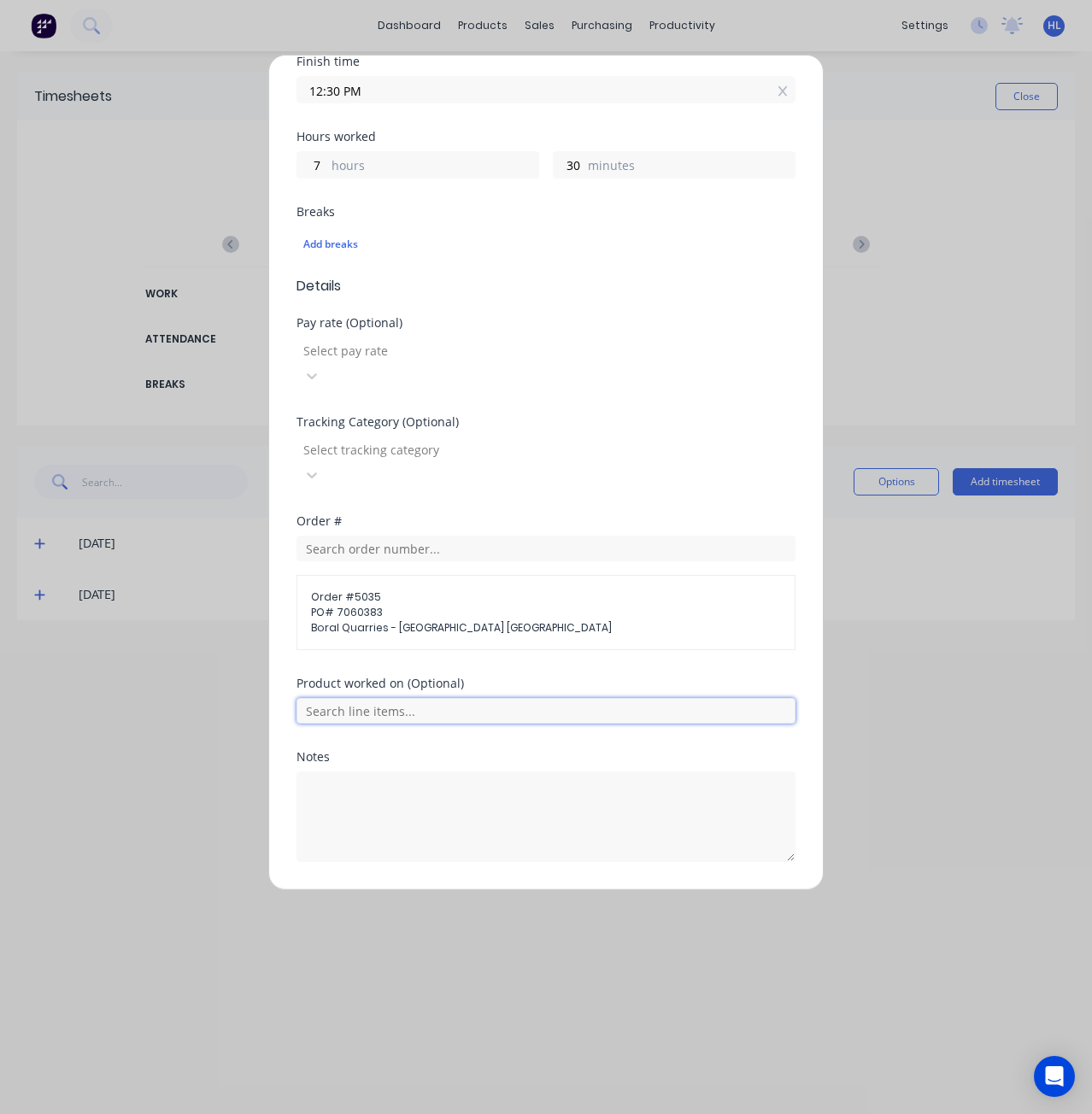
click at [492, 698] on input "text" at bounding box center [546, 710] width 499 height 25
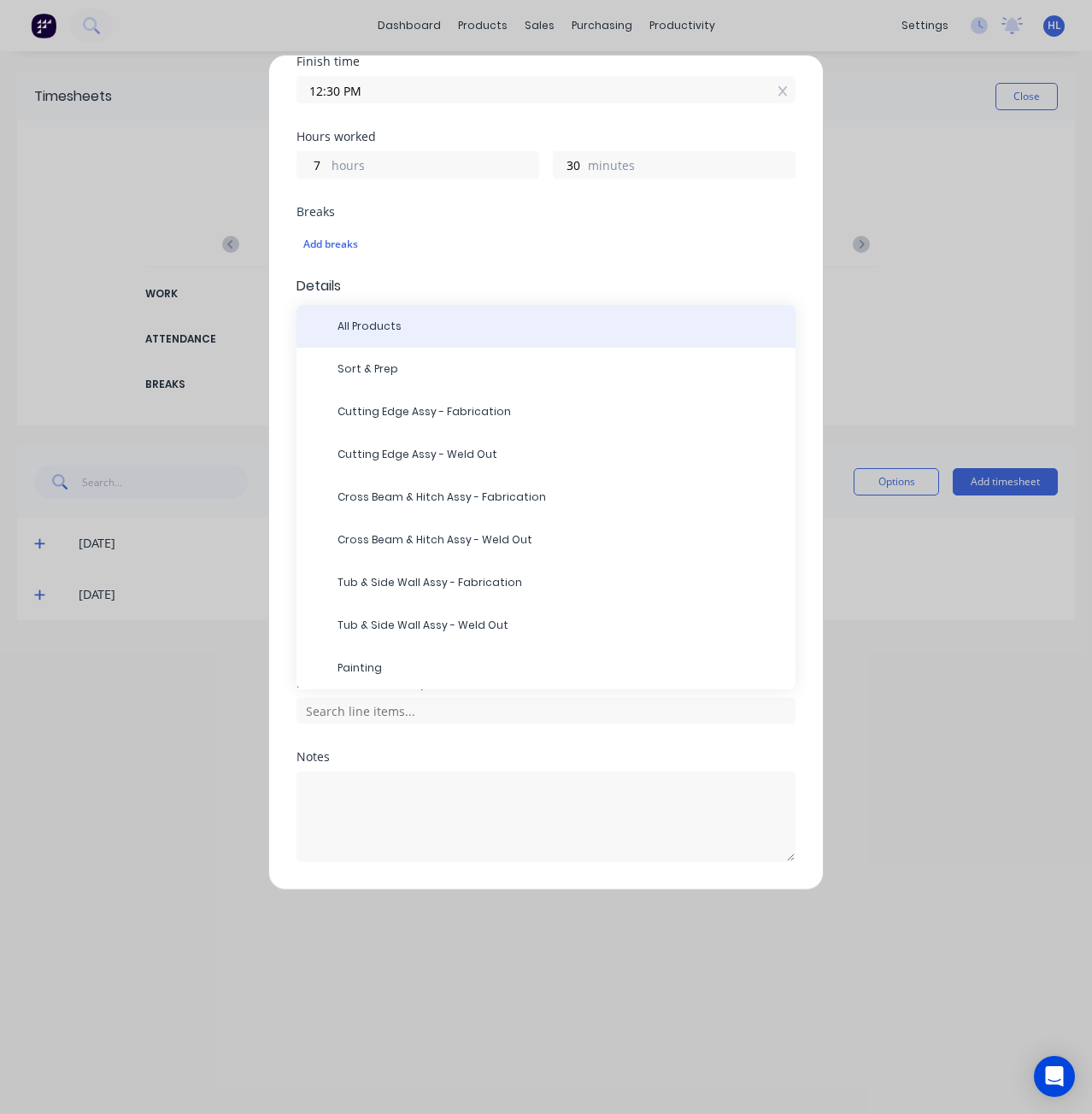
click at [391, 319] on span "All Products" at bounding box center [560, 327] width 444 height 16
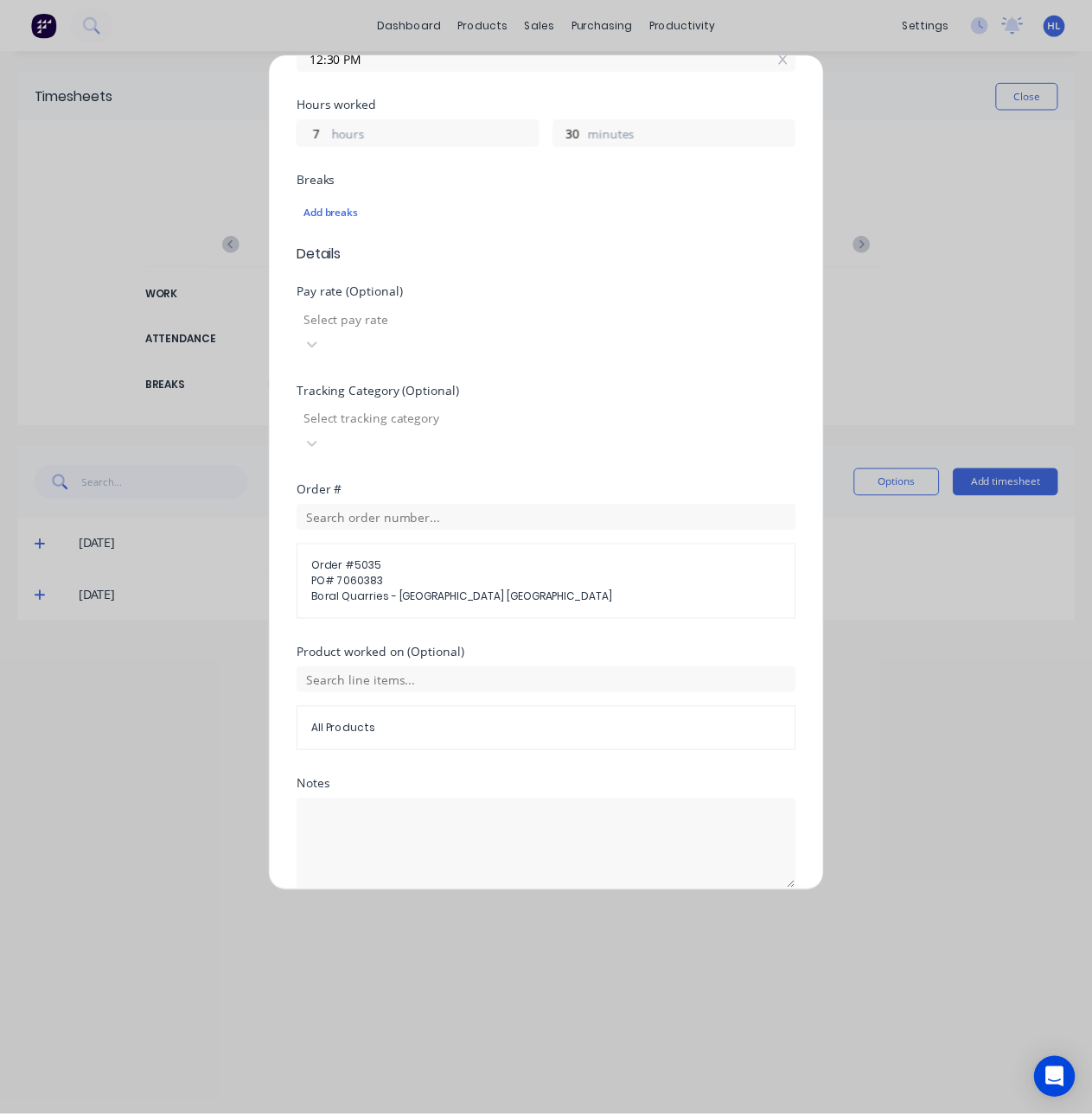
scroll to position [388, 0]
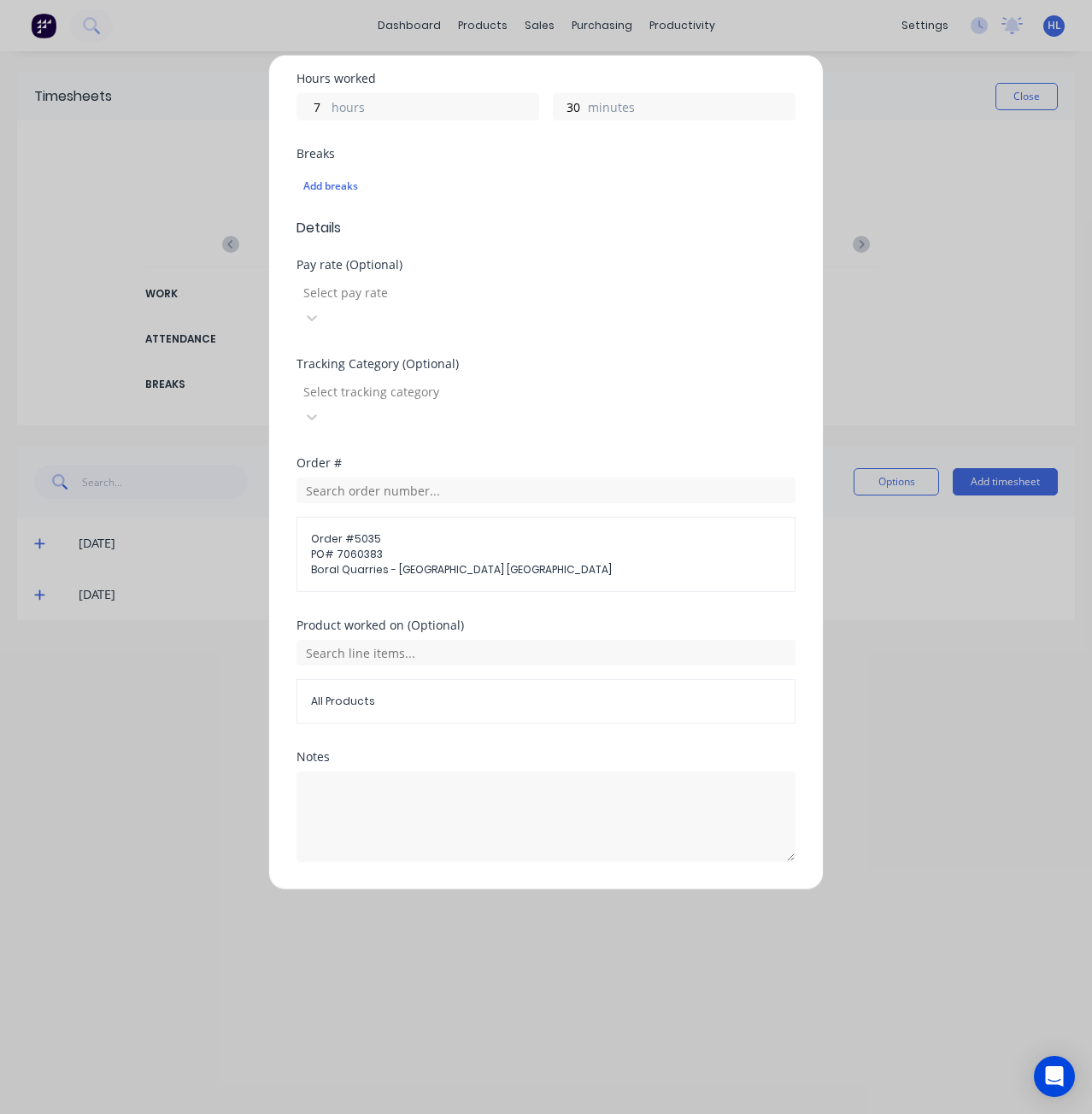
click at [499, 751] on div "Notes" at bounding box center [546, 758] width 499 height 12
click at [512, 889] on button "Add manual time entry" at bounding box center [506, 902] width 145 height 27
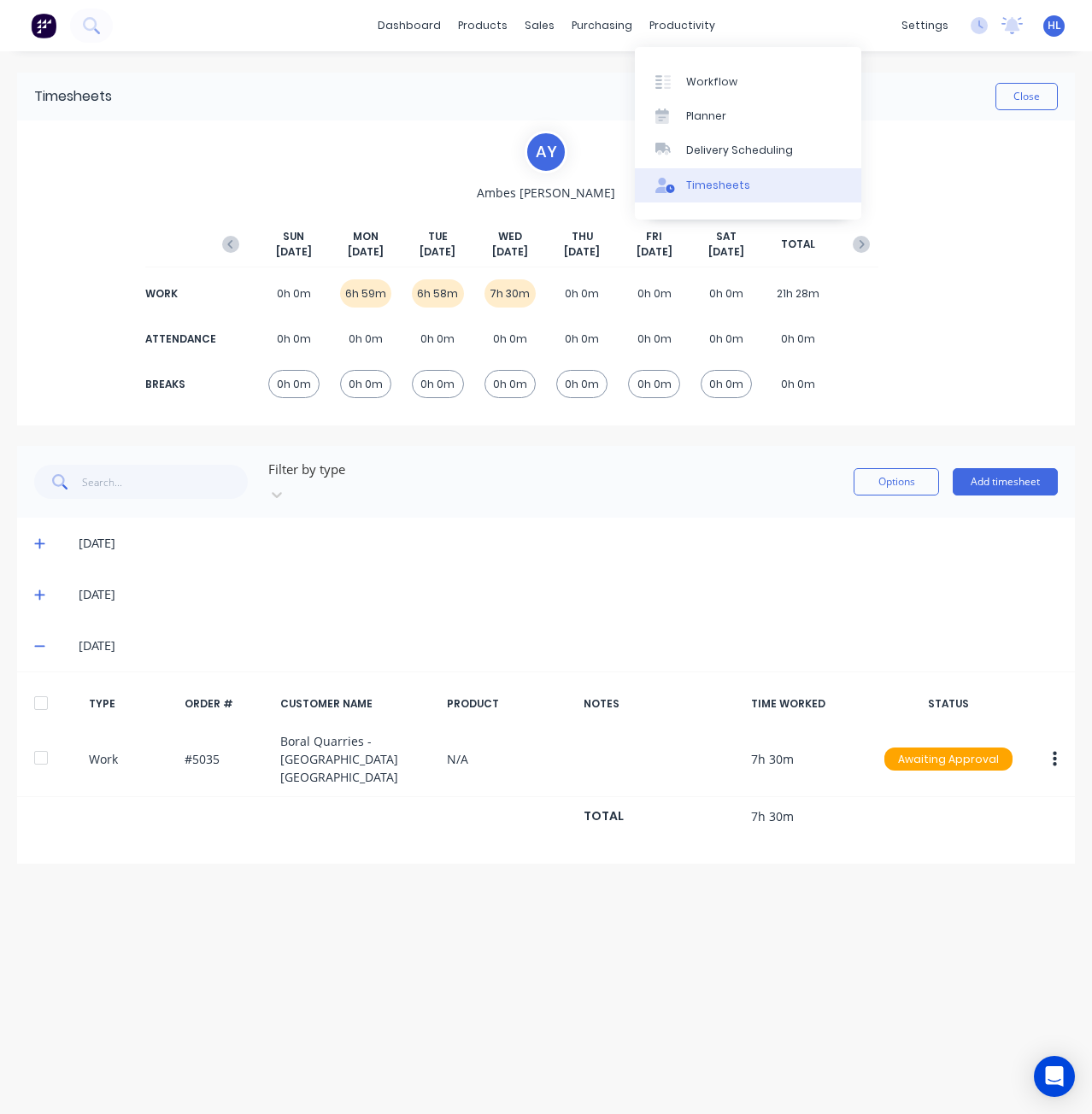
click at [753, 176] on link "Timesheets" at bounding box center [748, 185] width 226 height 34
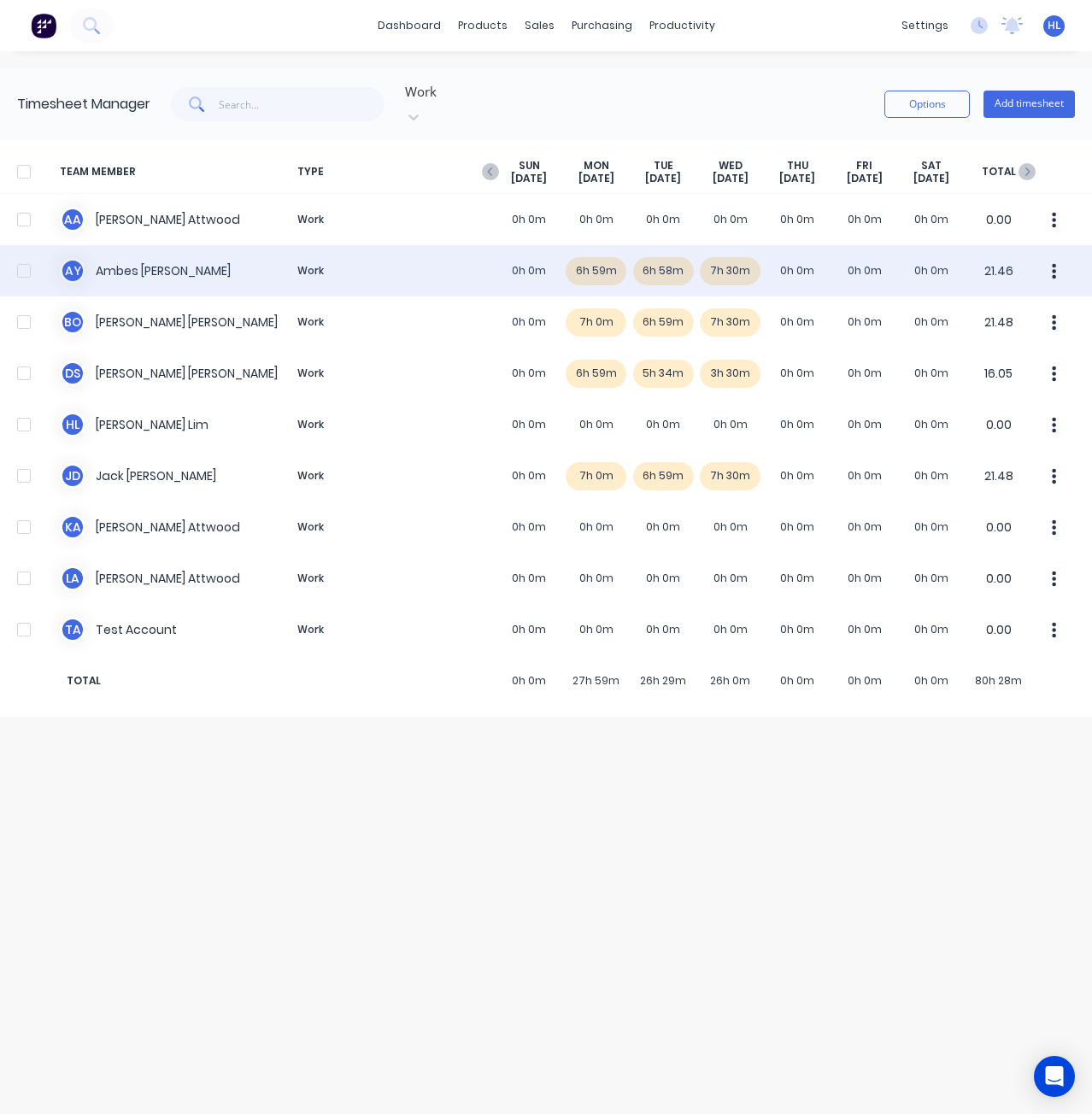
click at [750, 258] on div "A Y Ambes [PERSON_NAME] Work 0h 0m 6h 59m 6h 58m 7h 30m 0h 0m 0h 0m 0h 0m 21.46" at bounding box center [546, 270] width 1092 height 51
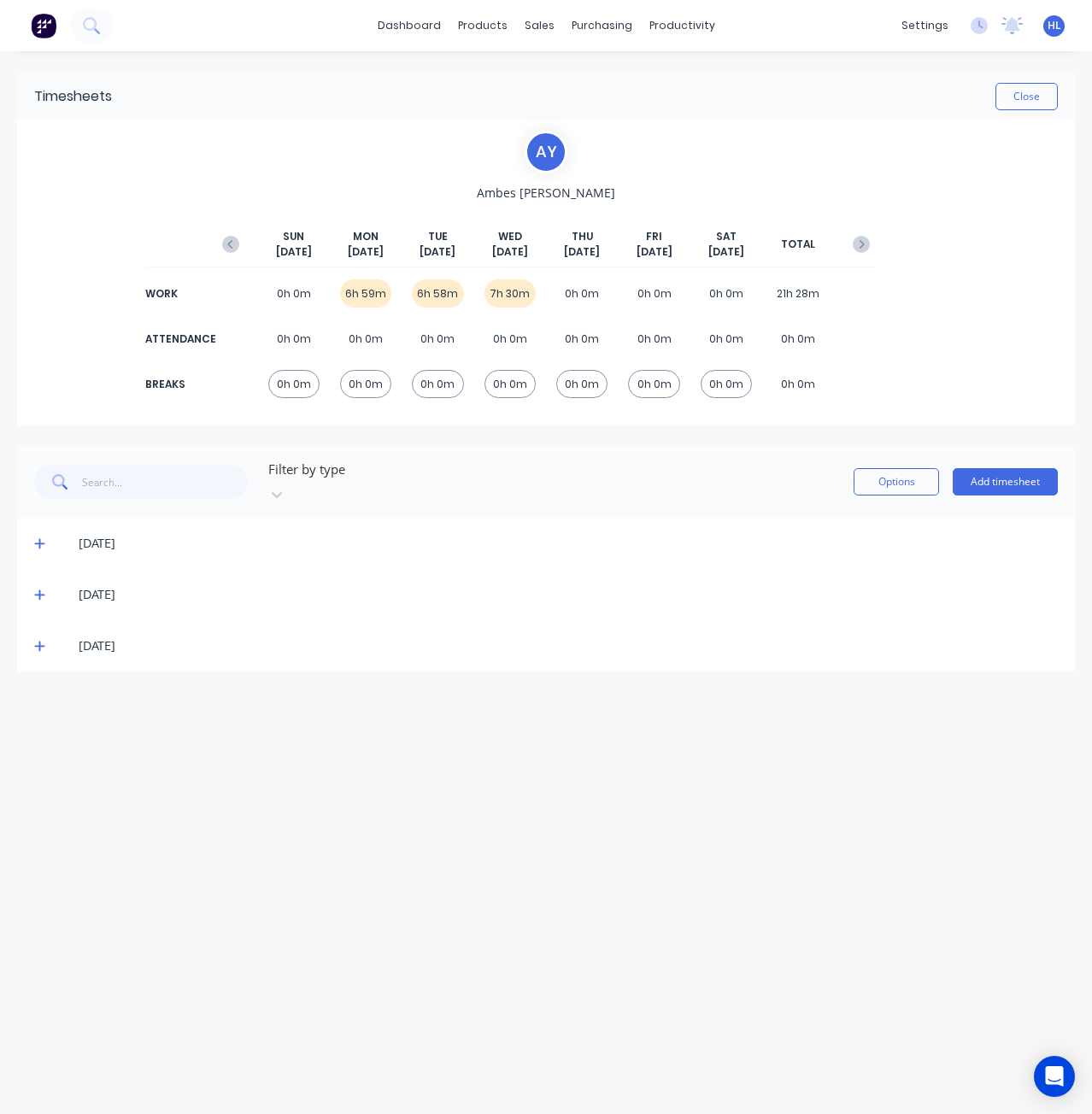
click at [27, 639] on div "[DATE]" at bounding box center [545, 646] width 1058 height 51
click at [44, 640] on icon at bounding box center [40, 646] width 11 height 12
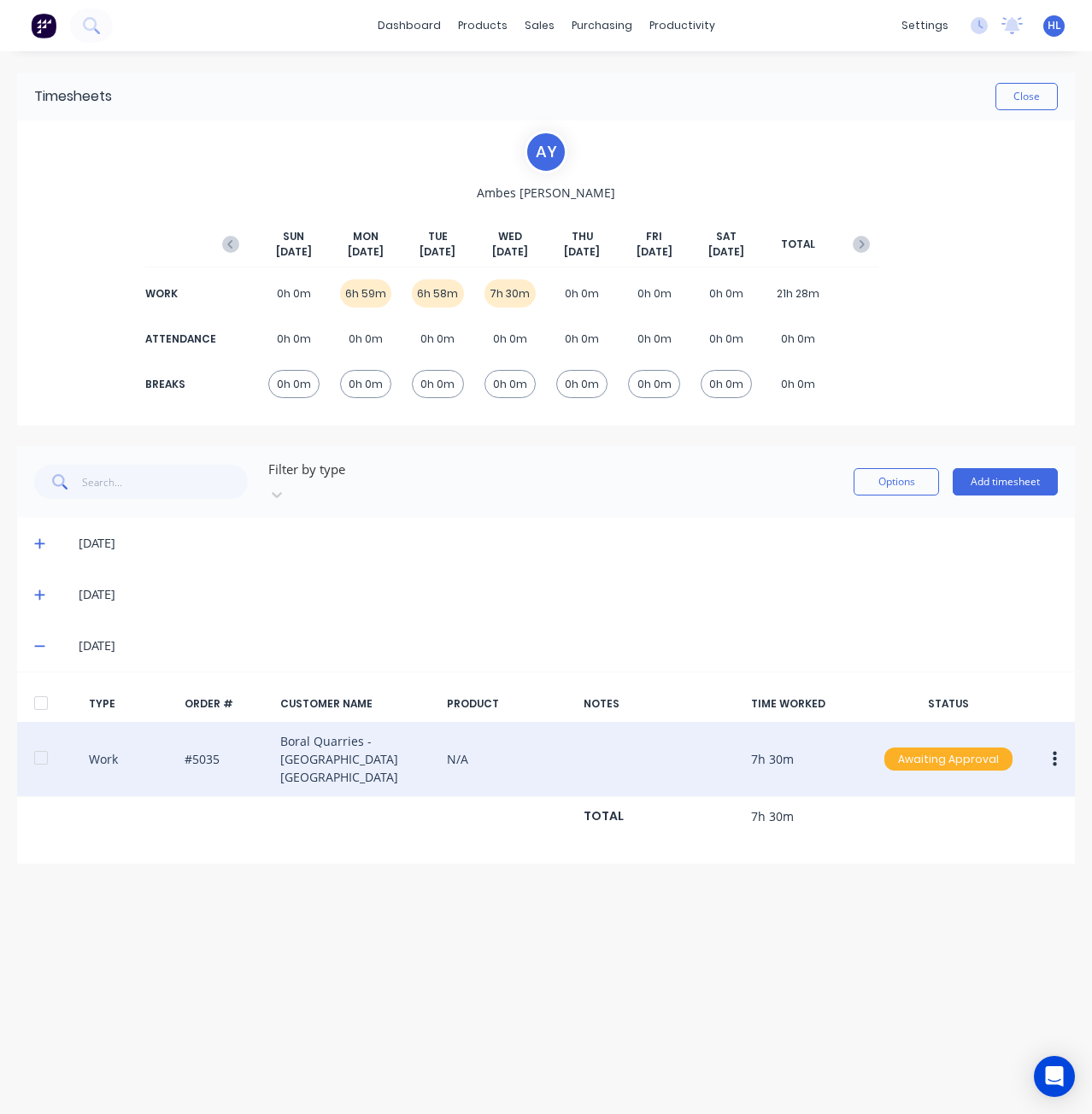
click at [962, 748] on div "Awaiting Approval" at bounding box center [949, 759] width 128 height 24
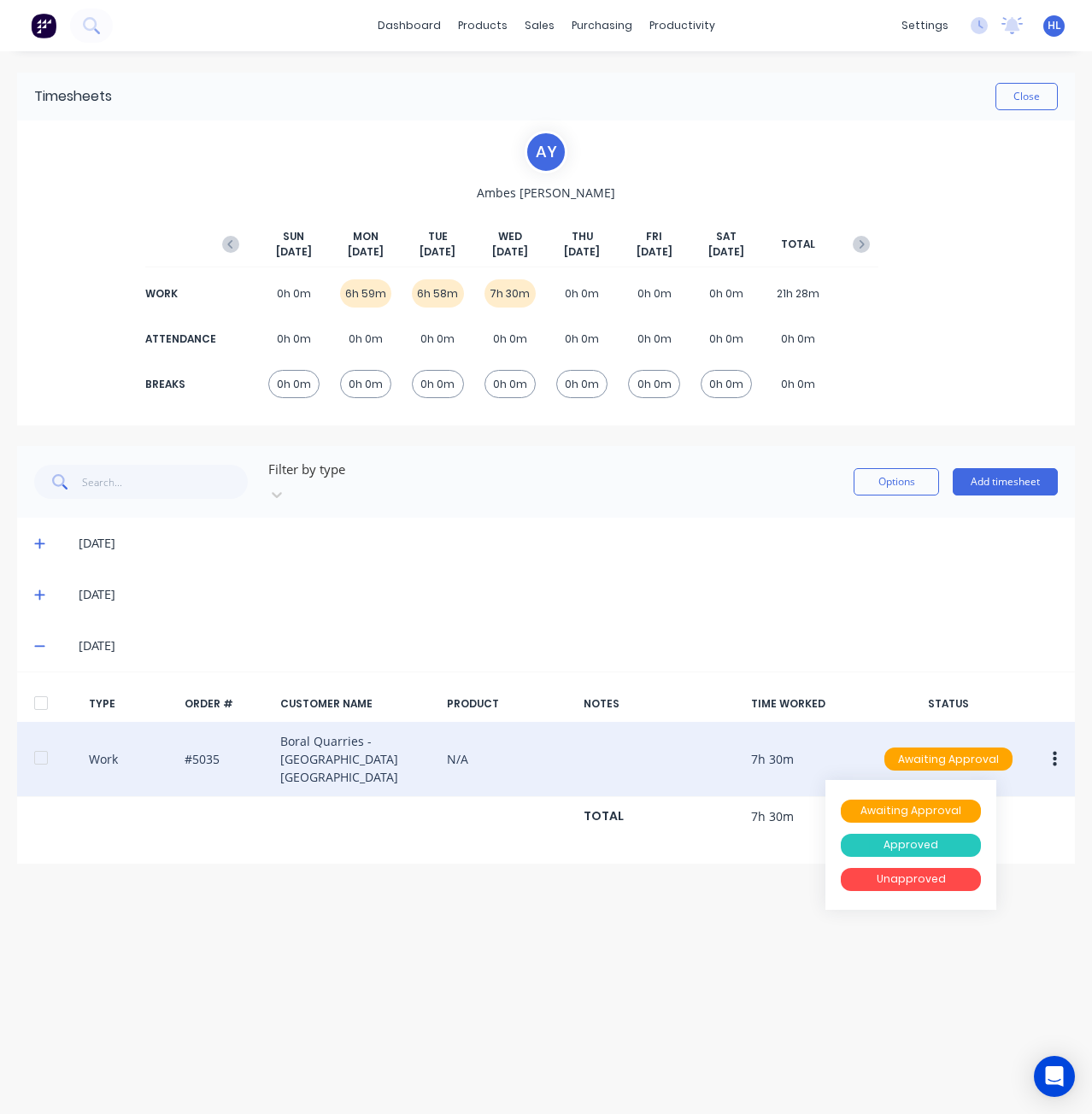
click at [931, 834] on div "Approved" at bounding box center [911, 845] width 140 height 24
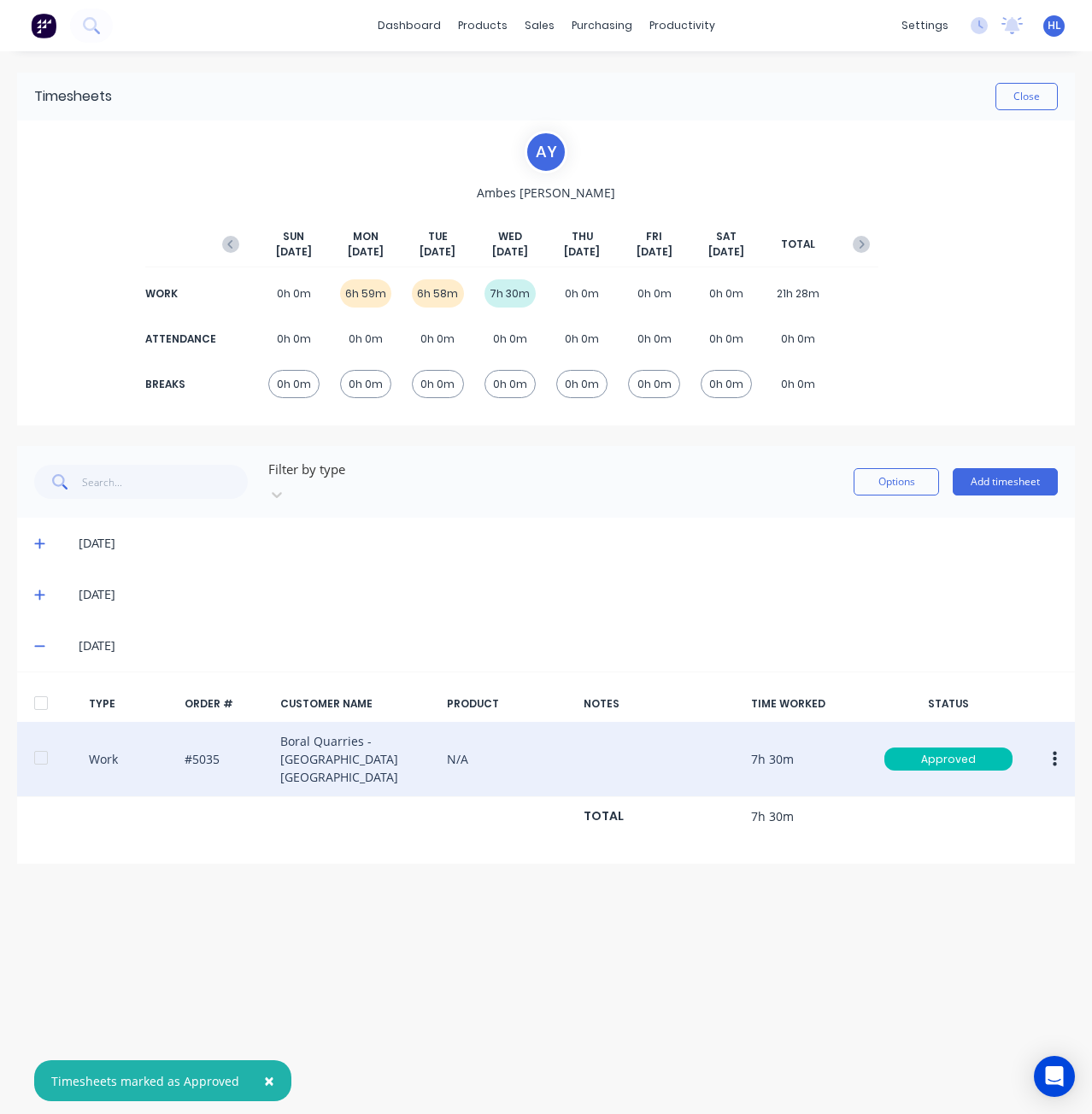
click at [899, 924] on div "Timesheets Close A Y Ambes [PERSON_NAME] [DATE] [DATE] [DATE] [DATE] [DATE] [DA…" at bounding box center [546, 565] width 1092 height 1029
click at [746, 192] on link "Timesheets" at bounding box center [748, 185] width 226 height 34
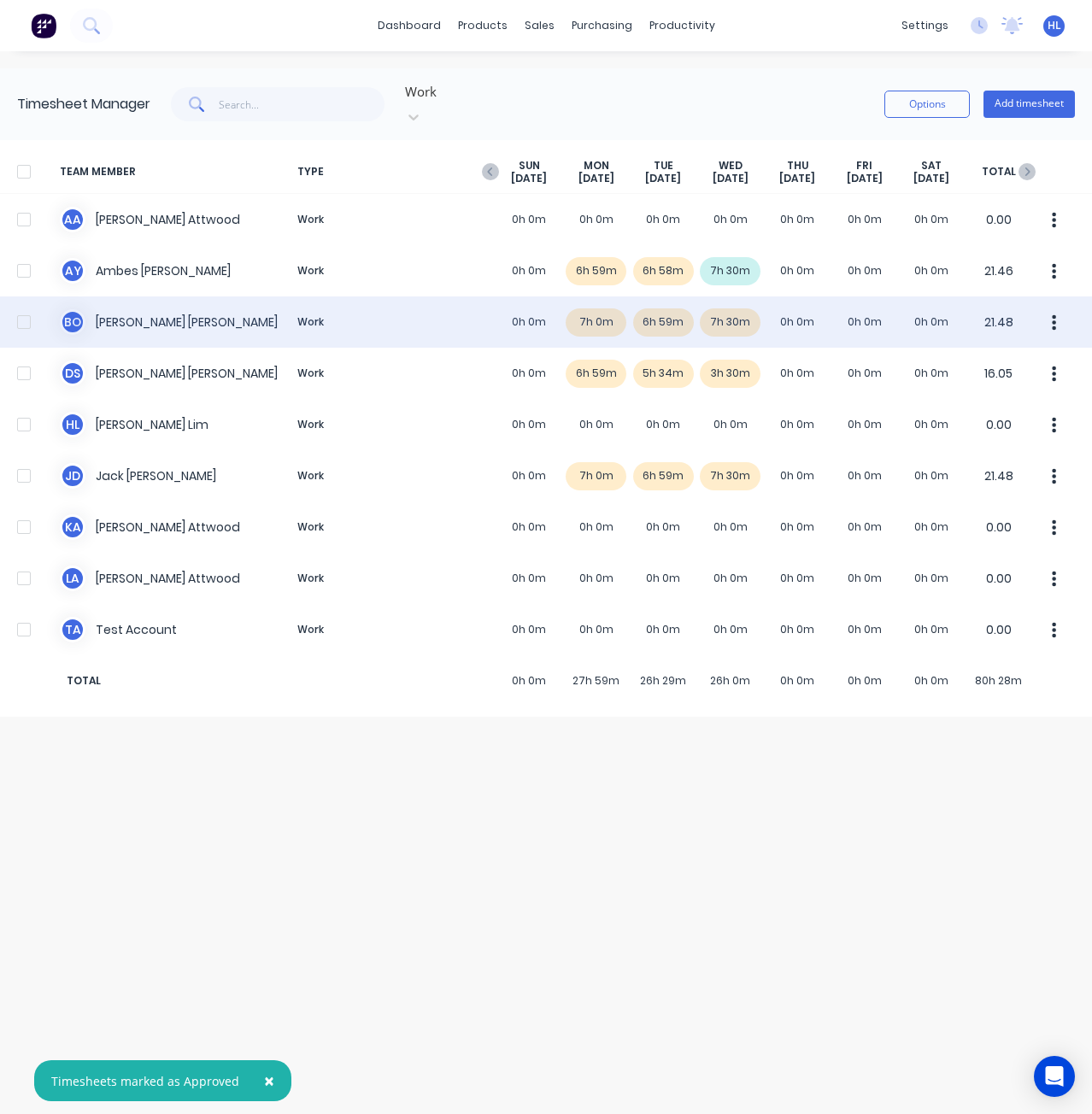
click at [737, 305] on div "B O [PERSON_NAME] Work 0h 0m 7h 0m 6h 59m 7h 30m 0h 0m 0h 0m 0h 0m 21.48" at bounding box center [546, 322] width 1092 height 51
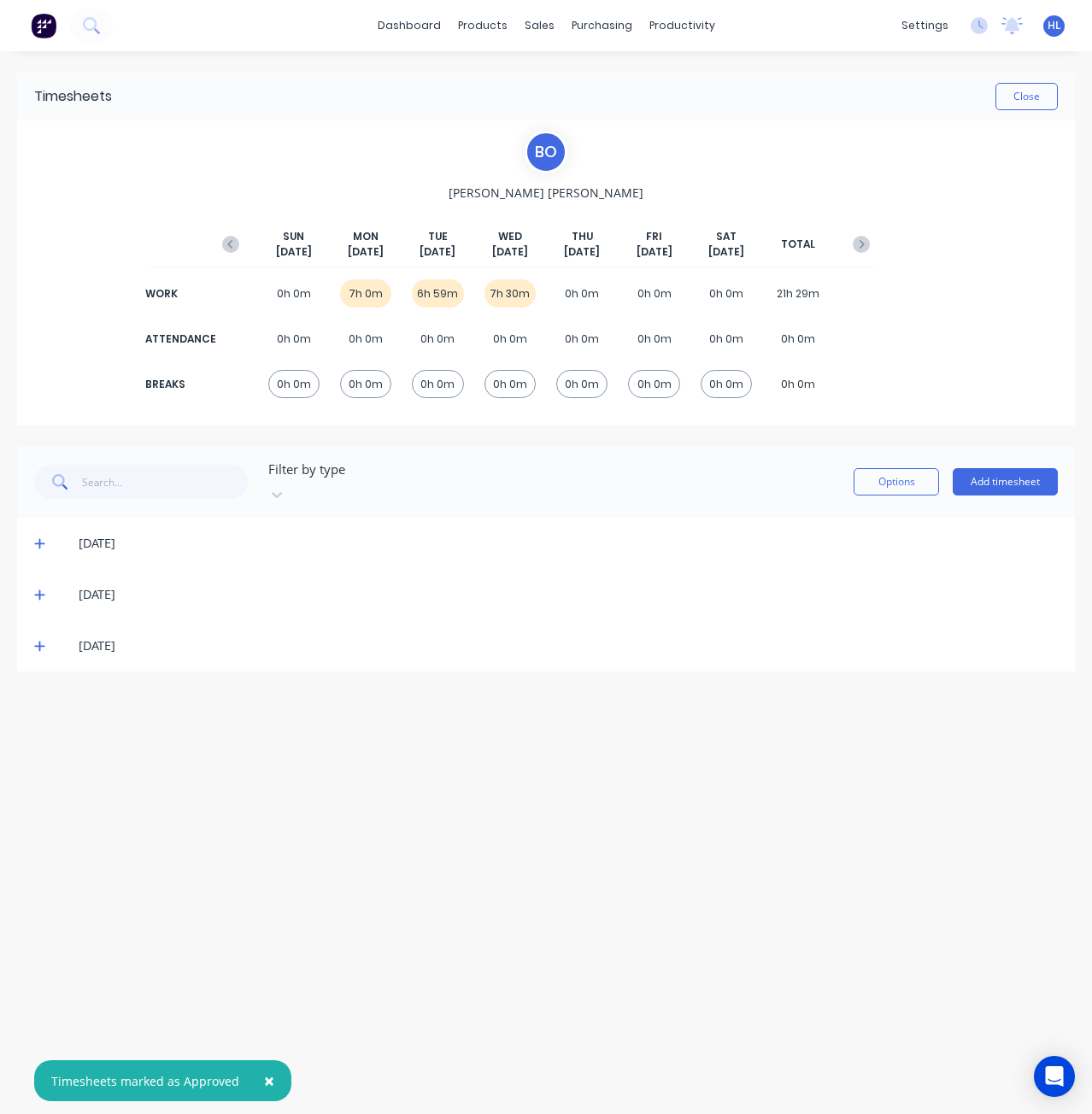
click at [54, 636] on div "[DATE]" at bounding box center [554, 645] width 1007 height 18
drag, startPoint x: 44, startPoint y: 633, endPoint x: 162, endPoint y: 636, distance: 118.0
click at [44, 640] on icon at bounding box center [40, 646] width 11 height 12
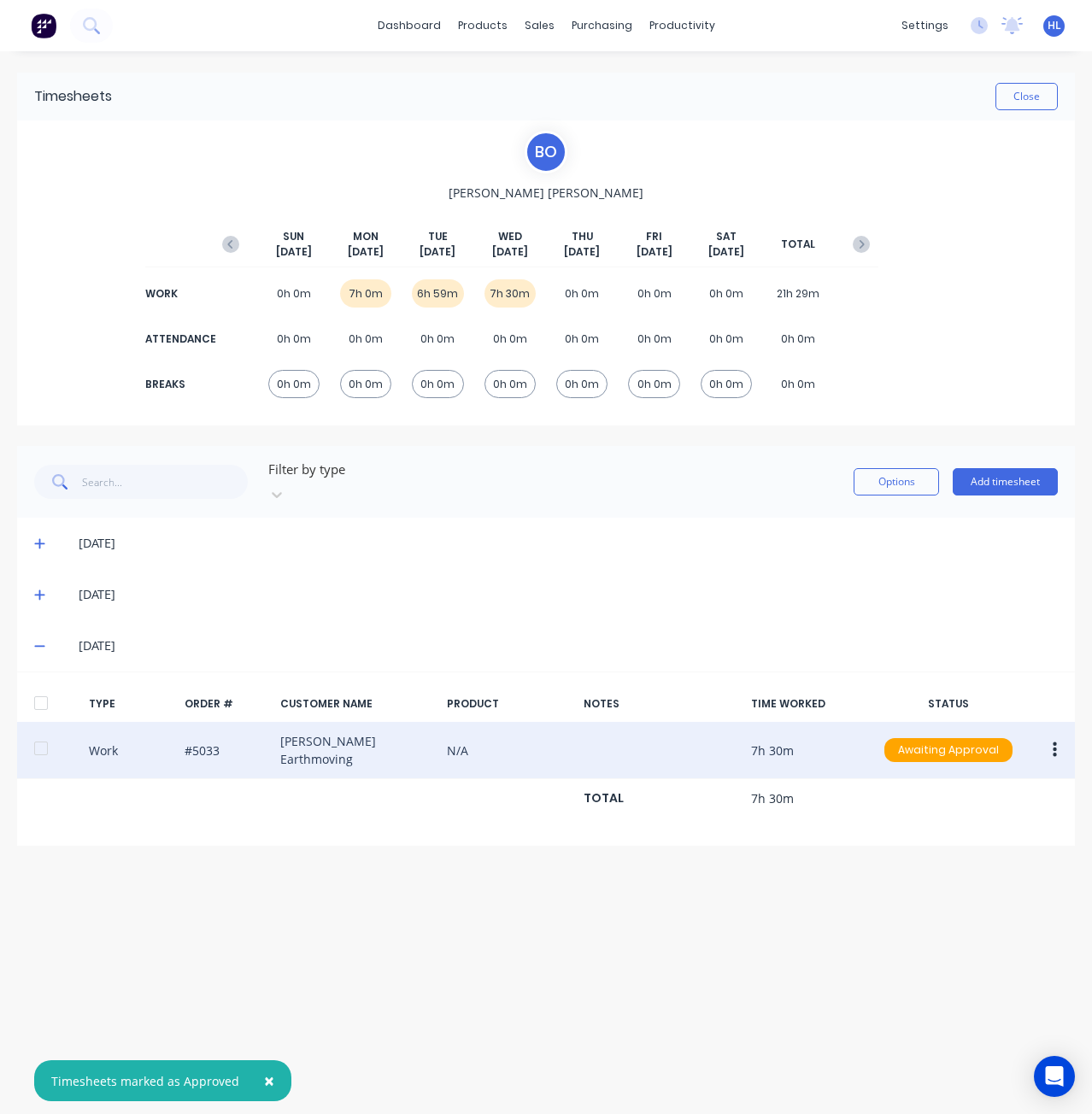
click at [1046, 735] on button "button" at bounding box center [1055, 750] width 40 height 31
click at [977, 743] on div "Approve" at bounding box center [994, 755] width 132 height 25
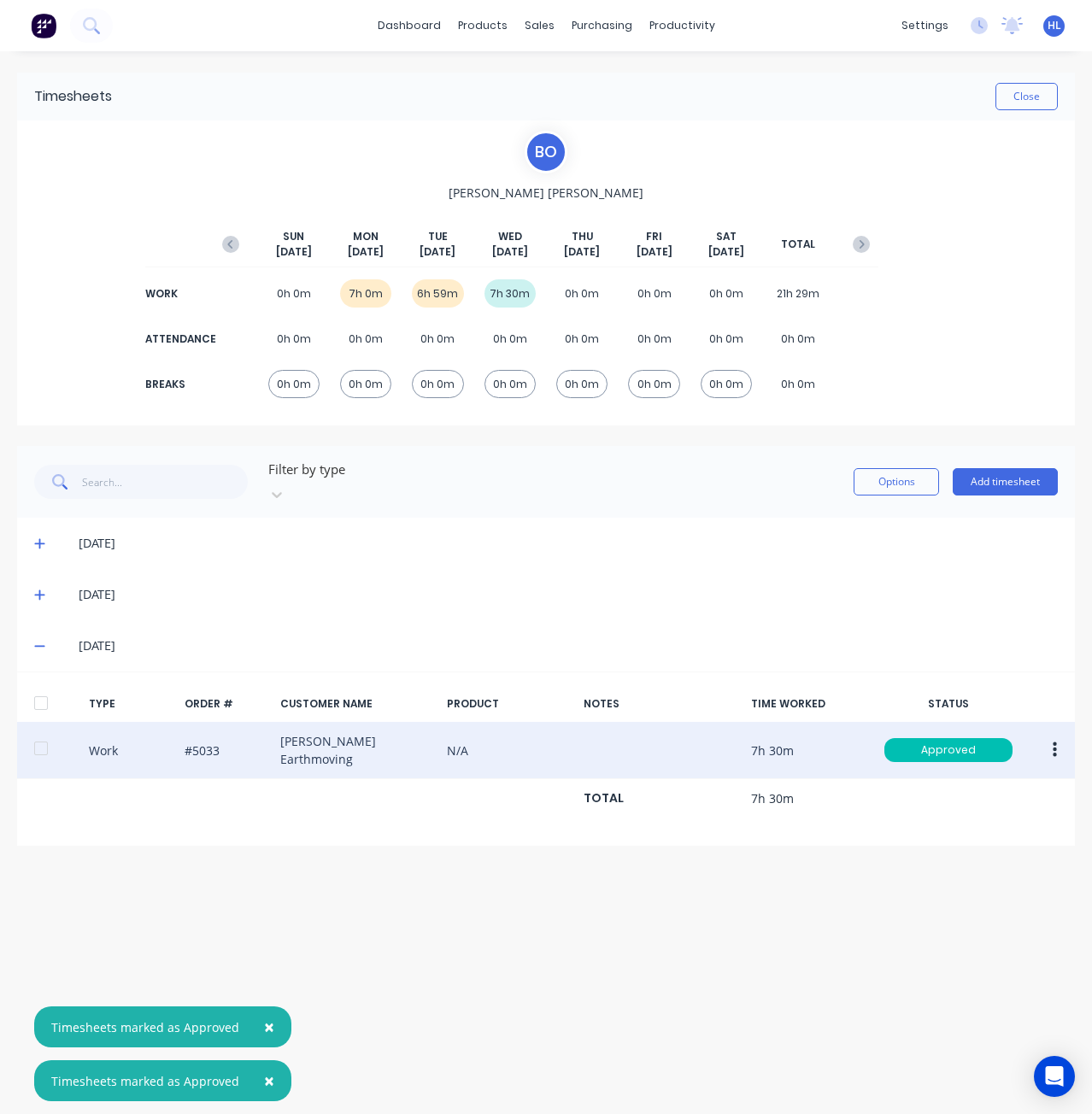
drag, startPoint x: 808, startPoint y: 925, endPoint x: 756, endPoint y: 544, distance: 384.5
click at [810, 922] on div "Timesheets Close B O [PERSON_NAME] [DATE] [DATE] [DATE] [DATE] [DATE] [DATE] [D…" at bounding box center [546, 565] width 1092 height 1029
click at [741, 195] on link "Timesheets" at bounding box center [748, 185] width 226 height 34
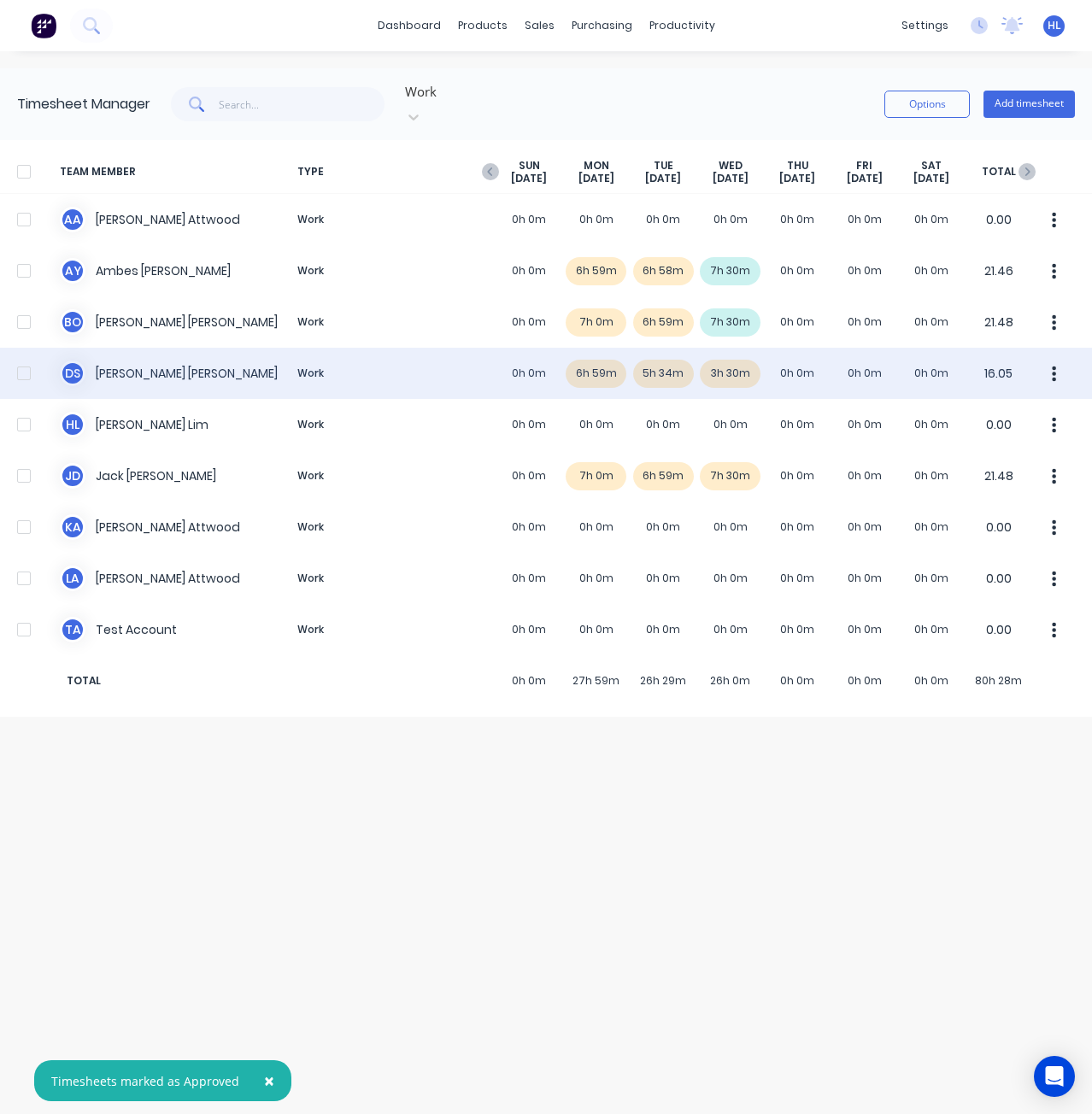
click at [739, 354] on div "D S [PERSON_NAME] Work 0h 0m 6h 59m 5h 34m 3h 30m 0h 0m 0h 0m 0h 0m 16.05" at bounding box center [546, 373] width 1092 height 51
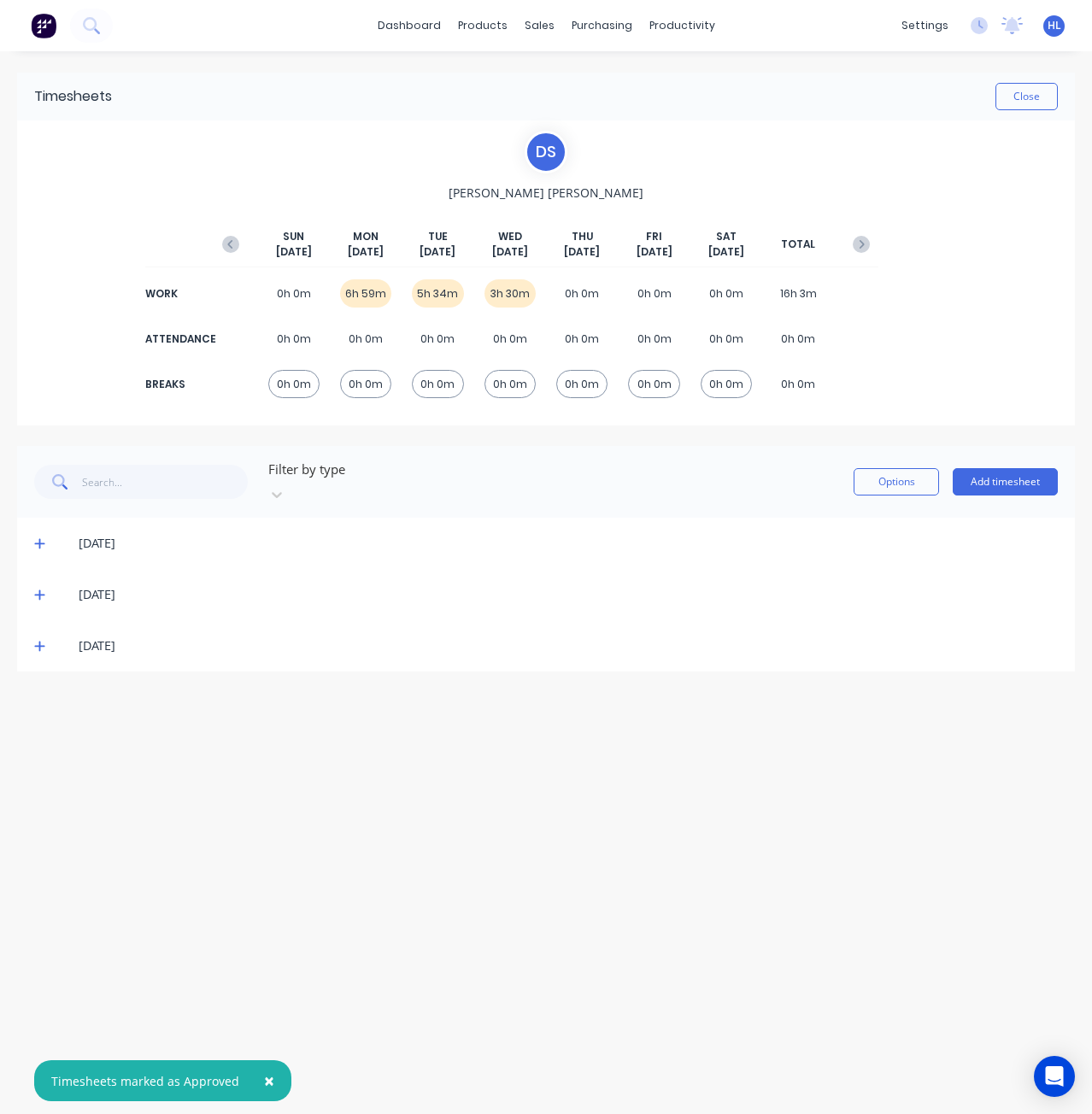
click at [44, 636] on div "[DATE]" at bounding box center [545, 646] width 1058 height 51
click at [48, 637] on span at bounding box center [42, 645] width 17 height 17
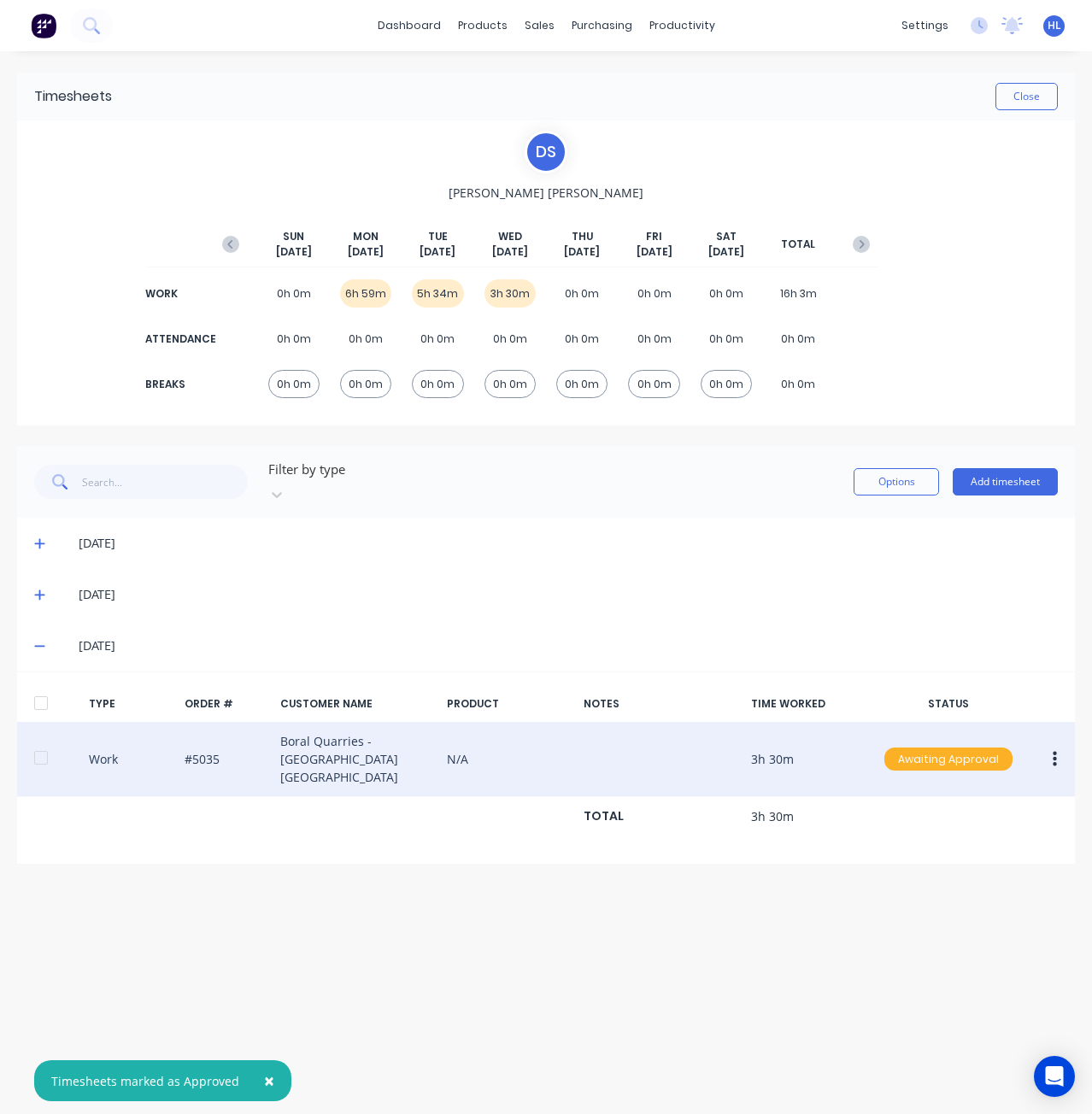
click at [957, 748] on div "Awaiting Approval" at bounding box center [949, 759] width 128 height 24
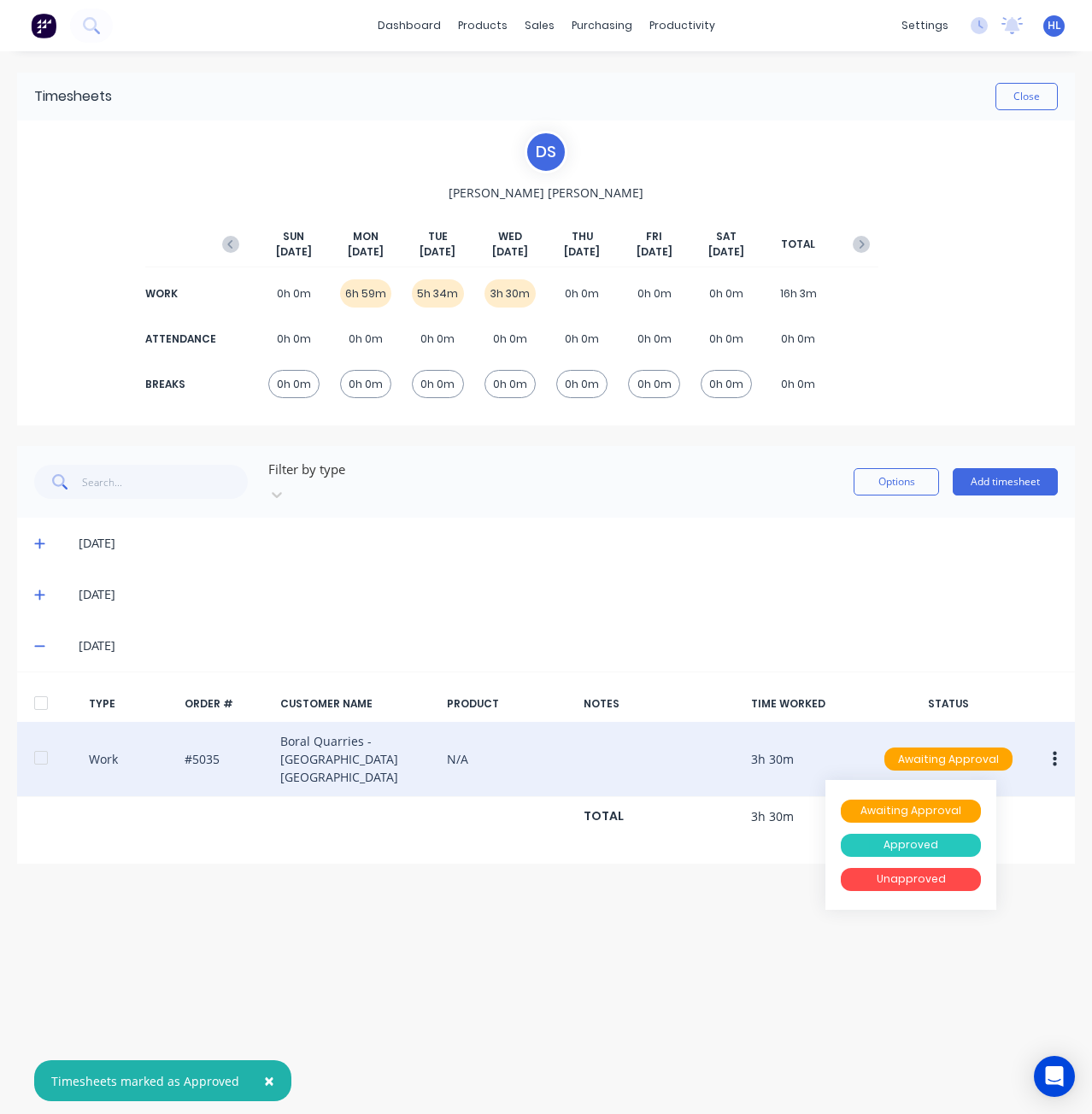
click at [928, 834] on div "Approved" at bounding box center [911, 845] width 140 height 24
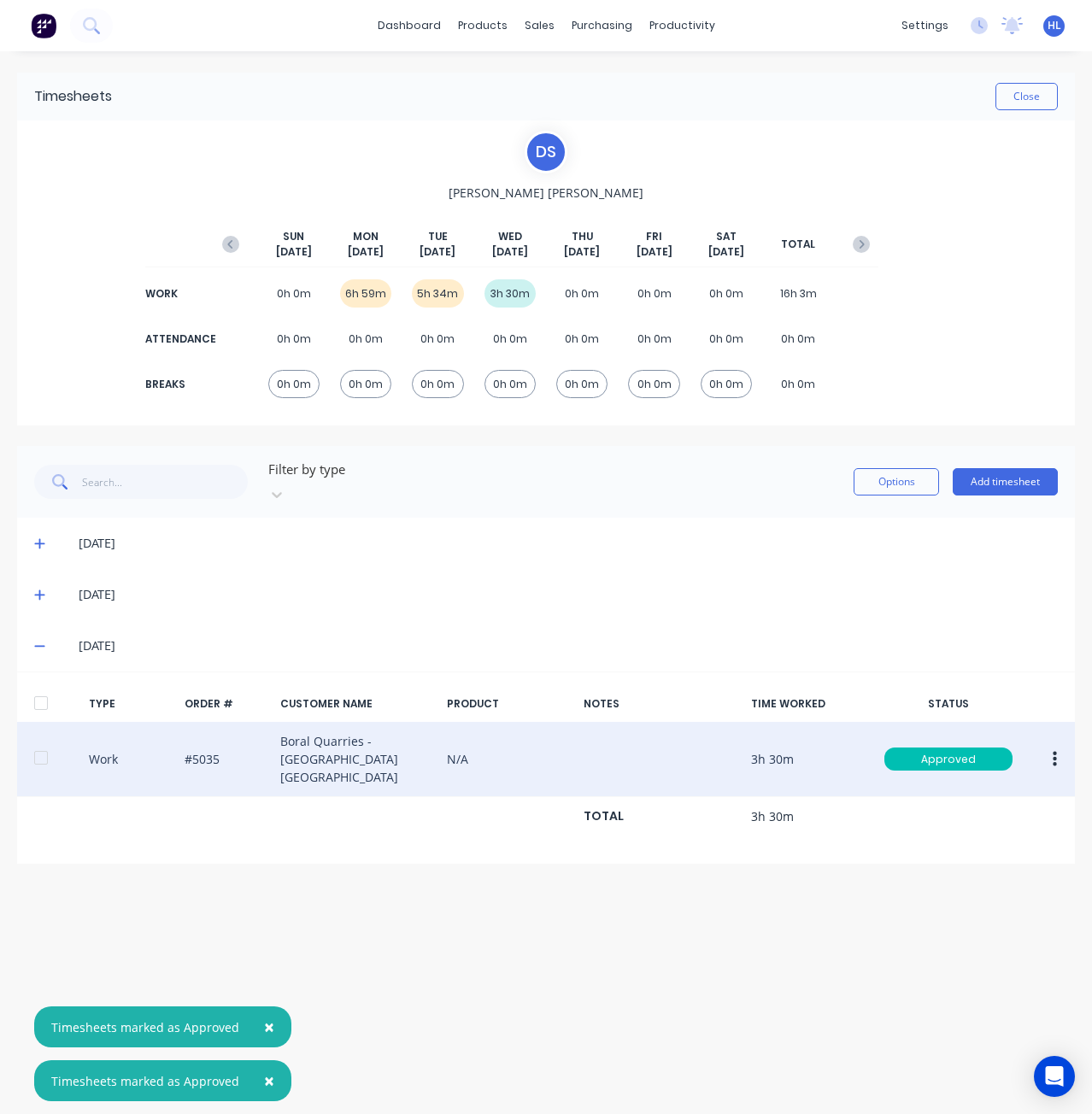
click at [897, 866] on div "Timesheets Close D S [PERSON_NAME] [DATE] [DATE] [DATE] [DATE] [DATE] [DATE] [D…" at bounding box center [546, 565] width 1092 height 1029
click at [722, 208] on div "Workflow Planner Delivery Scheduling Timesheets" at bounding box center [748, 133] width 226 height 173
click at [734, 186] on div "Timesheets" at bounding box center [718, 185] width 64 height 16
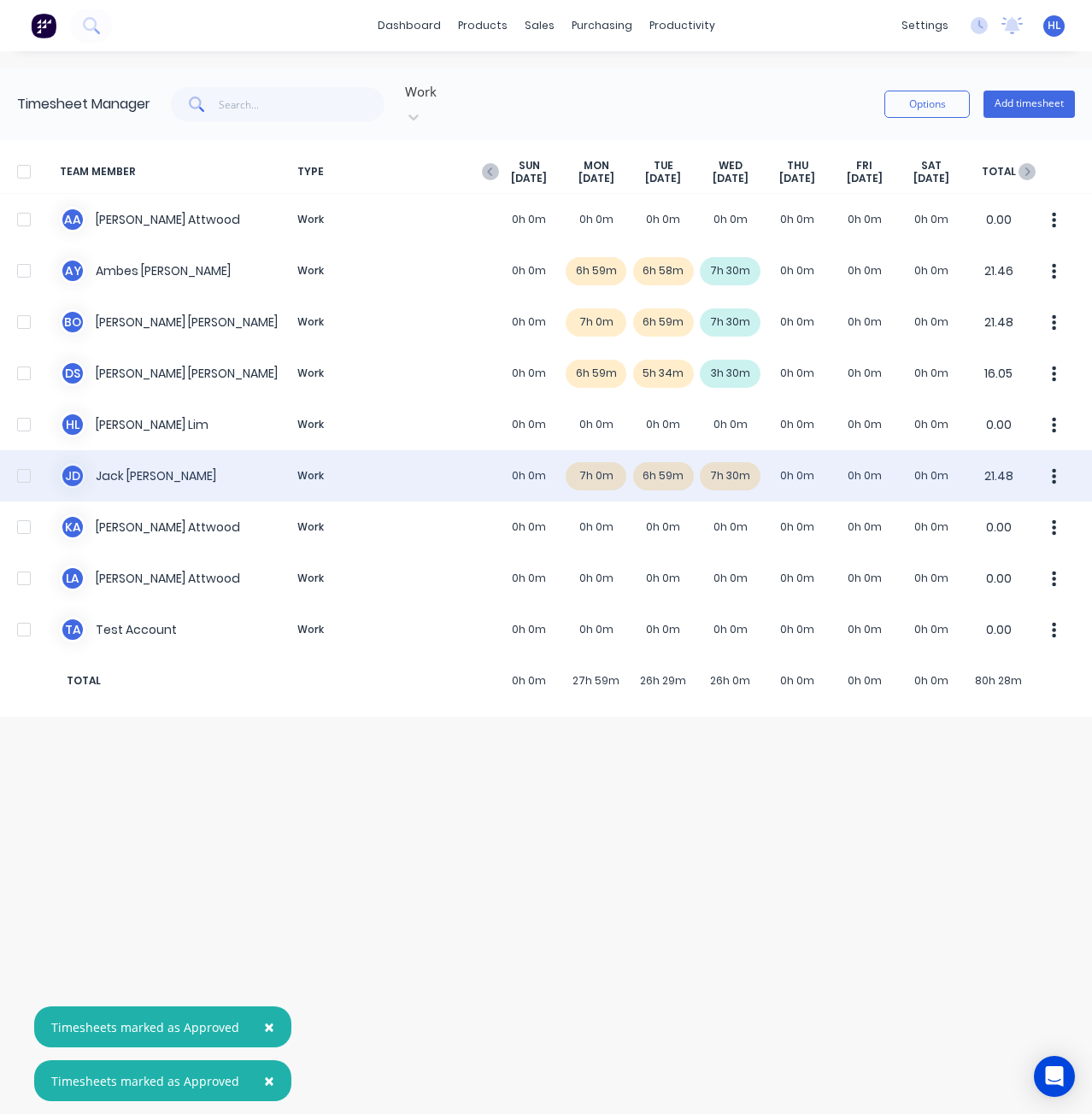
click at [729, 456] on div "[PERSON_NAME] [PERSON_NAME] Work 0h 0m 7h 0m 6h 59m 7h 30m 0h 0m 0h 0m 0h 0m 21…" at bounding box center [546, 476] width 1092 height 51
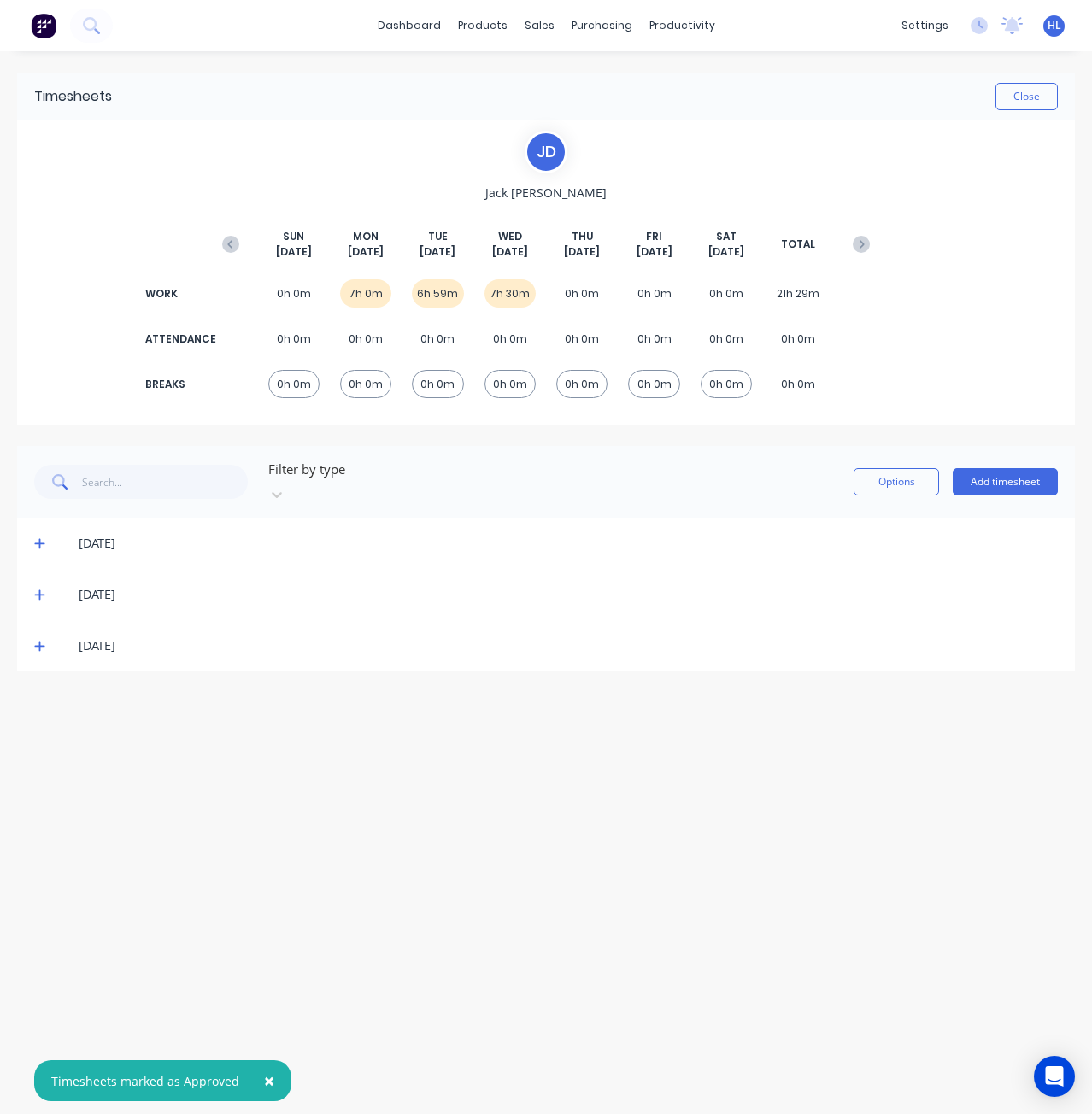
drag, startPoint x: 44, startPoint y: 634, endPoint x: 152, endPoint y: 613, distance: 110.0
click at [46, 637] on span at bounding box center [42, 645] width 17 height 17
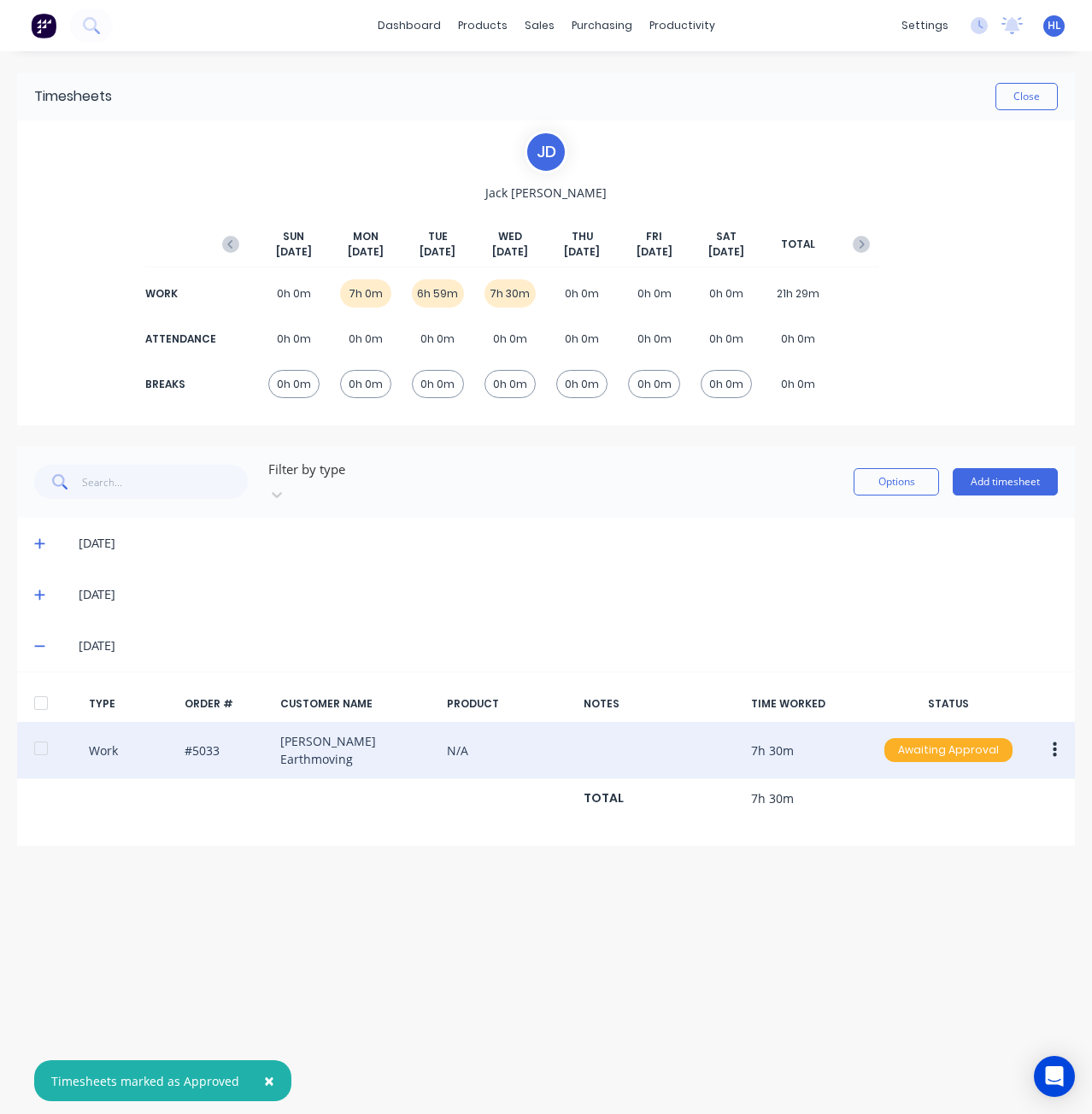
click at [930, 738] on div "Awaiting Approval" at bounding box center [949, 750] width 128 height 24
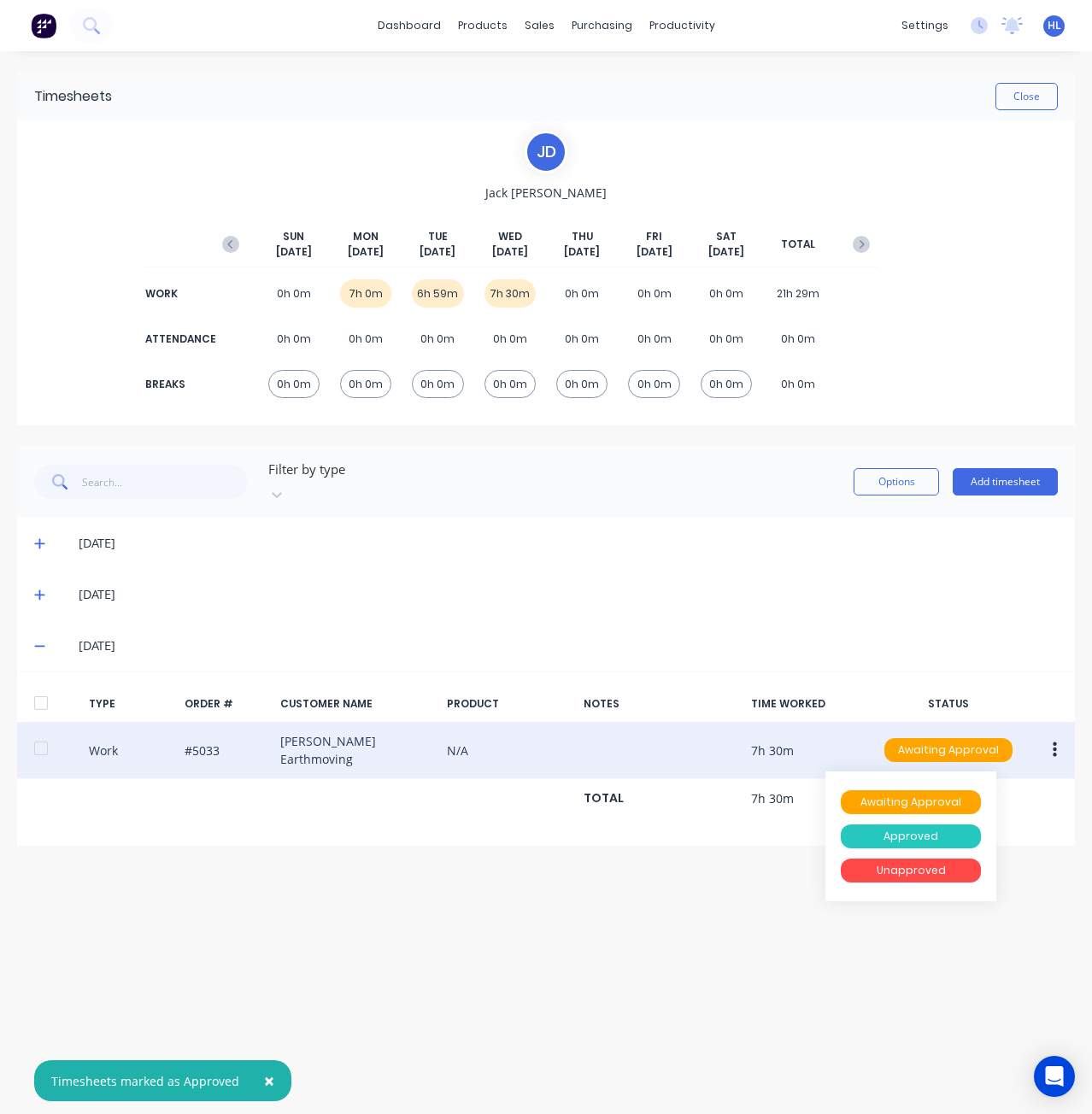
click at [941, 824] on div "Approved" at bounding box center [911, 836] width 140 height 24
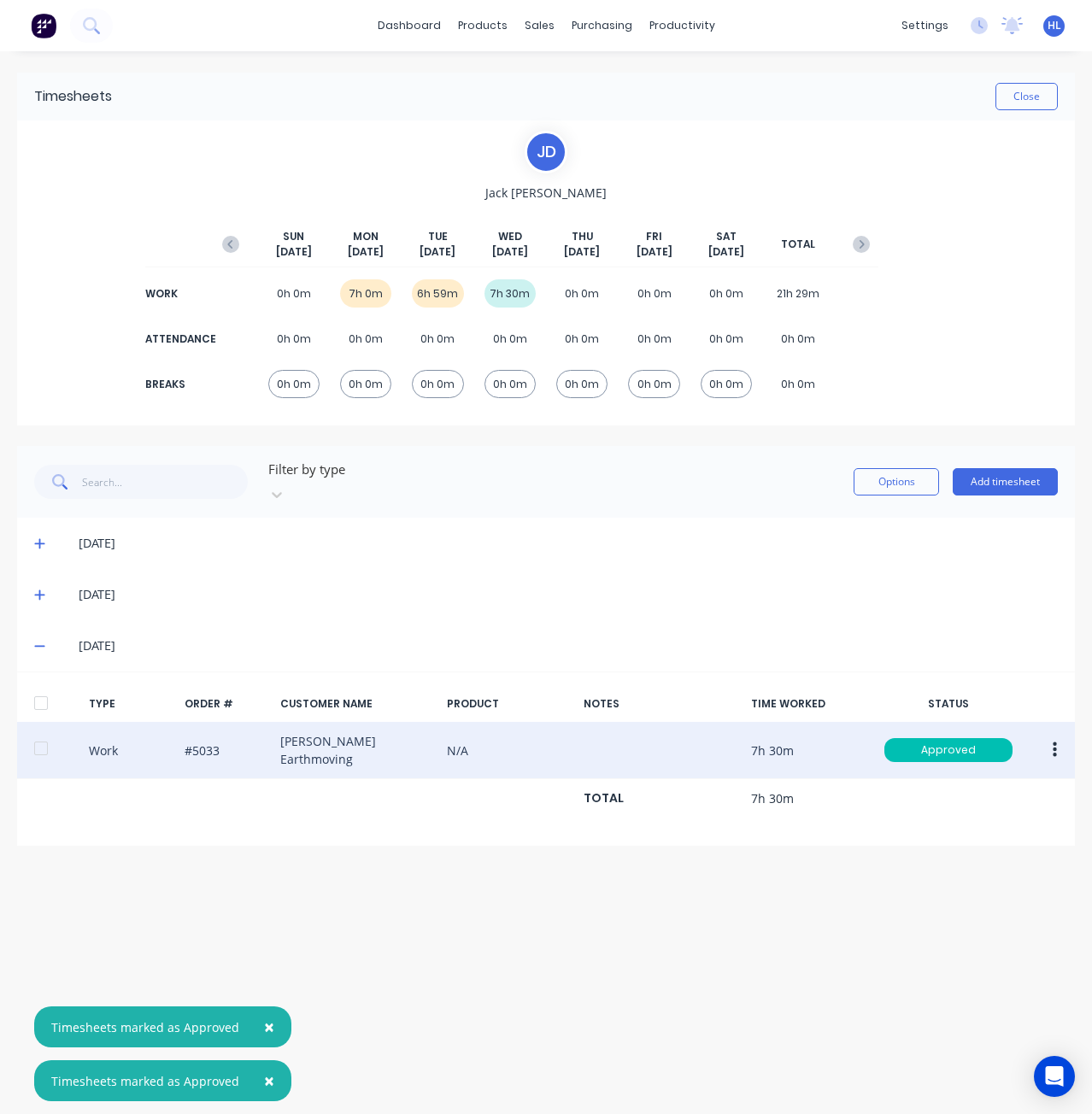
click at [878, 855] on div "Timesheets Close [PERSON_NAME] [PERSON_NAME] [DATE] [DATE] [DATE] [DATE] [DATE]…" at bounding box center [546, 565] width 1092 height 1029
click at [725, 187] on div "Timesheets" at bounding box center [718, 185] width 64 height 16
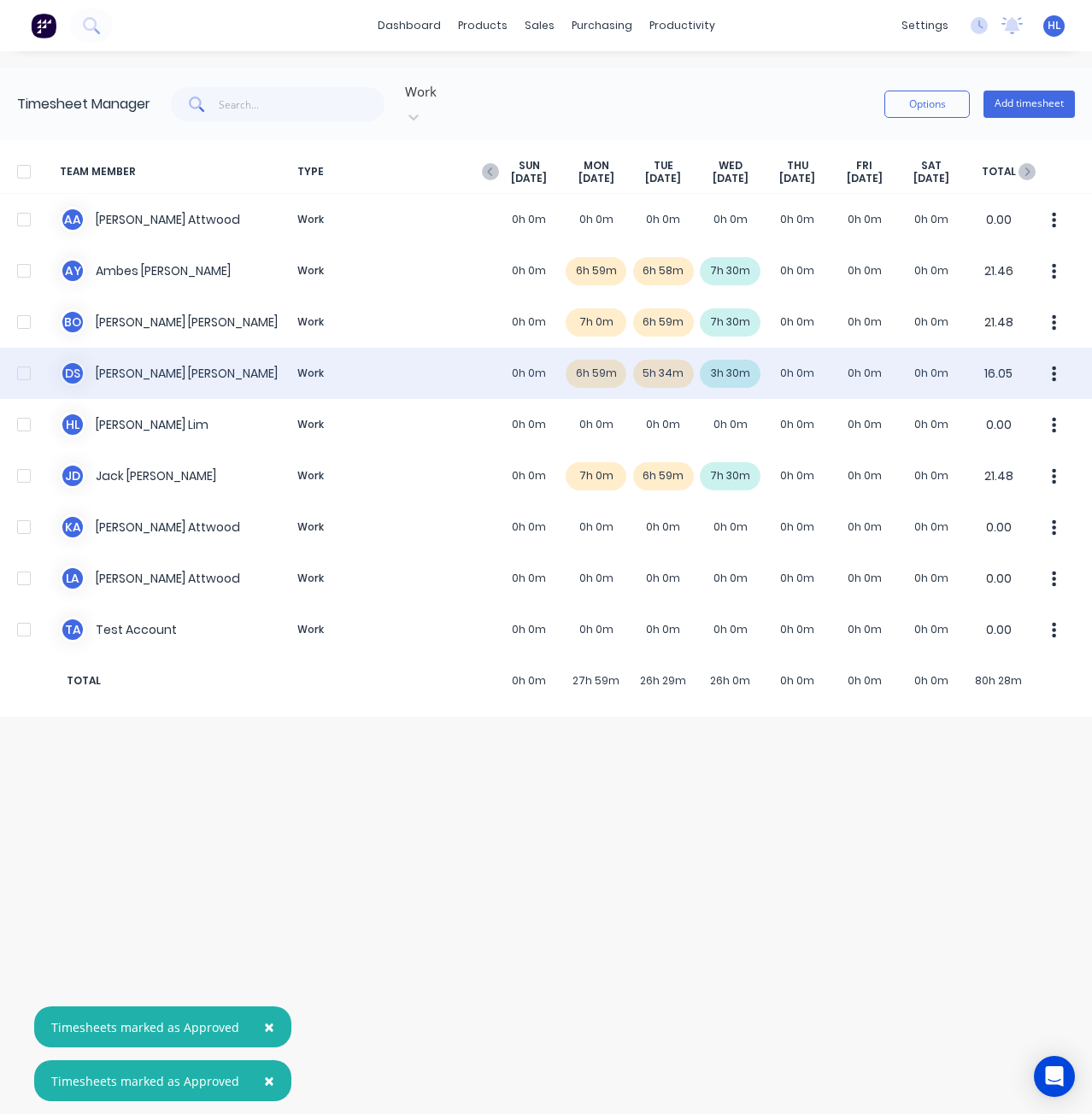
click at [736, 355] on div "D S [PERSON_NAME] Work 0h 0m 6h 59m 5h 34m 3h 30m 0h 0m 0h 0m 0h 0m 16.05" at bounding box center [546, 373] width 1092 height 51
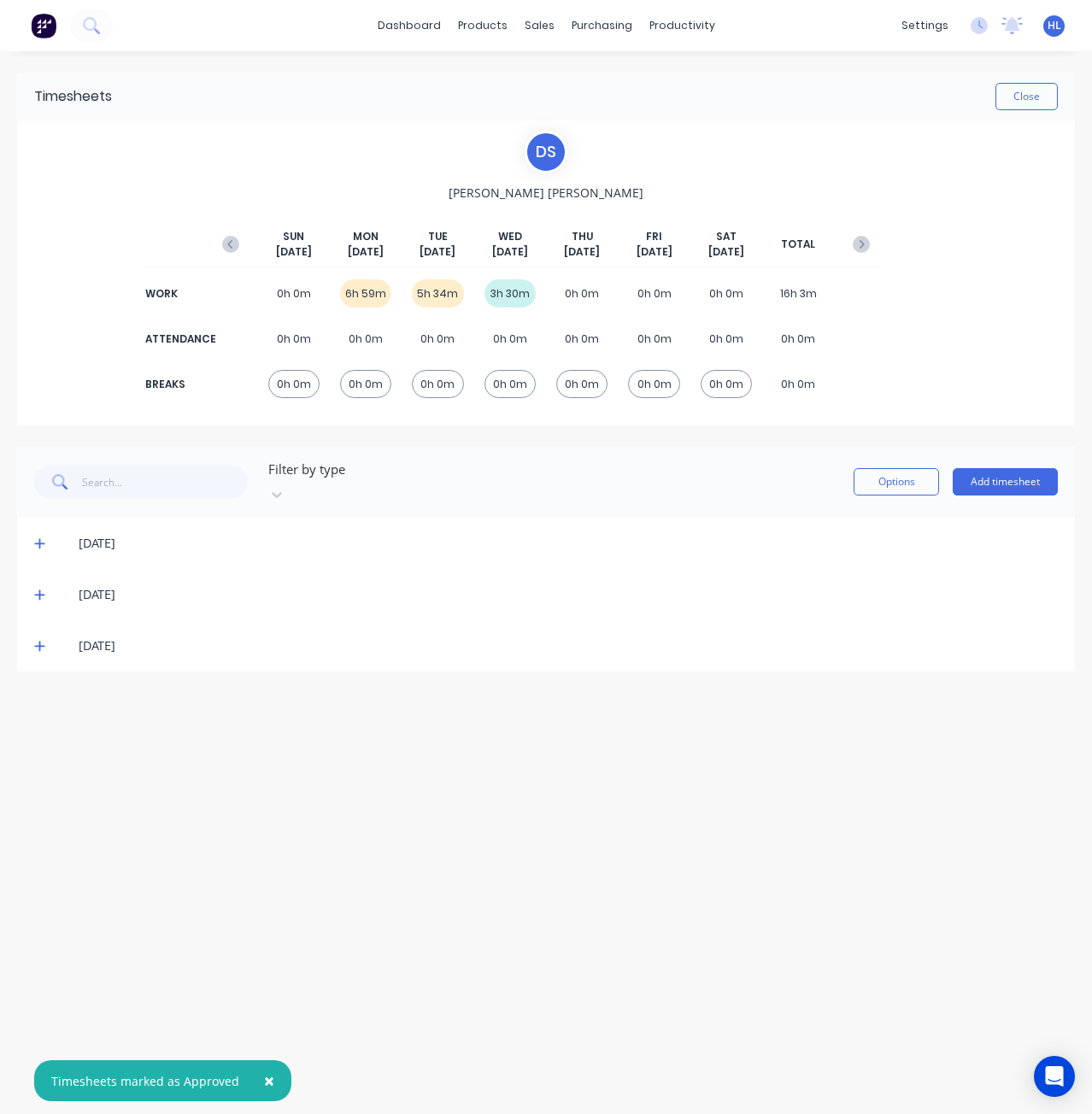
click at [48, 637] on div "[DATE]" at bounding box center [545, 646] width 1058 height 51
click at [39, 640] on icon at bounding box center [40, 646] width 11 height 12
click at [725, 192] on div "Timesheets" at bounding box center [718, 185] width 64 height 16
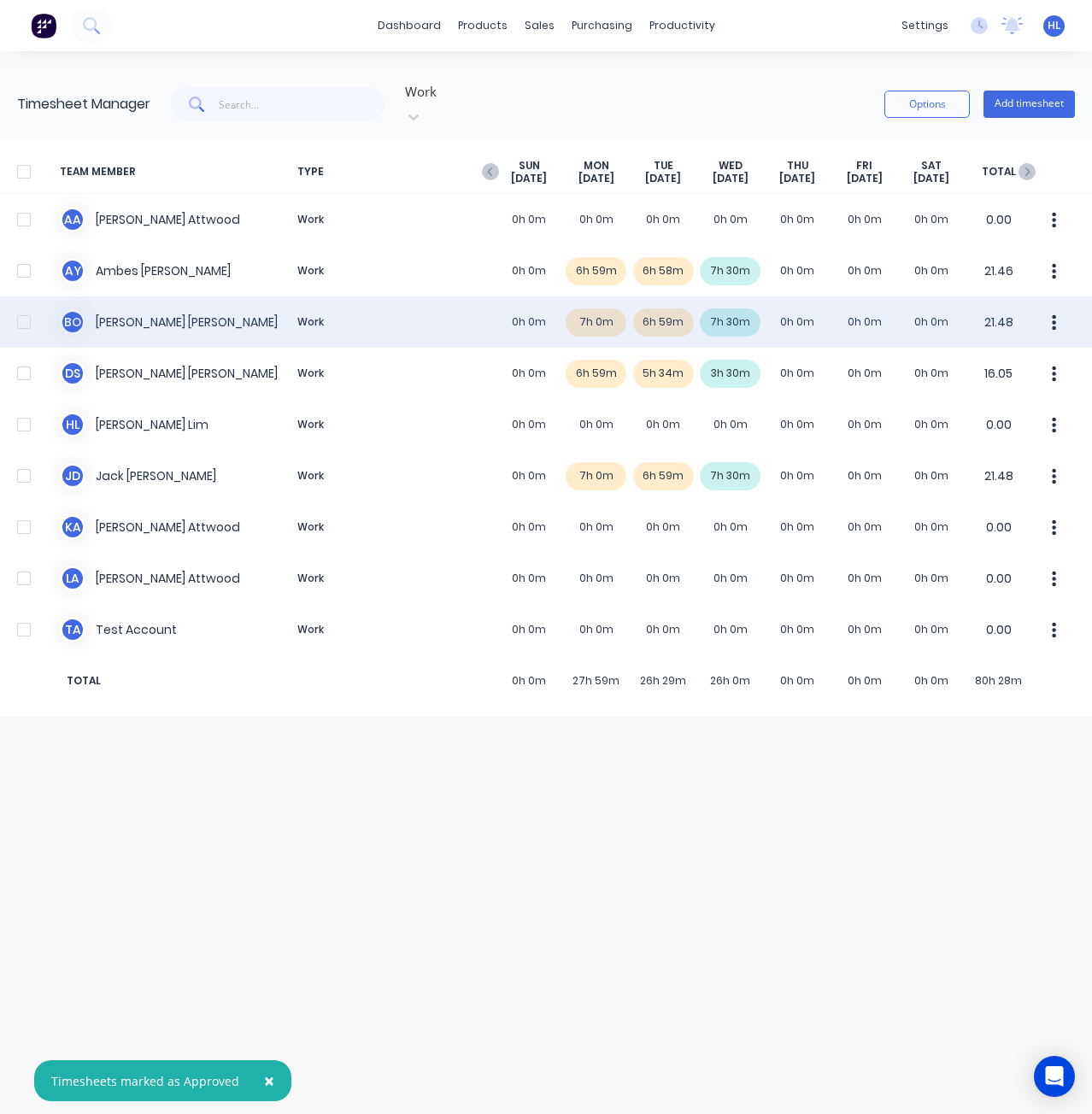
click at [467, 311] on div "B O [PERSON_NAME] Work 0h 0m 7h 0m 6h 59m 7h 30m 0h 0m 0h 0m 0h 0m 21.48" at bounding box center [546, 322] width 1092 height 51
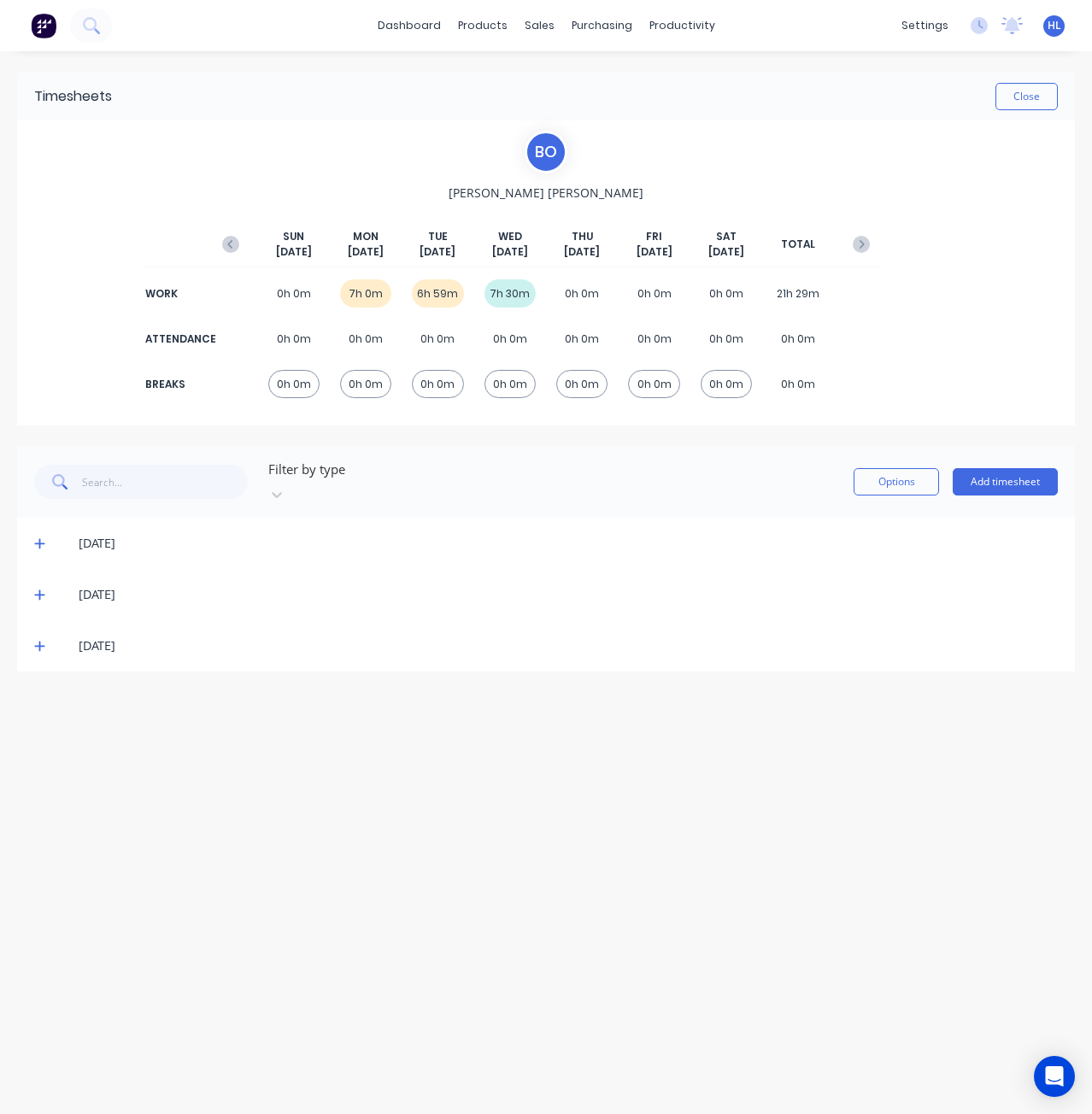
click at [40, 642] on icon at bounding box center [40, 647] width 11 height 11
click at [39, 640] on icon at bounding box center [40, 646] width 11 height 12
drag, startPoint x: 719, startPoint y: 204, endPoint x: 721, endPoint y: 194, distance: 10.2
click at [720, 204] on div "Workflow Planner Delivery Scheduling Timesheets" at bounding box center [748, 133] width 226 height 173
click at [722, 189] on div "Timesheets" at bounding box center [718, 185] width 64 height 16
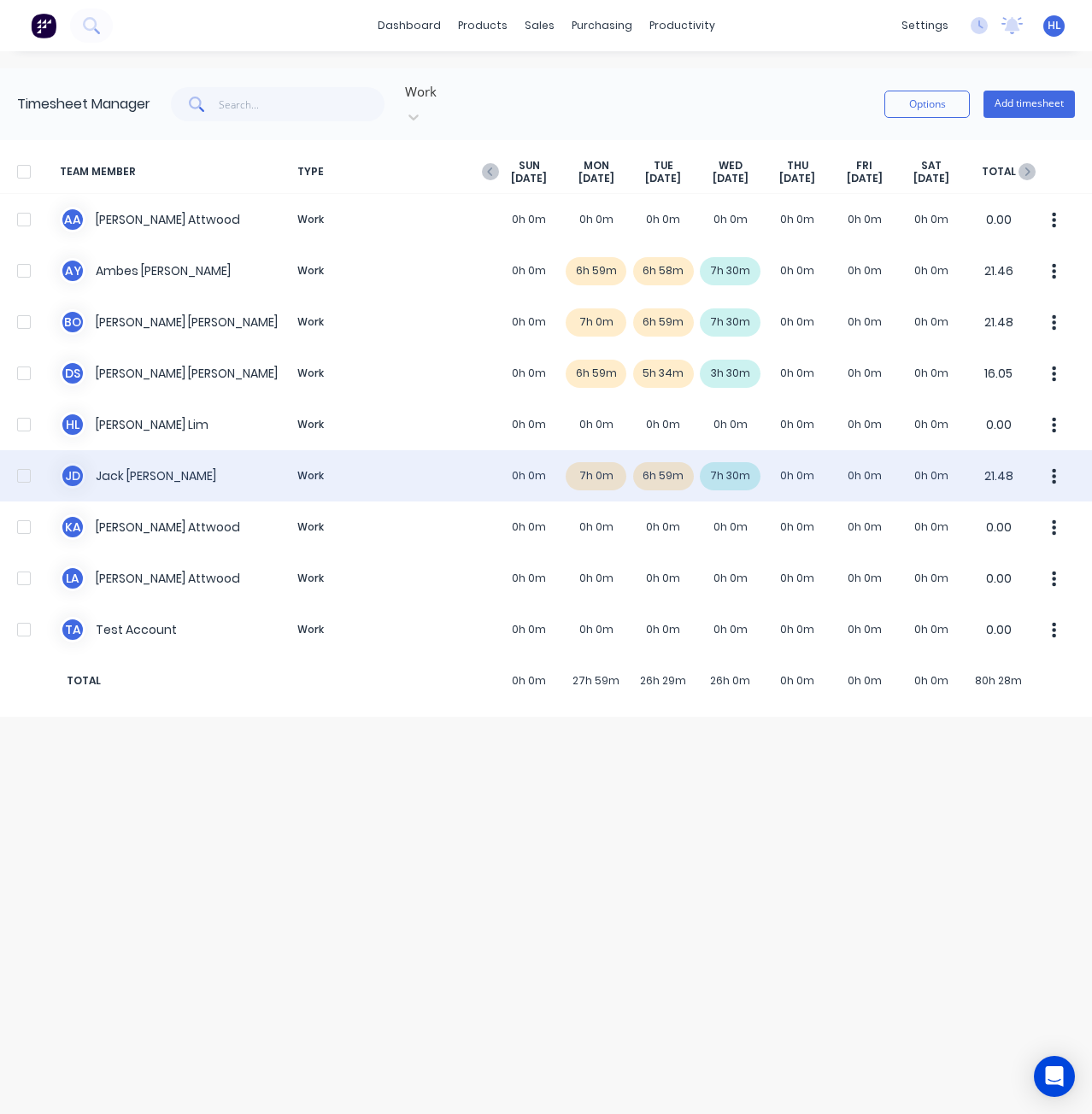
click at [172, 454] on div "[PERSON_NAME] [PERSON_NAME] Work 0h 0m 7h 0m 6h 59m 7h 30m 0h 0m 0h 0m 0h 0m 21…" at bounding box center [546, 476] width 1092 height 51
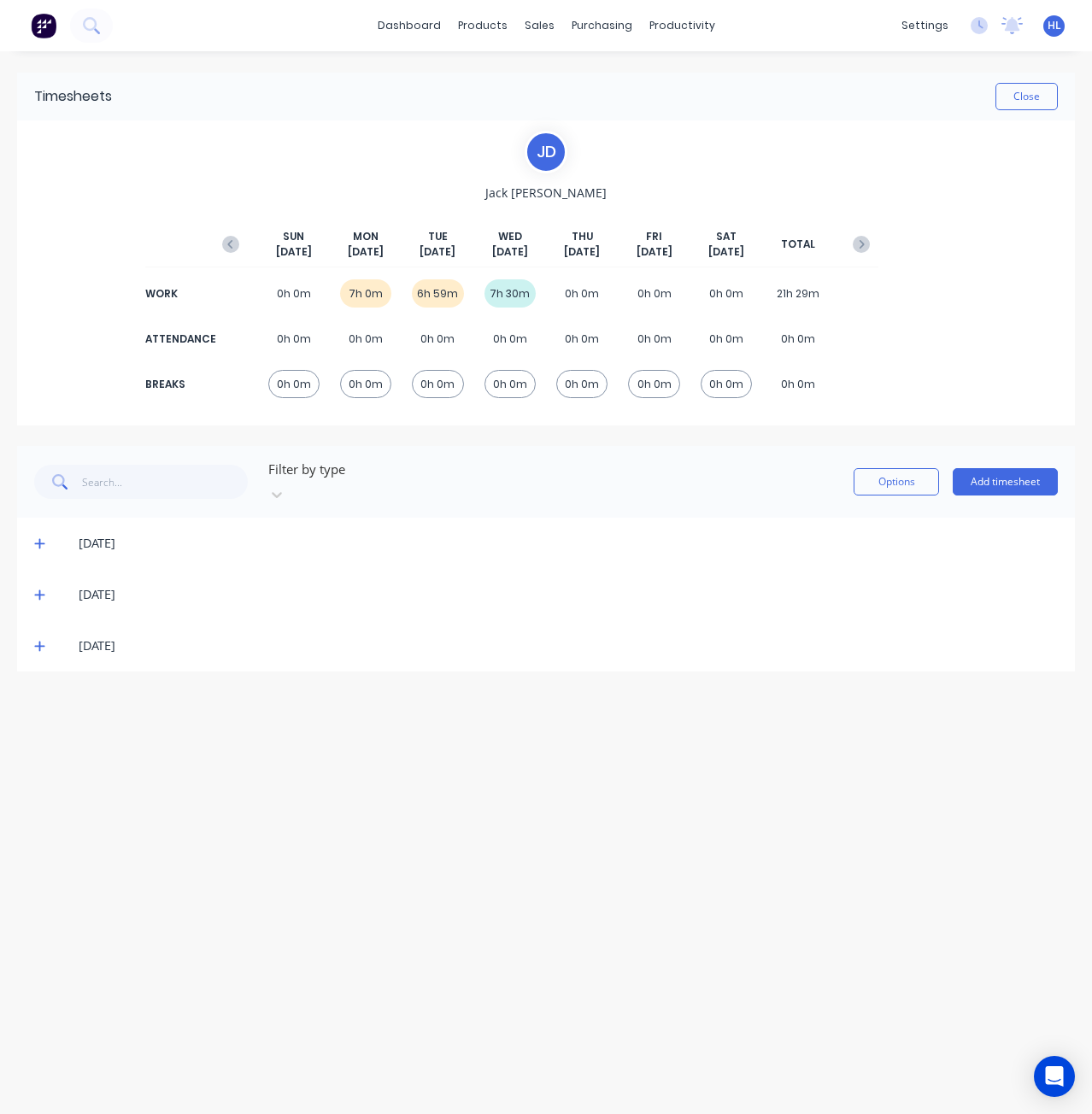
click at [54, 636] on div "[DATE]" at bounding box center [554, 645] width 1007 height 18
click at [31, 631] on div "[DATE]" at bounding box center [545, 646] width 1058 height 51
click at [35, 631] on div "[DATE]" at bounding box center [545, 646] width 1058 height 51
click at [35, 640] on icon at bounding box center [40, 646] width 11 height 12
click at [38, 646] on icon at bounding box center [40, 647] width 11 height 2
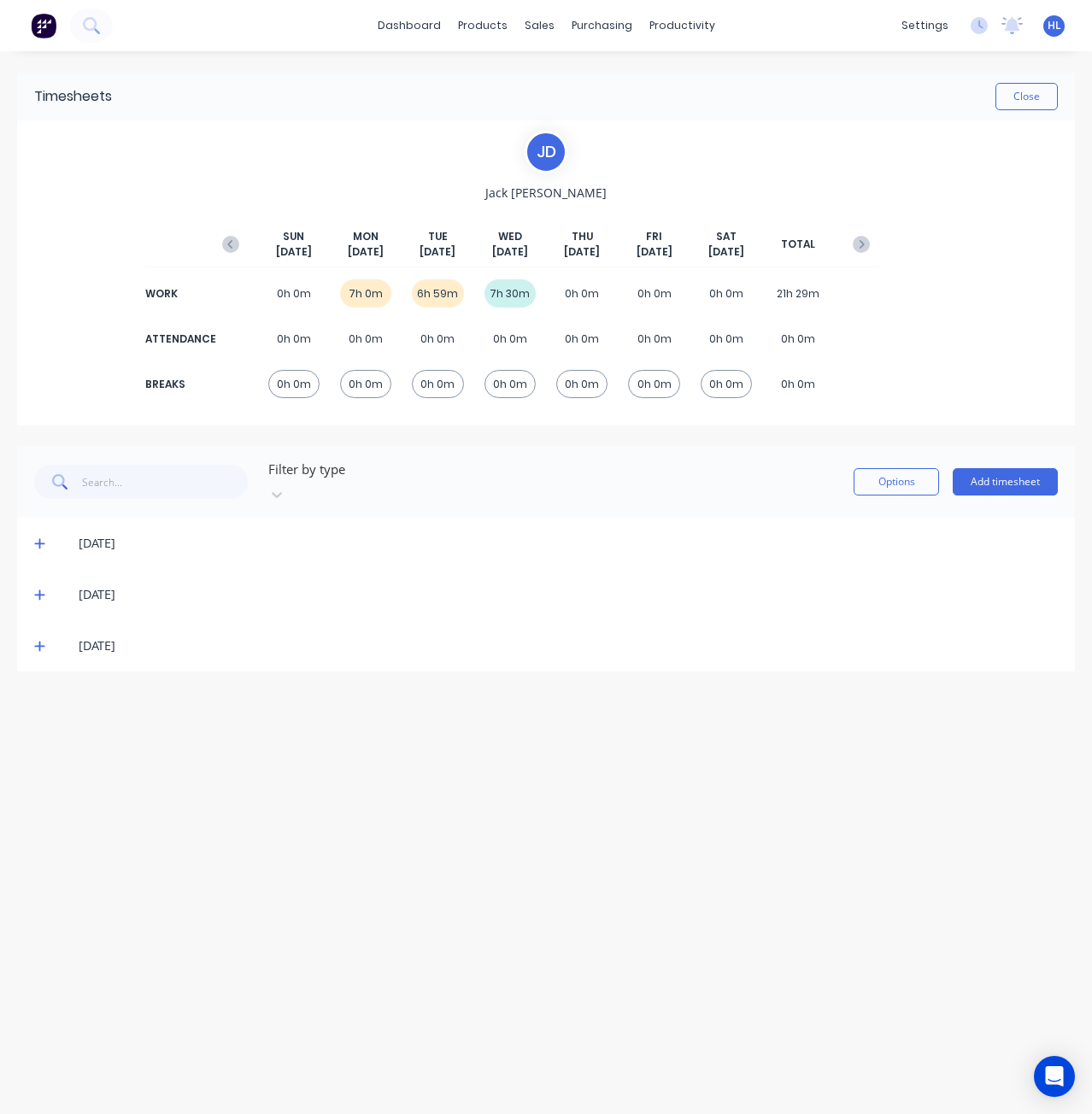
drag, startPoint x: 499, startPoint y: 909, endPoint x: 508, endPoint y: 861, distance: 48.8
click at [499, 907] on div "Timesheets Close [PERSON_NAME] [PERSON_NAME] [DATE] [DATE] [DATE] [DATE] [DATE]…" at bounding box center [546, 565] width 1092 height 1029
click at [722, 186] on div "Timesheets" at bounding box center [718, 185] width 64 height 16
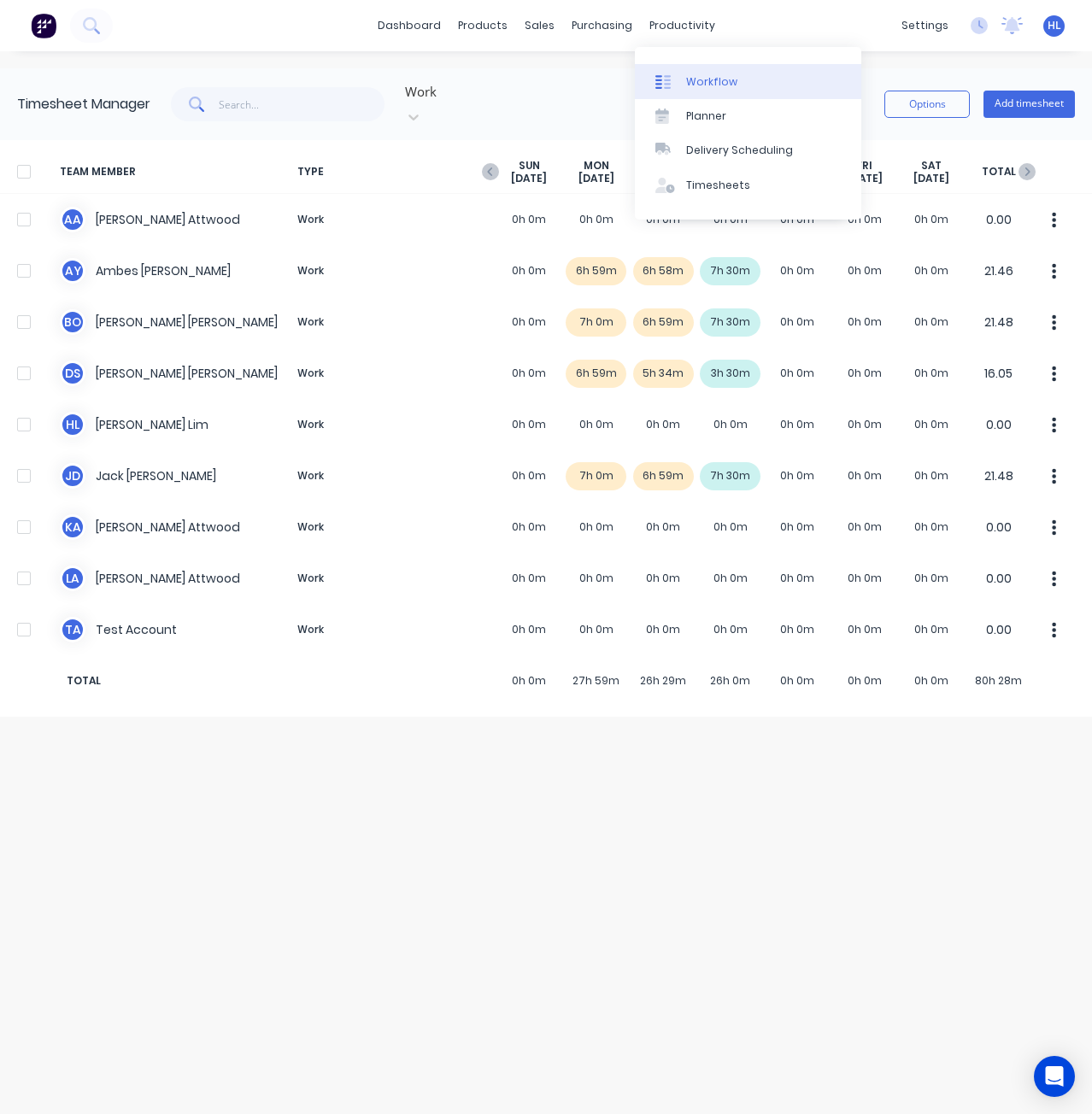
click at [706, 71] on link "Workflow" at bounding box center [748, 81] width 226 height 34
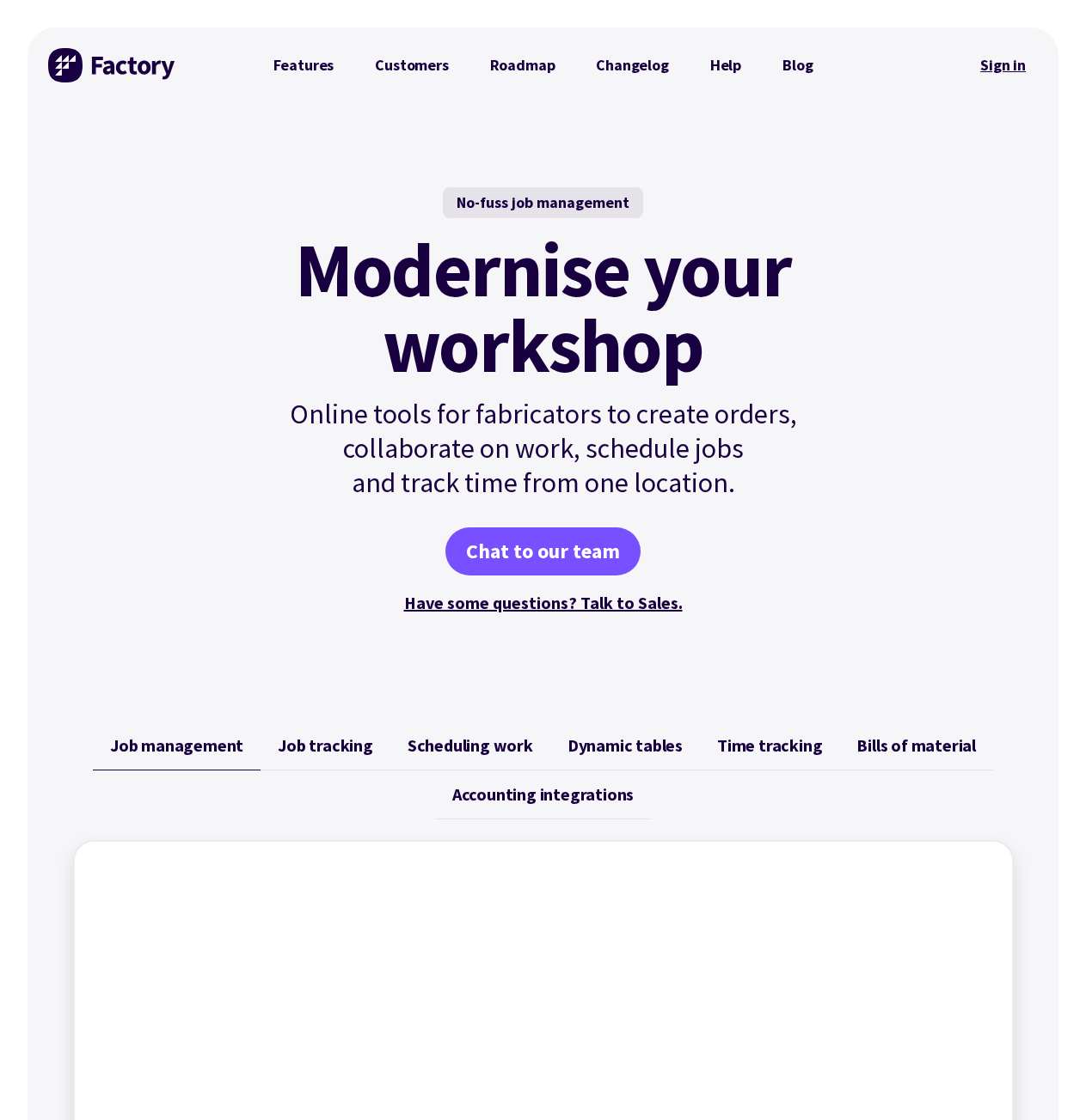
click at [1021, 56] on link "Sign in" at bounding box center [1002, 65] width 70 height 40
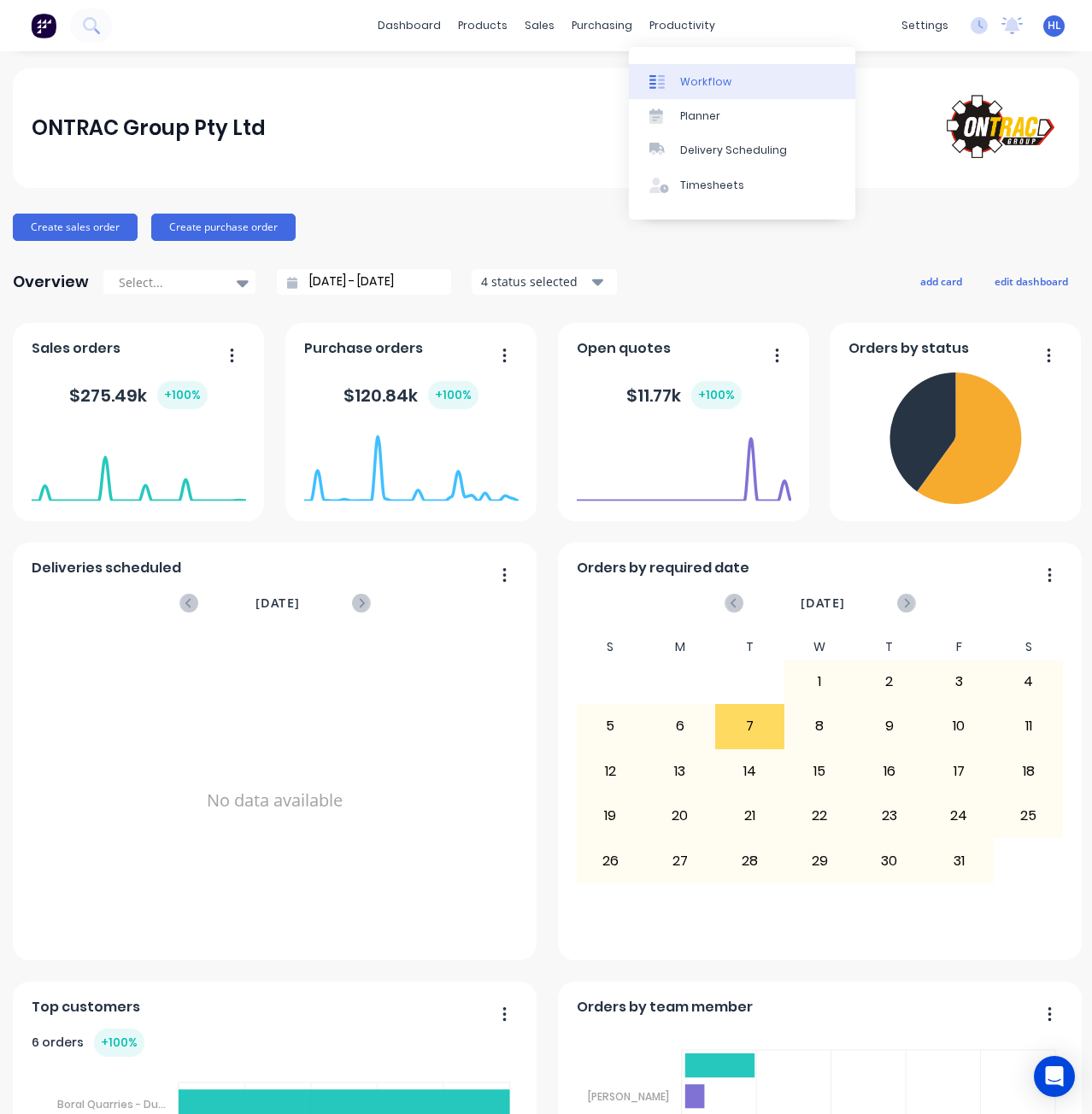
click at [698, 81] on div "Workflow" at bounding box center [706, 83] width 51 height 16
